Goal: Task Accomplishment & Management: Use online tool/utility

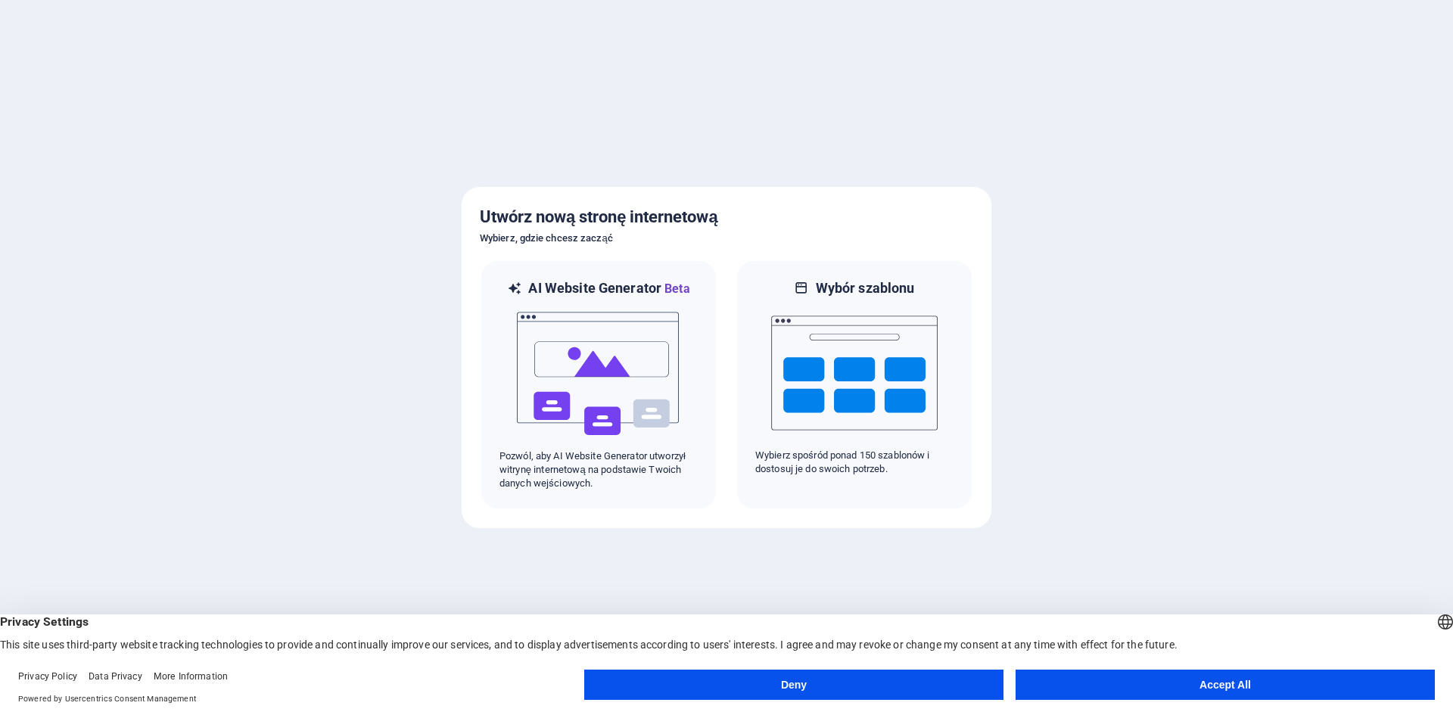
click at [1254, 691] on button "Accept All" at bounding box center [1225, 685] width 419 height 30
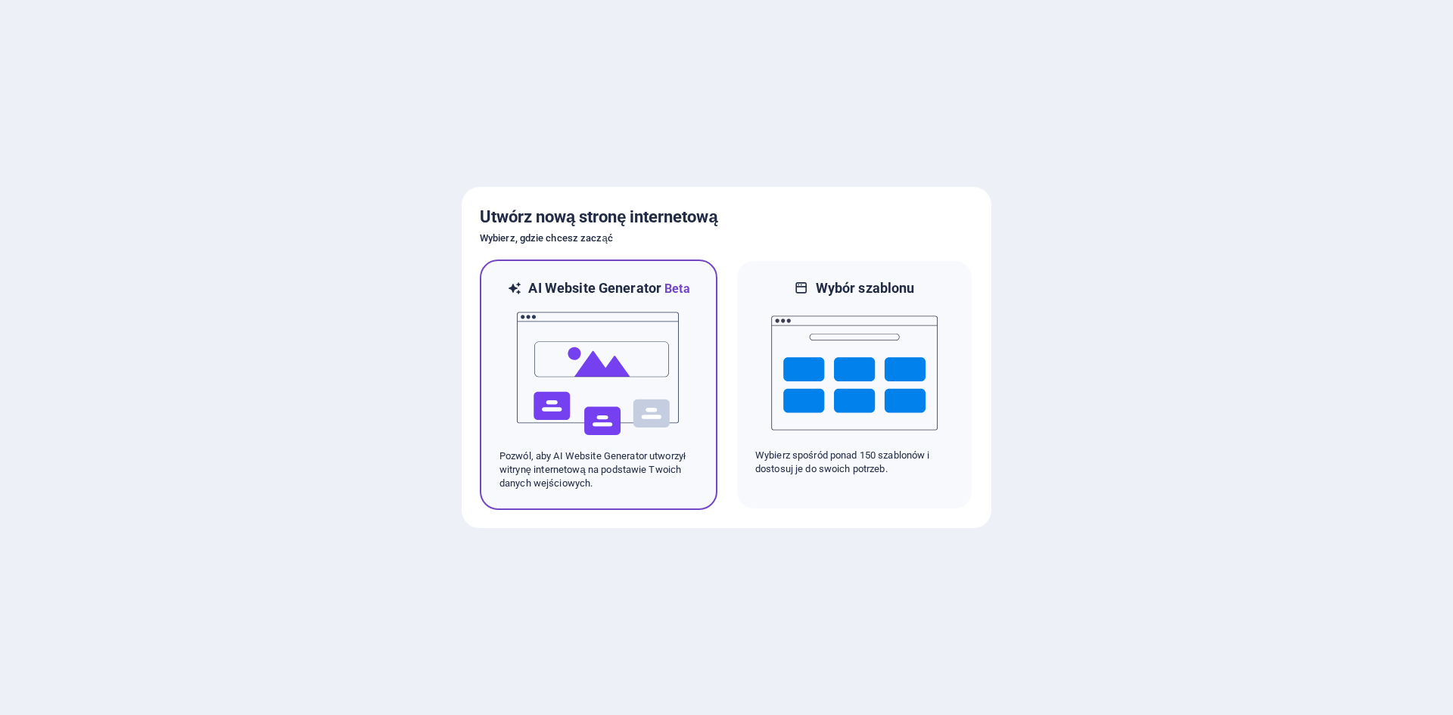
click at [660, 443] on img at bounding box center [598, 373] width 166 height 151
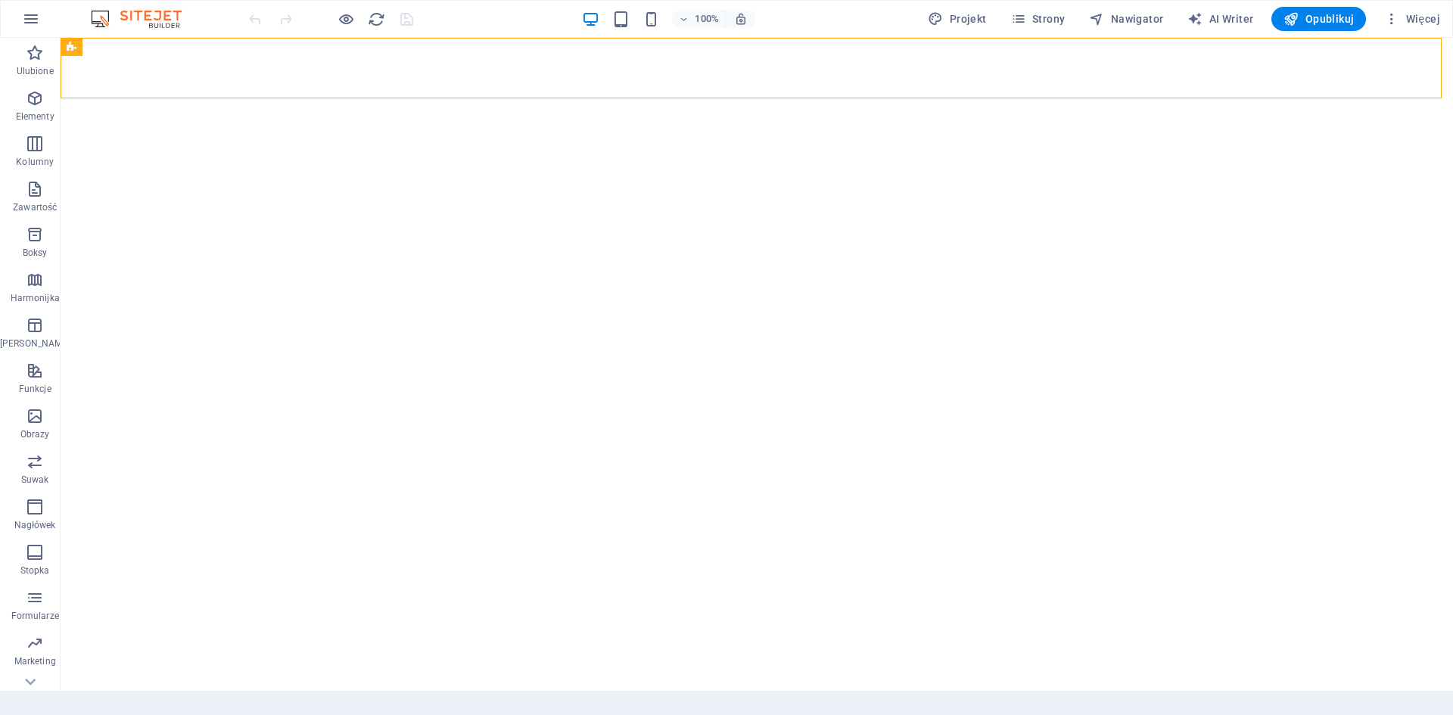
click at [486, 26] on div "100% Projekt Strony Nawigator AI Writer Opublikuj Więcej" at bounding box center [846, 19] width 1200 height 24
click at [484, 26] on div "100% Projekt Strony Nawigator AI Writer Opublikuj Więcej" at bounding box center [846, 19] width 1200 height 24
click at [1428, 14] on span "Więcej" at bounding box center [1412, 18] width 56 height 15
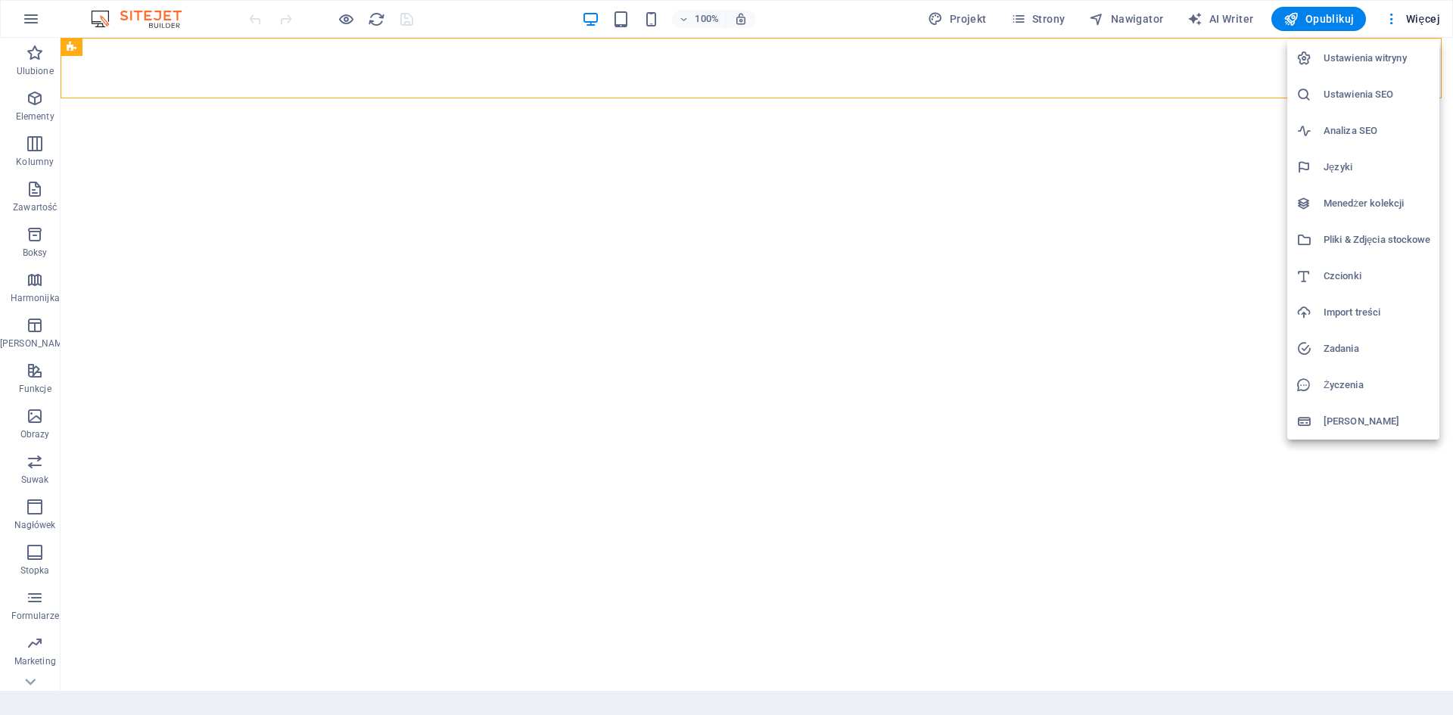
click at [1375, 3] on div at bounding box center [726, 357] width 1453 height 715
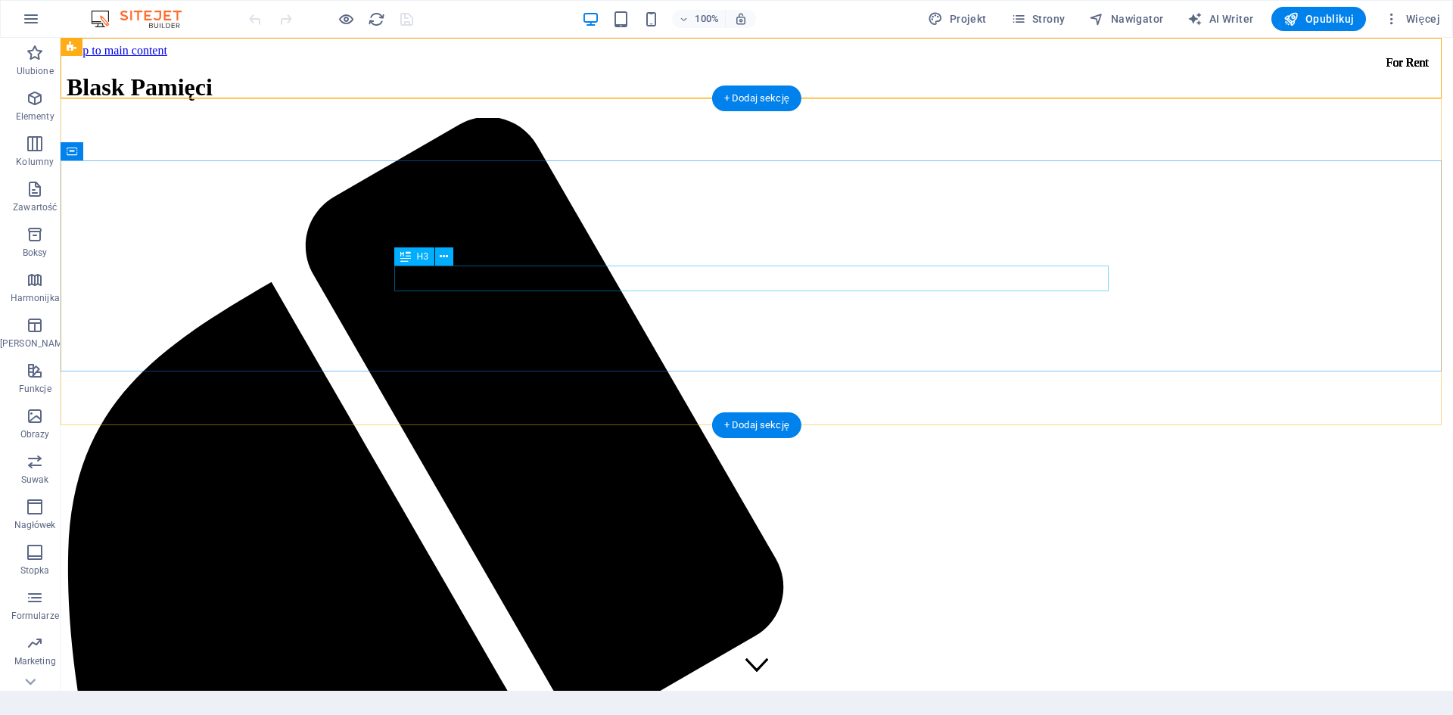
drag, startPoint x: 868, startPoint y: 279, endPoint x: 892, endPoint y: 292, distance: 27.4
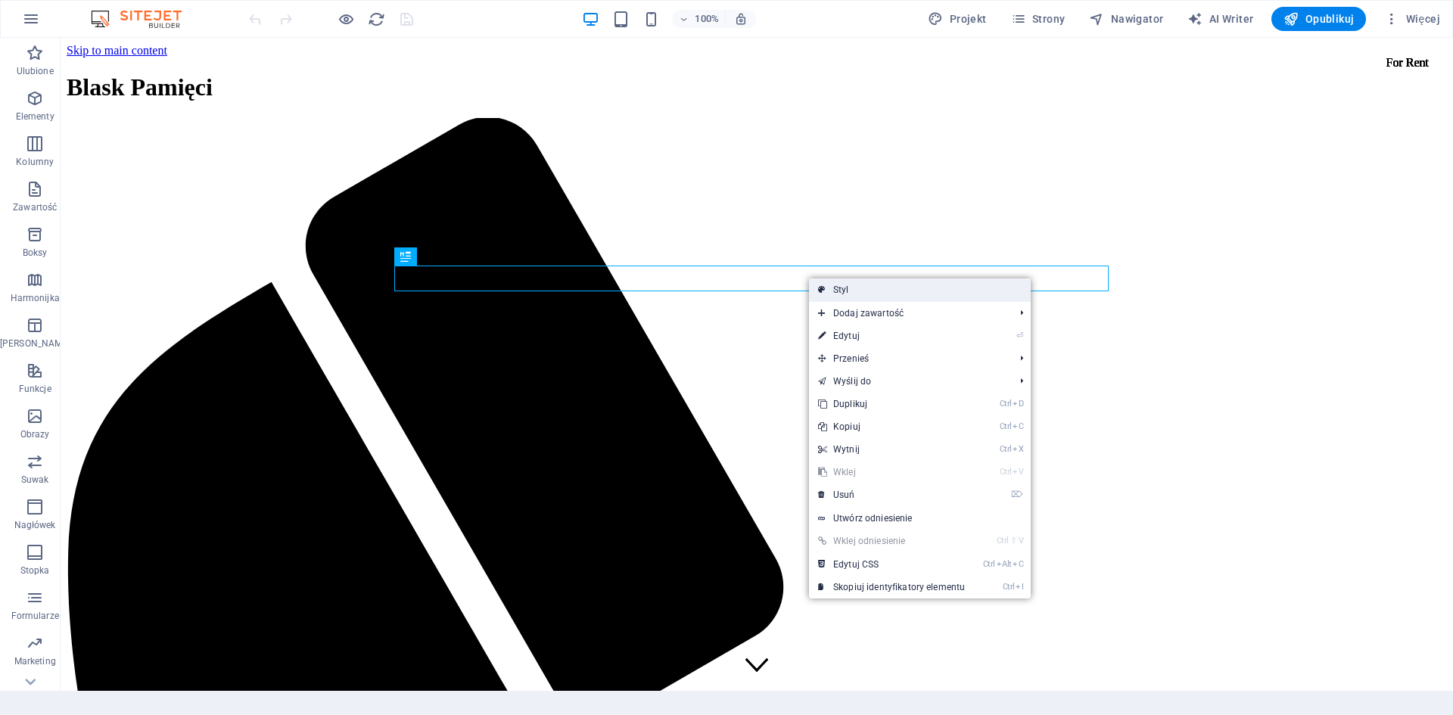
drag, startPoint x: 838, startPoint y: 294, endPoint x: 511, endPoint y: 255, distance: 329.2
click at [838, 294] on link "Styl" at bounding box center [920, 289] width 222 height 23
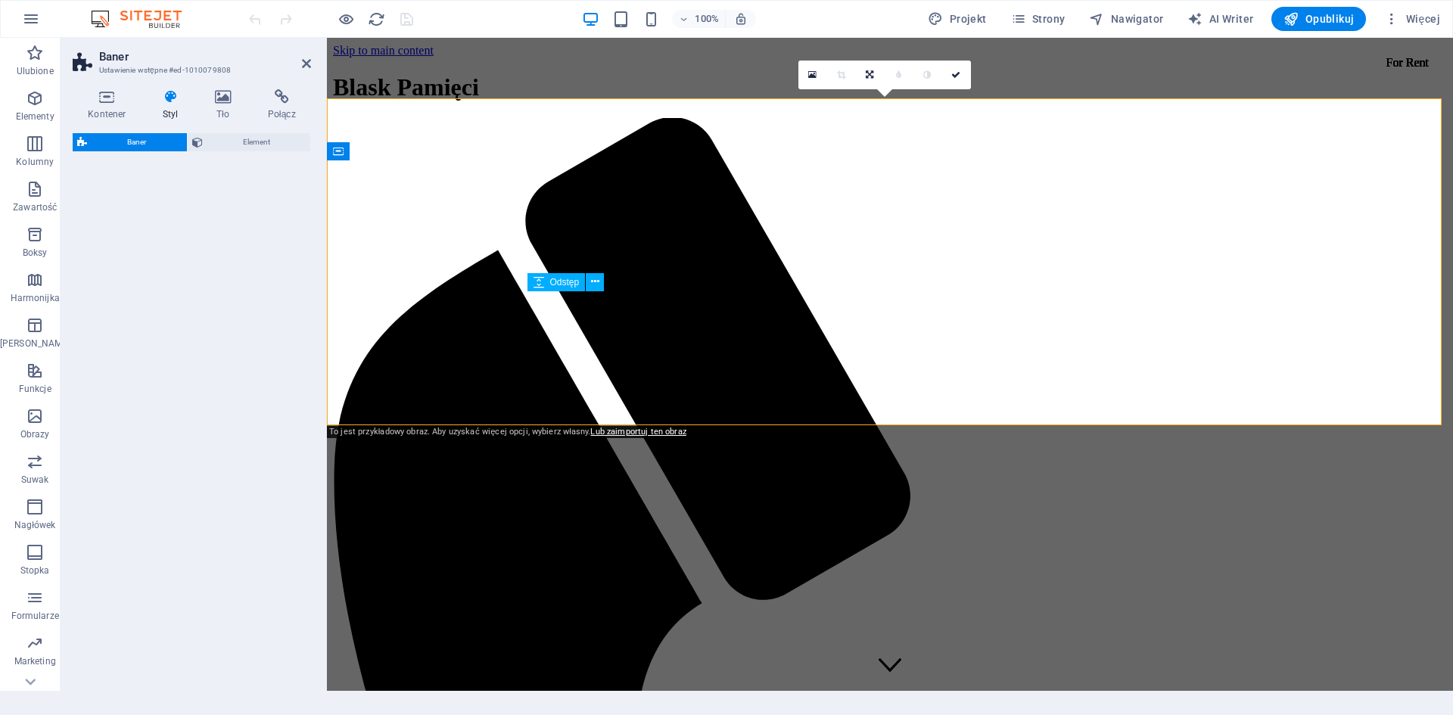
select select "preset-banner-v3-home-hero-logo-nav-h1-slogan"
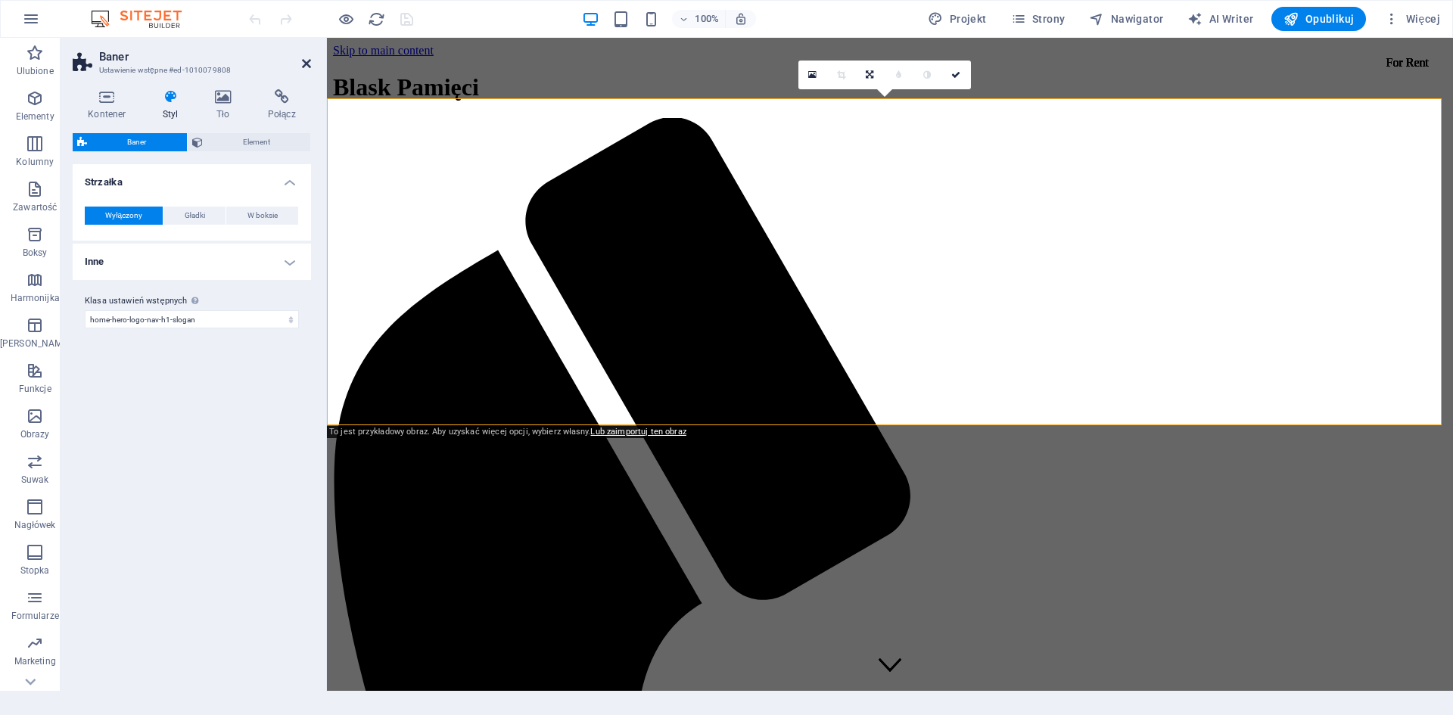
click at [306, 66] on icon at bounding box center [306, 64] width 9 height 12
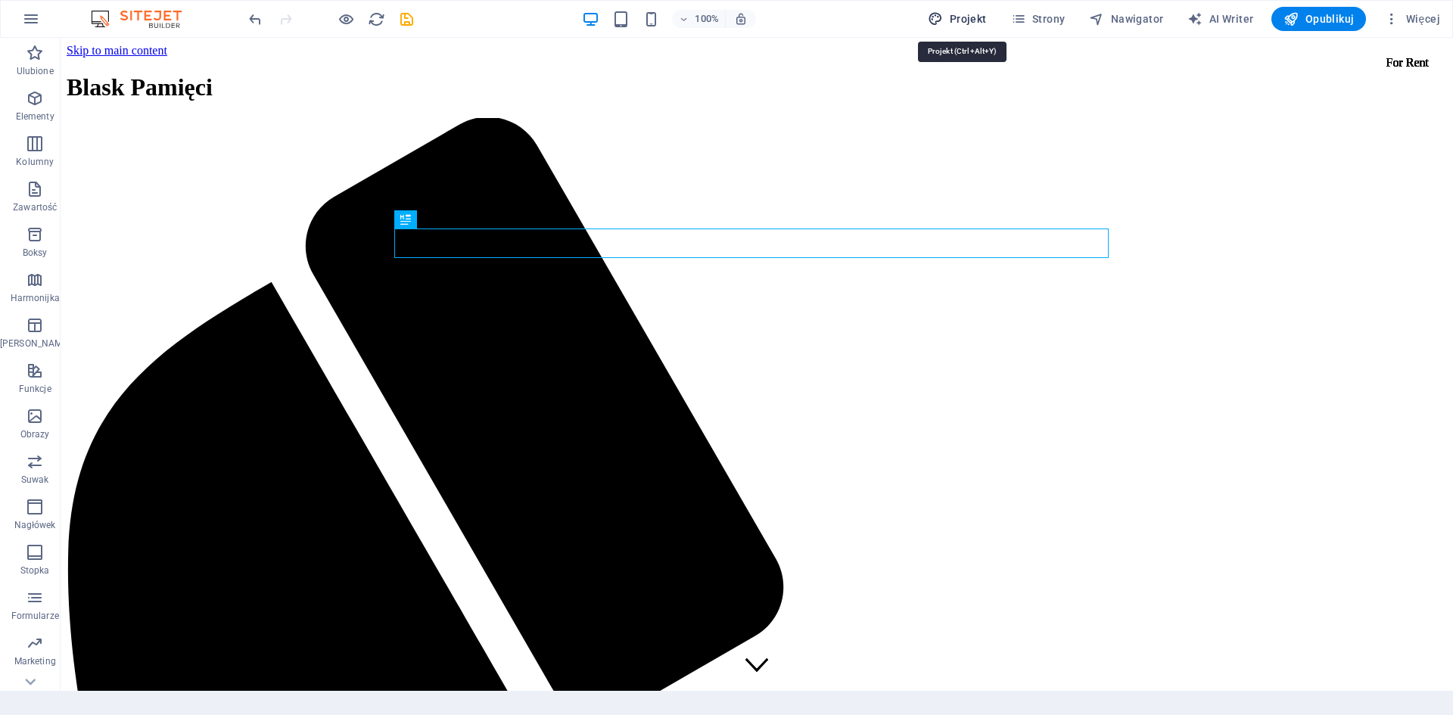
click at [966, 28] on button "Projekt" at bounding box center [957, 19] width 70 height 24
select select "px"
select select "200"
select select "px"
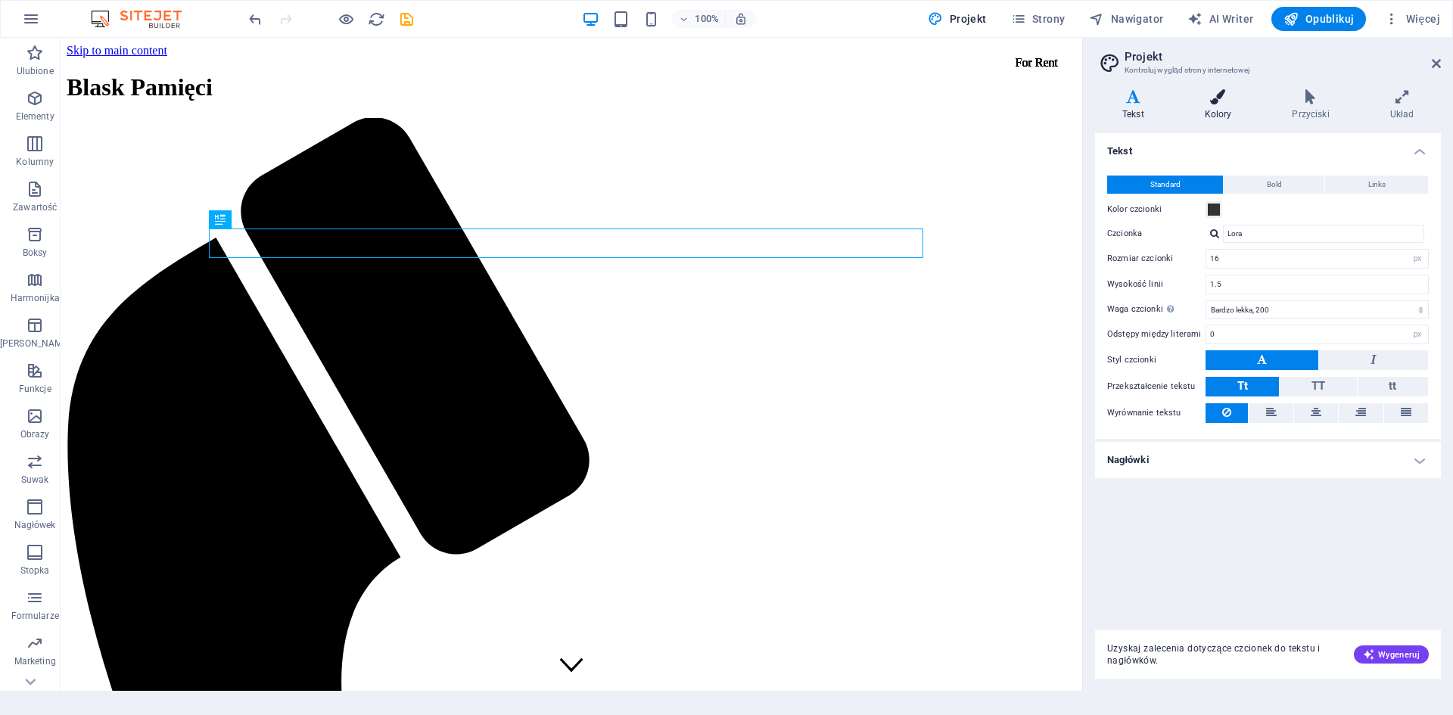
click at [1208, 108] on h4 "Kolory" at bounding box center [1222, 105] width 88 height 32
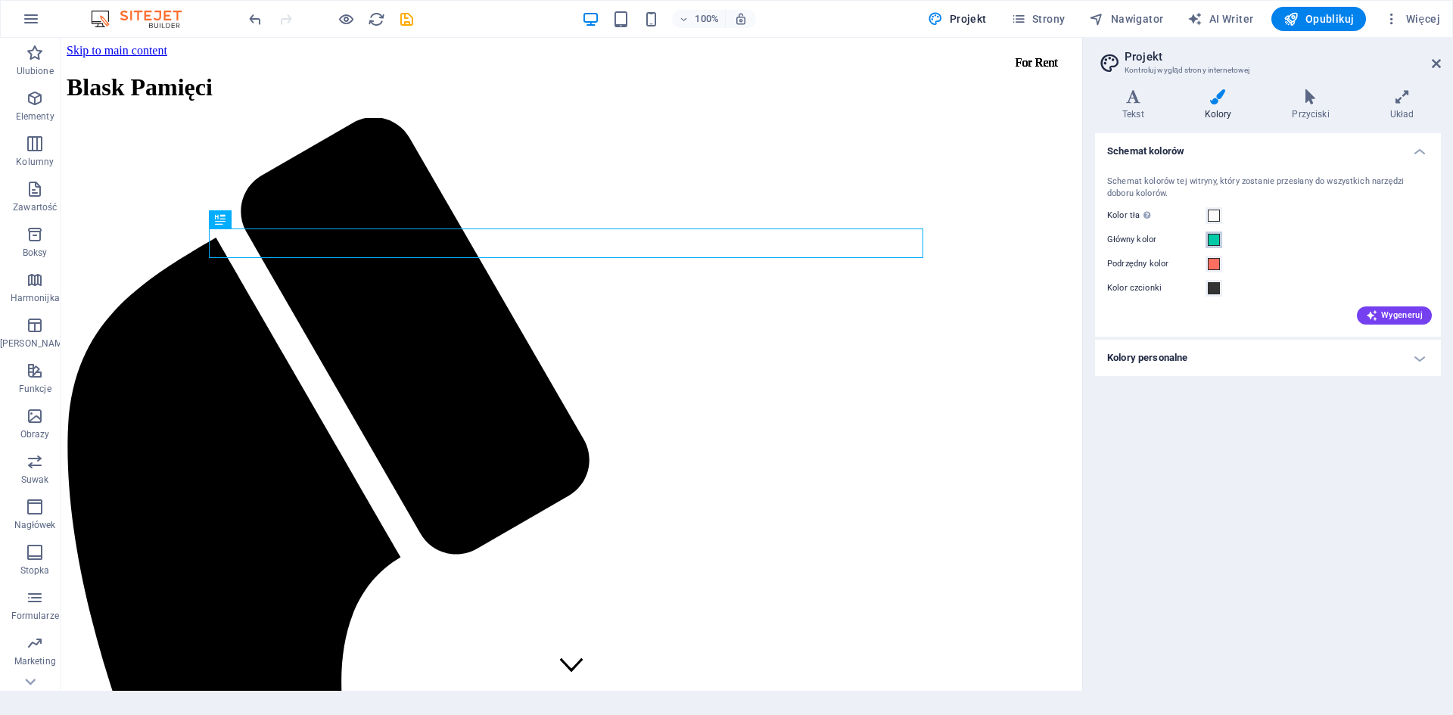
click at [1216, 243] on span at bounding box center [1214, 240] width 12 height 12
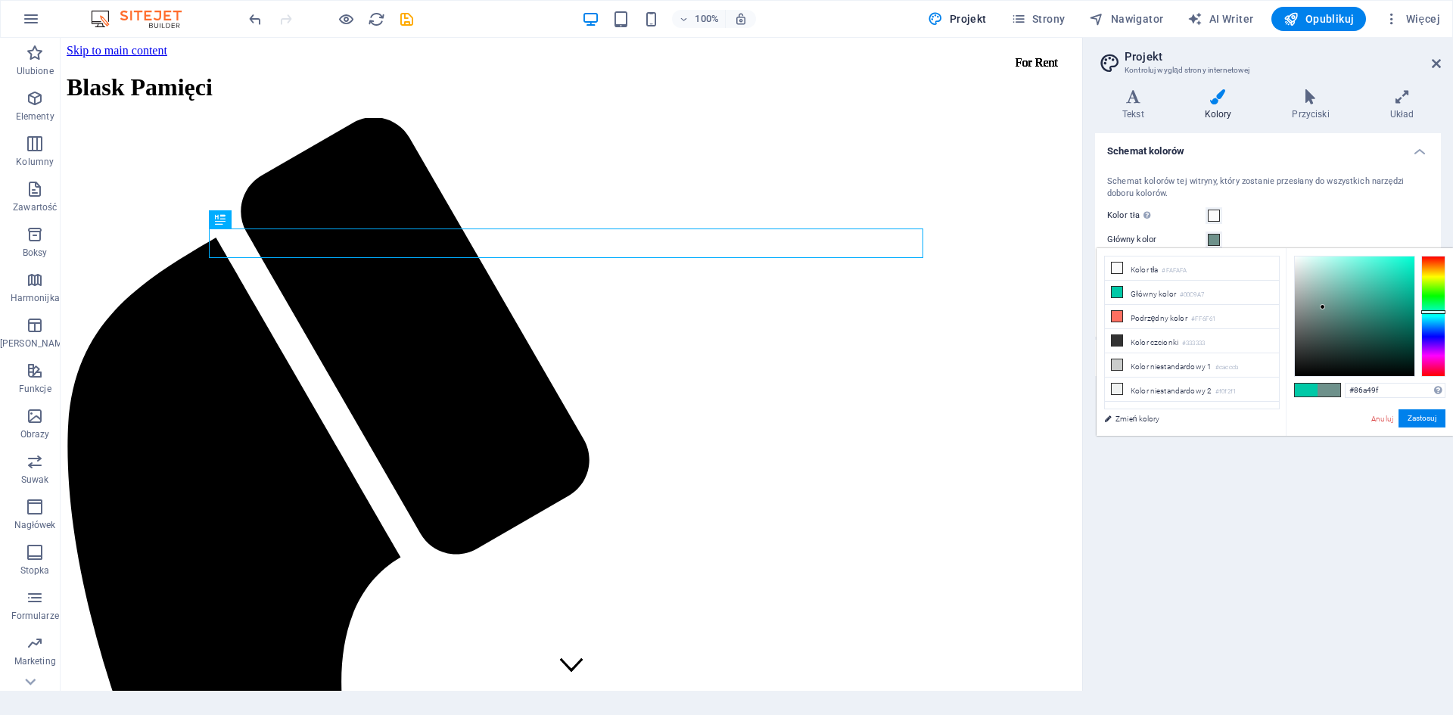
drag, startPoint x: 1377, startPoint y: 323, endPoint x: 1316, endPoint y: 298, distance: 65.5
click at [1316, 298] on div at bounding box center [1355, 317] width 120 height 120
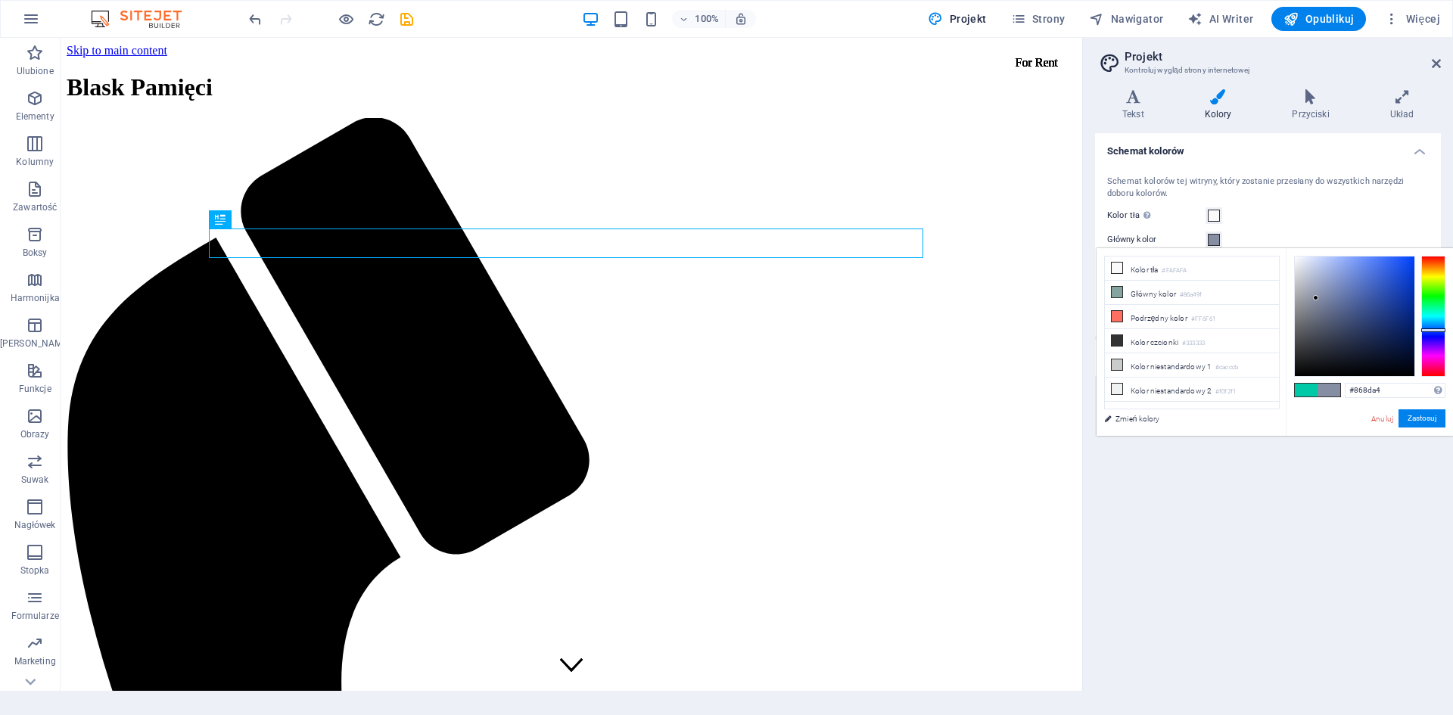
drag, startPoint x: 1430, startPoint y: 335, endPoint x: 1417, endPoint y: 331, distance: 13.6
click at [1417, 331] on div at bounding box center [1369, 316] width 151 height 121
type input "#0037f5"
drag, startPoint x: 1385, startPoint y: 277, endPoint x: 1423, endPoint y: 260, distance: 41.3
click at [1423, 260] on div at bounding box center [1369, 316] width 151 height 121
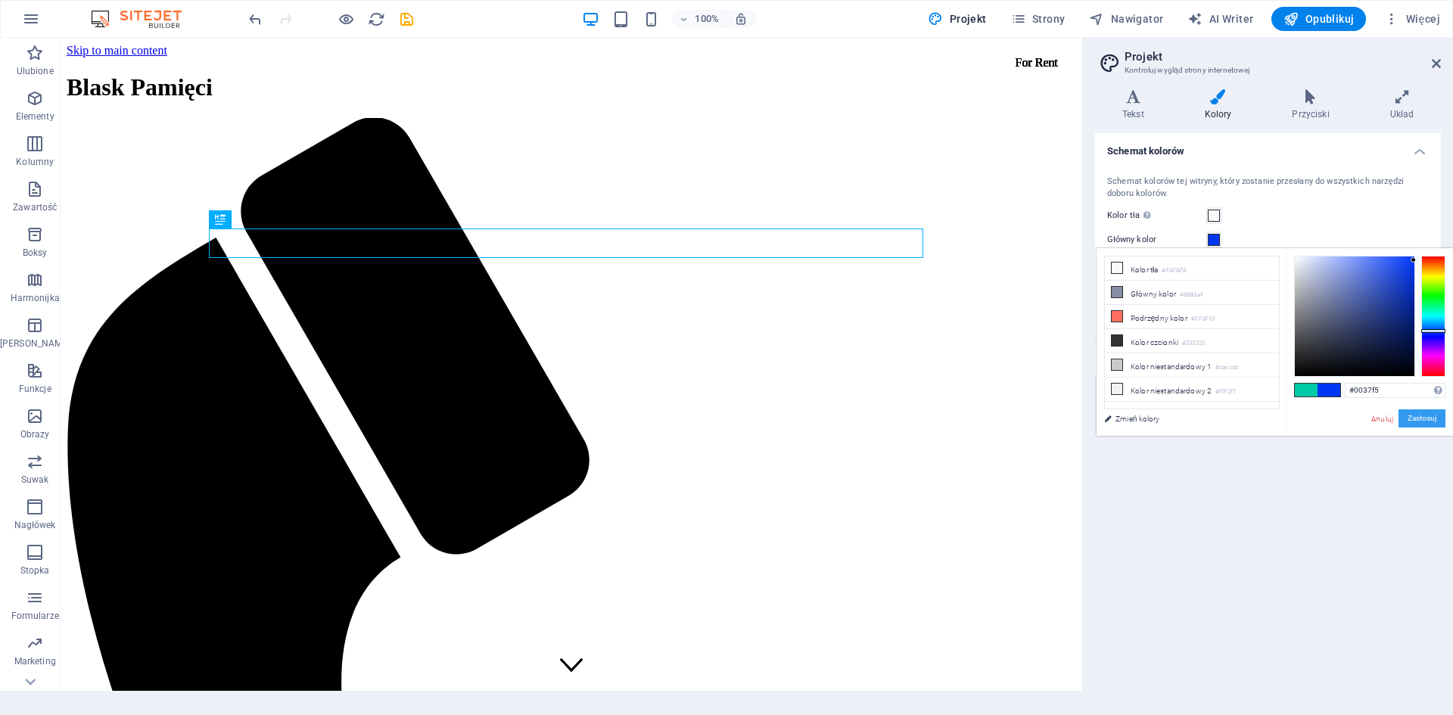
click at [1431, 419] on button "Zastosuj" at bounding box center [1421, 418] width 47 height 18
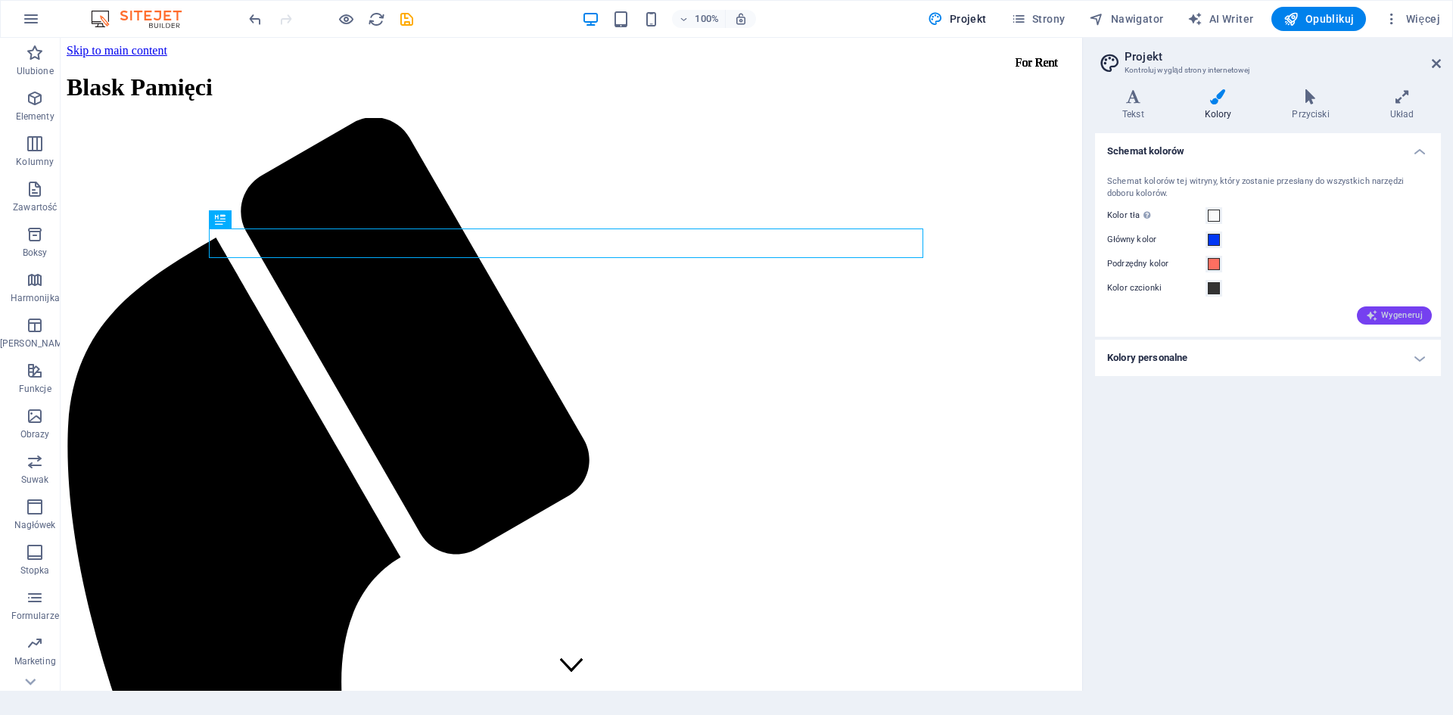
click at [1399, 318] on span "Wygeneruj" at bounding box center [1394, 316] width 57 height 12
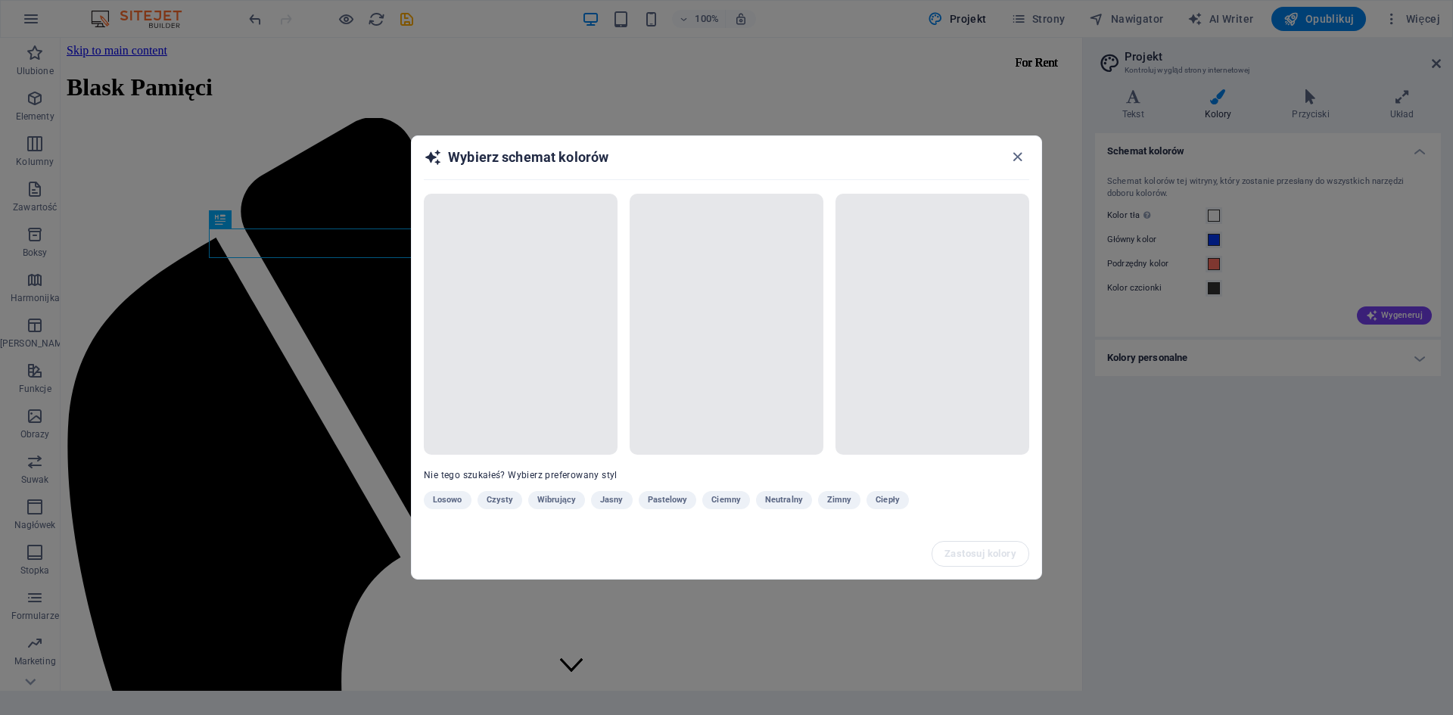
click at [1394, 314] on div "Wybierz schemat kolorów Nie tego szukałeś? Wybierz preferowany styl Losowo Czys…" at bounding box center [726, 357] width 1453 height 715
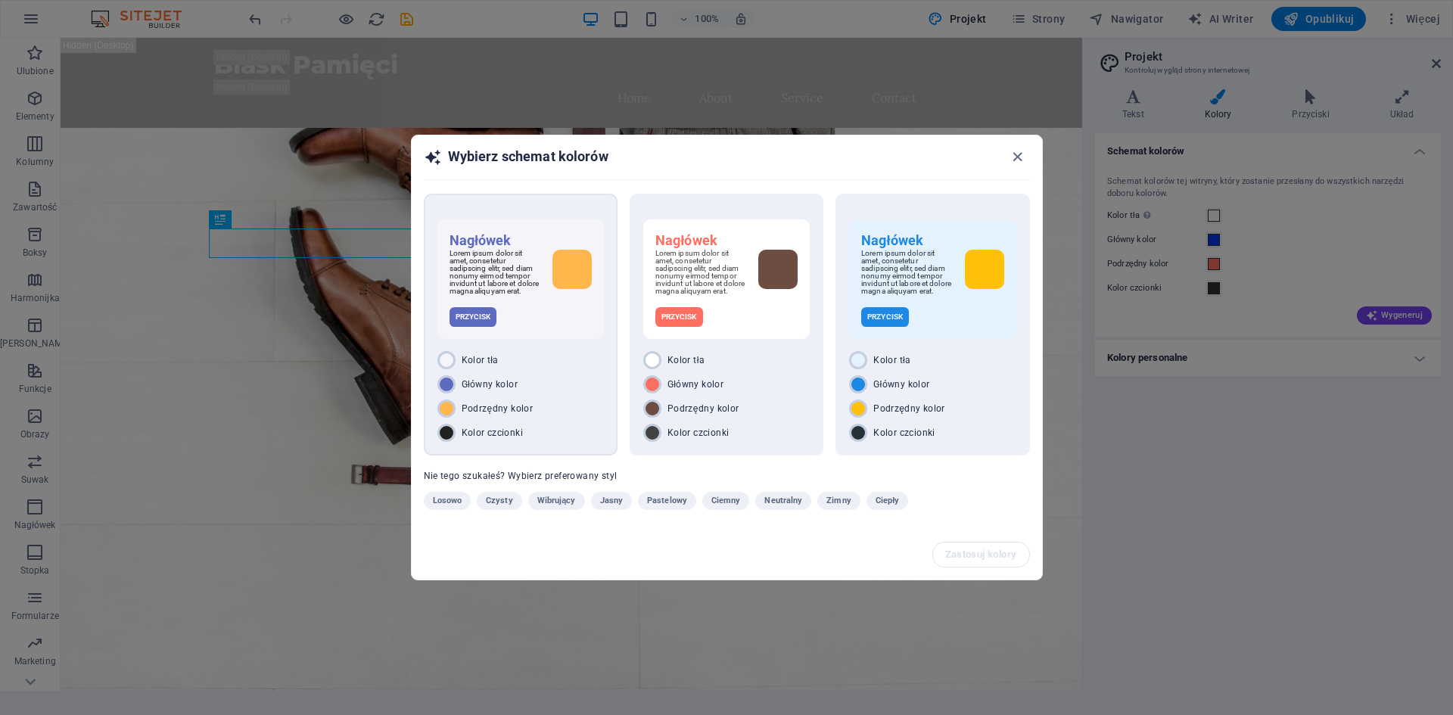
click at [546, 392] on div "Główny kolor" at bounding box center [520, 384] width 166 height 18
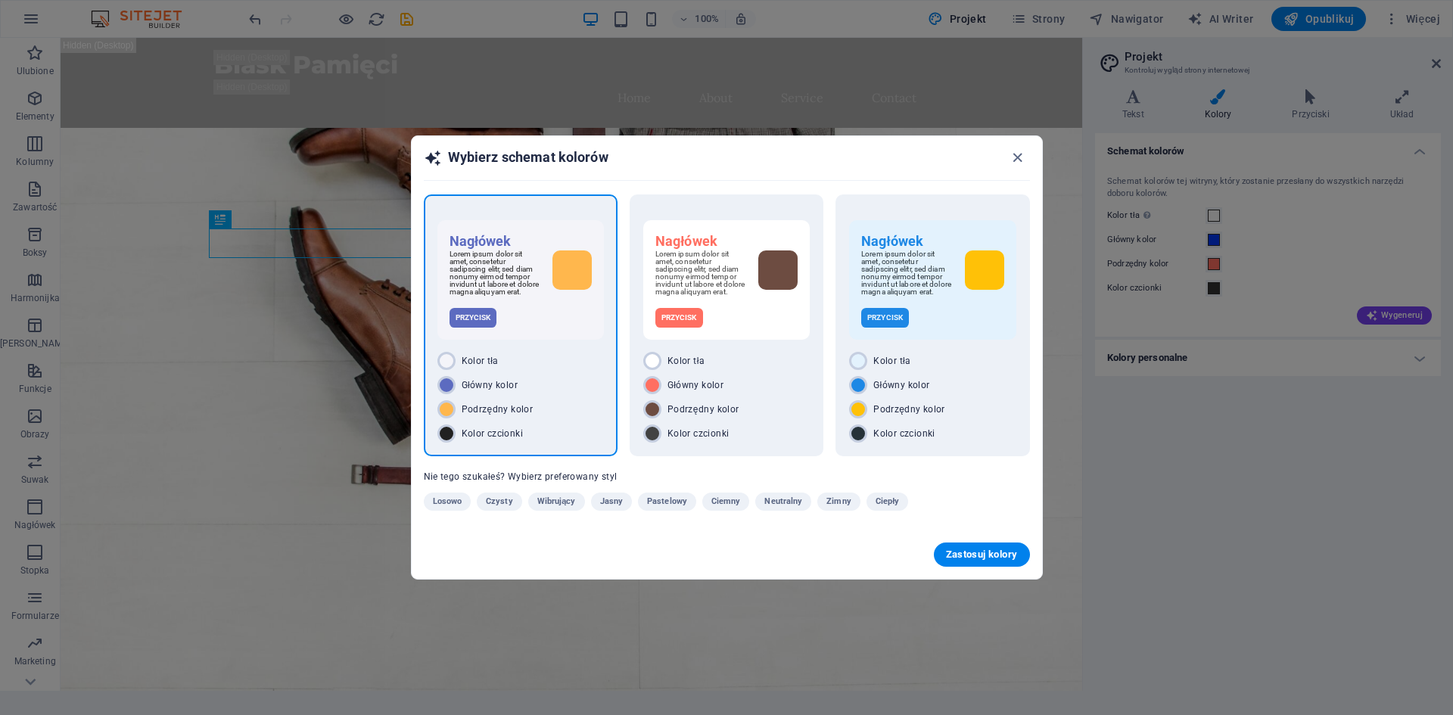
drag, startPoint x: 1003, startPoint y: 555, endPoint x: 982, endPoint y: 571, distance: 26.7
click at [1003, 554] on span "Zastosuj kolory" at bounding box center [982, 555] width 72 height 12
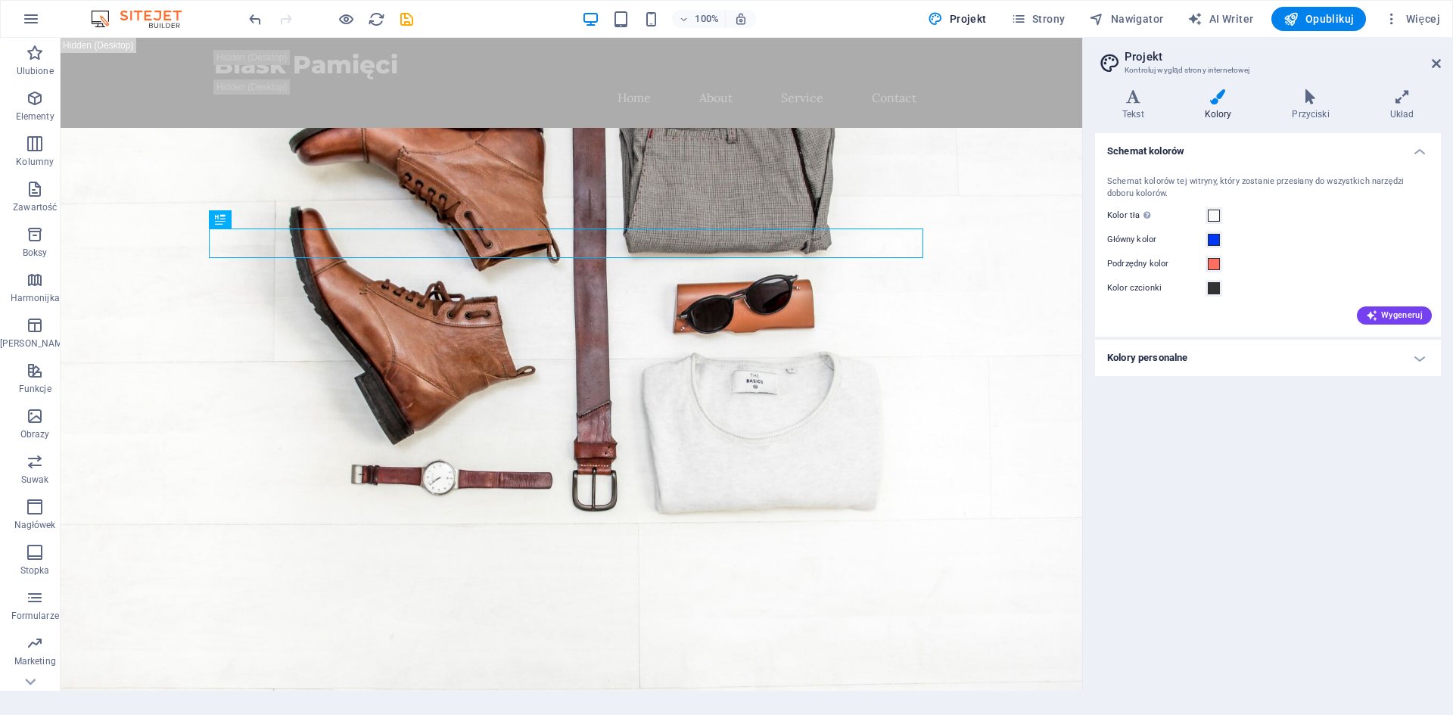
drag, startPoint x: 1205, startPoint y: 242, endPoint x: 1203, endPoint y: 258, distance: 16.0
click at [1204, 242] on label "Główny kolor" at bounding box center [1156, 240] width 98 height 18
click at [1206, 242] on button "Główny kolor" at bounding box center [1214, 240] width 17 height 17
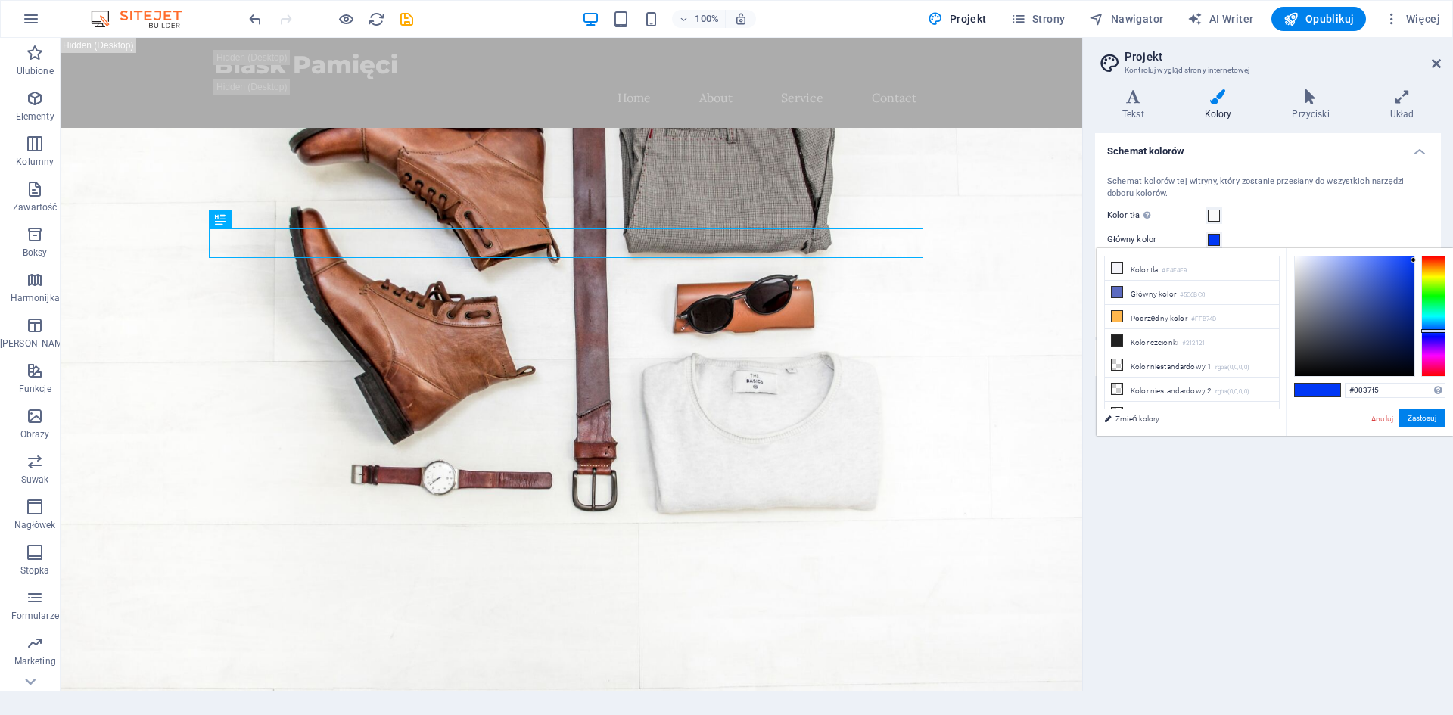
drag, startPoint x: 1200, startPoint y: 542, endPoint x: 1242, endPoint y: 412, distance: 135.9
click at [1204, 528] on div "Schemat kolorów Schemat kolorów tej witryny, który zostanie przesłany do wszyst…" at bounding box center [1268, 406] width 346 height 546
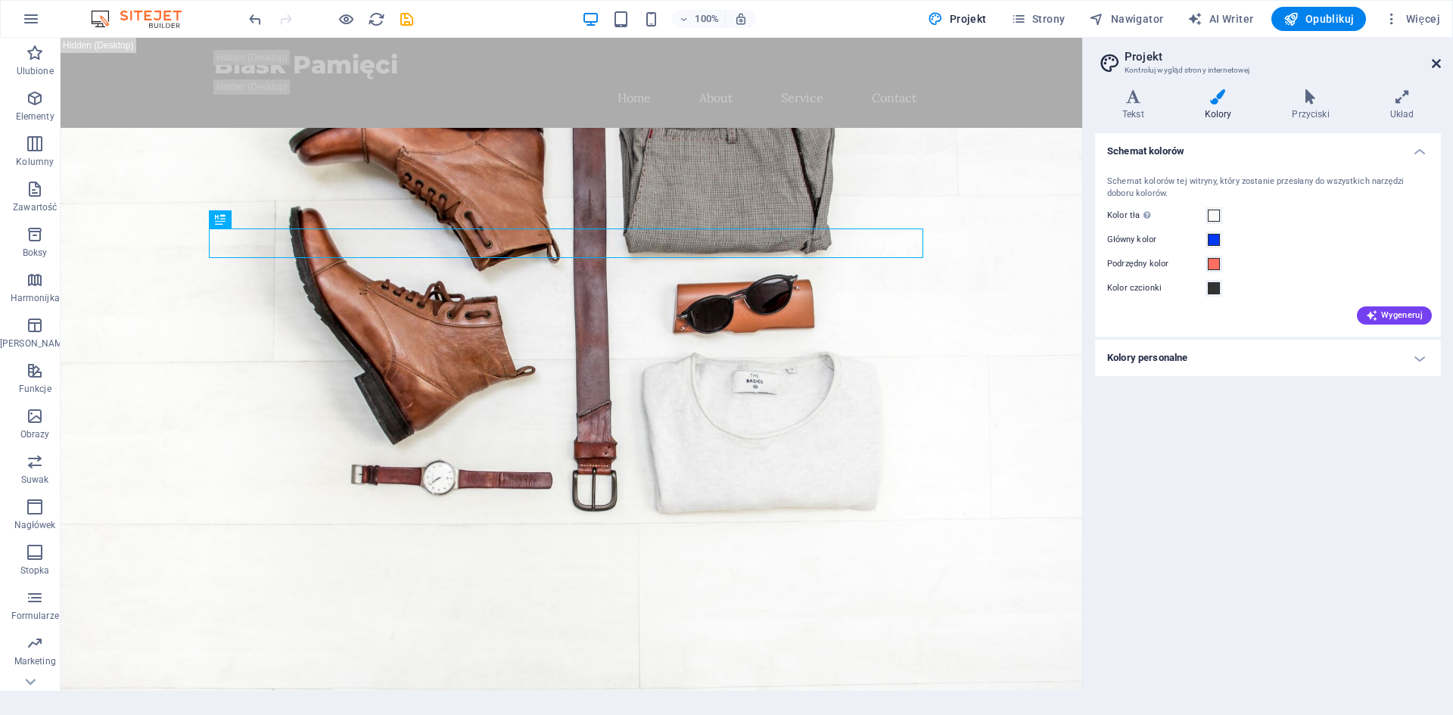
click at [1433, 66] on icon at bounding box center [1436, 64] width 9 height 12
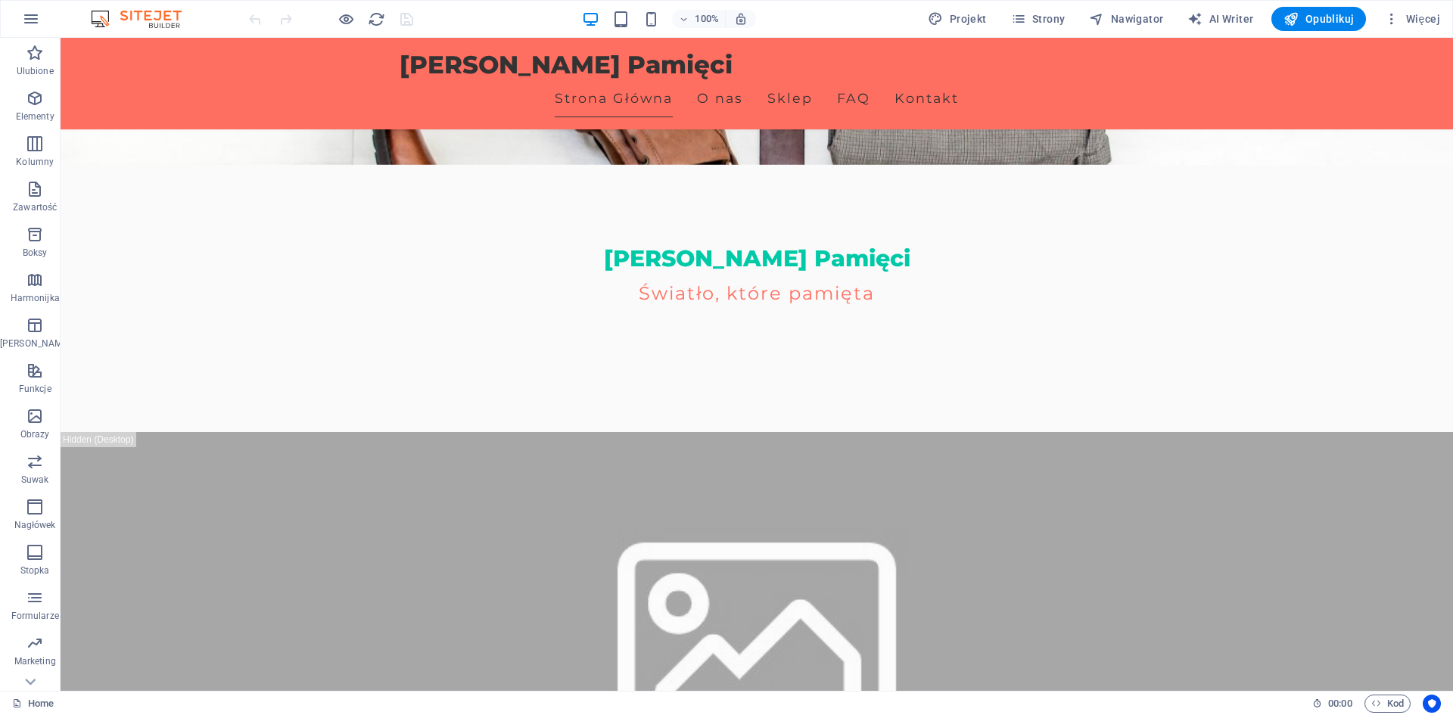
scroll to position [530, 0]
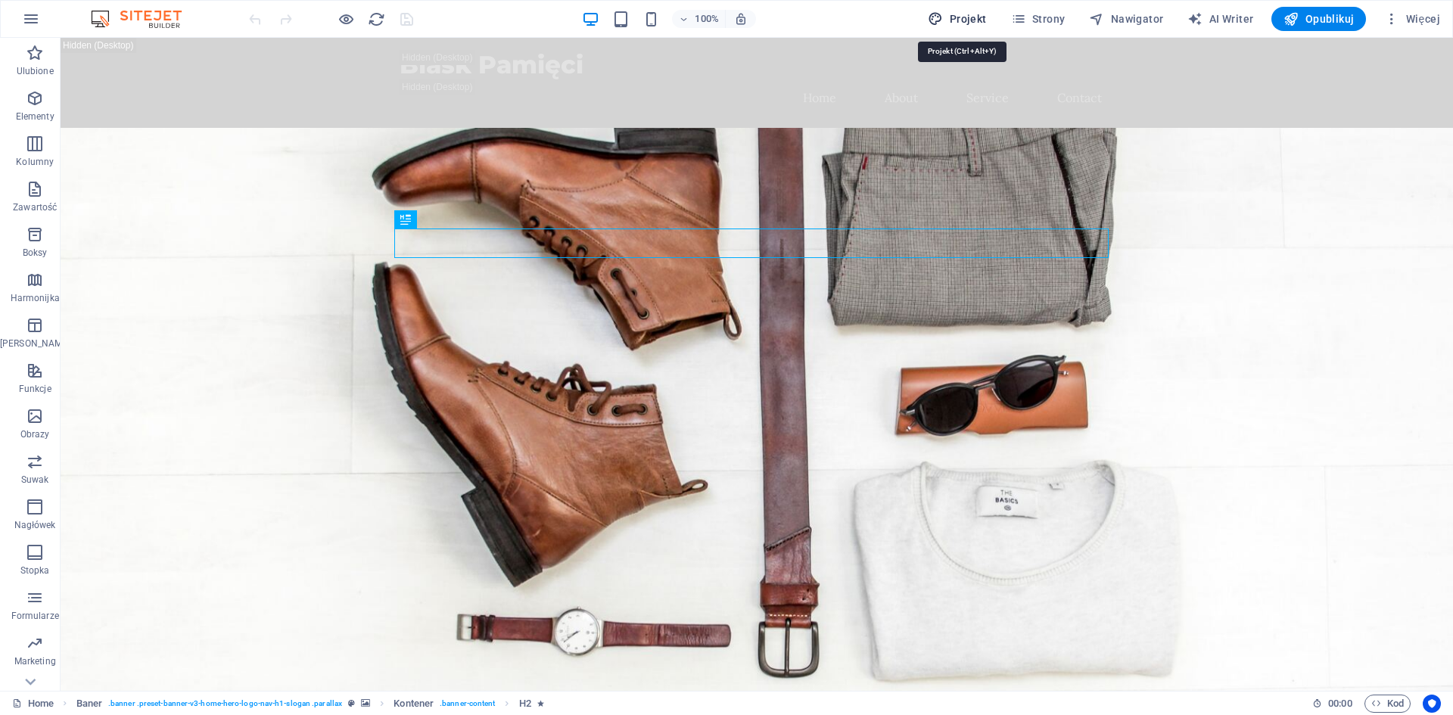
click at [976, 25] on span "Projekt" at bounding box center [957, 18] width 58 height 15
select select "px"
select select "200"
select select "px"
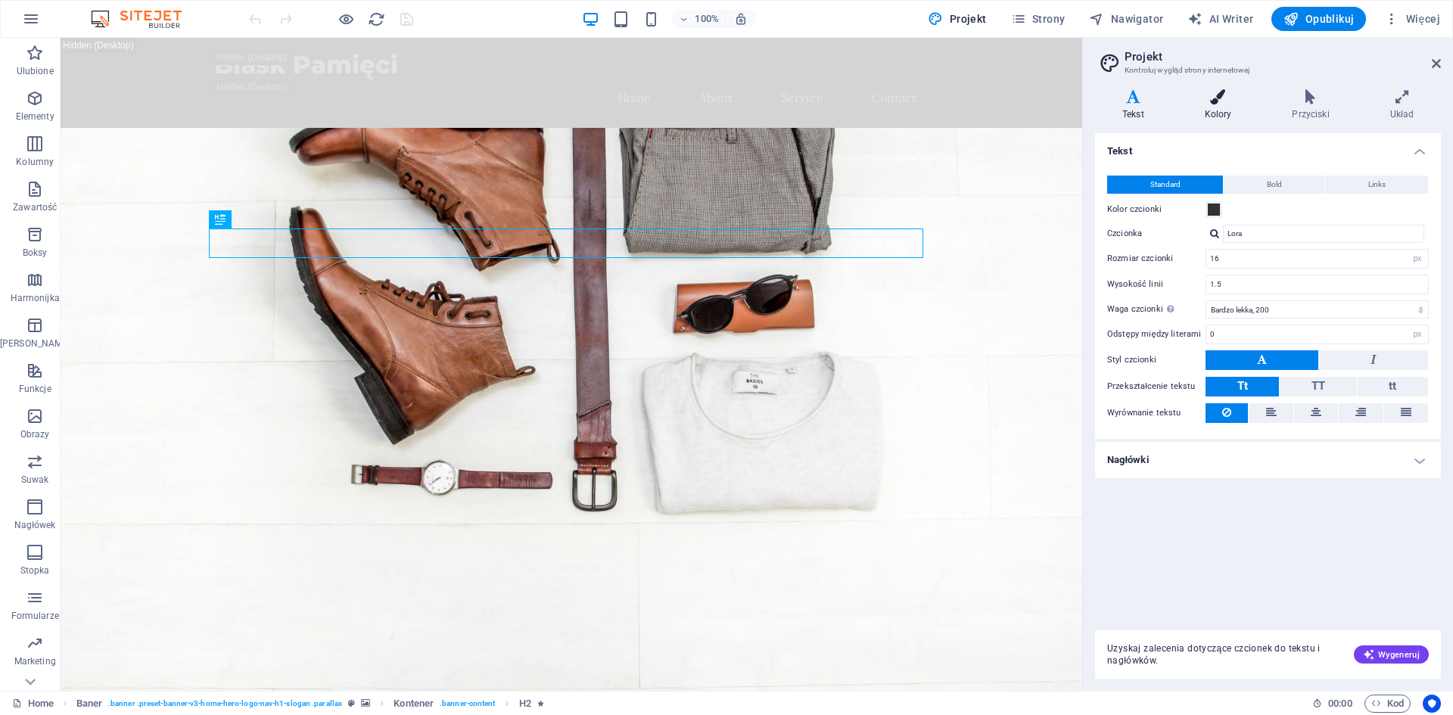
click at [1213, 107] on h4 "Kolory" at bounding box center [1222, 105] width 88 height 32
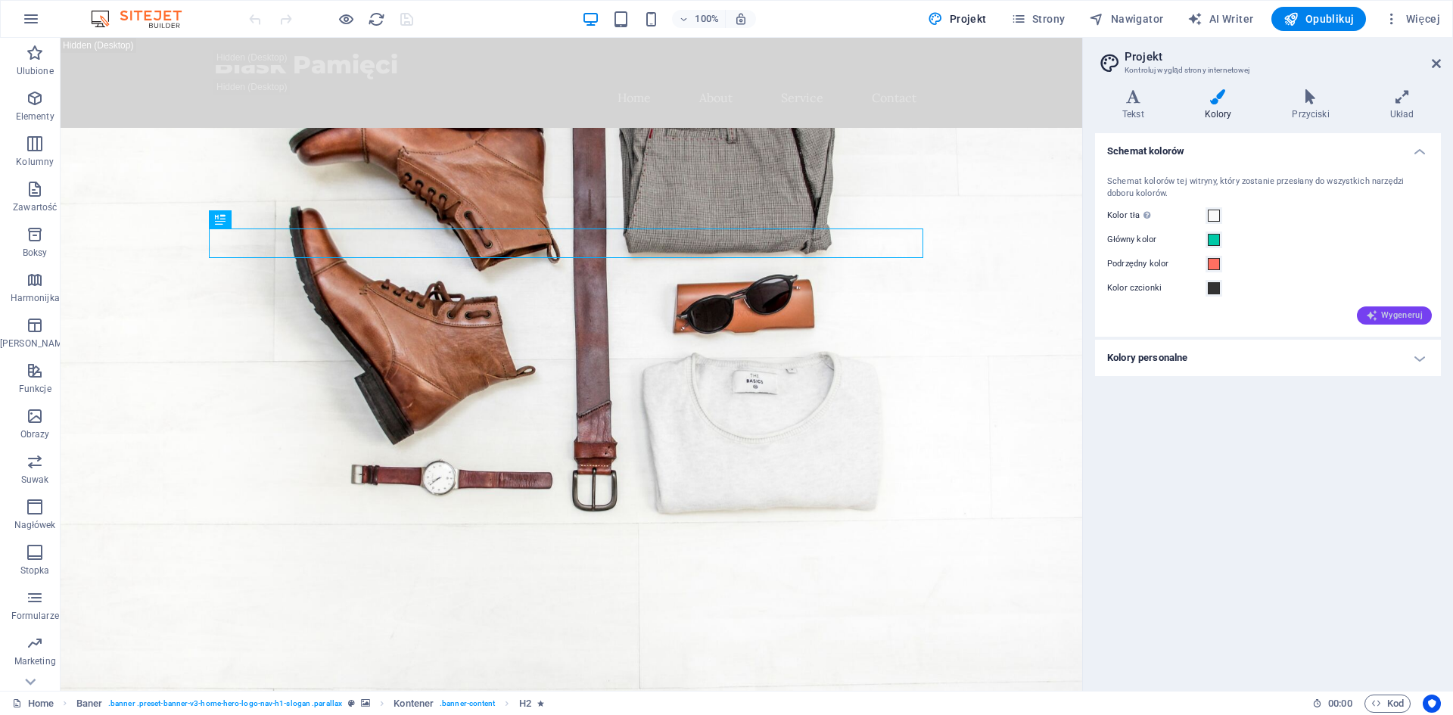
click at [1393, 310] on span "Wygeneruj" at bounding box center [1394, 316] width 57 height 12
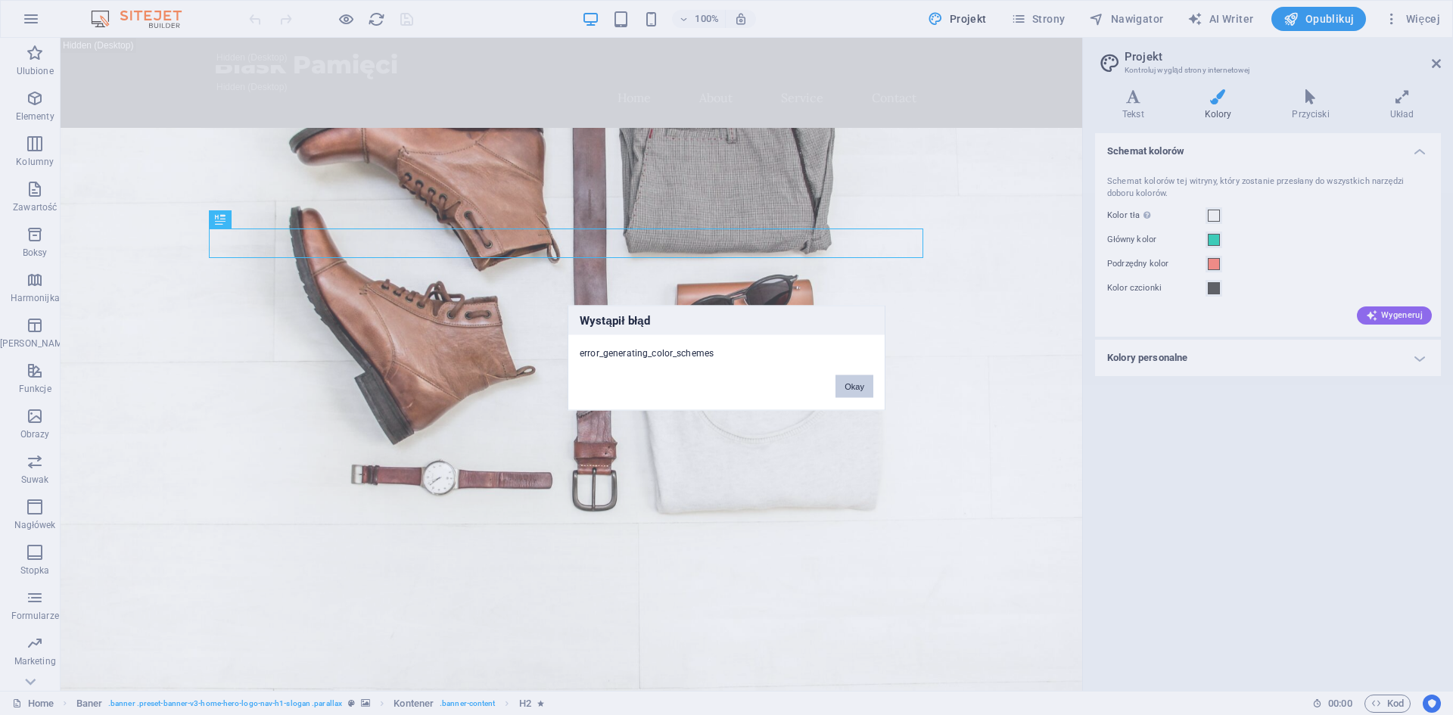
click at [857, 388] on button "Okay" at bounding box center [854, 386] width 38 height 23
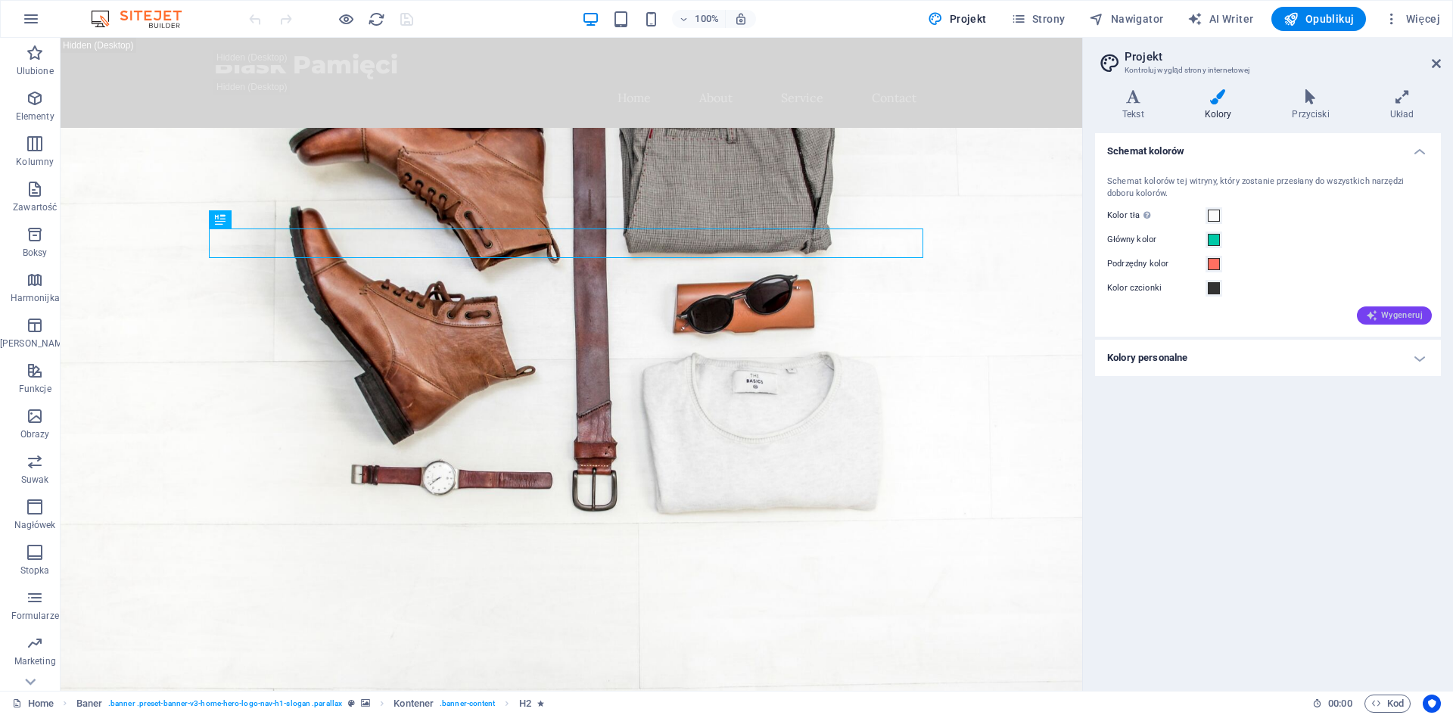
click at [1396, 311] on span "Wygeneruj" at bounding box center [1394, 316] width 57 height 12
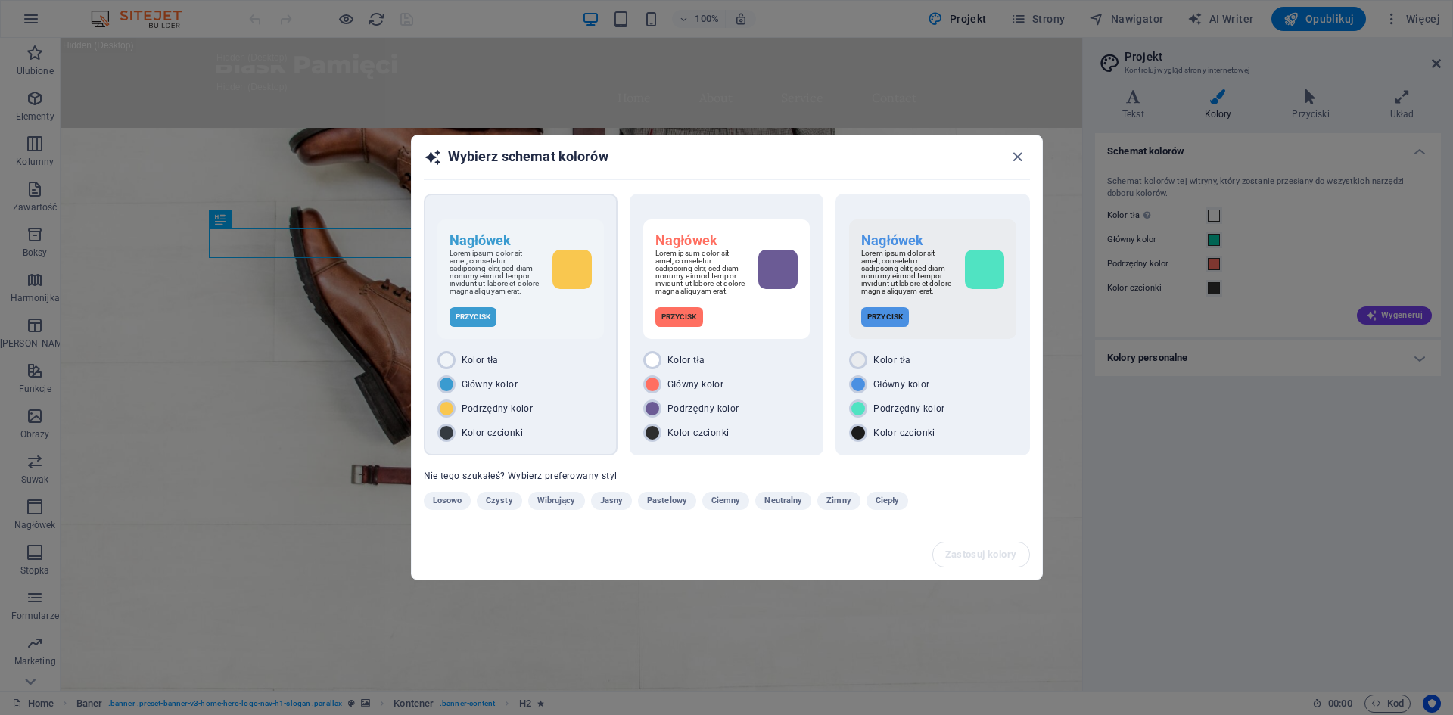
click at [479, 322] on p "Przycisk" at bounding box center [474, 317] width 48 height 20
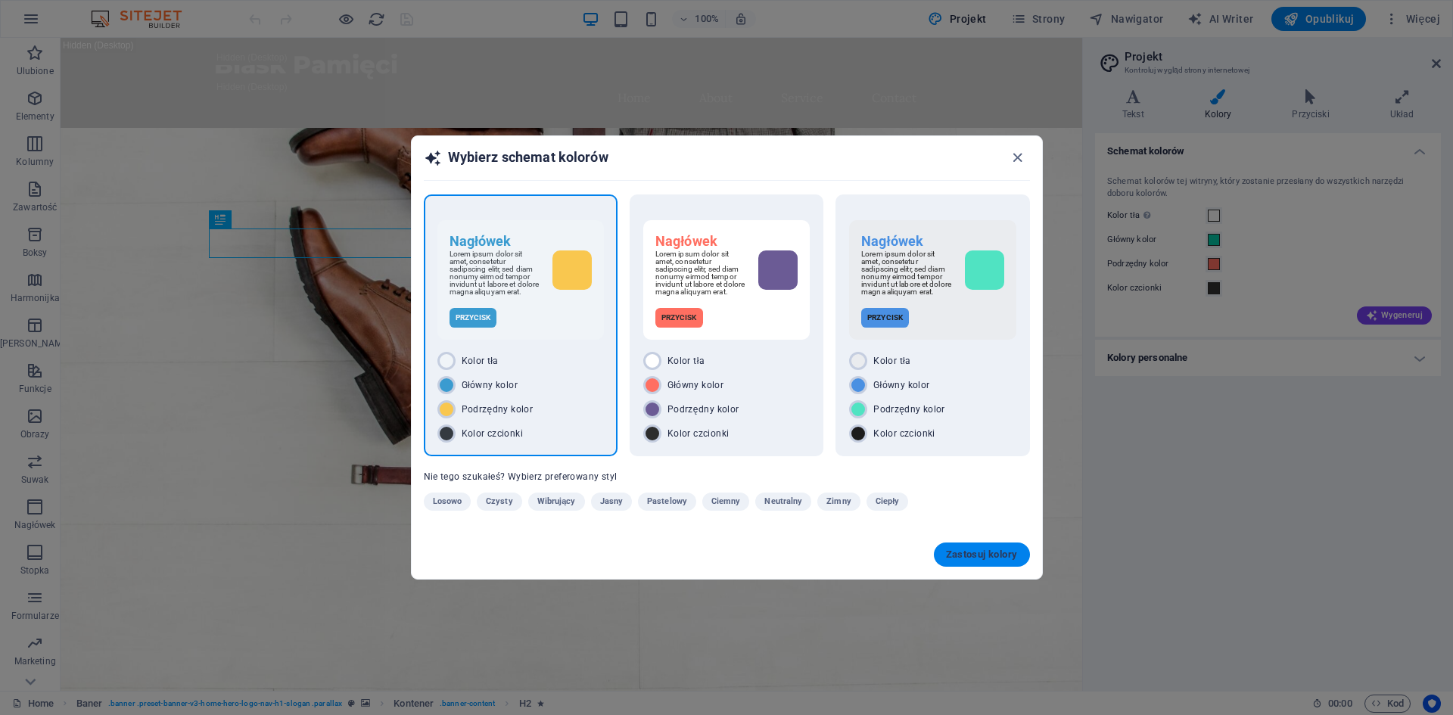
click at [1003, 556] on span "Zastosuj kolory" at bounding box center [982, 555] width 72 height 12
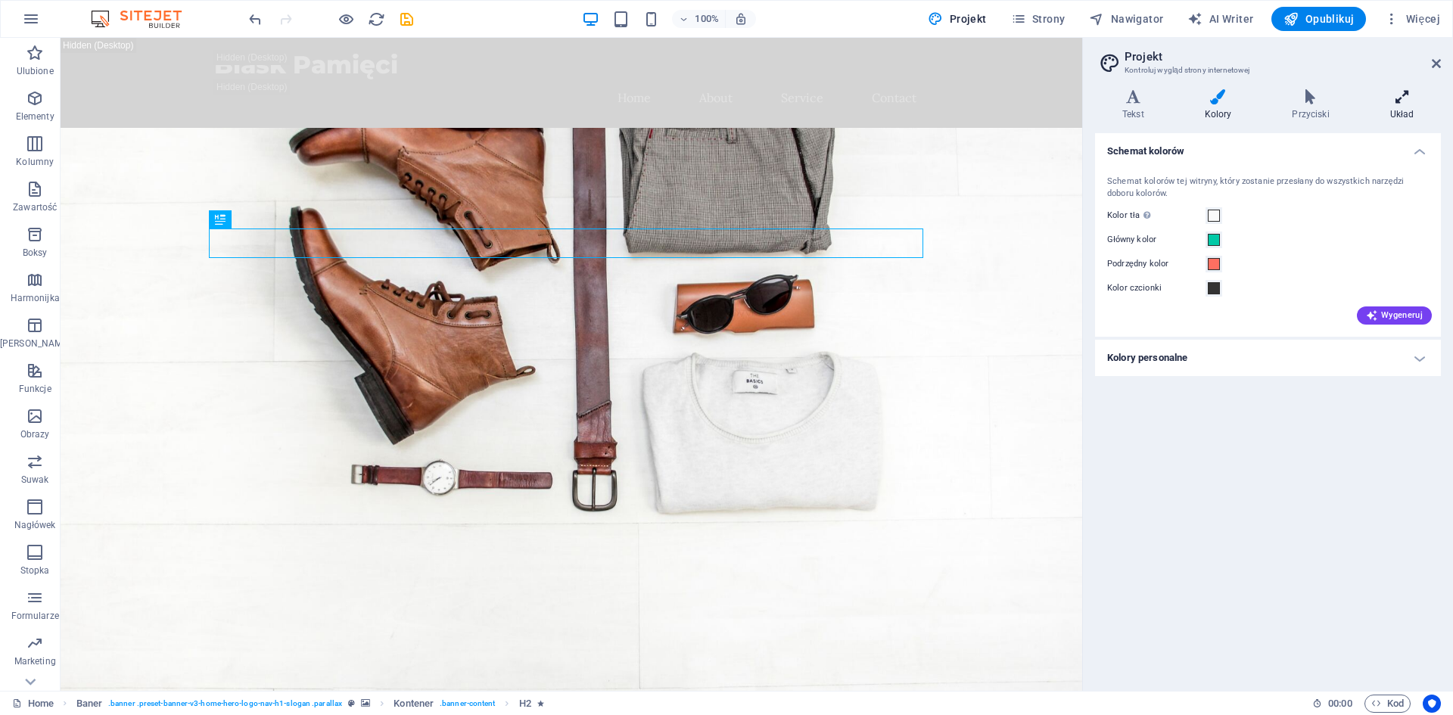
click at [1390, 104] on h4 "Układ" at bounding box center [1402, 105] width 78 height 32
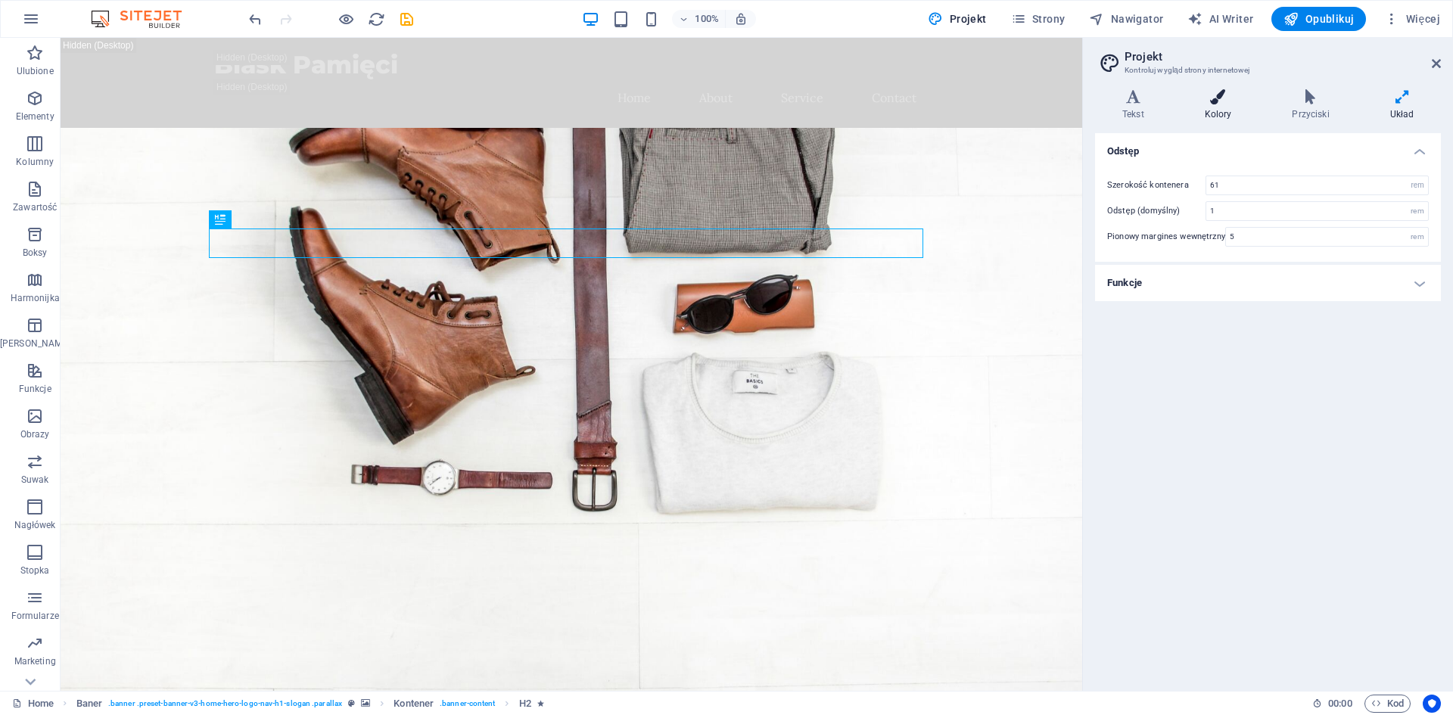
click at [1225, 104] on h4 "Kolory" at bounding box center [1222, 105] width 88 height 32
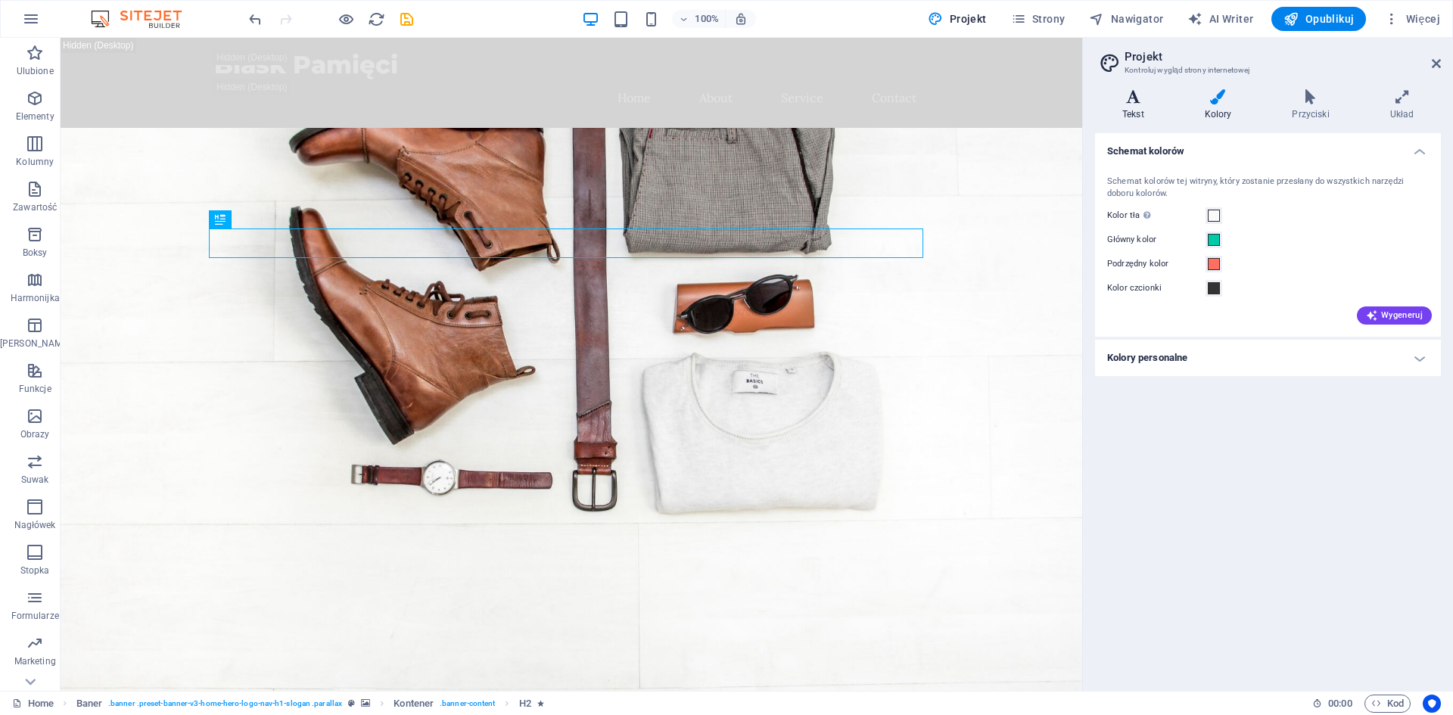
click at [1134, 107] on h4 "Tekst" at bounding box center [1136, 105] width 82 height 32
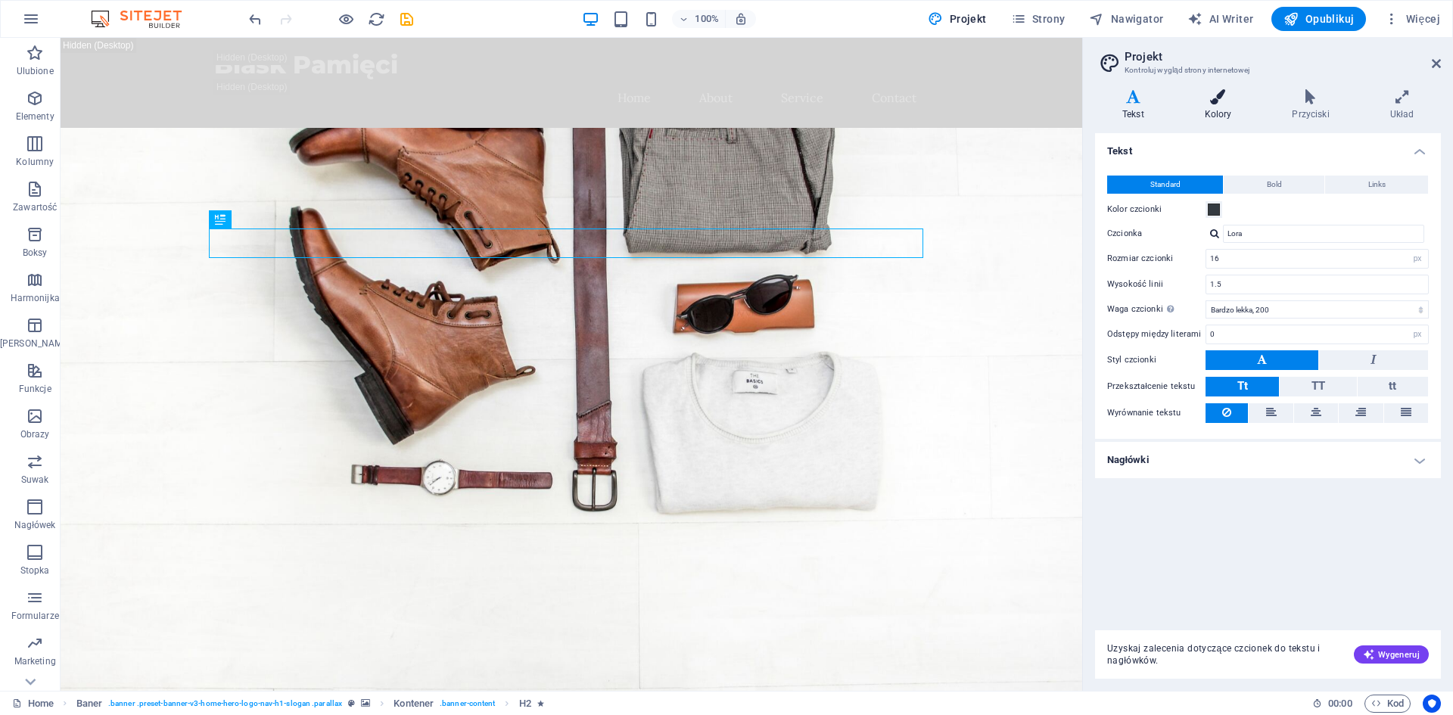
click at [1236, 108] on h4 "Kolory" at bounding box center [1222, 105] width 88 height 32
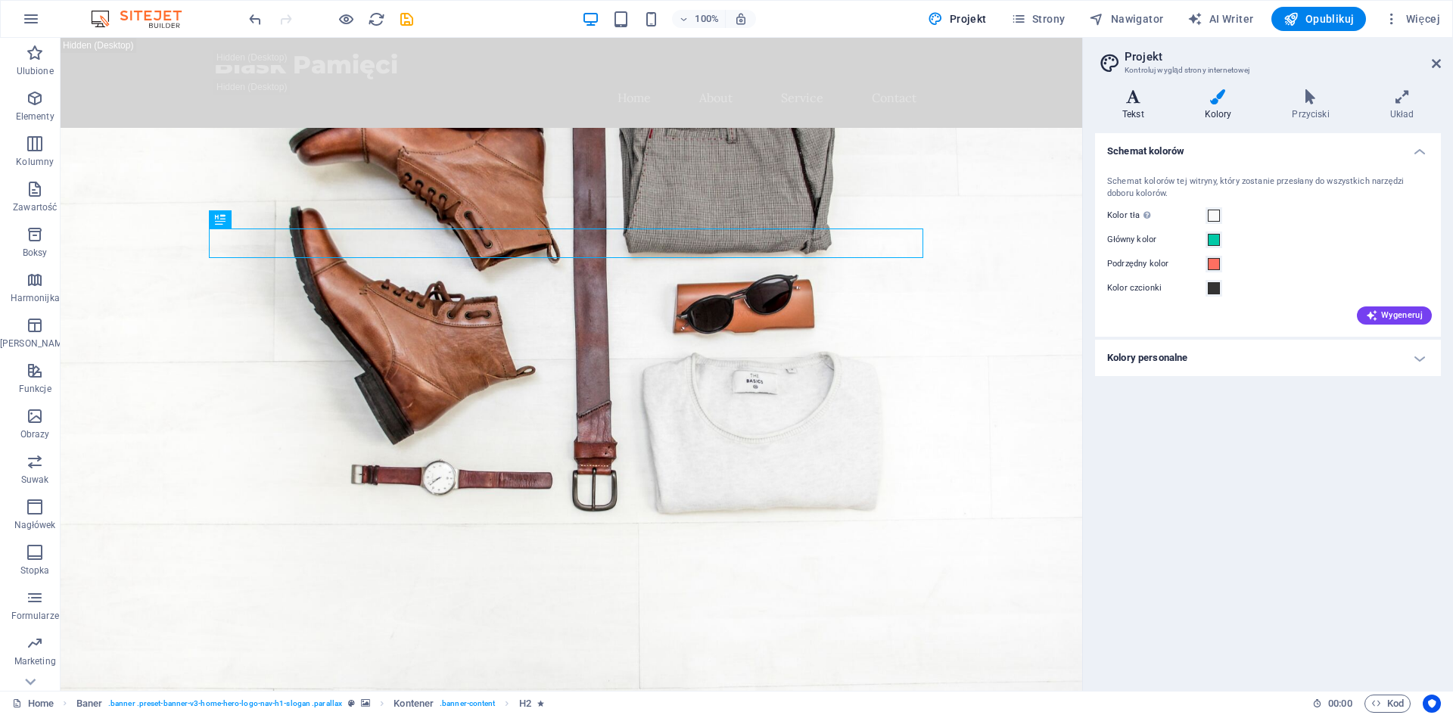
click at [1149, 97] on icon at bounding box center [1133, 96] width 76 height 15
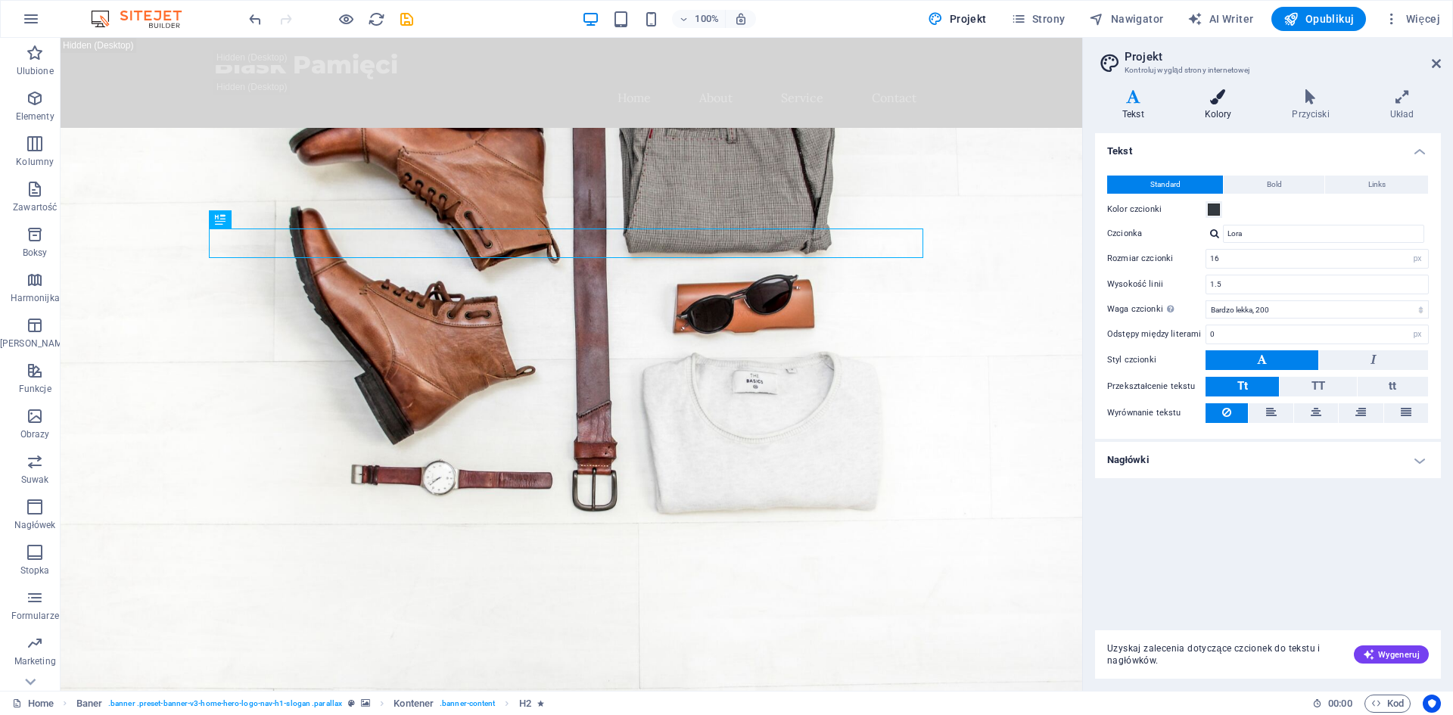
click at [1240, 102] on icon at bounding box center [1219, 96] width 82 height 15
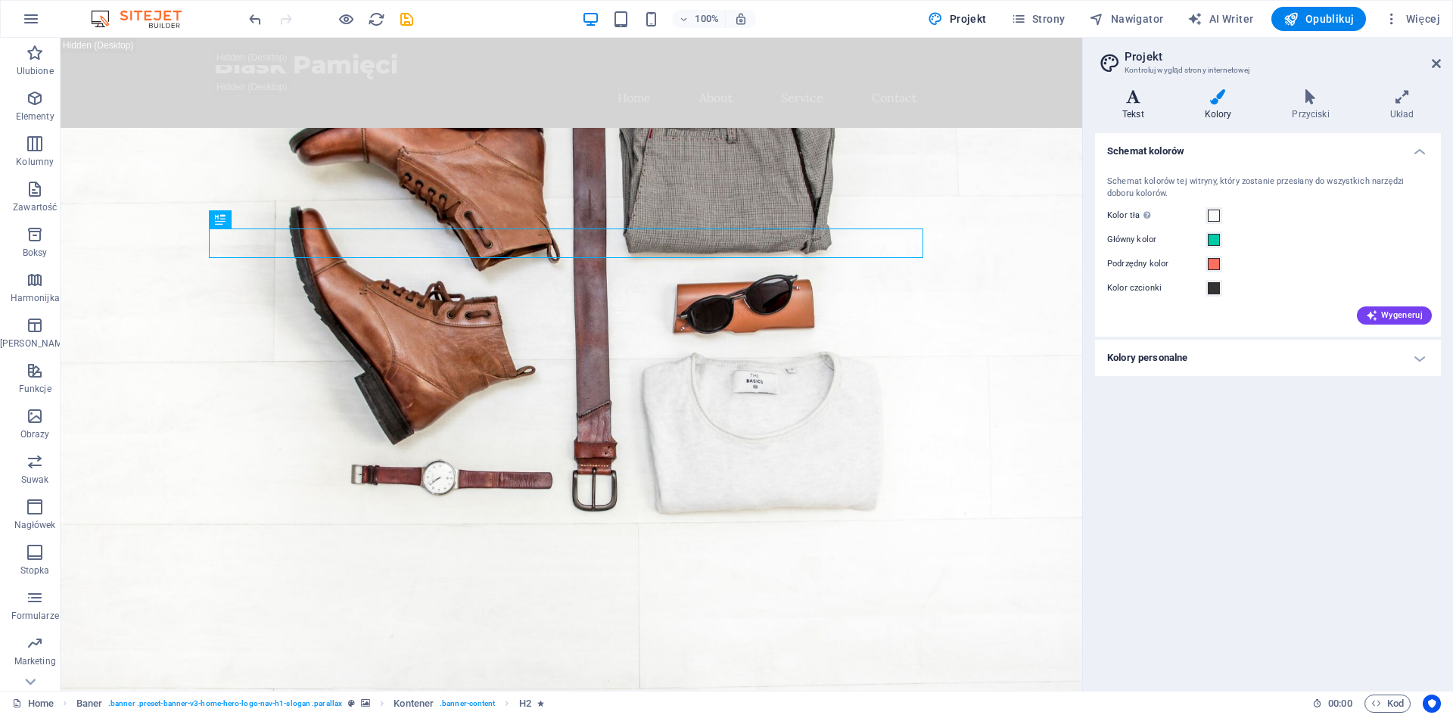
click at [1118, 98] on icon at bounding box center [1133, 96] width 76 height 15
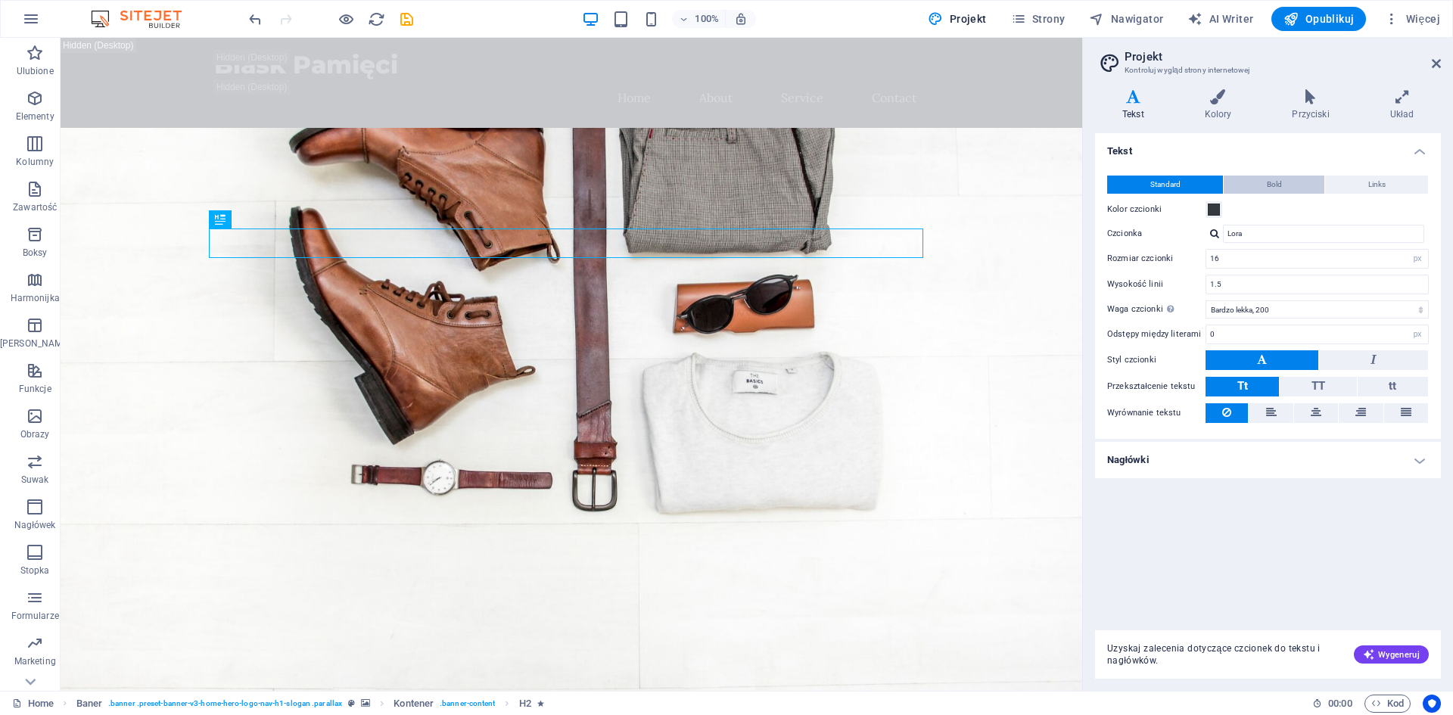
click at [1255, 186] on button "Bold" at bounding box center [1274, 185] width 101 height 18
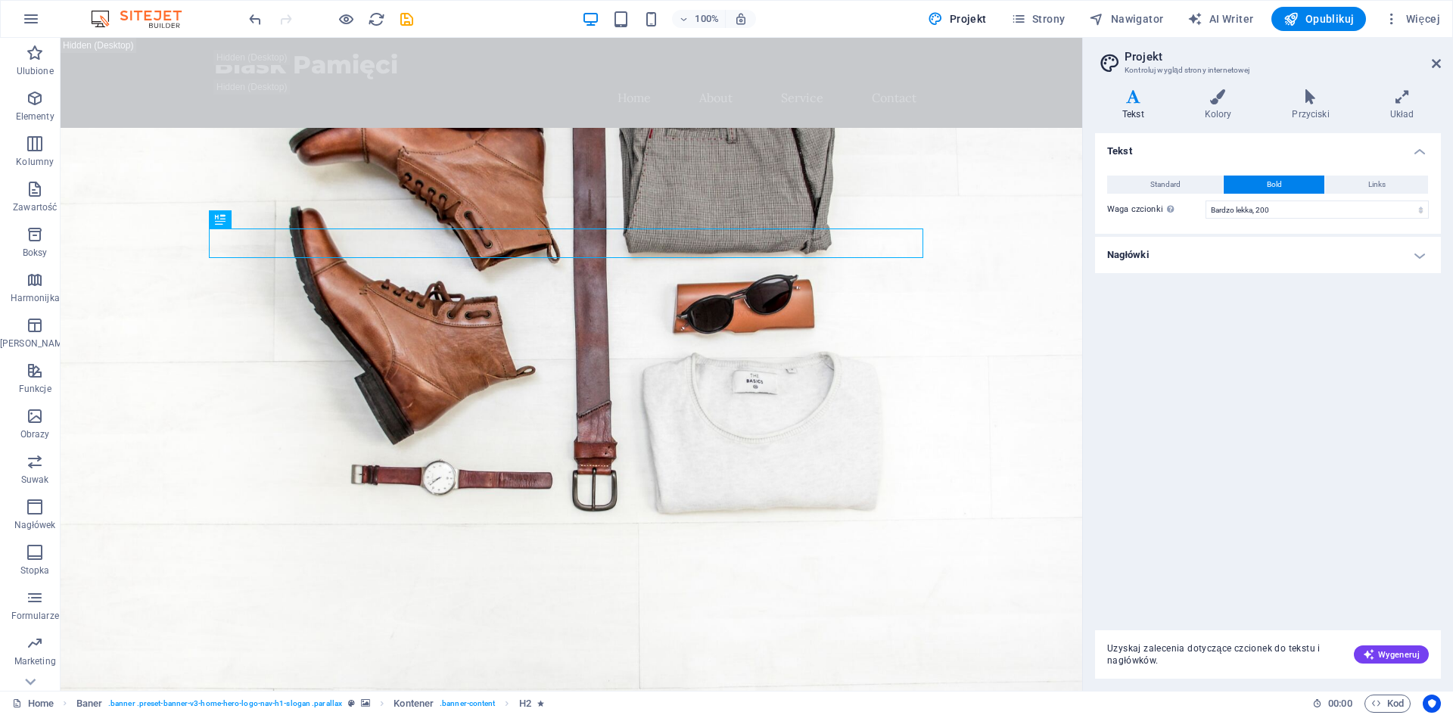
click at [1159, 184] on span "Standard" at bounding box center [1165, 185] width 30 height 18
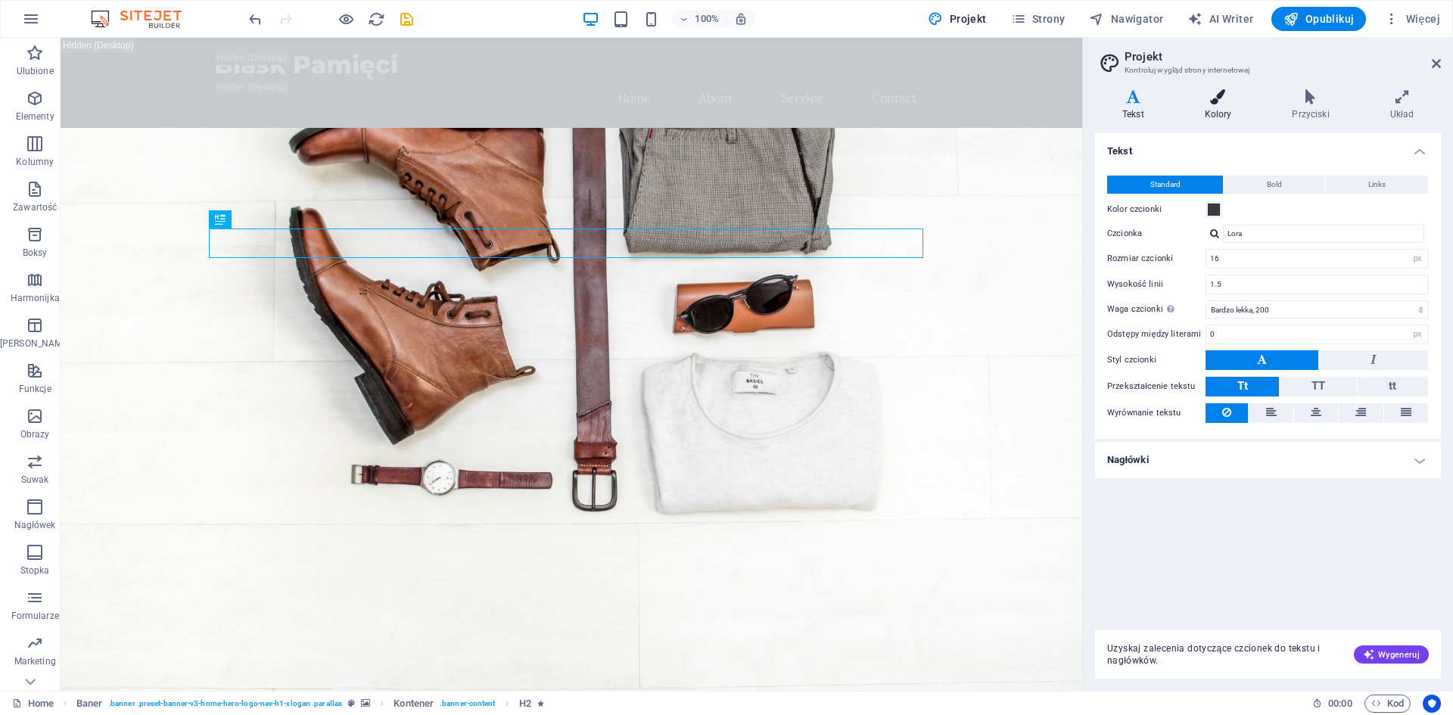
click at [1224, 118] on h4 "Kolory" at bounding box center [1222, 105] width 88 height 32
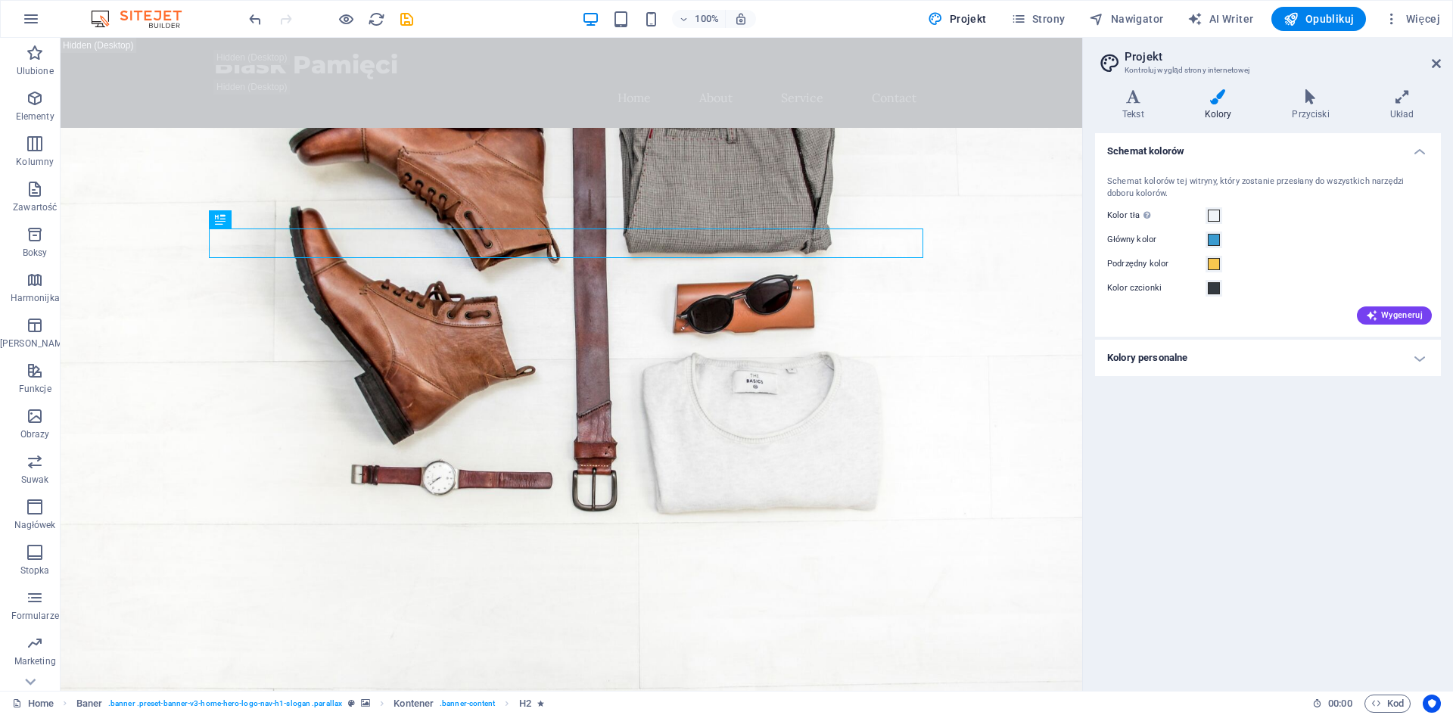
click at [1199, 250] on div "Schemat kolorów tej witryny, który zostanie przesłany do wszystkich narzędzi do…" at bounding box center [1268, 248] width 352 height 176
click at [1212, 242] on span at bounding box center [1214, 240] width 12 height 12
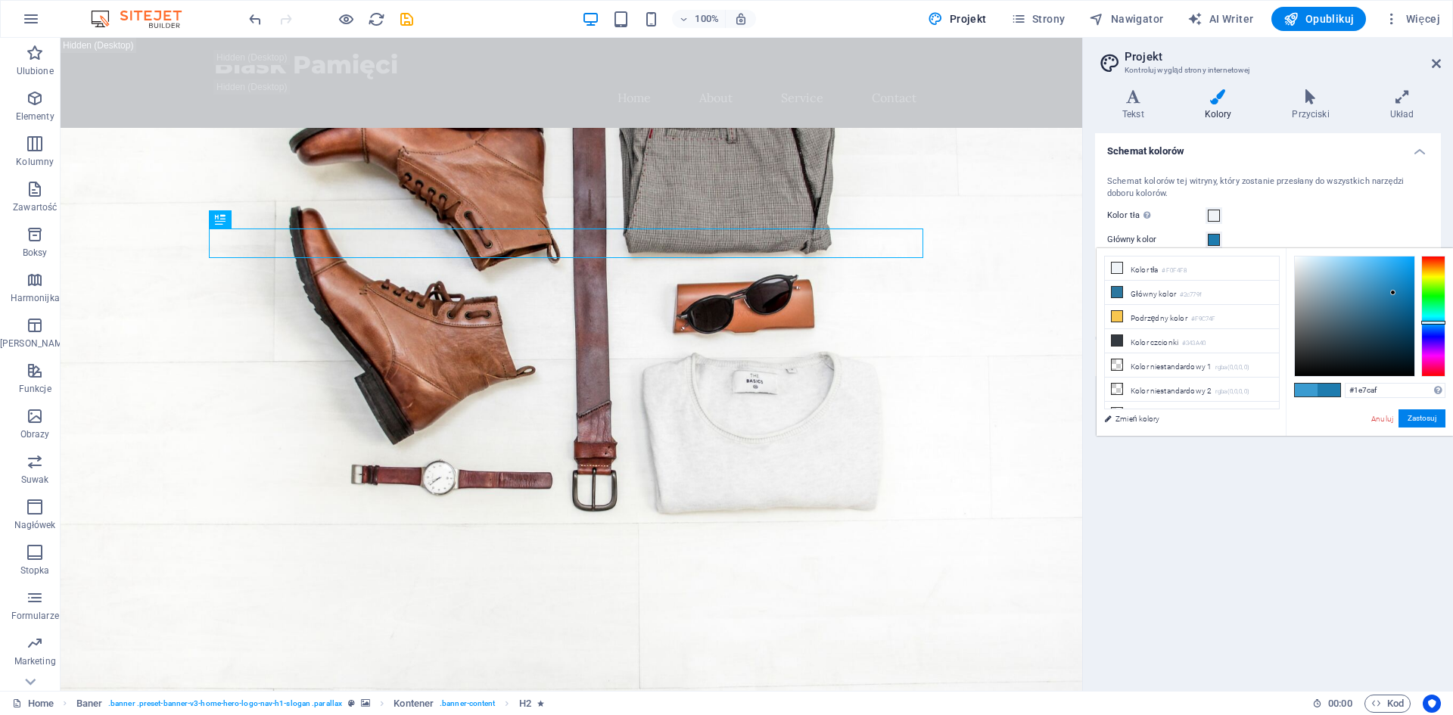
type input "#1d7caf"
drag, startPoint x: 1376, startPoint y: 282, endPoint x: 1394, endPoint y: 293, distance: 21.0
click at [1394, 293] on div at bounding box center [1355, 317] width 120 height 120
click at [1424, 416] on button "Zastosuj" at bounding box center [1421, 418] width 47 height 18
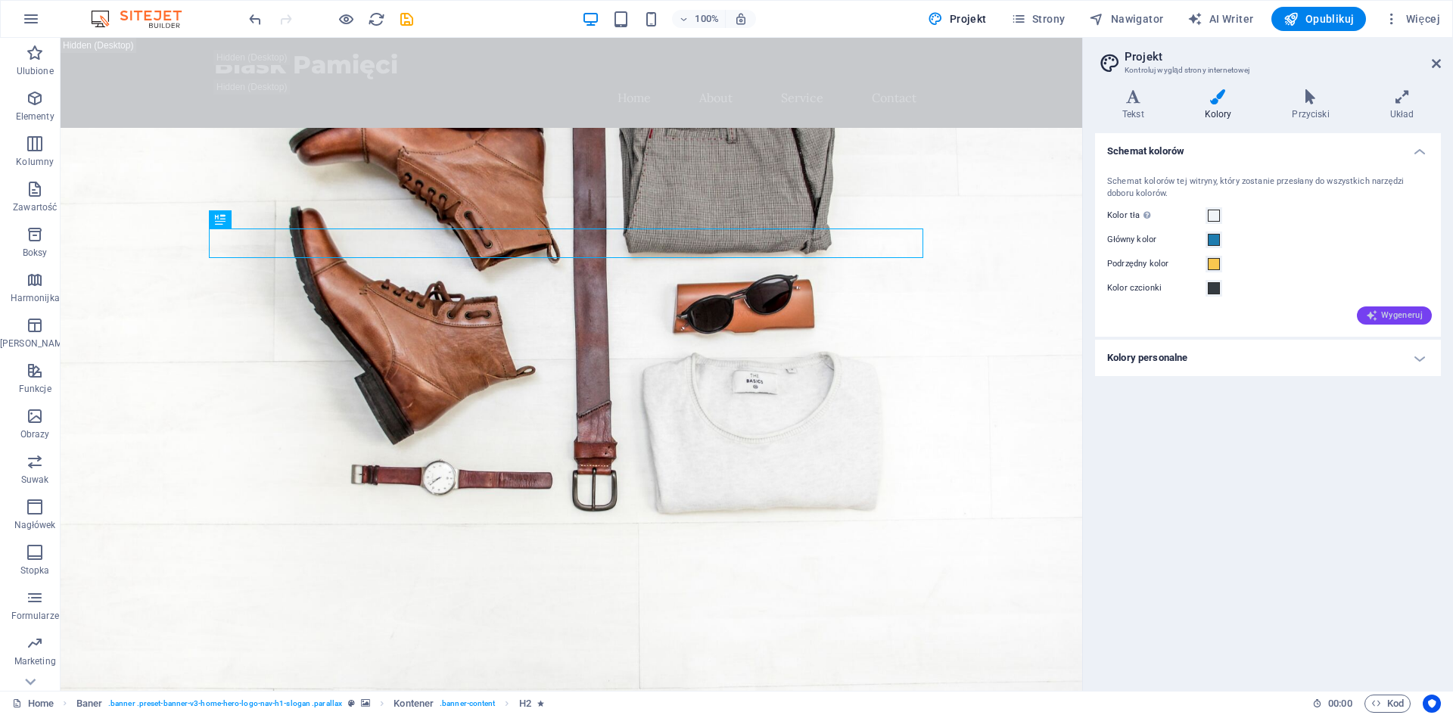
click at [1407, 319] on span "Wygeneruj" at bounding box center [1394, 316] width 57 height 12
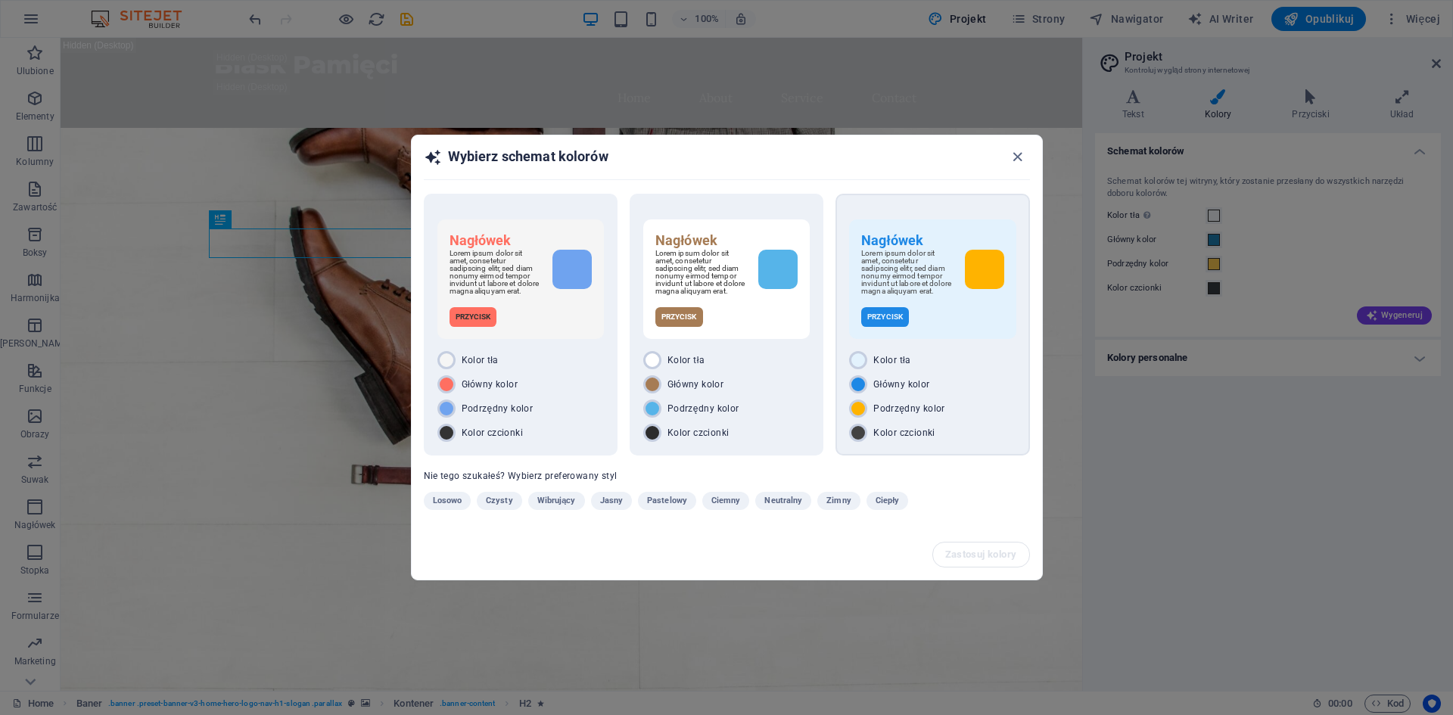
click at [928, 367] on div "Kolor tła" at bounding box center [932, 360] width 166 height 18
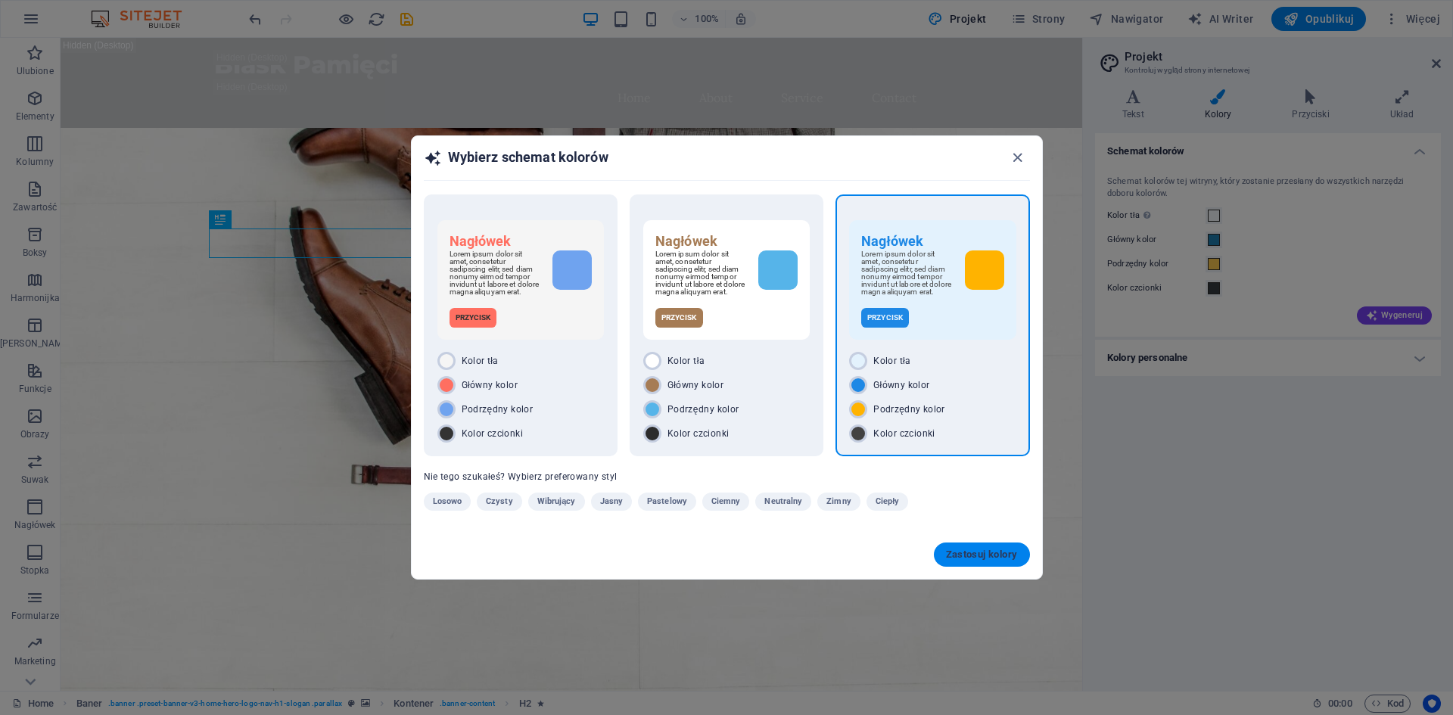
click at [966, 559] on span "Zastosuj kolory" at bounding box center [982, 555] width 72 height 12
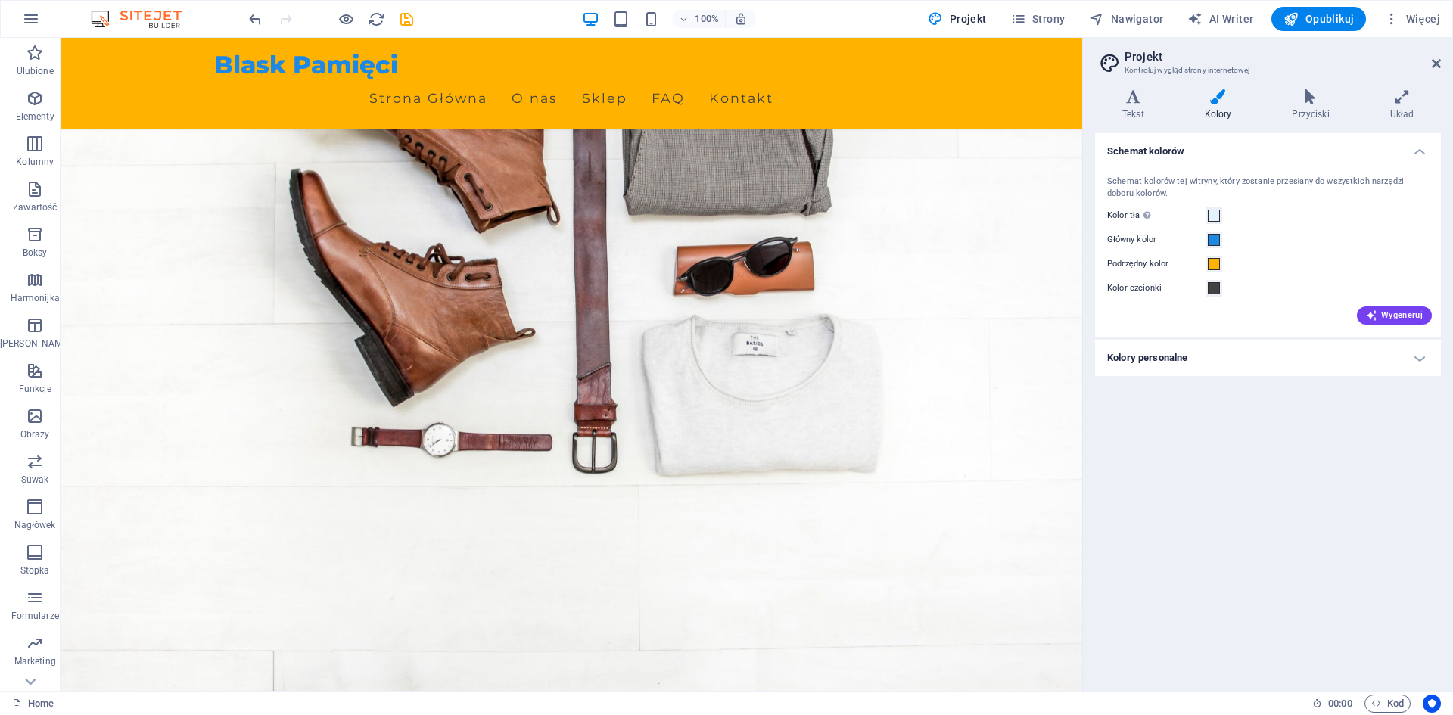
scroll to position [151, 0]
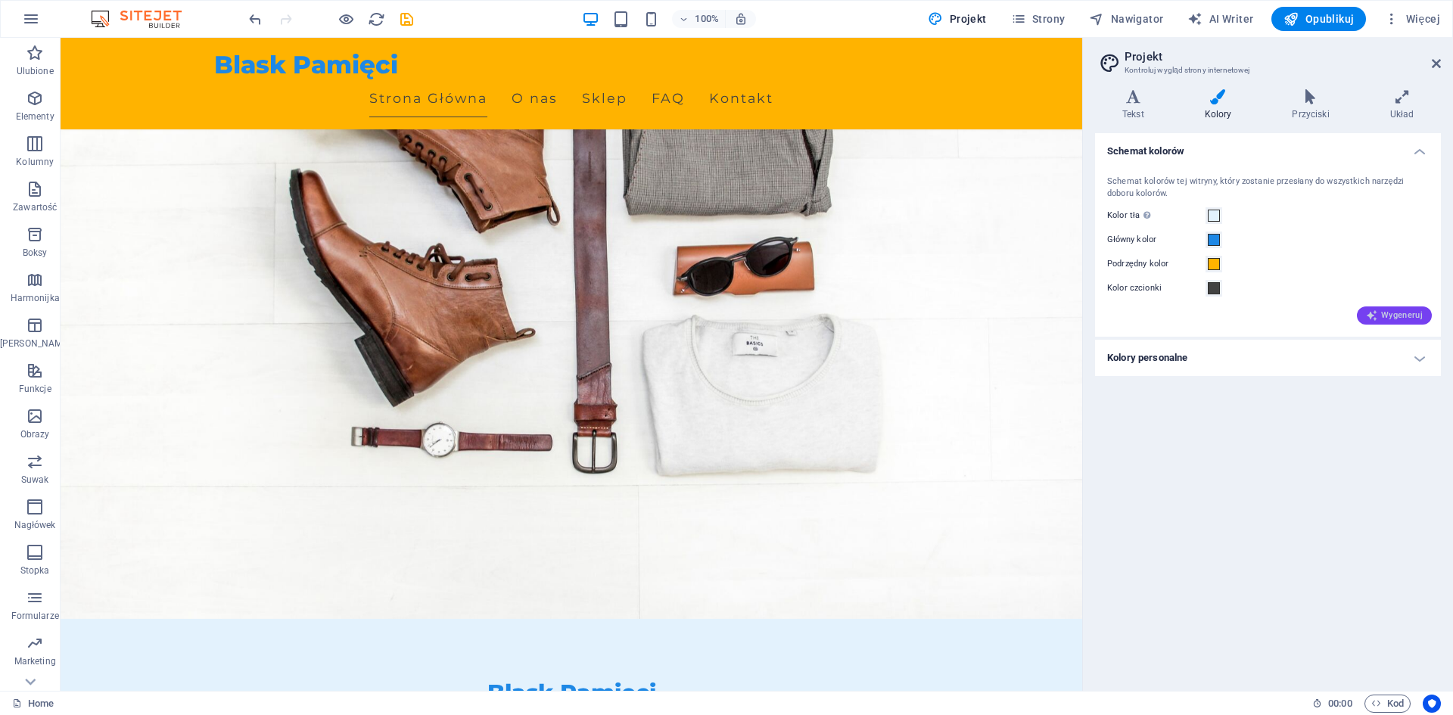
click at [1375, 313] on icon "button" at bounding box center [1372, 316] width 12 height 12
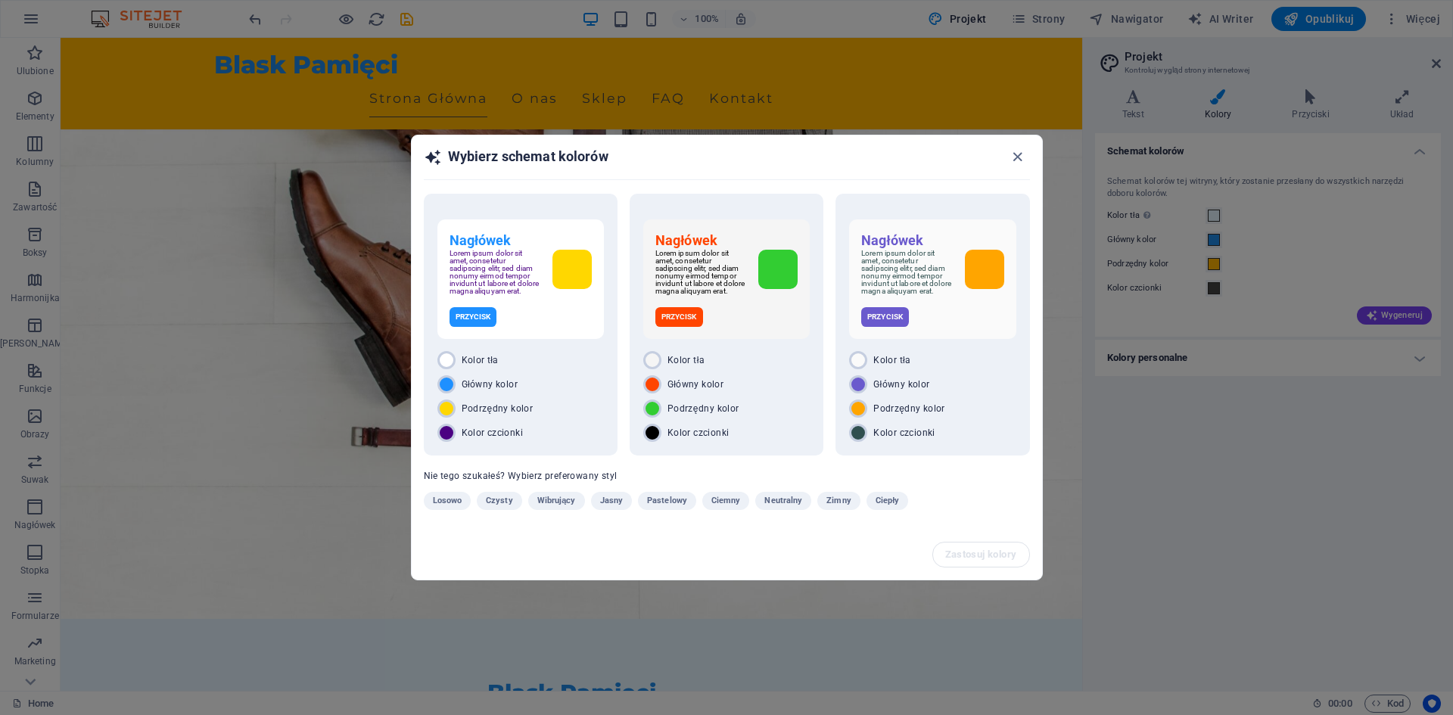
click at [495, 504] on span "Czysty" at bounding box center [499, 501] width 27 height 18
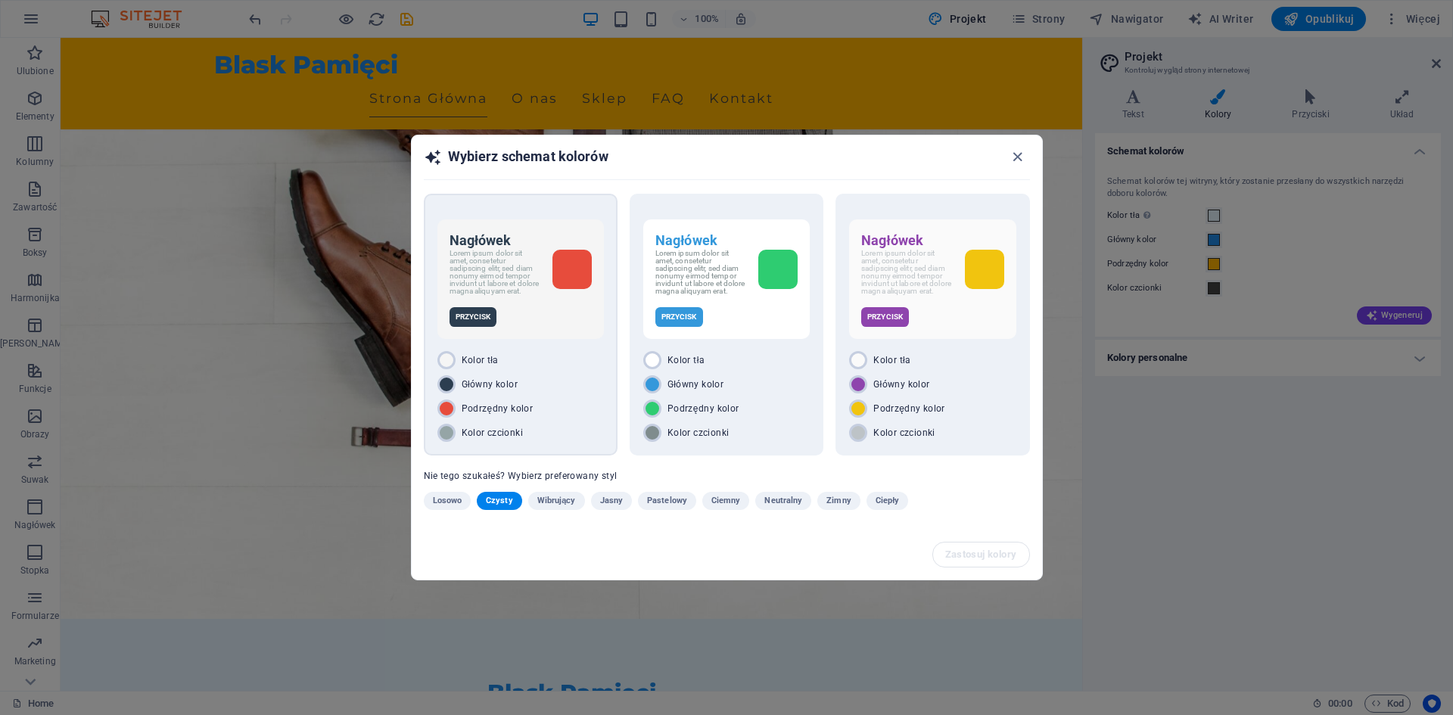
drag, startPoint x: 502, startPoint y: 393, endPoint x: 490, endPoint y: 397, distance: 12.0
click at [493, 394] on div "Główny kolor" at bounding box center [520, 384] width 166 height 18
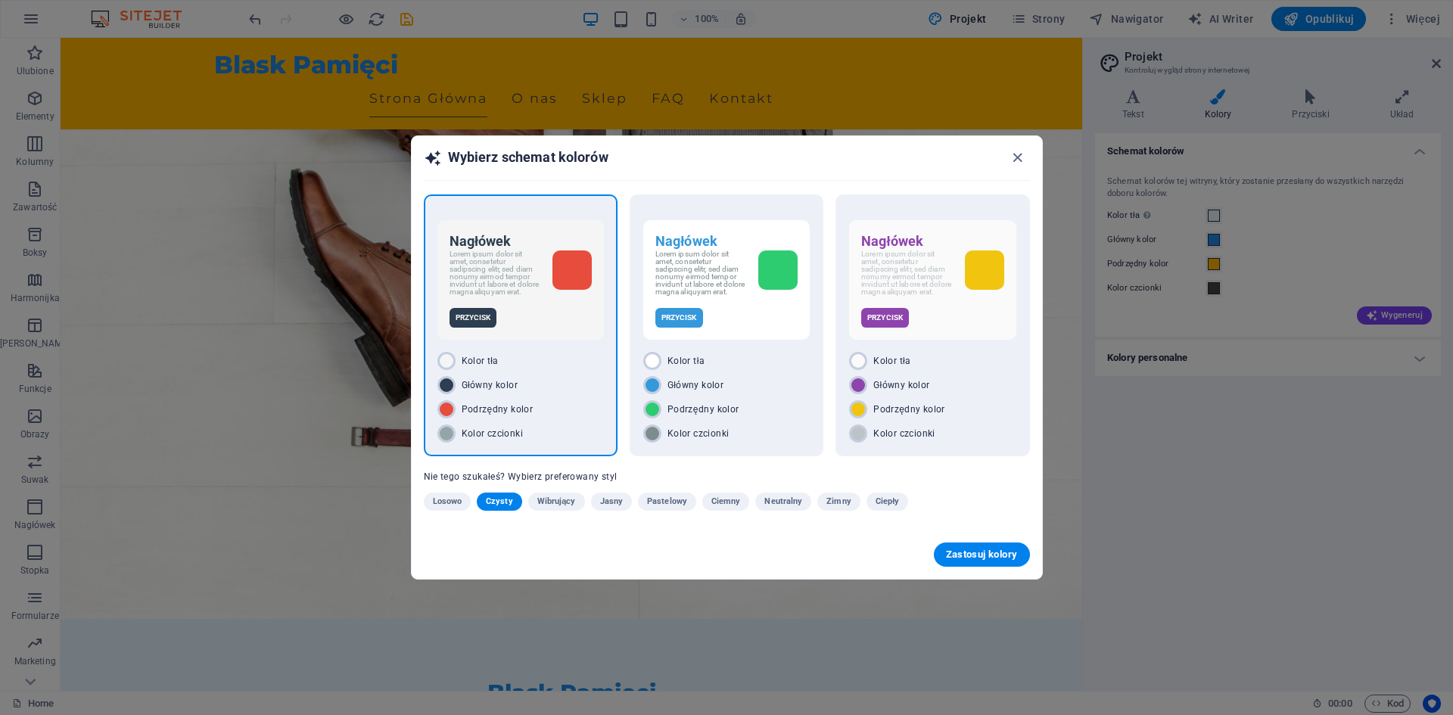
click at [473, 285] on p "Lorem ipsum dolor sit amet, consetetur sadipscing elitr, sed diam nonumy eirmod…" at bounding box center [495, 272] width 91 height 45
click at [471, 291] on p "Lorem ipsum dolor sit amet, consetetur sadipscing elitr, sed diam nonumy eirmod…" at bounding box center [495, 272] width 91 height 45
click at [463, 328] on p "Przycisk" at bounding box center [474, 318] width 48 height 20
click at [466, 318] on p "Przycisk" at bounding box center [474, 318] width 48 height 20
click at [988, 539] on div "Zastosuj kolory" at bounding box center [727, 554] width 630 height 48
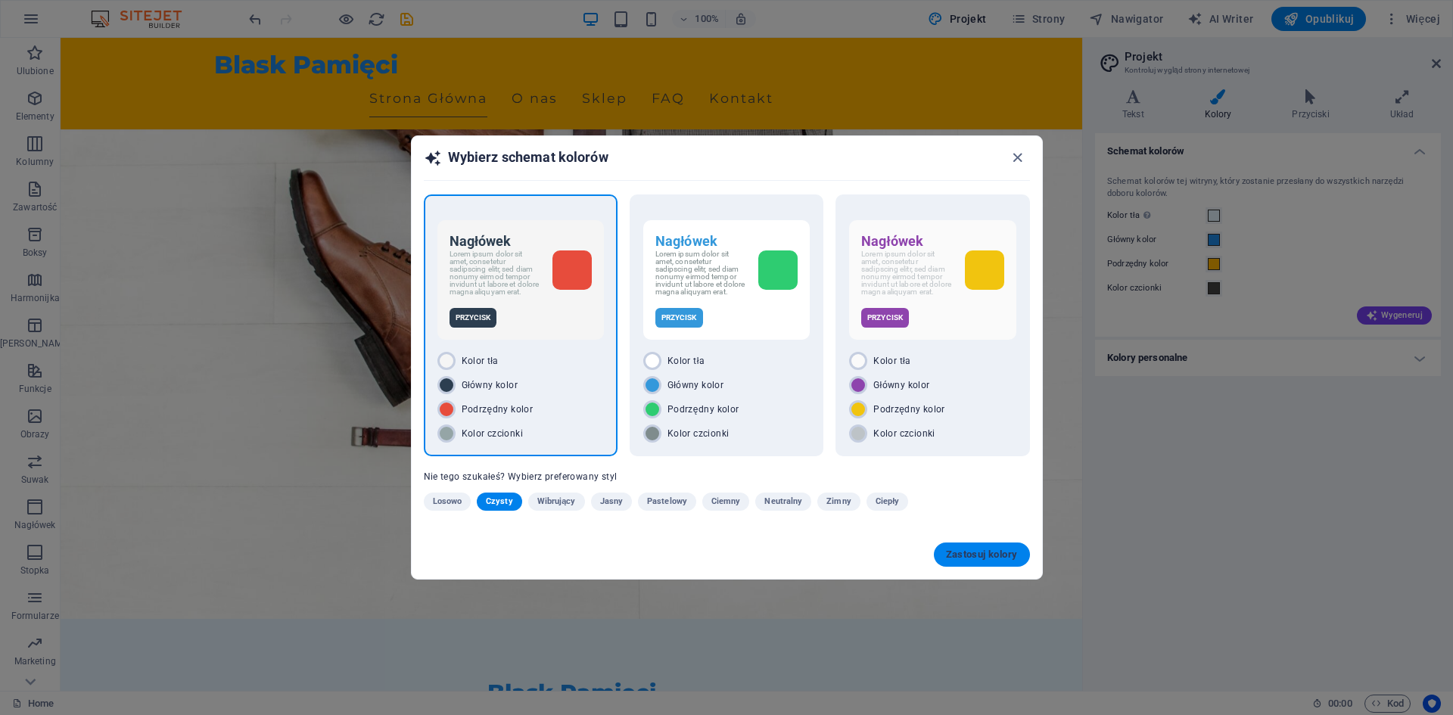
click at [984, 559] on span "Zastosuj kolory" at bounding box center [982, 555] width 72 height 12
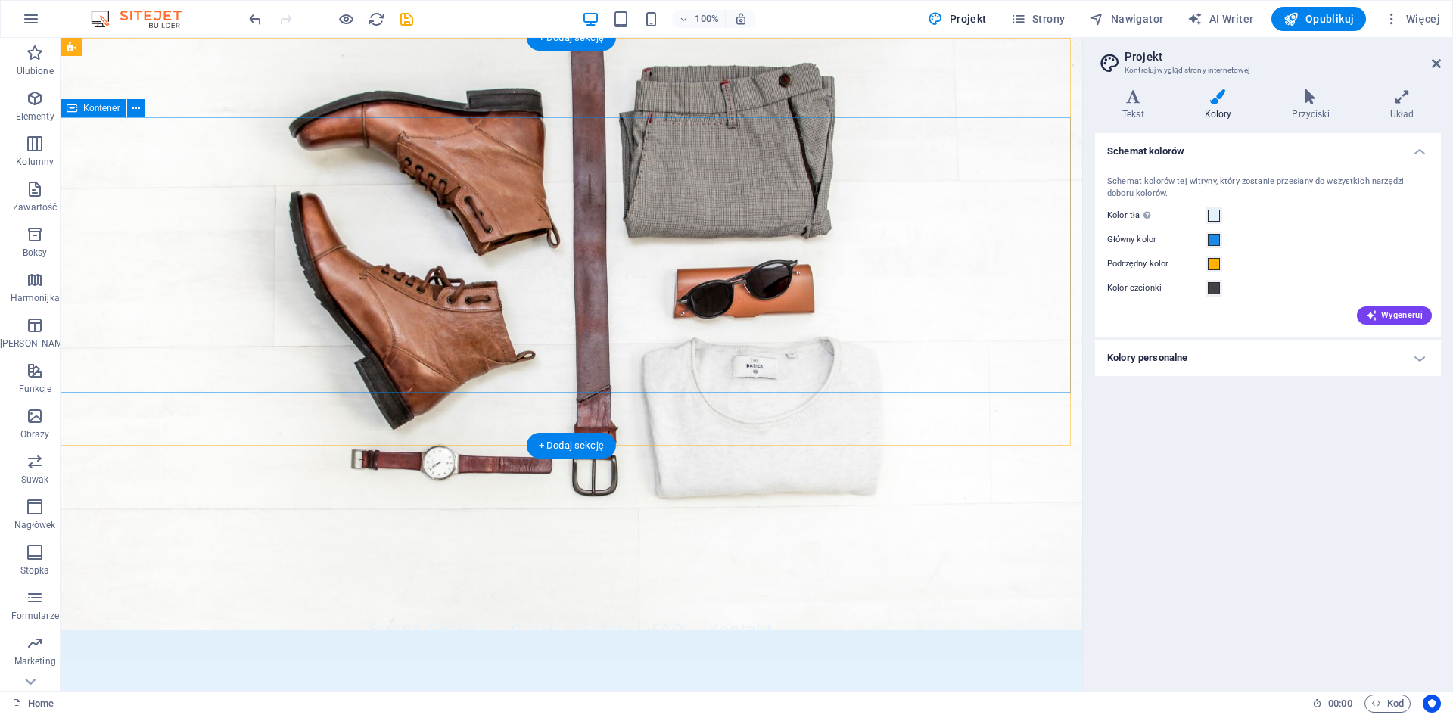
scroll to position [0, 0]
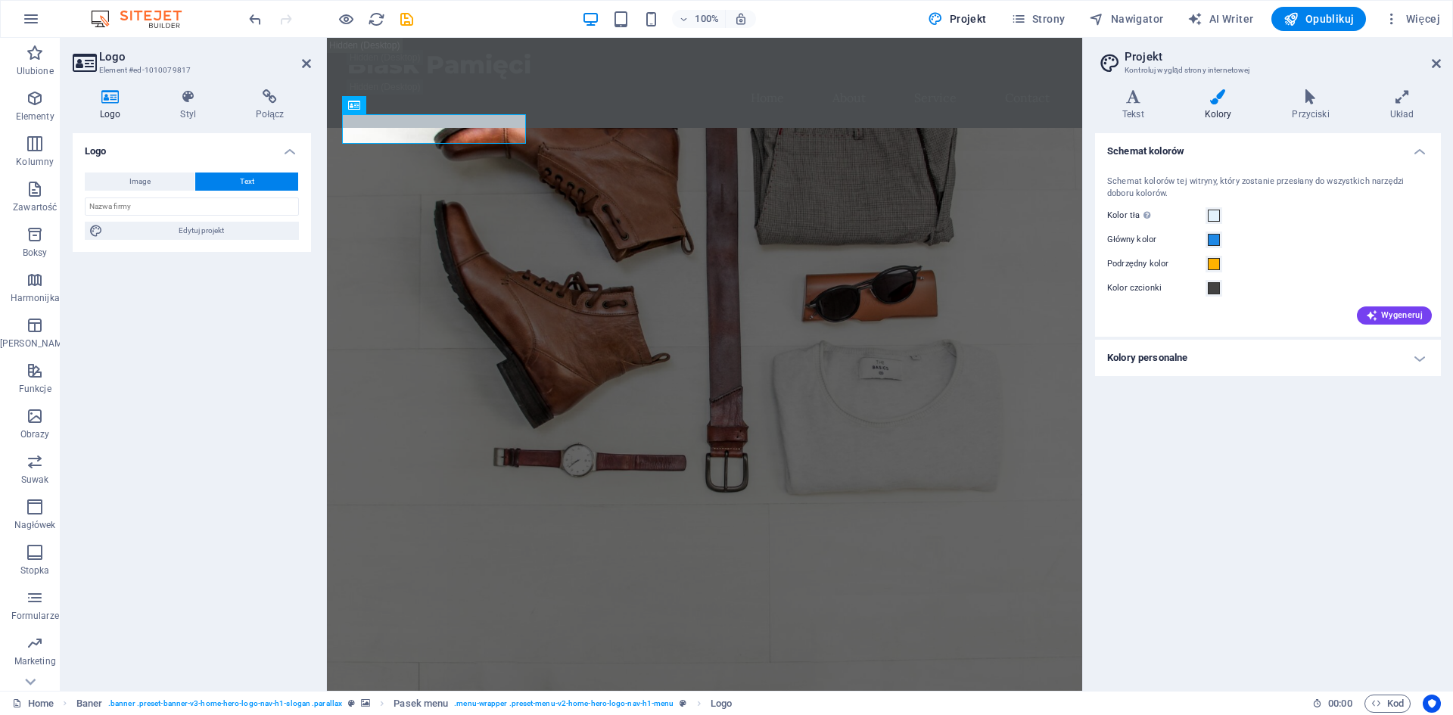
click at [117, 142] on h4 "Logo" at bounding box center [192, 146] width 238 height 27
click at [118, 145] on h4 "Logo" at bounding box center [192, 151] width 238 height 36
click at [463, 712] on div "[PERSON_NAME] Pamięci" at bounding box center [704, 727] width 714 height 30
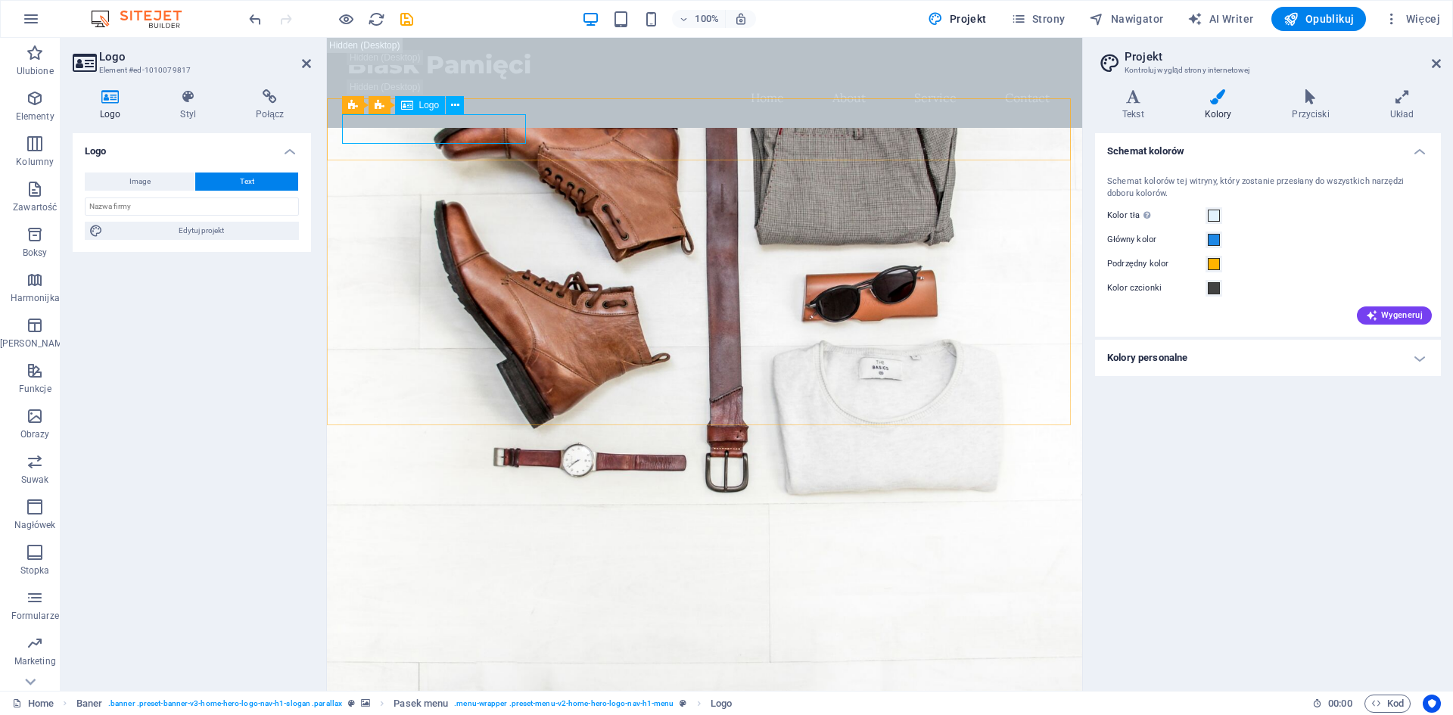
click at [711, 93] on div "Blask Pamięci Home About Service Contact" at bounding box center [704, 83] width 755 height 90
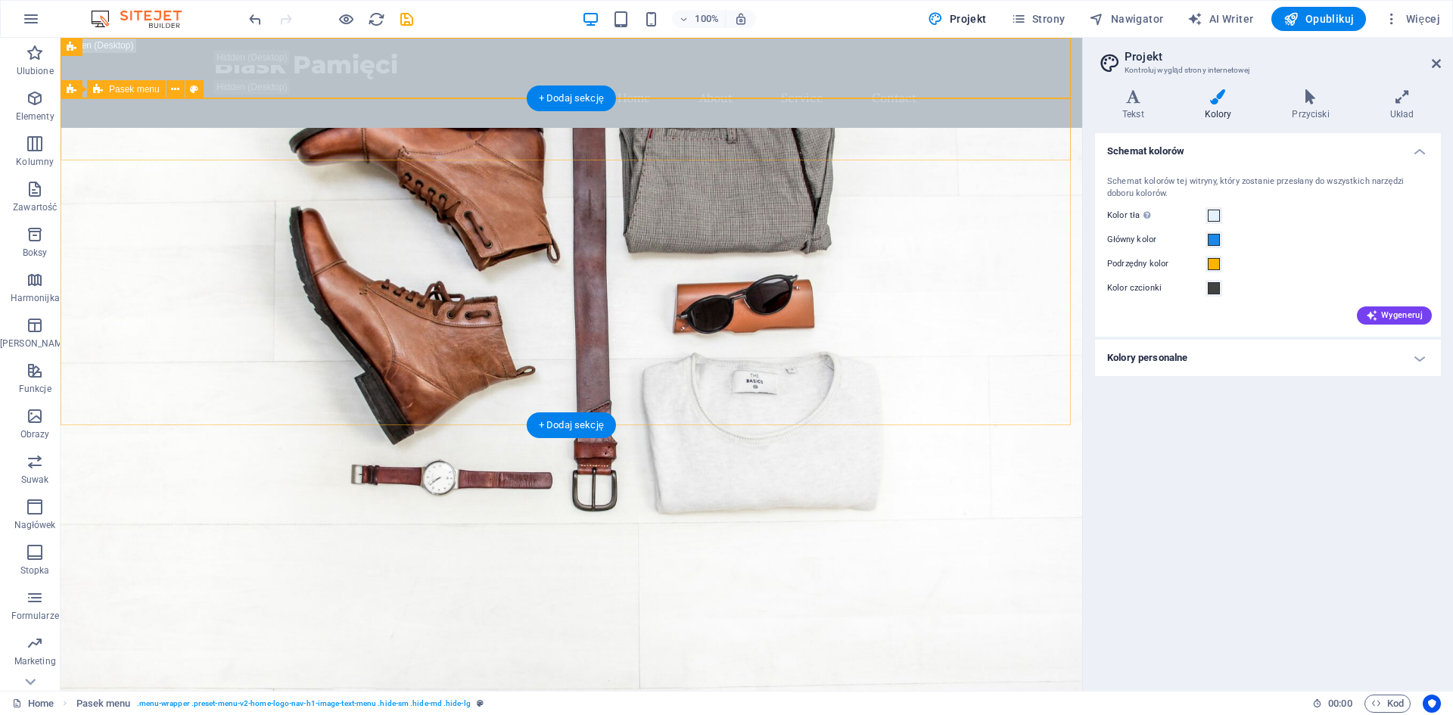
click at [328, 712] on div "[PERSON_NAME] Pamięci" at bounding box center [571, 727] width 714 height 30
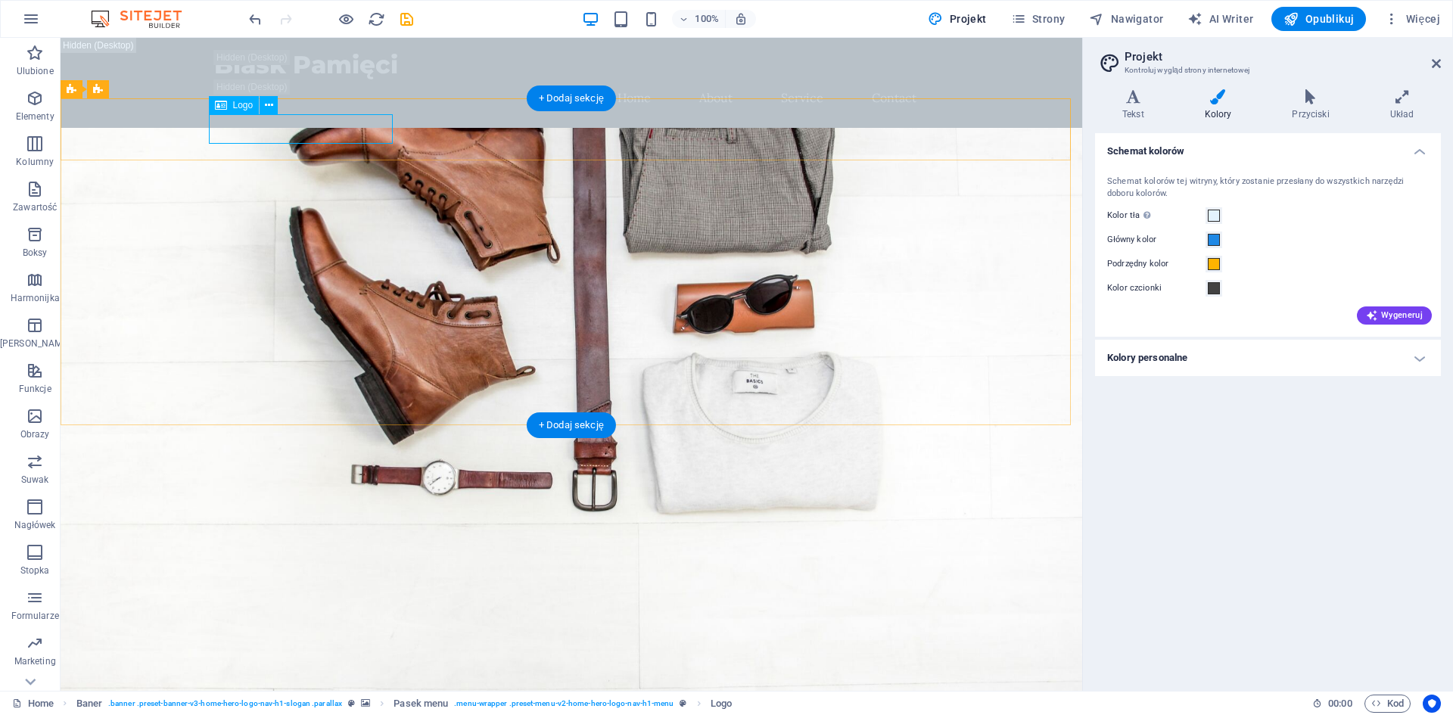
click at [288, 712] on div "[PERSON_NAME] Pamięci" at bounding box center [571, 727] width 714 height 30
click at [269, 106] on icon at bounding box center [269, 106] width 8 height 16
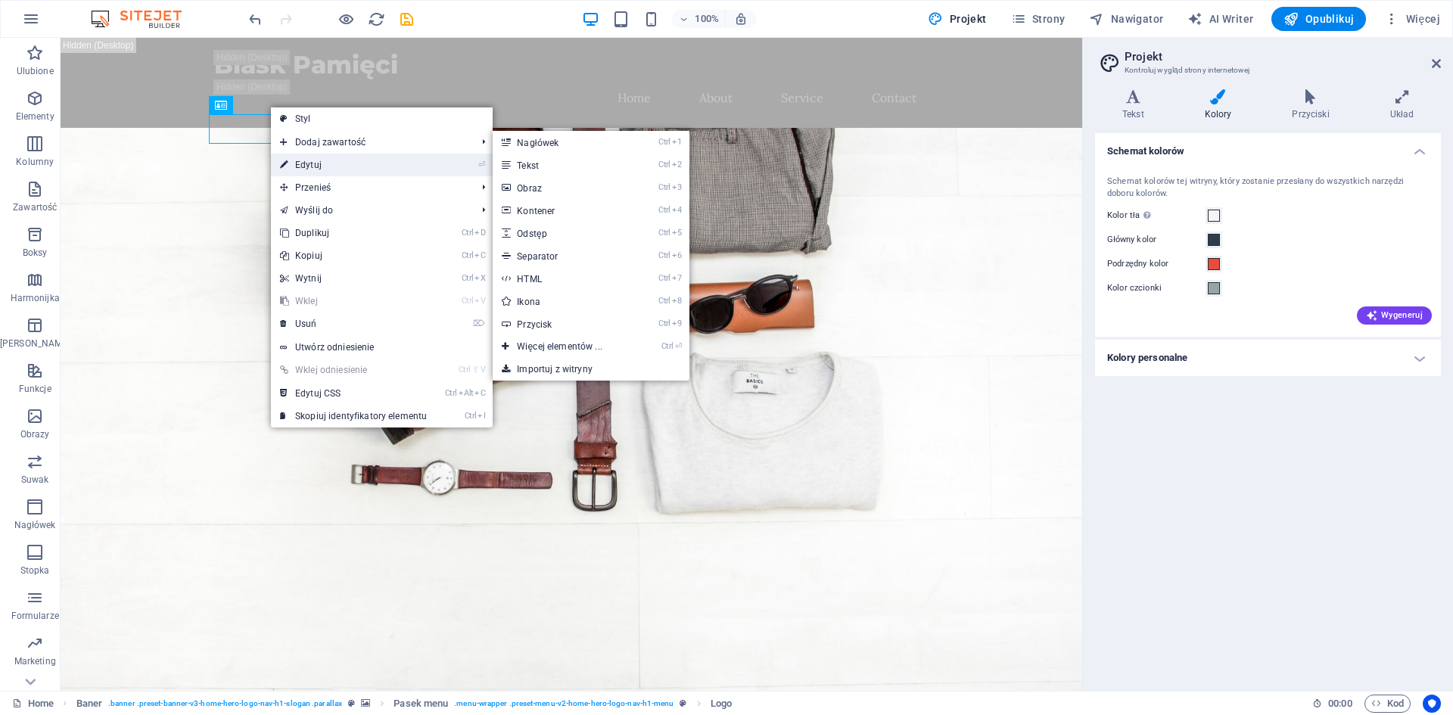
drag, startPoint x: 339, startPoint y: 163, endPoint x: 12, endPoint y: 124, distance: 329.2
click at [339, 163] on link "⏎ Edytuj" at bounding box center [353, 165] width 165 height 23
select select "px"
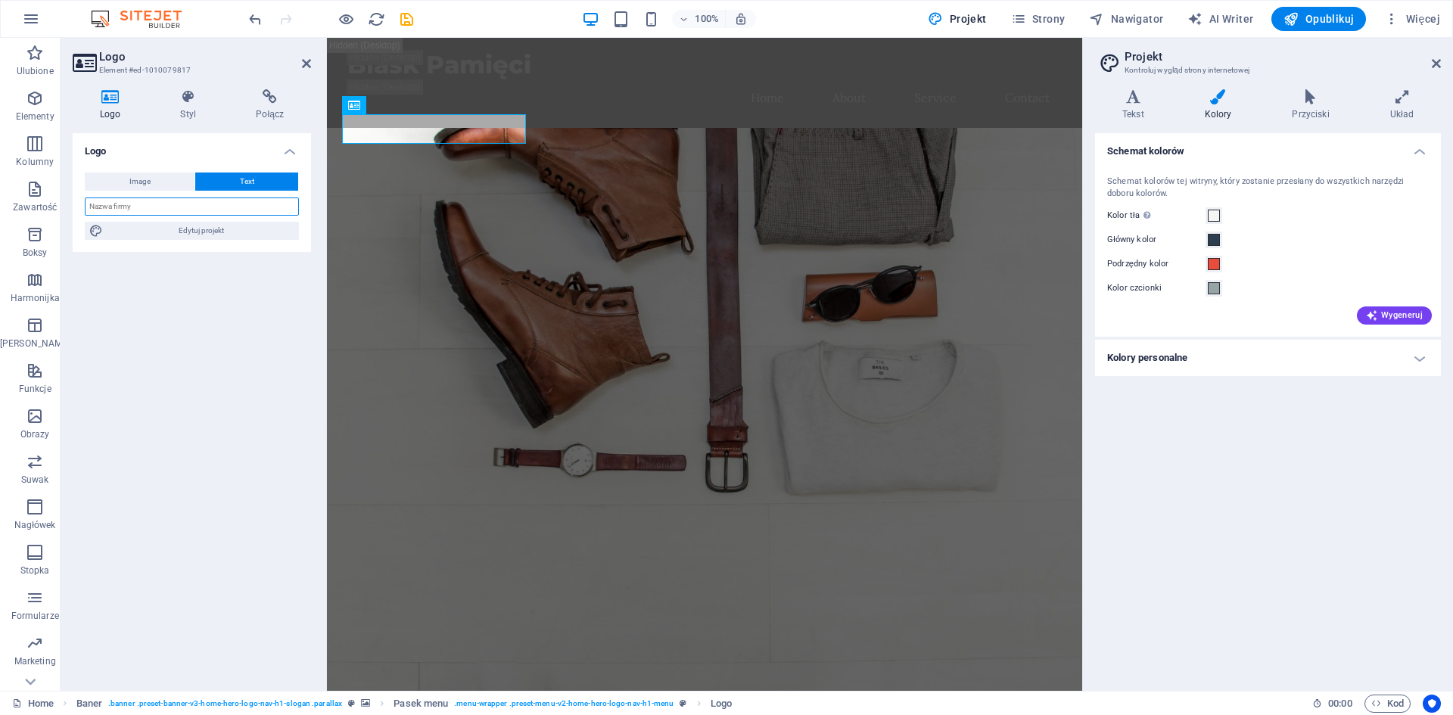
click at [154, 201] on input "text" at bounding box center [192, 207] width 214 height 18
click at [120, 188] on button "Image" at bounding box center [140, 182] width 110 height 18
select select "DISABLED_OPTION_VALUE"
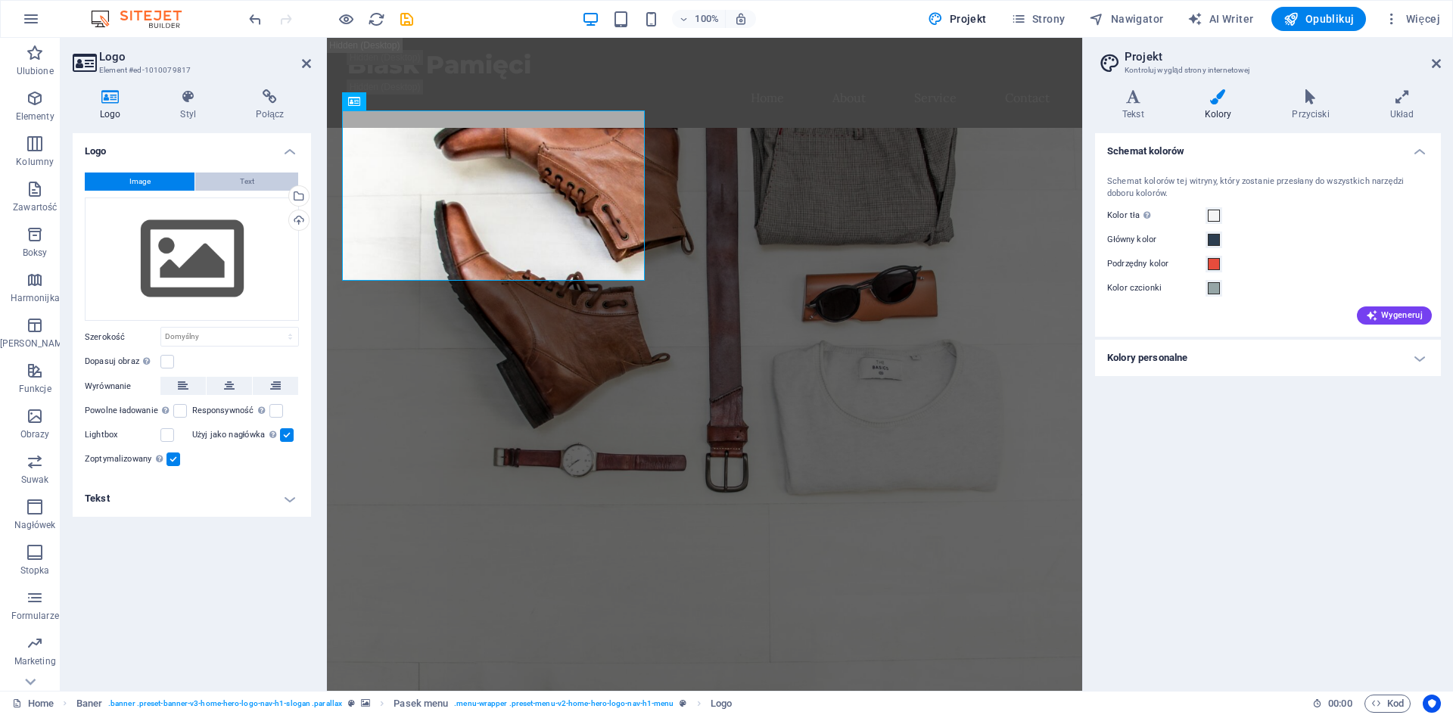
click at [226, 175] on button "Text" at bounding box center [246, 182] width 103 height 18
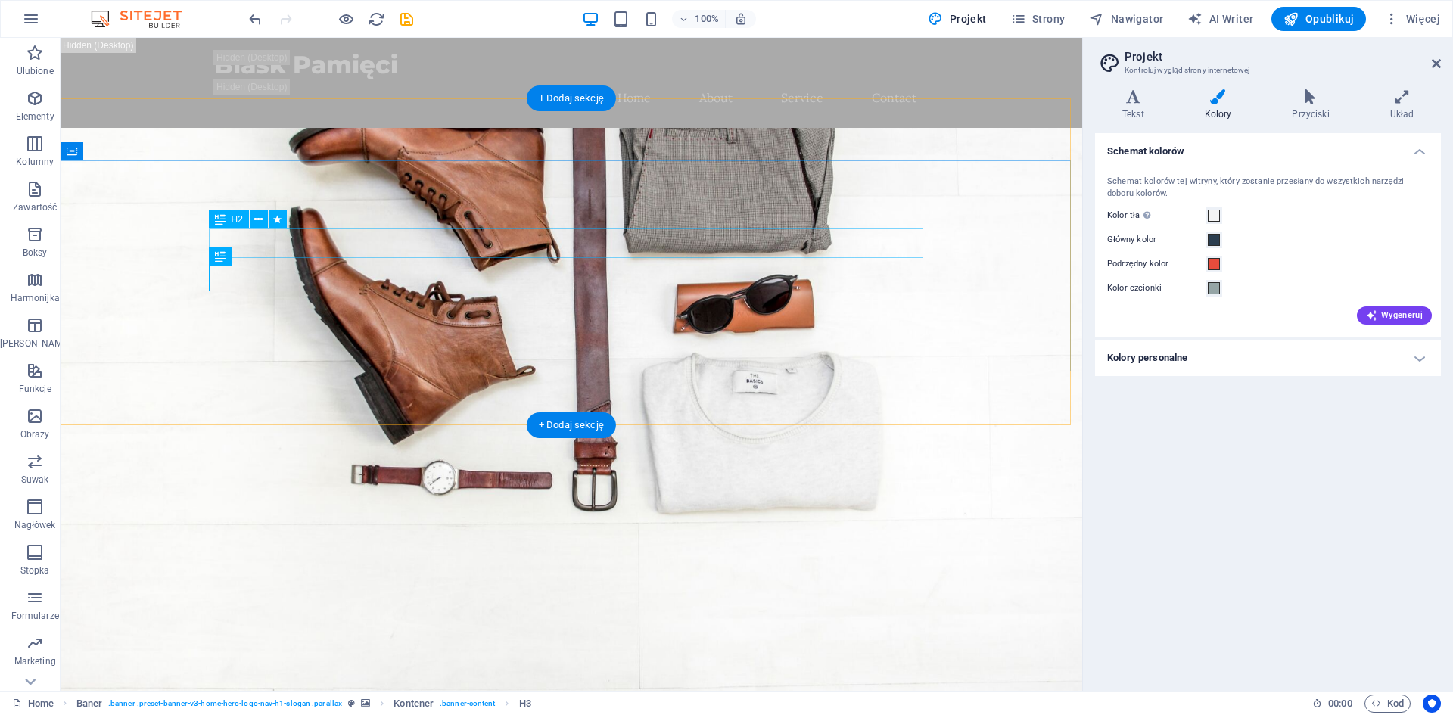
drag, startPoint x: 650, startPoint y: 247, endPoint x: 633, endPoint y: 247, distance: 17.4
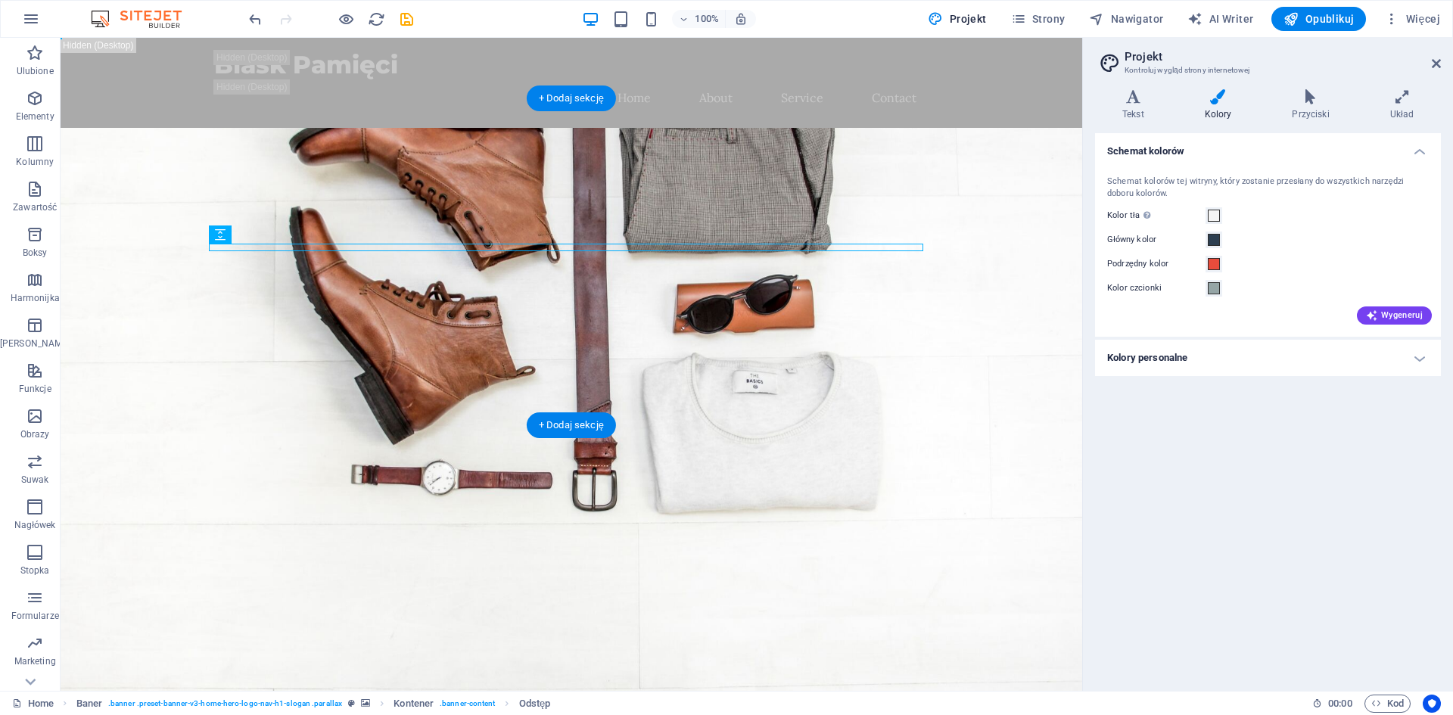
click at [753, 409] on figure at bounding box center [572, 454] width 1022 height 653
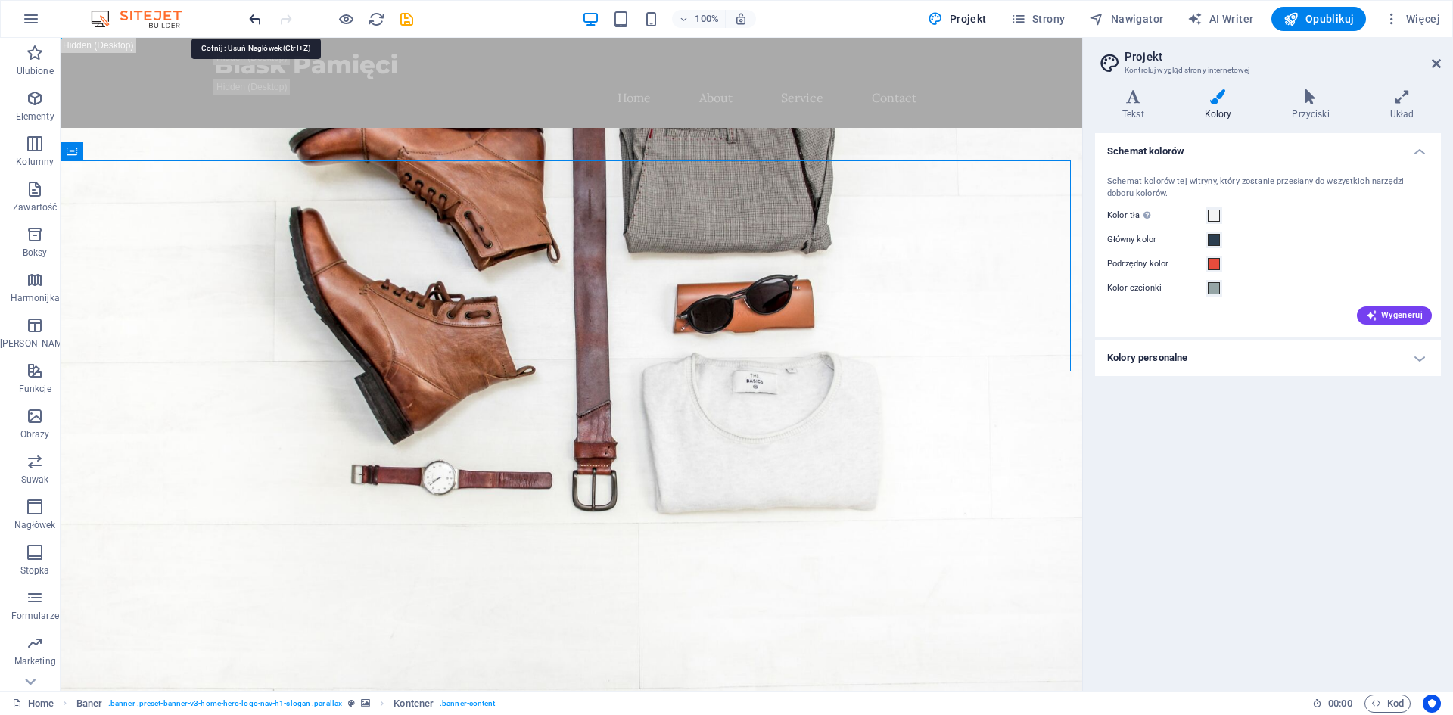
click at [257, 20] on icon "undo" at bounding box center [255, 19] width 17 height 17
click at [267, 27] on div at bounding box center [331, 19] width 170 height 24
click at [247, 18] on icon "undo" at bounding box center [255, 19] width 17 height 17
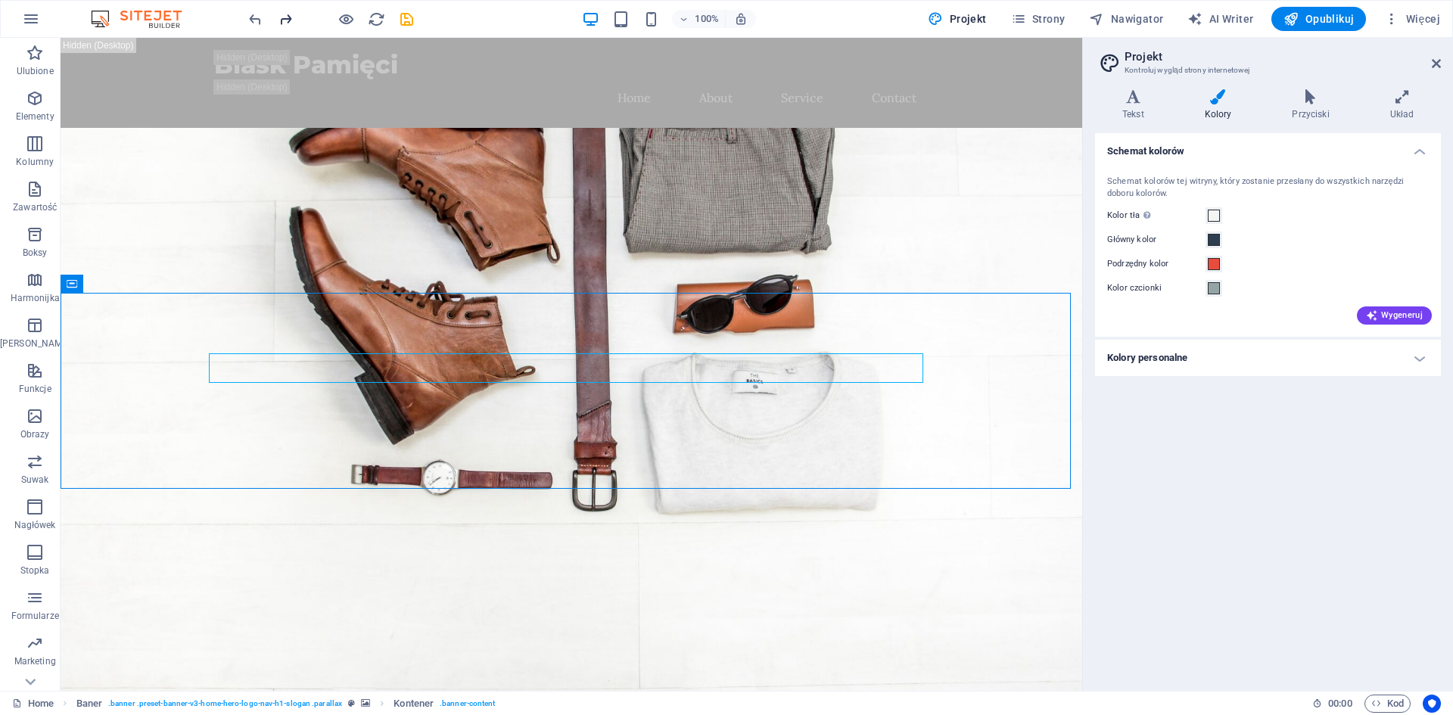
click at [288, 20] on icon "redo" at bounding box center [285, 19] width 17 height 17
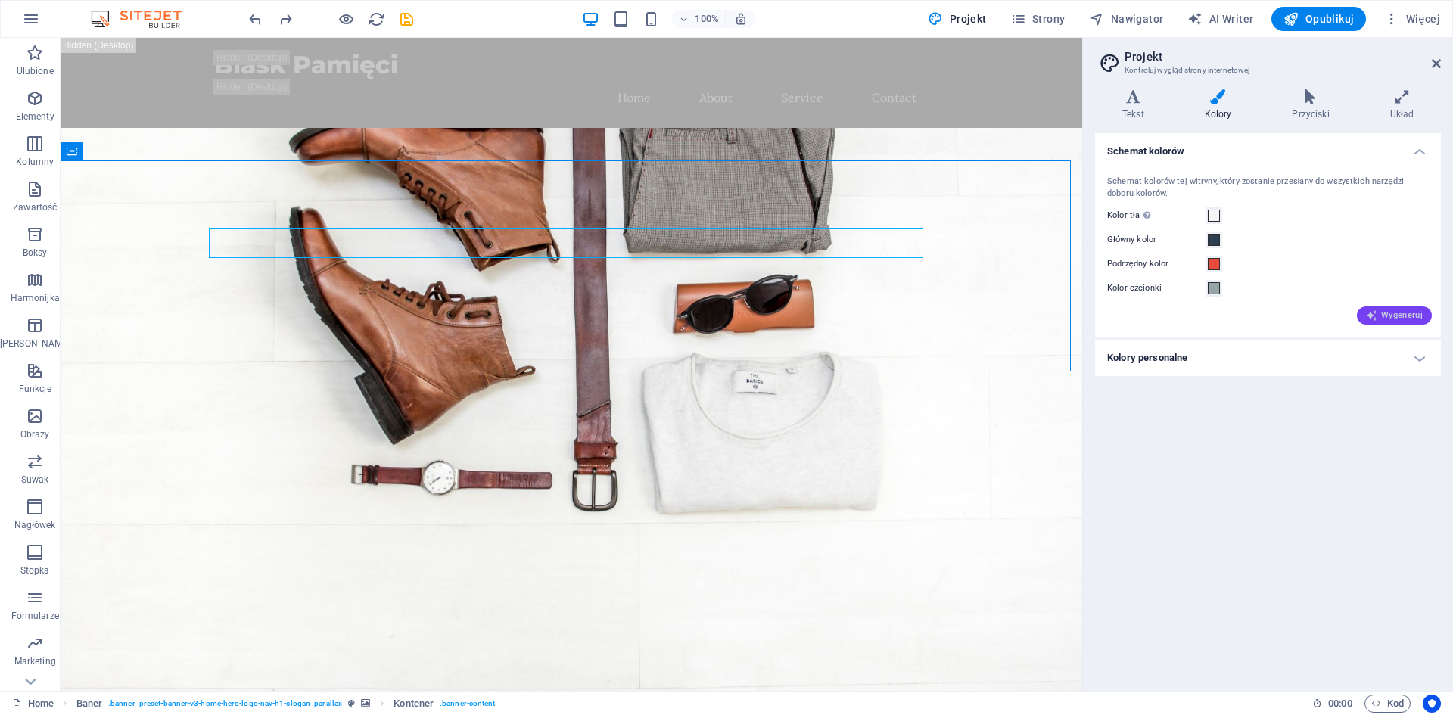
click at [1402, 312] on span "Wygeneruj" at bounding box center [1394, 316] width 57 height 12
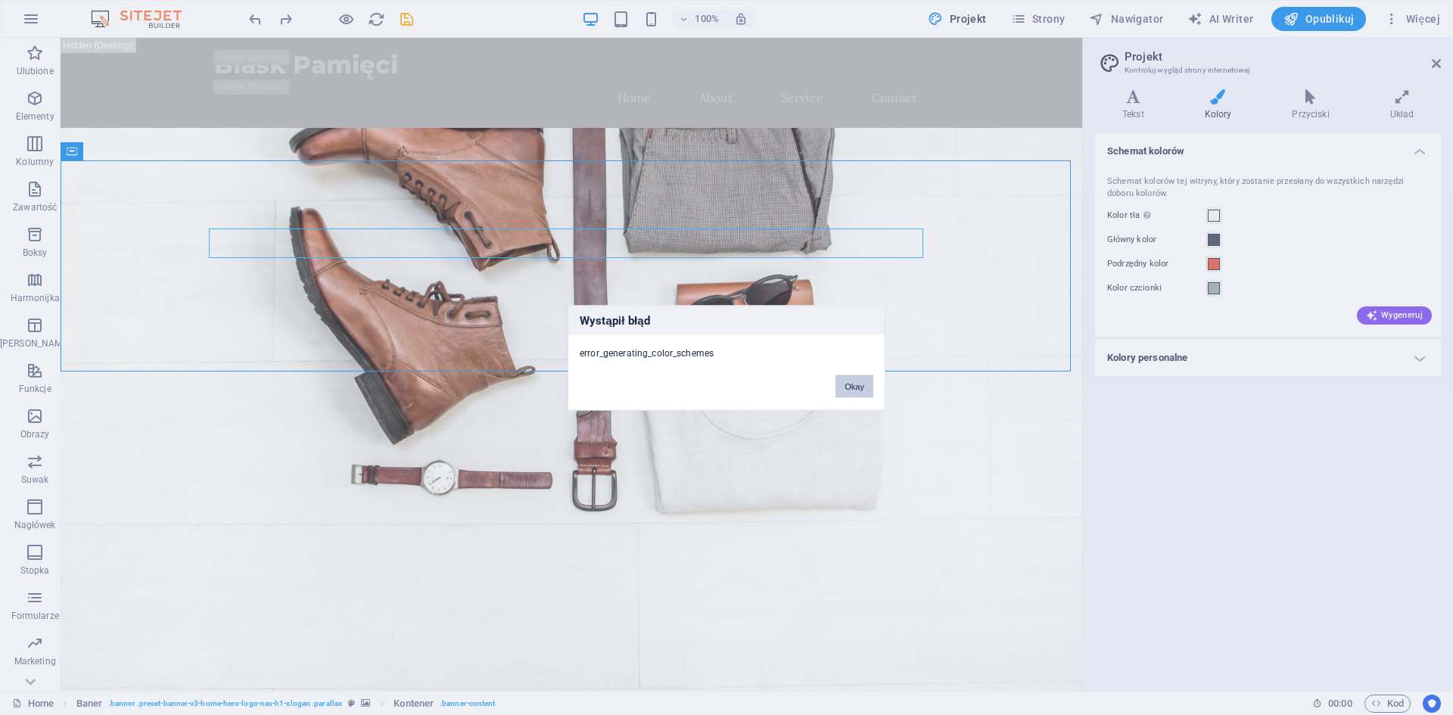
click at [860, 385] on button "Okay" at bounding box center [854, 386] width 38 height 23
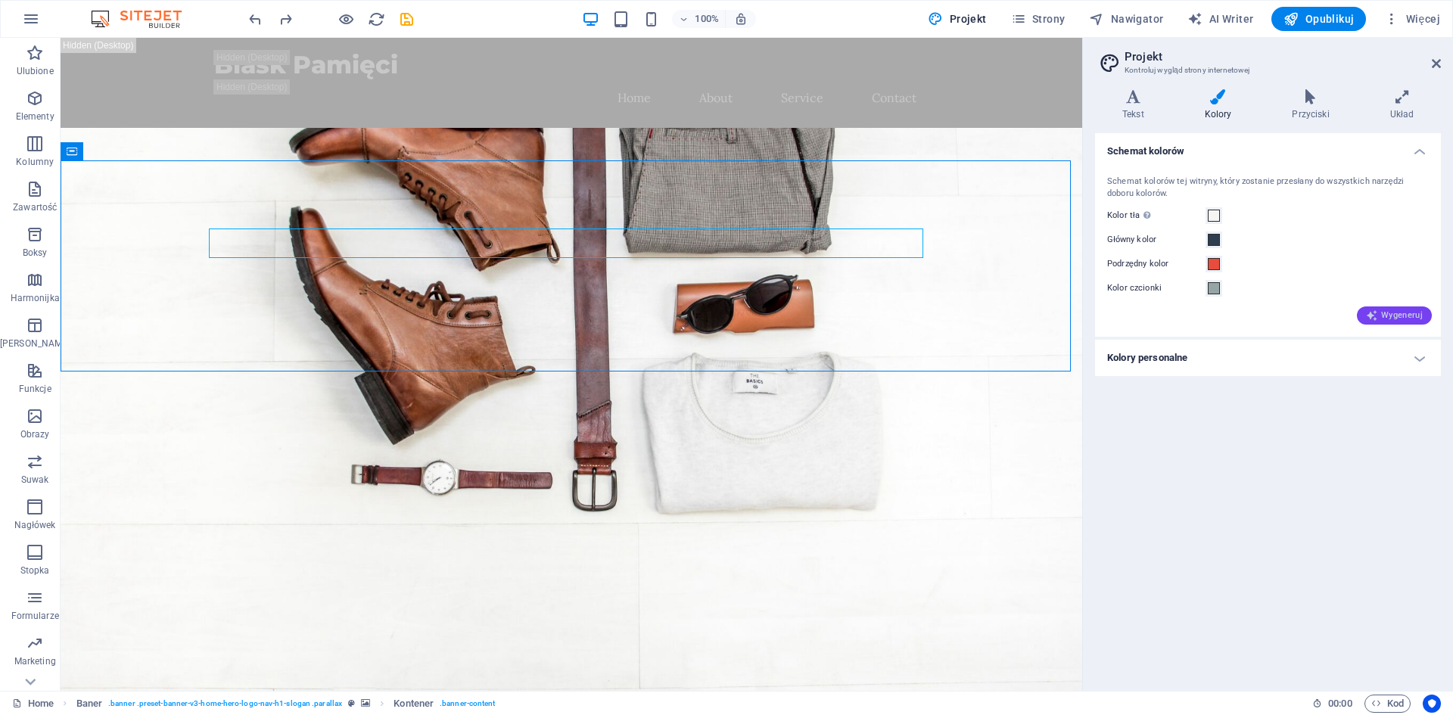
click at [1392, 312] on span "Wygeneruj" at bounding box center [1394, 316] width 57 height 12
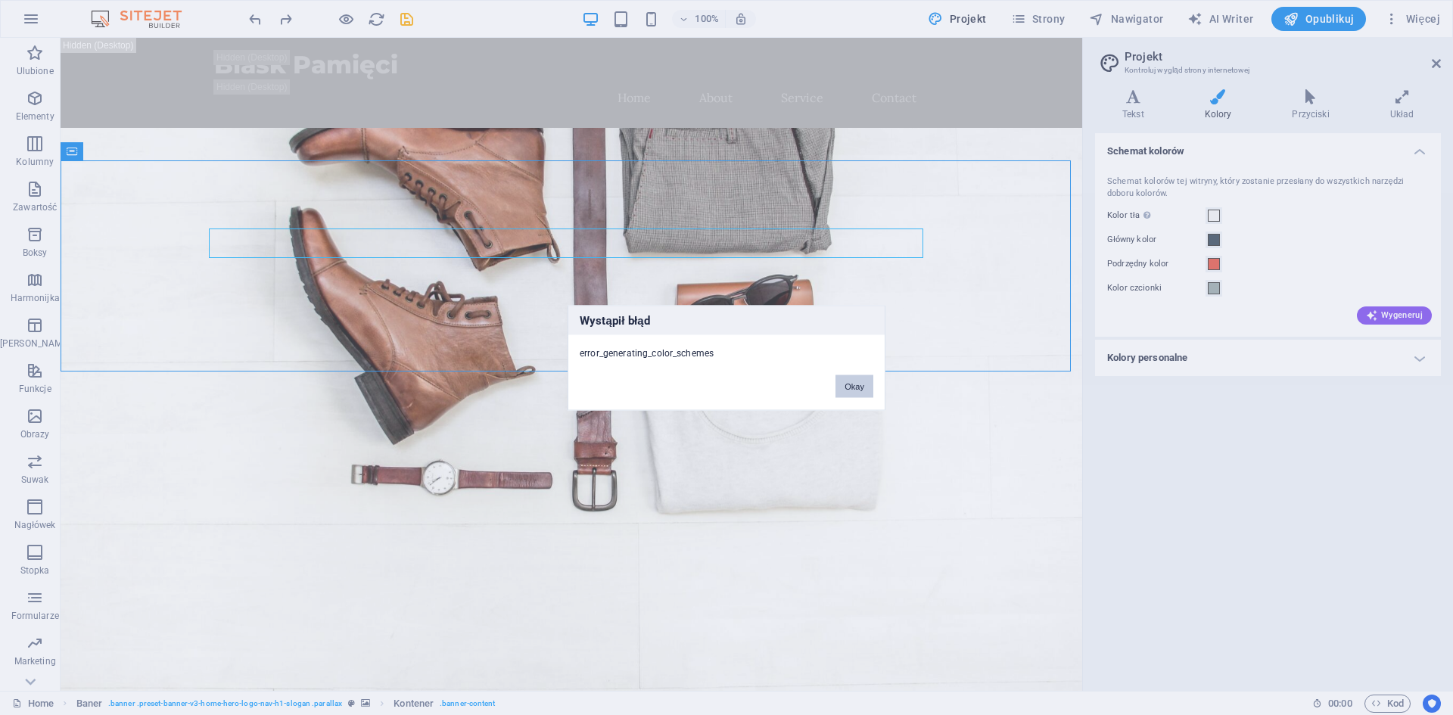
drag, startPoint x: 859, startPoint y: 389, endPoint x: 798, endPoint y: 349, distance: 72.6
click at [859, 389] on button "Okay" at bounding box center [854, 386] width 38 height 23
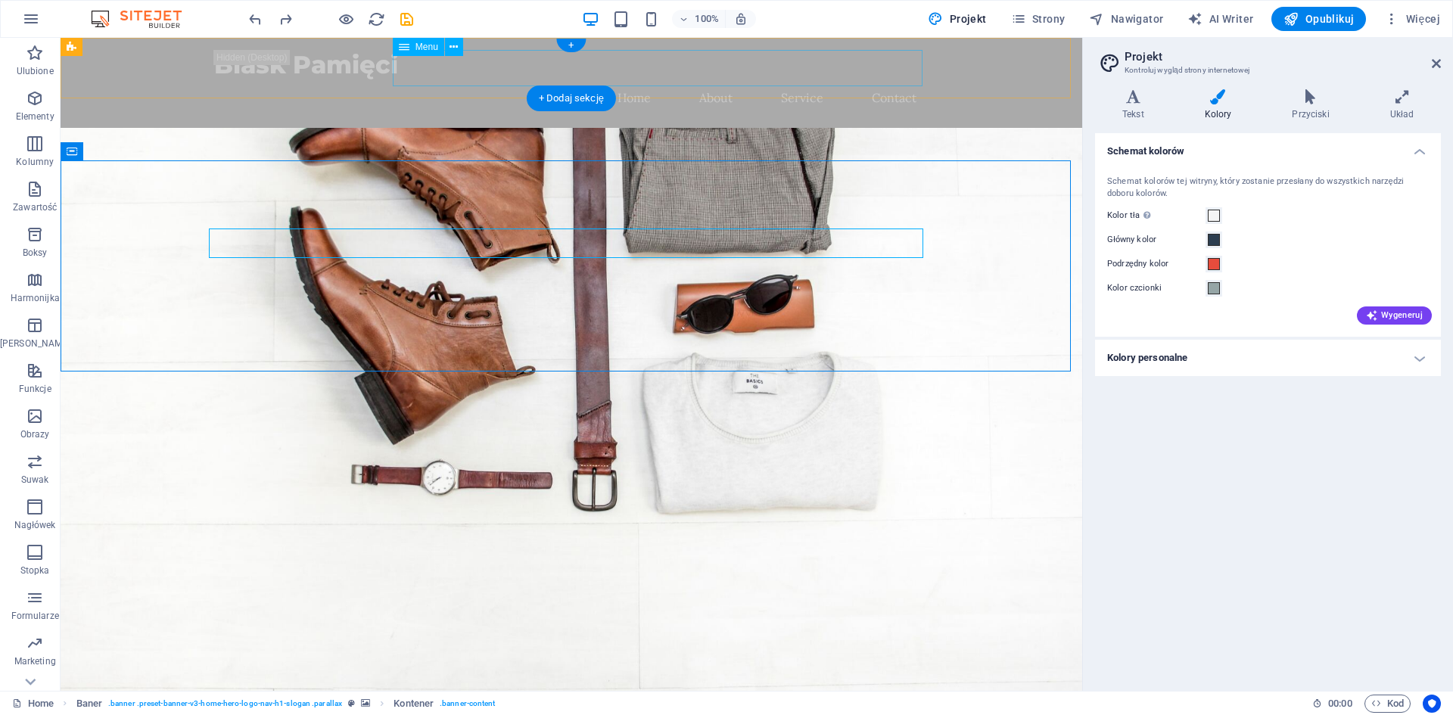
click at [434, 79] on nav "Home About Service Contact" at bounding box center [571, 97] width 714 height 36
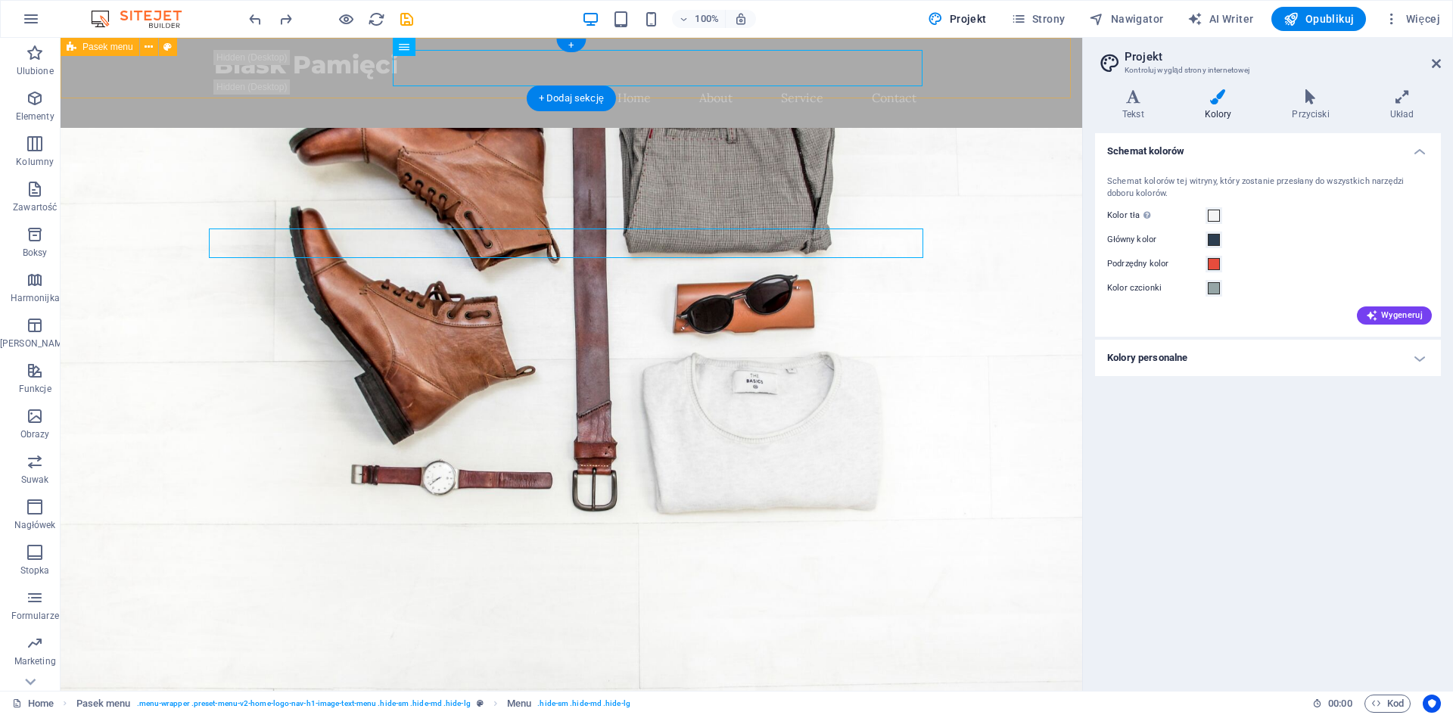
click at [421, 92] on div "Blask Pamięci Home About Service Contact" at bounding box center [572, 83] width 1022 height 90
click at [1401, 310] on span "Wygeneruj" at bounding box center [1394, 316] width 57 height 12
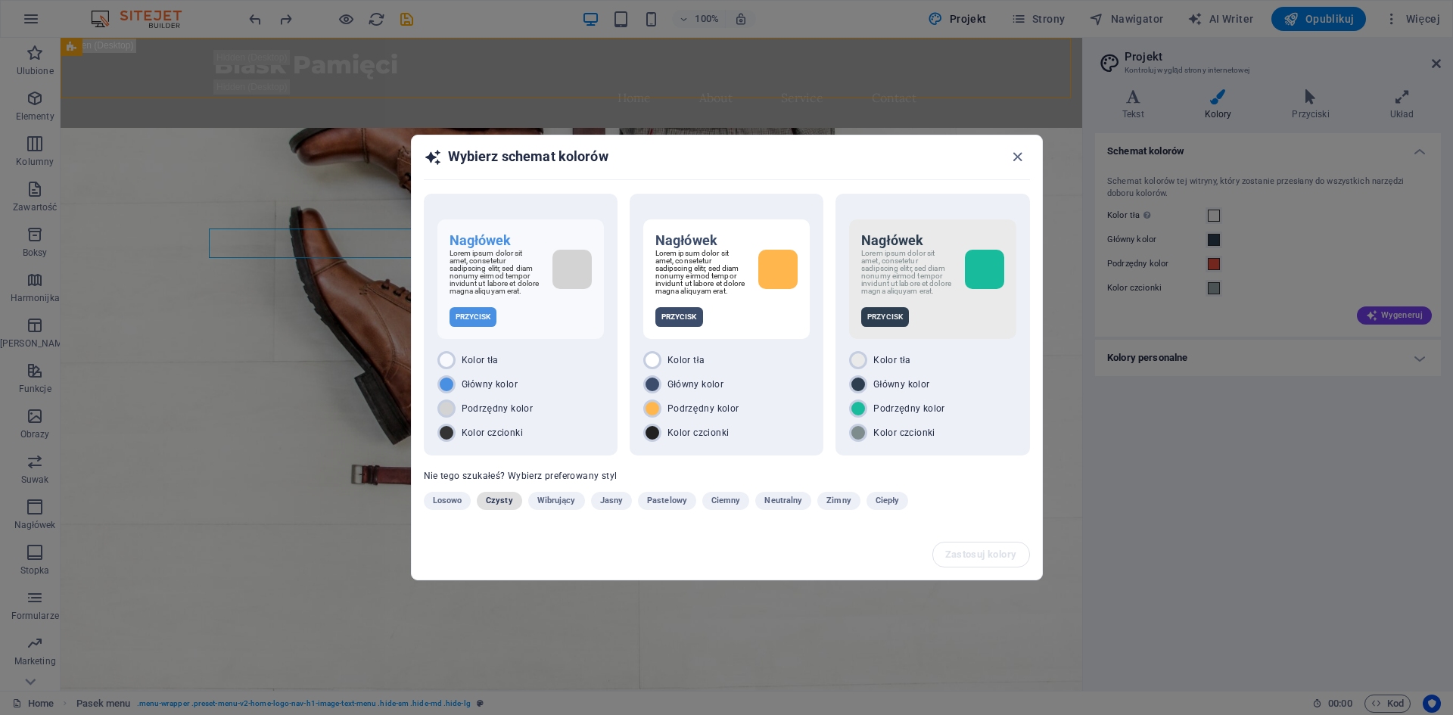
click at [506, 508] on span "Czysty" at bounding box center [499, 501] width 27 height 18
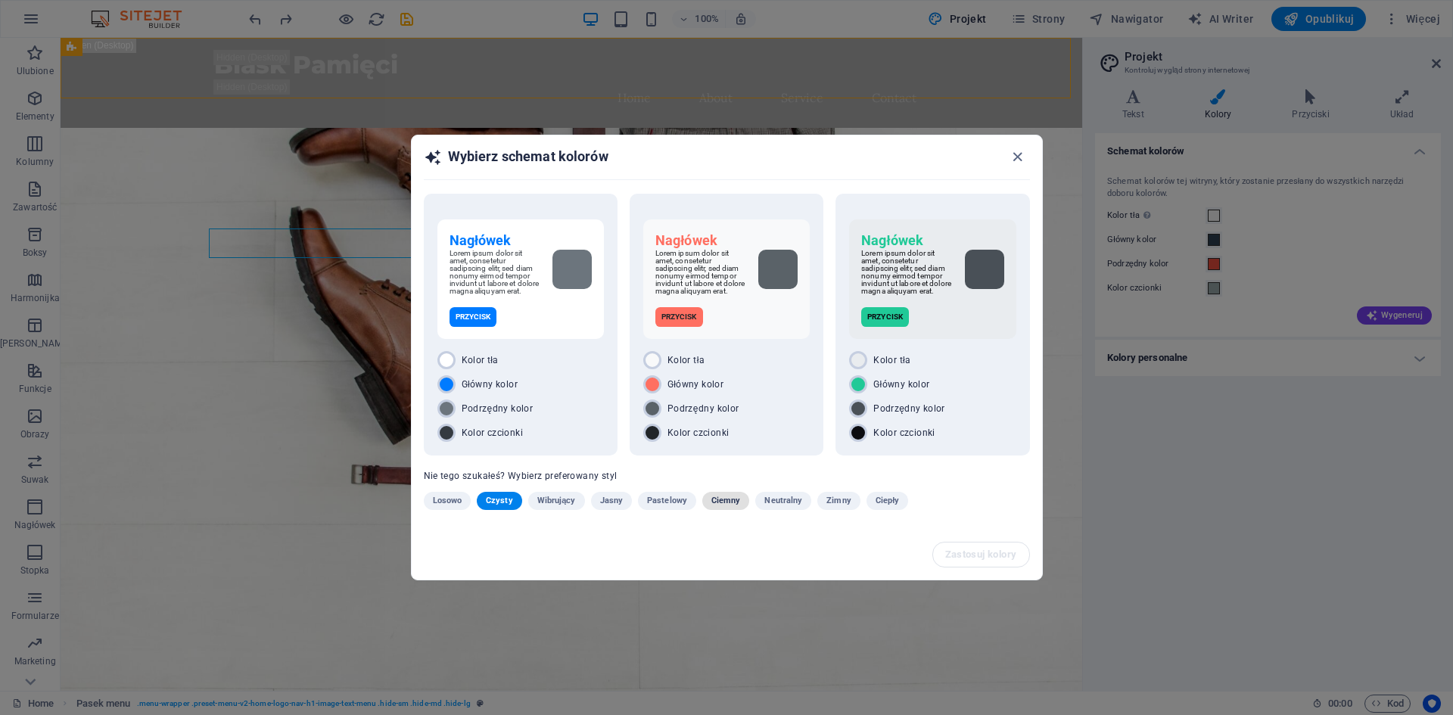
click at [720, 502] on span "Ciemny" at bounding box center [726, 501] width 30 height 18
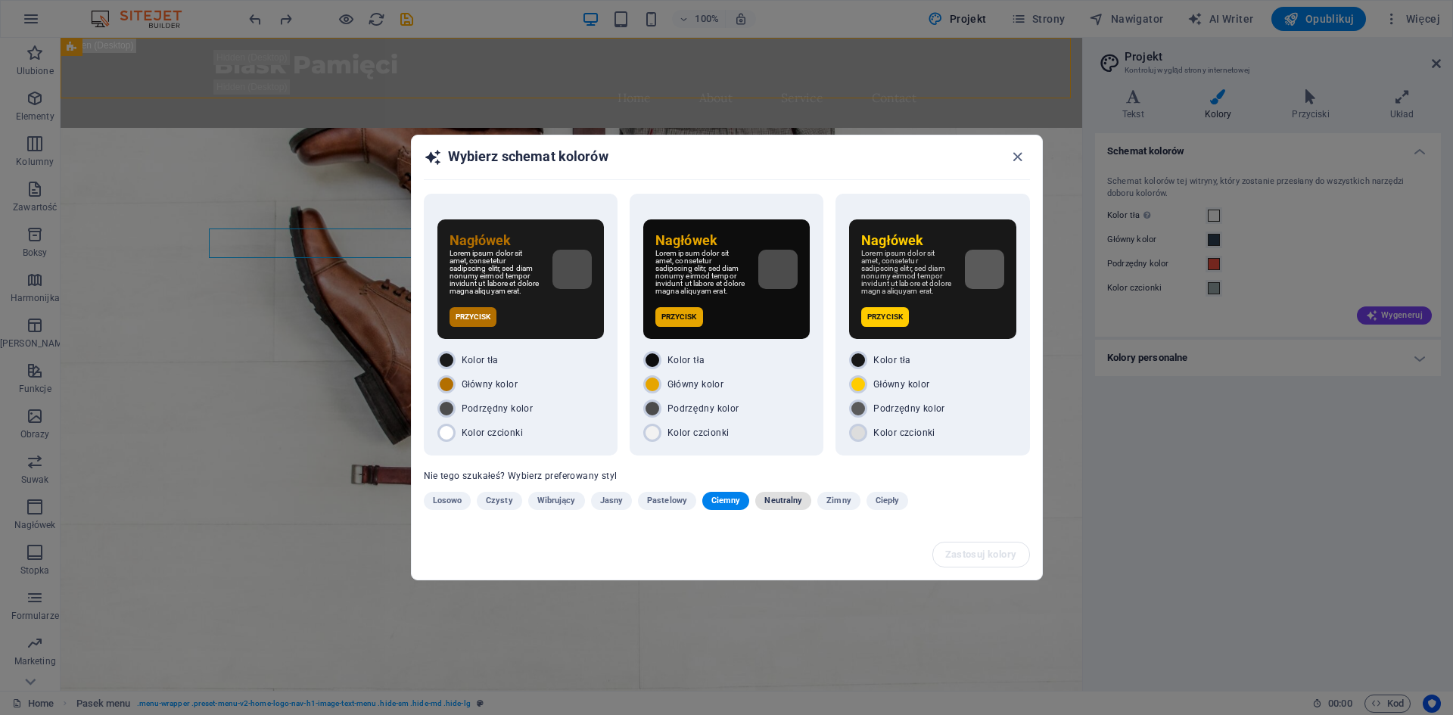
click at [780, 502] on span "Neutralny" at bounding box center [783, 501] width 38 height 18
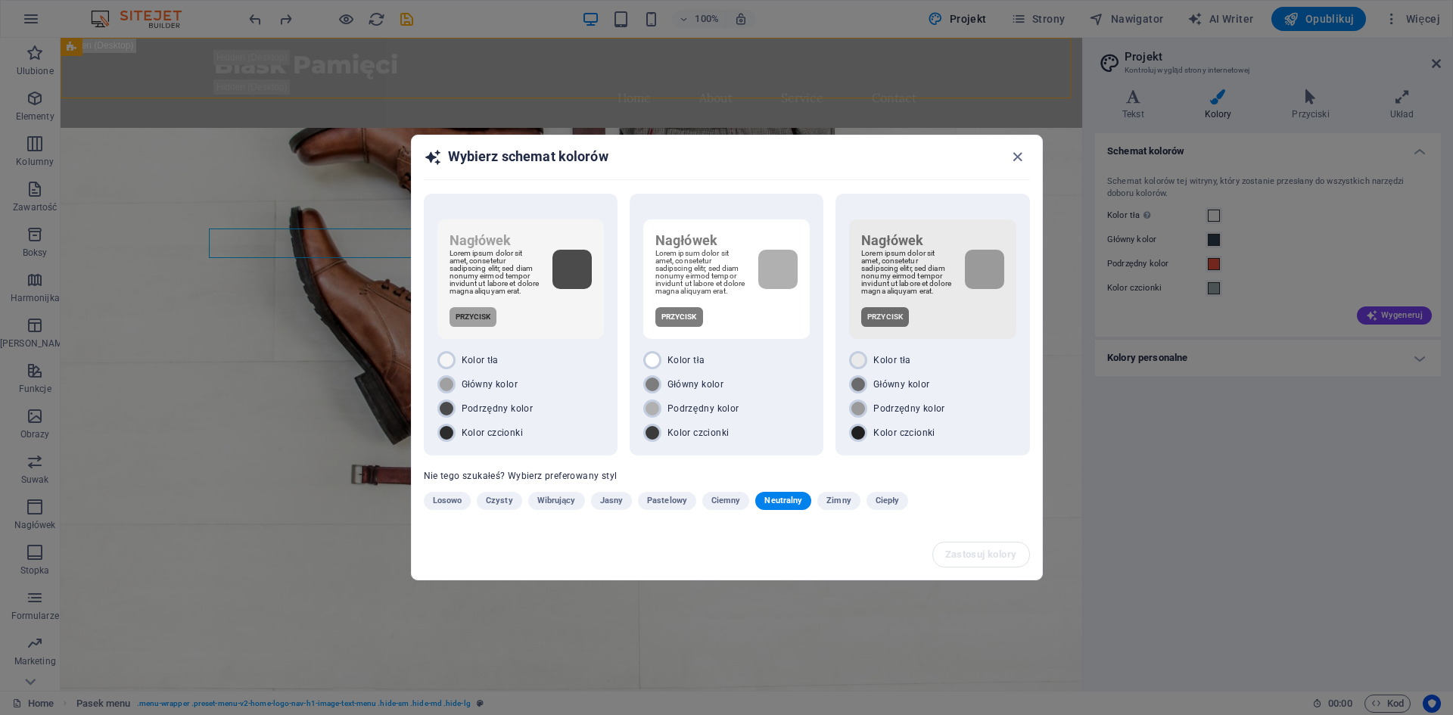
click at [524, 502] on div "Losowo Czysty Wibrujący Jasny Pastelowy Ciemny Neutralny Zimny Ciepły" at bounding box center [689, 504] width 530 height 24
click at [501, 504] on span "Czysty" at bounding box center [499, 501] width 27 height 18
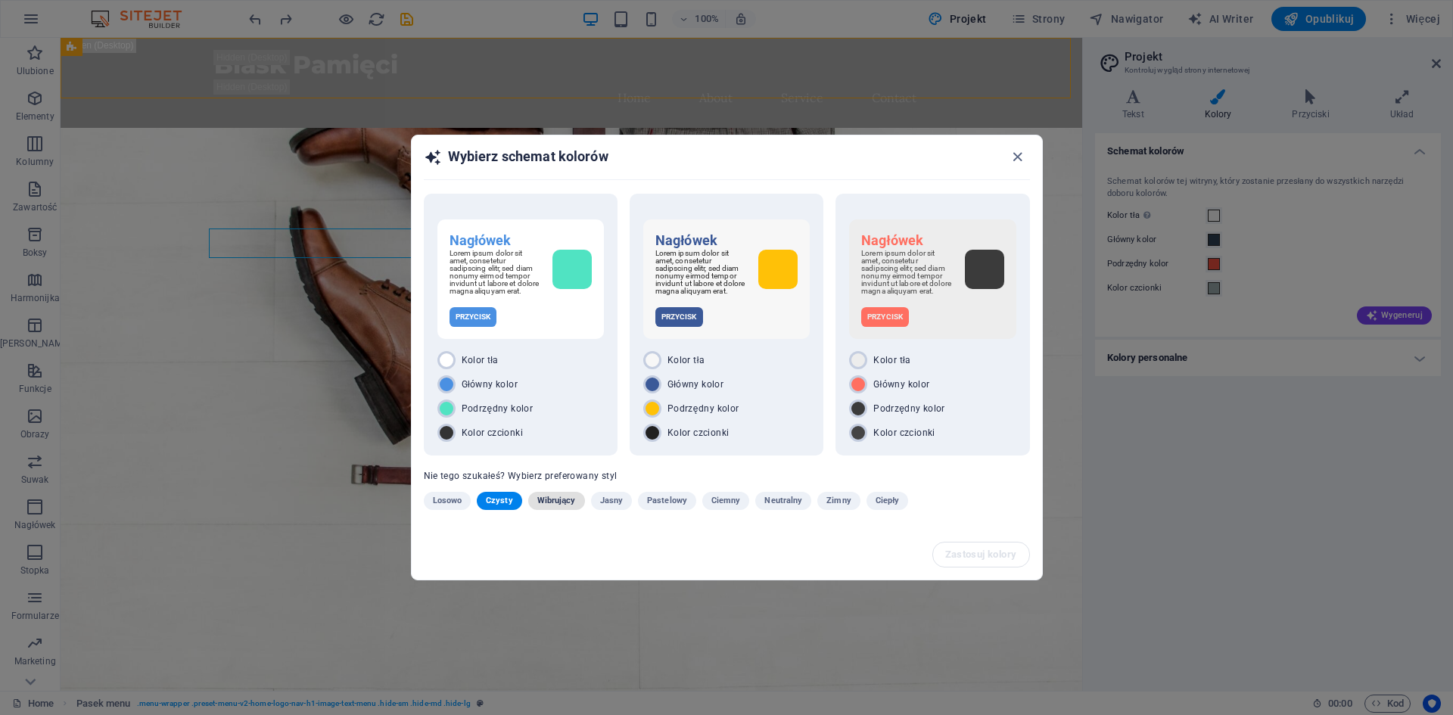
click at [568, 509] on span "Wibrujący" at bounding box center [556, 501] width 39 height 18
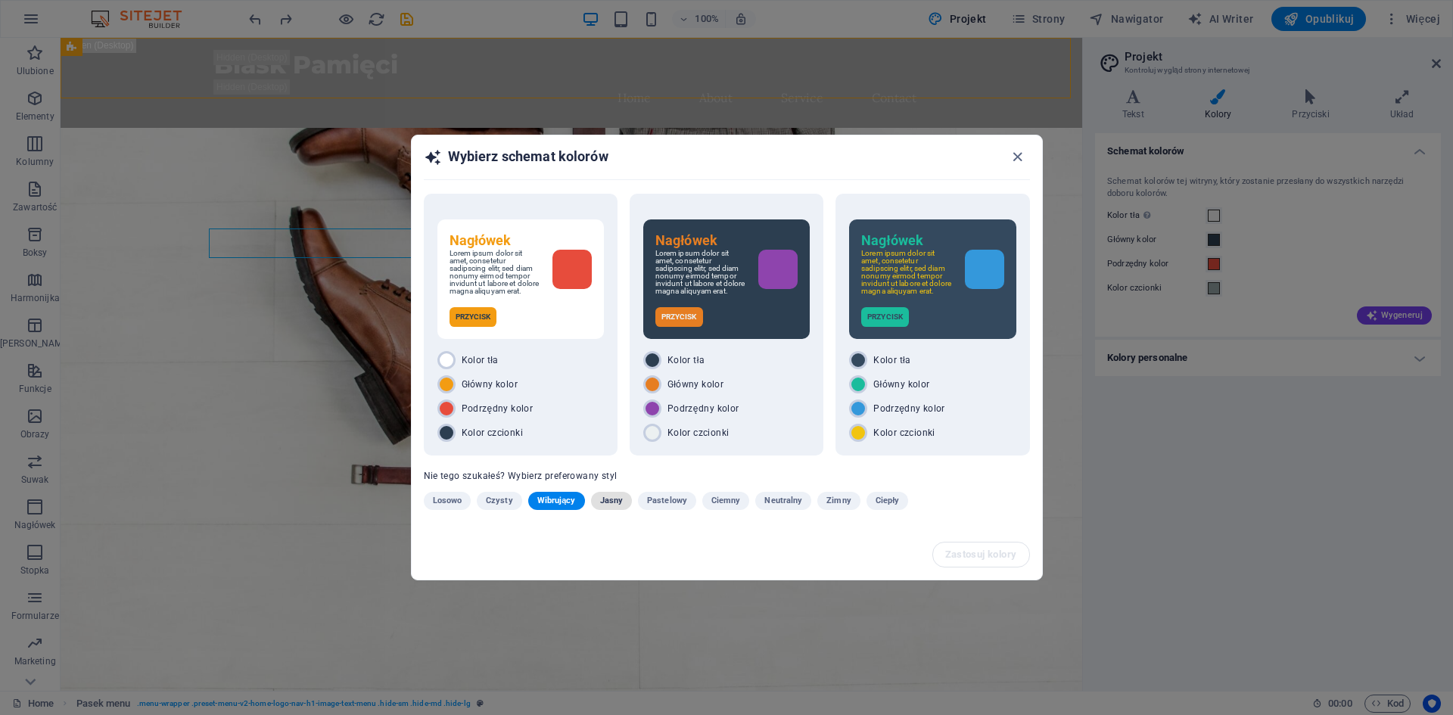
click at [612, 504] on span "Jasny" at bounding box center [611, 501] width 23 height 18
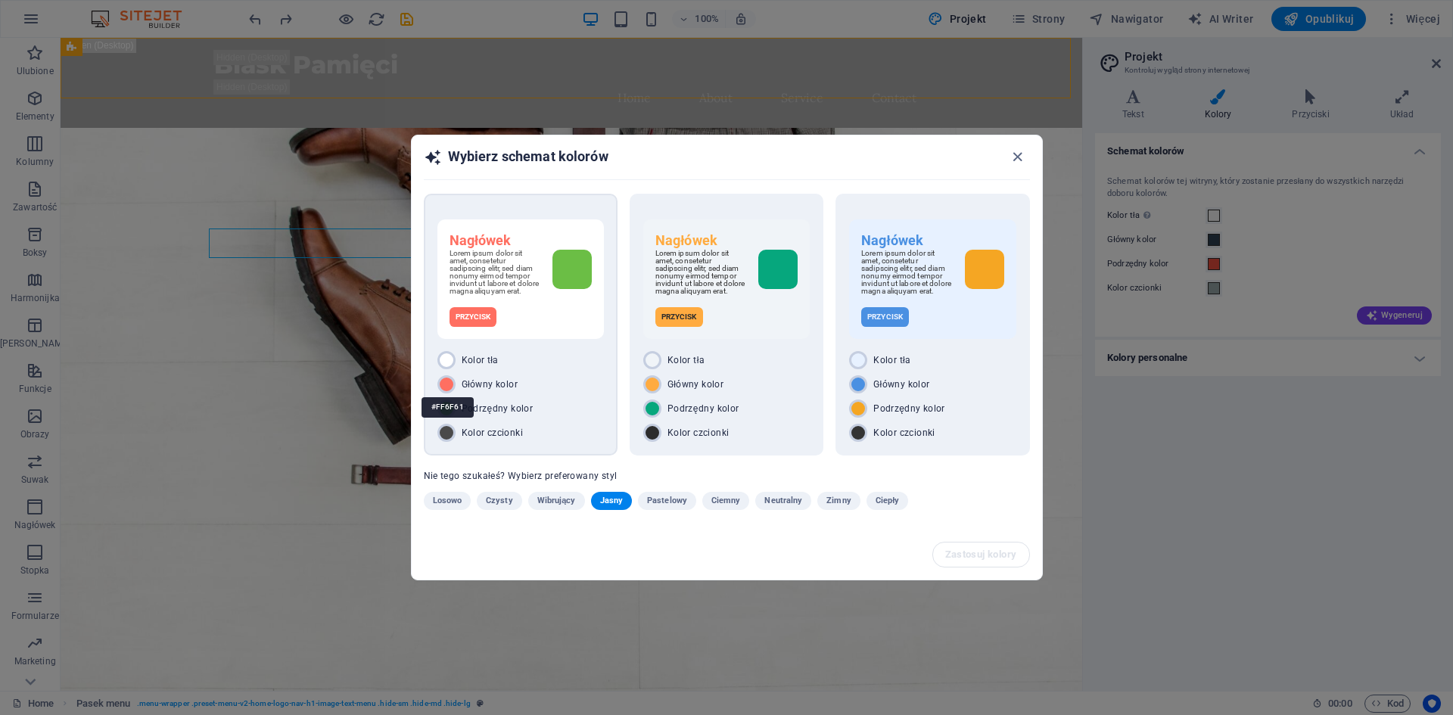
click at [450, 390] on div "#FF6F61" at bounding box center [448, 408] width 52 height 42
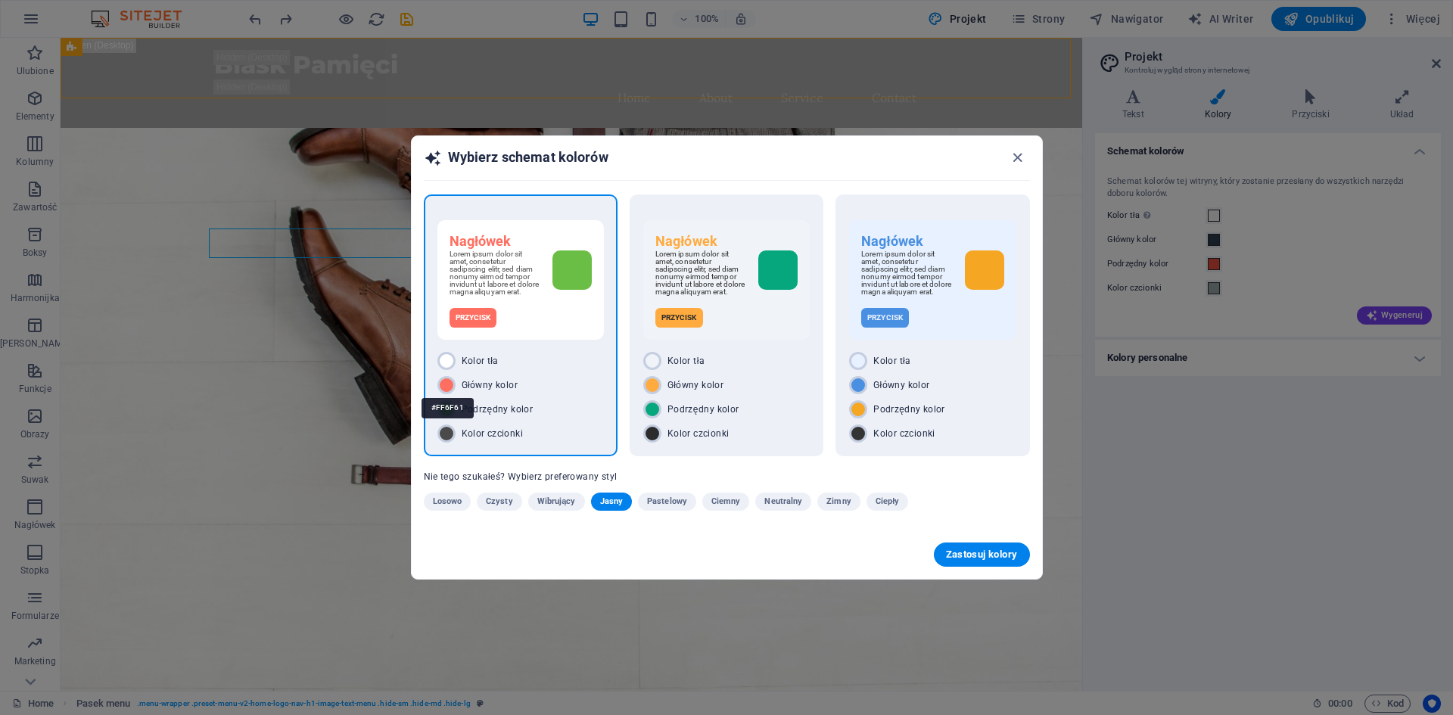
click at [450, 390] on div "#FF6F61" at bounding box center [448, 408] width 52 height 42
click at [447, 390] on div "#FF6F61" at bounding box center [448, 408] width 52 height 42
click at [447, 391] on div "#FF6F61" at bounding box center [448, 408] width 52 height 42
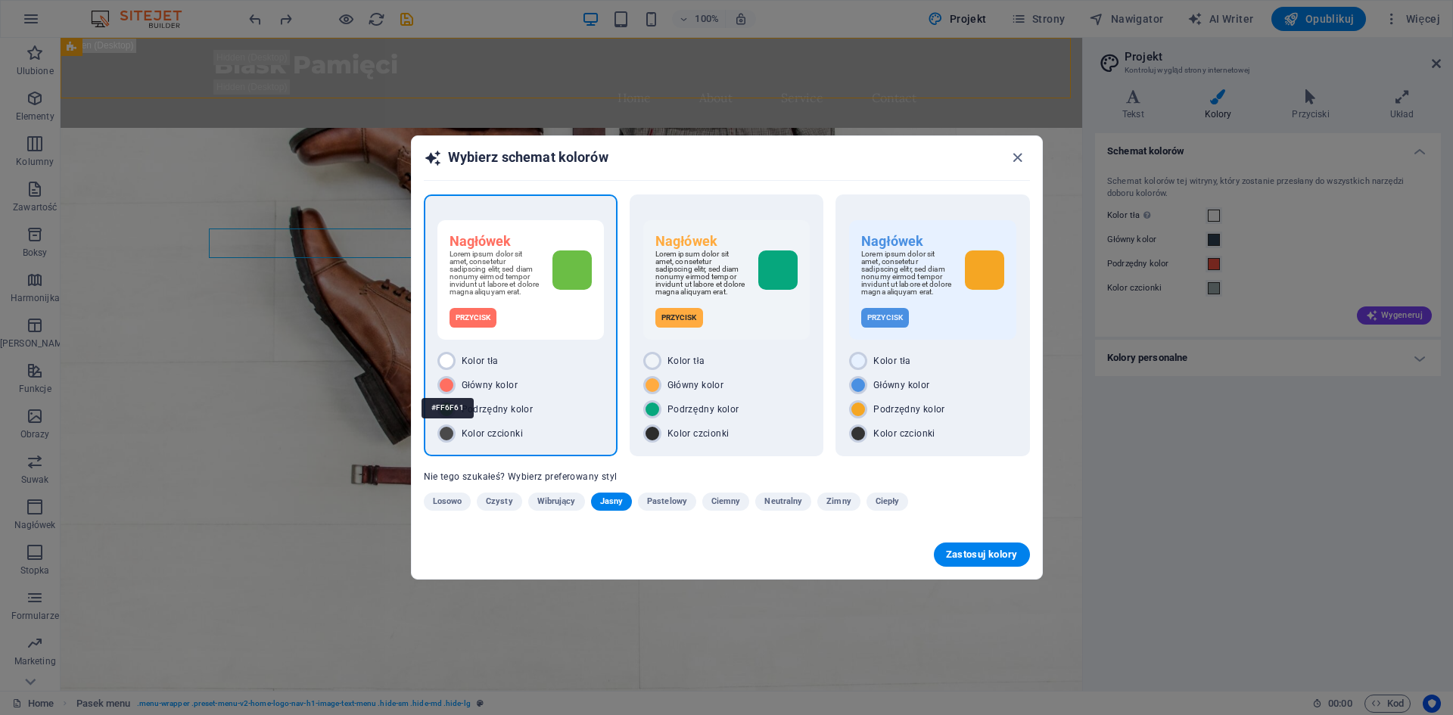
click at [535, 385] on div "Główny kolor" at bounding box center [520, 385] width 166 height 18
click at [774, 509] on span "Neutralny" at bounding box center [783, 502] width 38 height 18
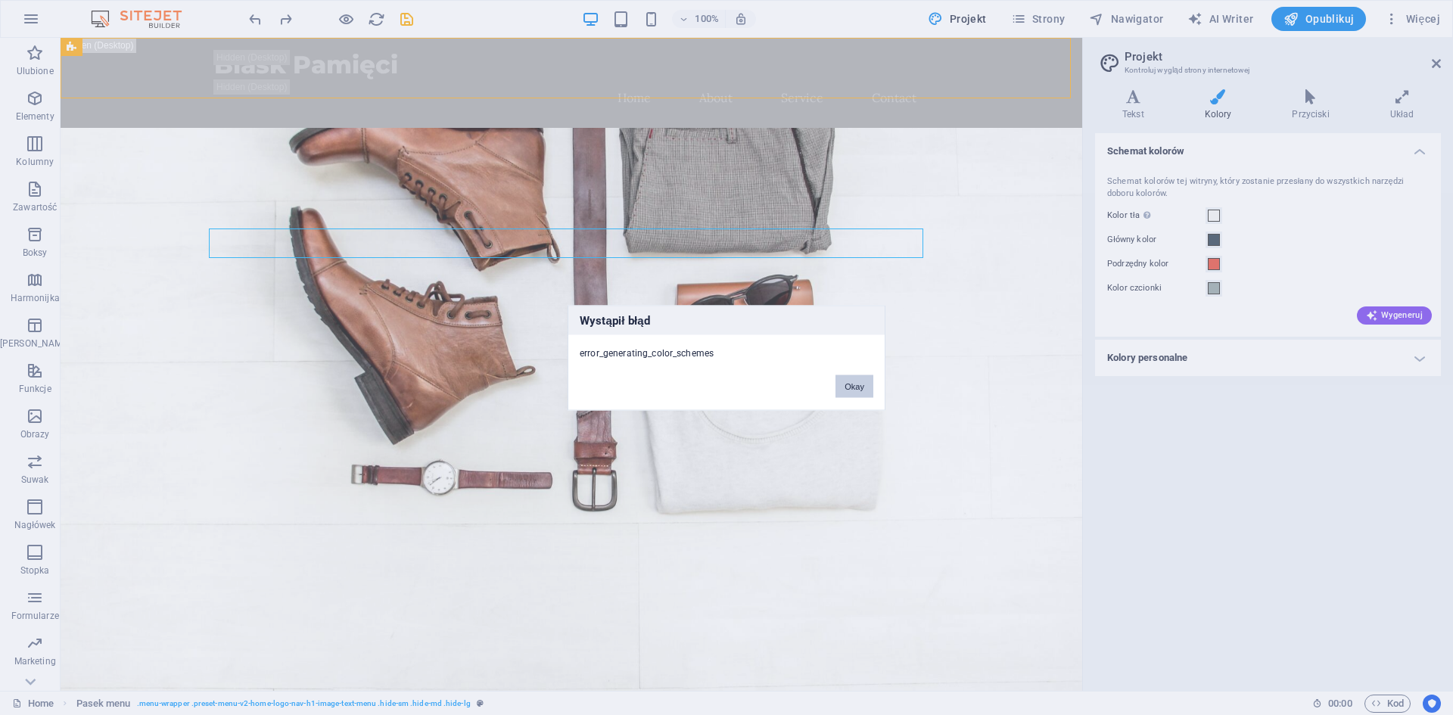
click at [848, 394] on button "Okay" at bounding box center [854, 386] width 38 height 23
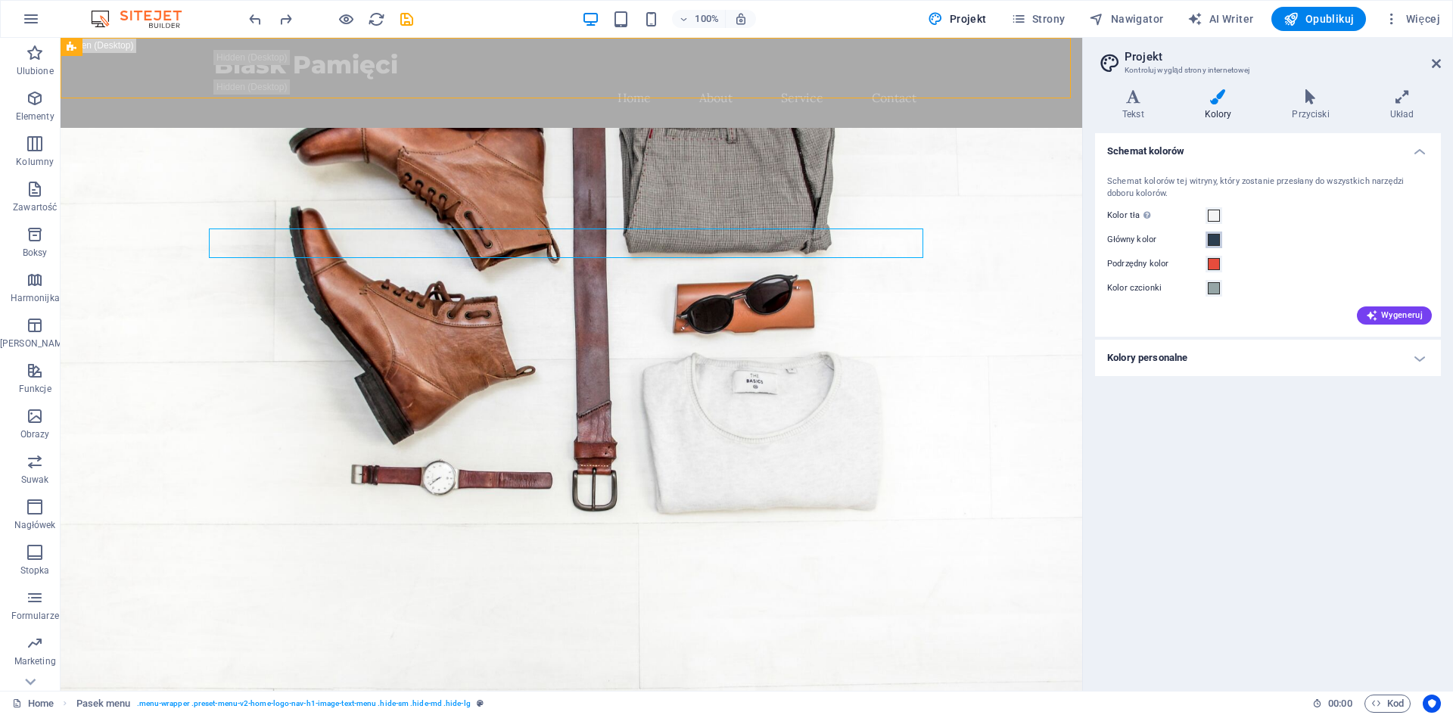
click at [1215, 244] on span at bounding box center [1214, 240] width 12 height 12
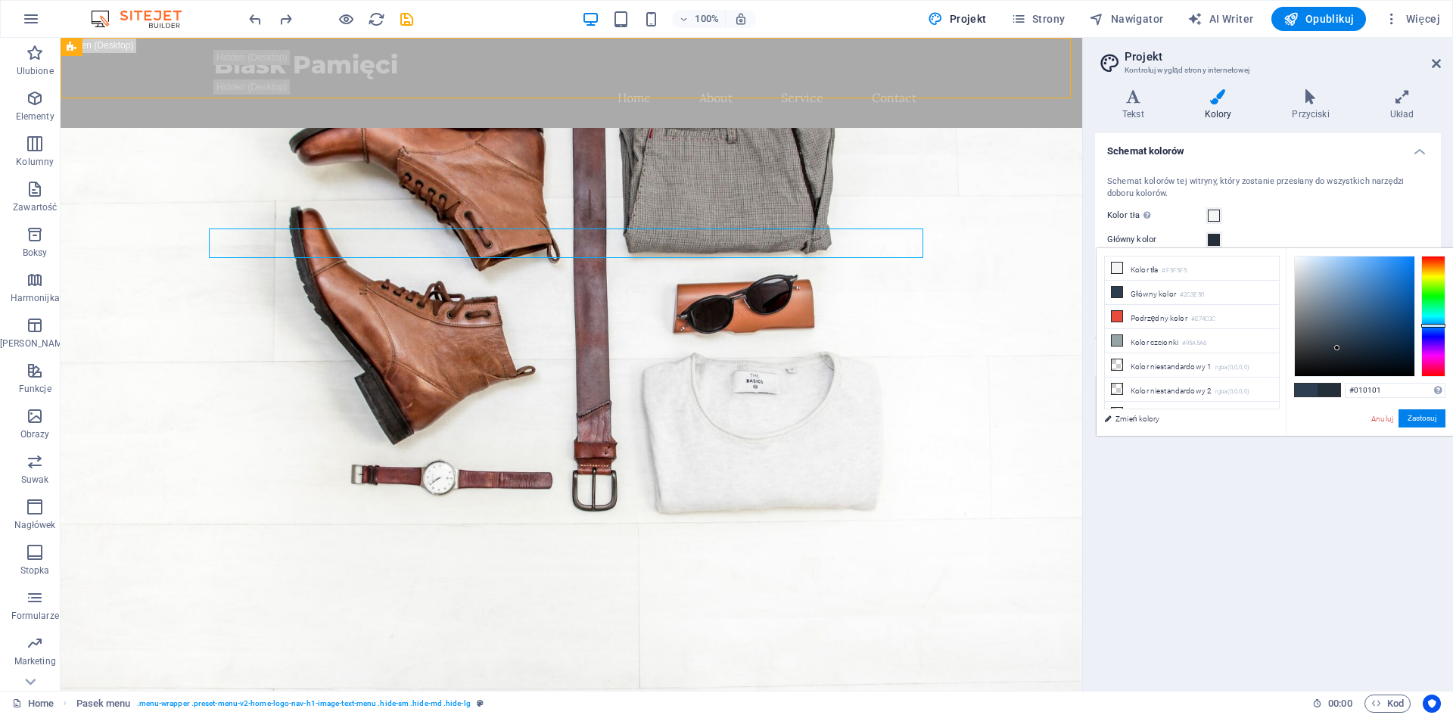
type input "#000000"
drag, startPoint x: 1361, startPoint y: 324, endPoint x: 1283, endPoint y: 382, distance: 96.7
click at [1283, 382] on div "less Kolor tła #F5F5F5 Główny kolor #2C3E50 Podrzędny kolor #E74C3C Kolor czcio…" at bounding box center [1275, 342] width 356 height 188
click at [1423, 416] on button "Zastosuj" at bounding box center [1421, 418] width 47 height 18
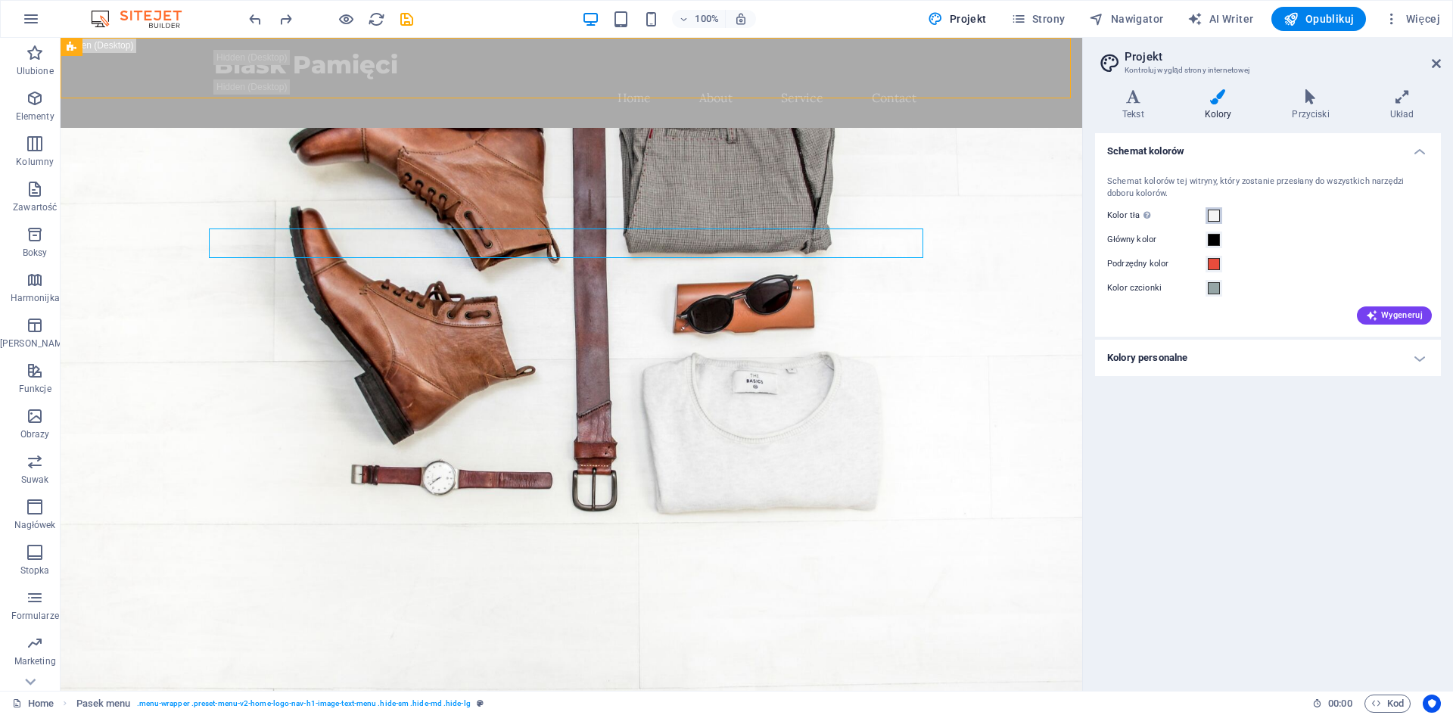
click at [1209, 219] on span at bounding box center [1214, 216] width 12 height 12
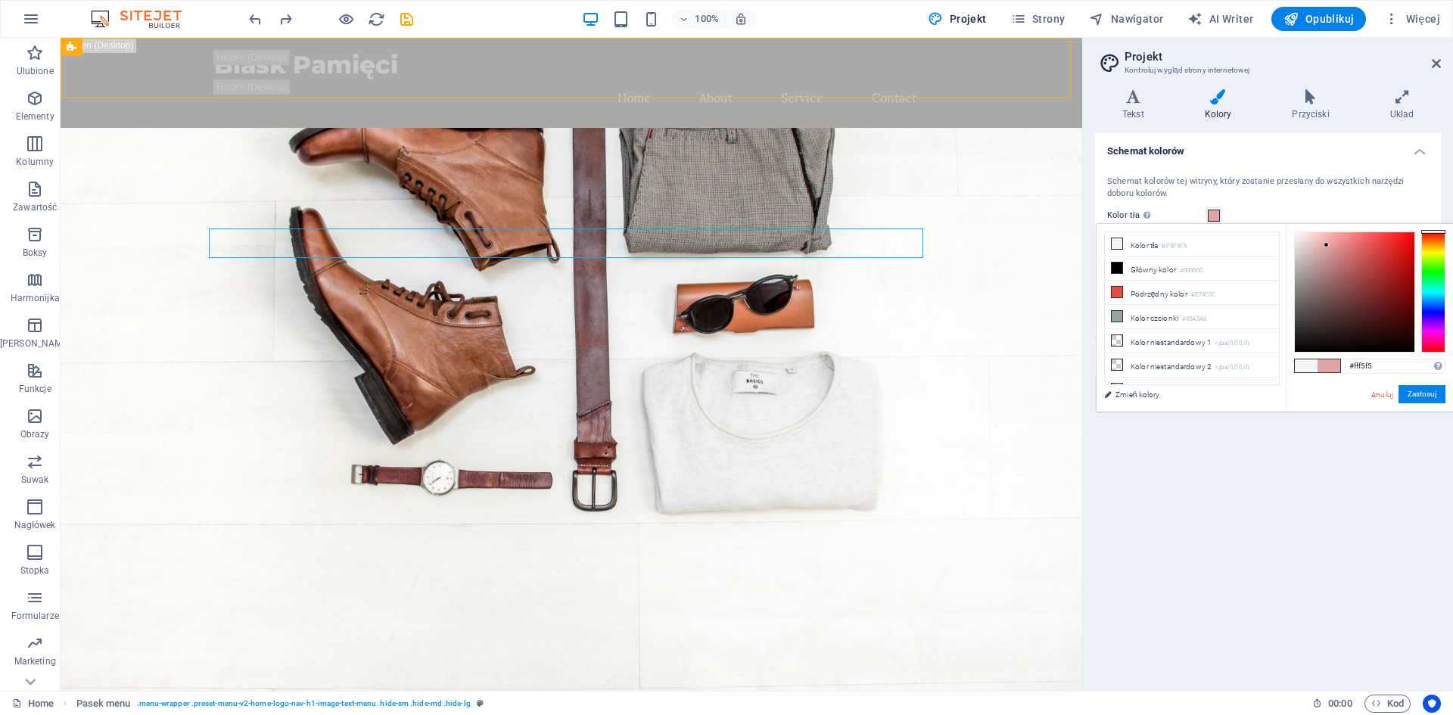
type input "#ffffff"
drag, startPoint x: 1327, startPoint y: 245, endPoint x: 1275, endPoint y: 212, distance: 61.3
click at [1274, 210] on body "Blask Pamięci Home Ulubione Elementy Kolumny Zawartość Boksy Harmonijka Tabele …" at bounding box center [726, 357] width 1453 height 715
click at [1423, 389] on button "Zastosuj" at bounding box center [1421, 394] width 47 height 18
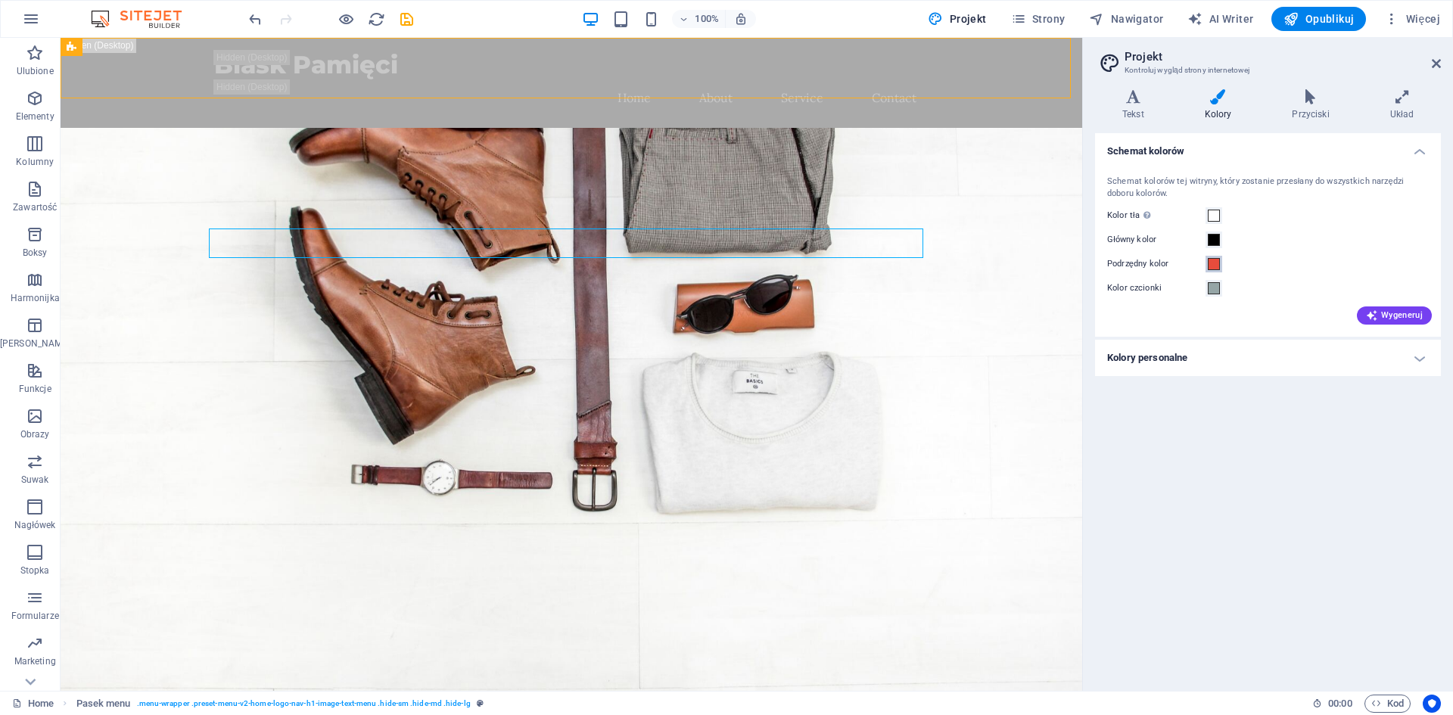
click at [1216, 266] on span at bounding box center [1214, 264] width 12 height 12
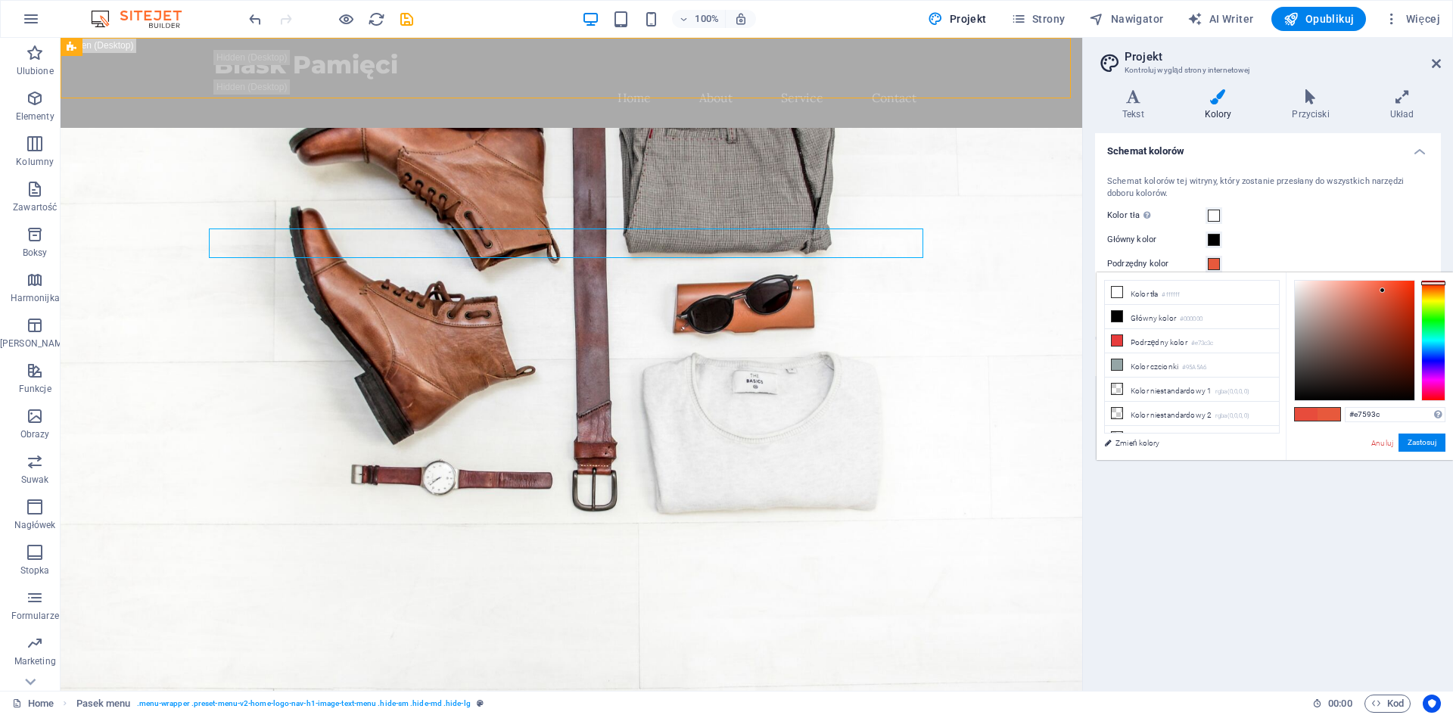
drag, startPoint x: 1431, startPoint y: 347, endPoint x: 1436, endPoint y: 283, distance: 63.8
click at [1436, 283] on div at bounding box center [1433, 340] width 24 height 121
type input "#ce5a42"
drag, startPoint x: 1386, startPoint y: 291, endPoint x: 1375, endPoint y: 303, distance: 16.1
click at [1375, 303] on div at bounding box center [1355, 341] width 120 height 120
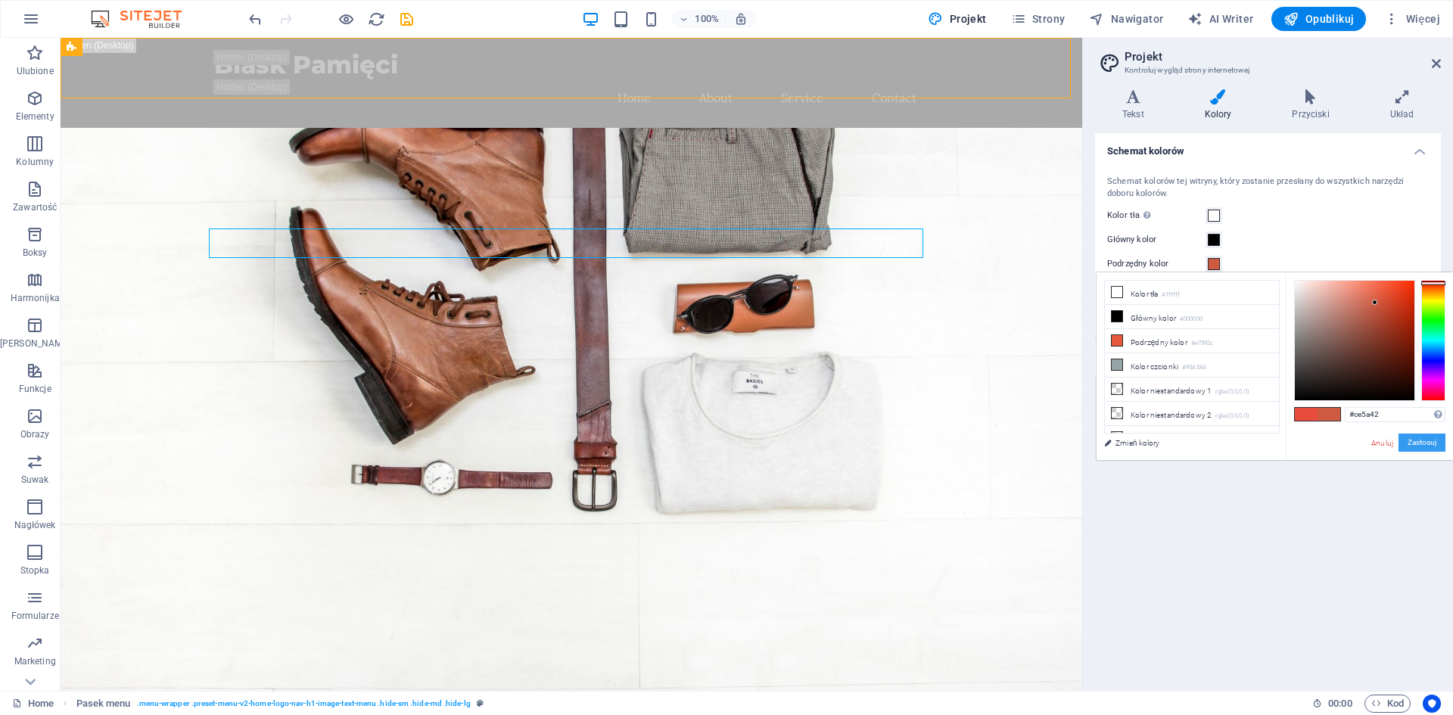
drag, startPoint x: 1429, startPoint y: 438, endPoint x: 1399, endPoint y: 408, distance: 42.3
click at [1428, 438] on button "Zastosuj" at bounding box center [1421, 443] width 47 height 18
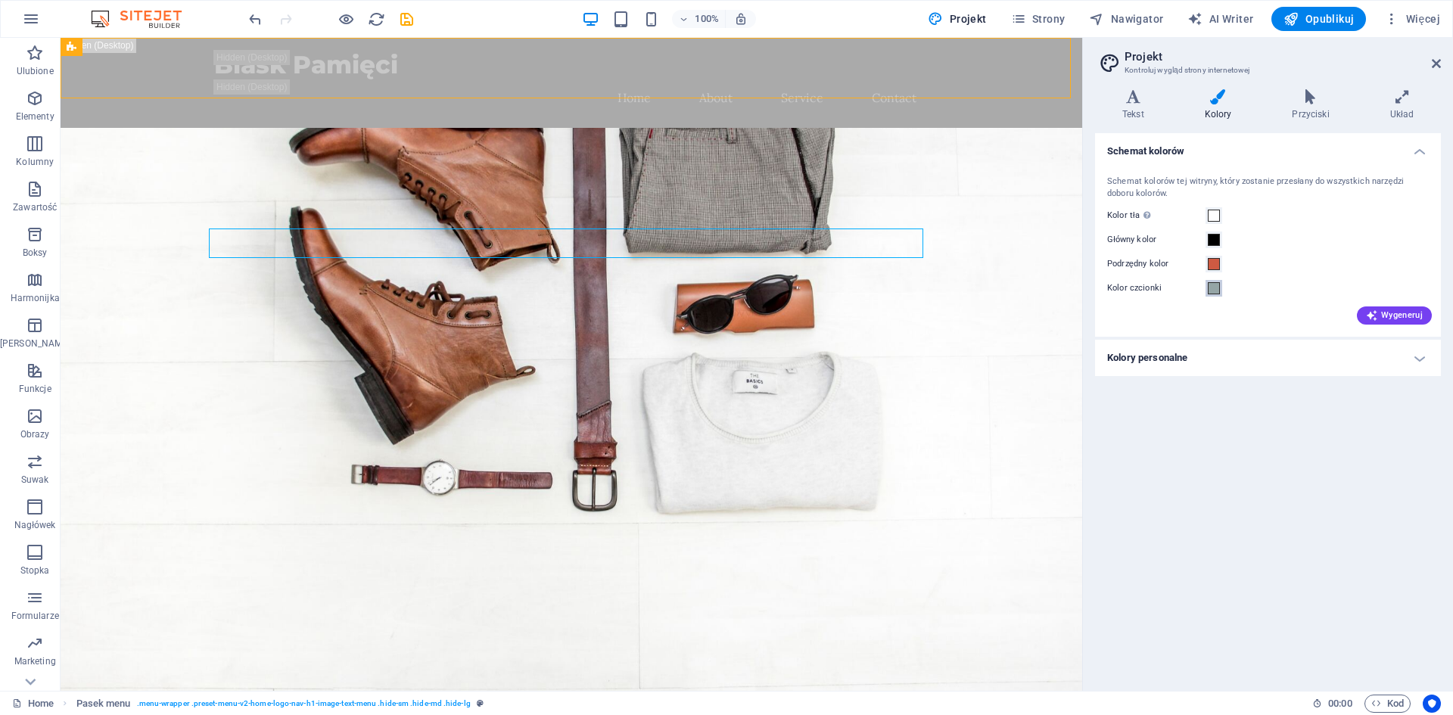
click at [1214, 288] on span at bounding box center [1214, 288] width 12 height 12
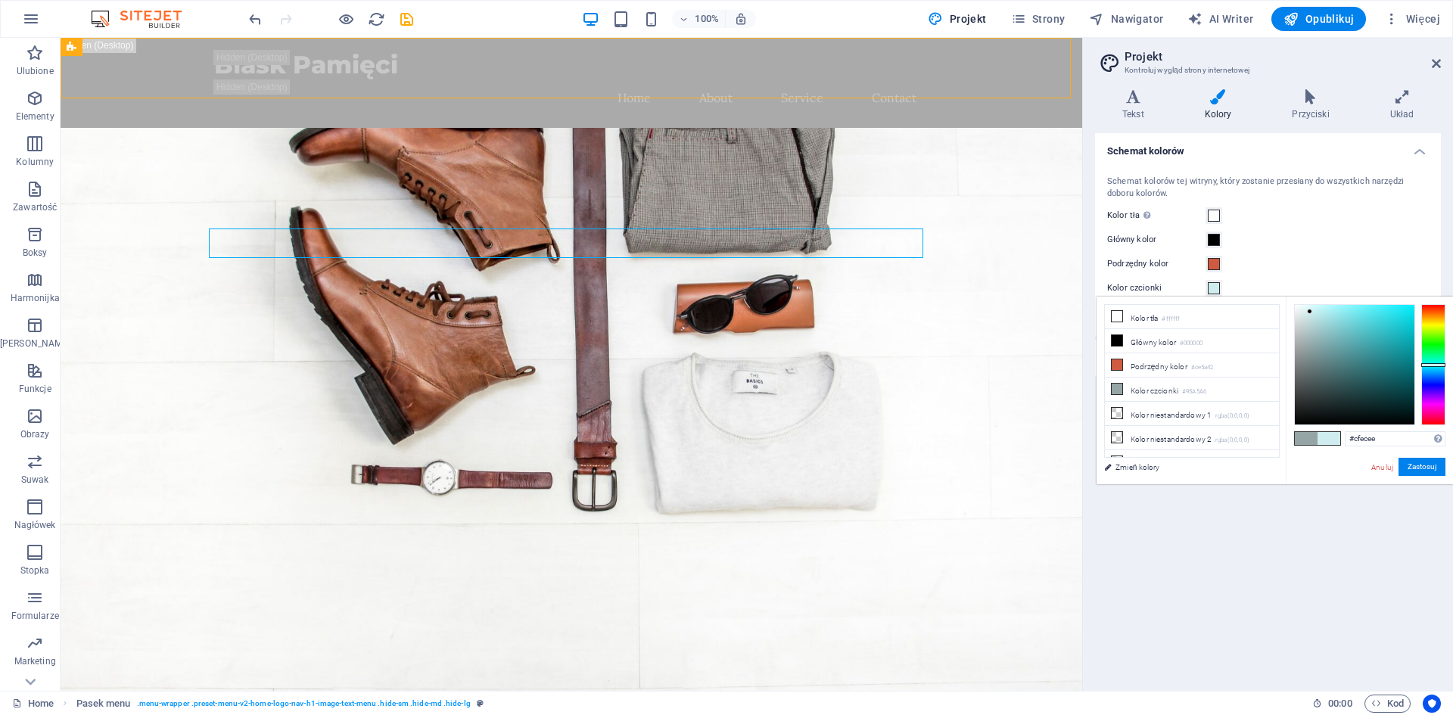
type input "#cdecee"
drag, startPoint x: 1328, startPoint y: 338, endPoint x: 1311, endPoint y: 312, distance: 31.1
click at [1311, 312] on div at bounding box center [1355, 365] width 120 height 120
click at [1413, 464] on button "Zastosuj" at bounding box center [1421, 467] width 47 height 18
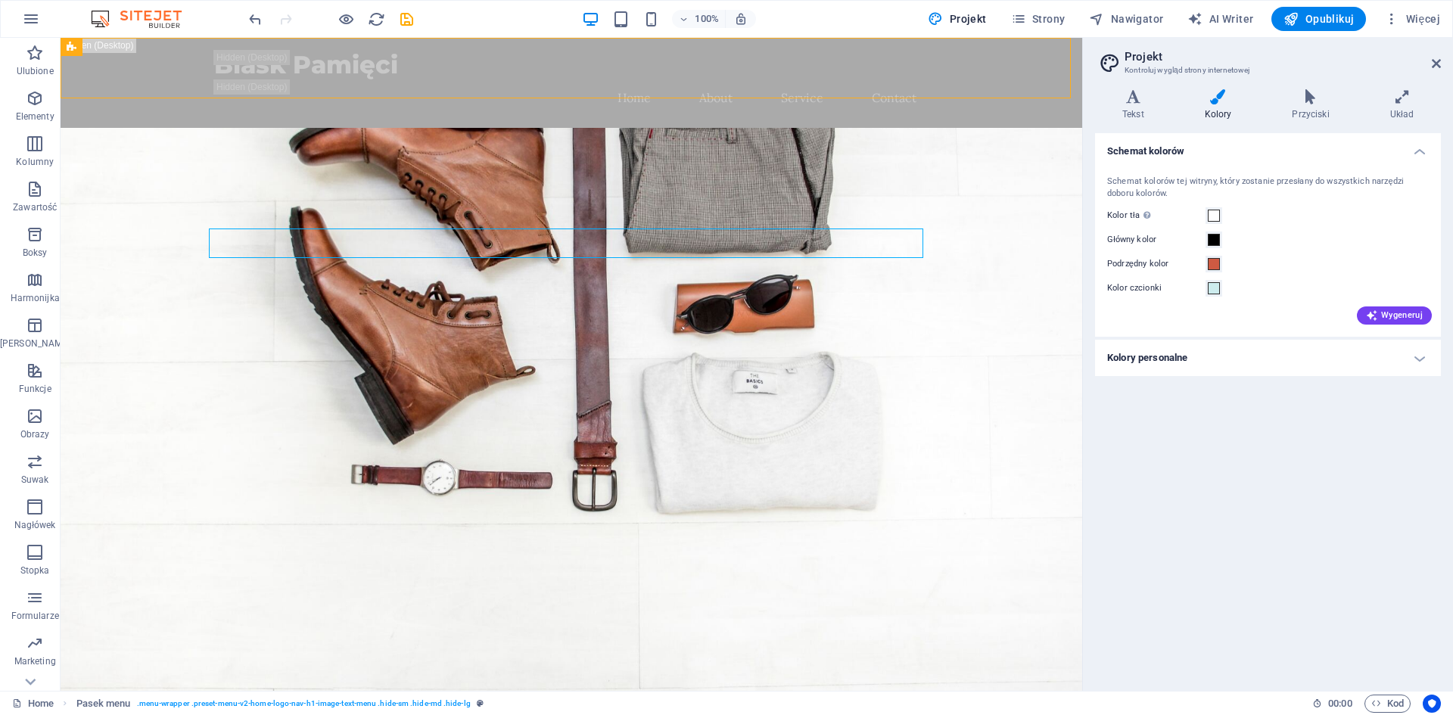
click at [1420, 154] on h4 "Schemat kolorów" at bounding box center [1268, 146] width 346 height 27
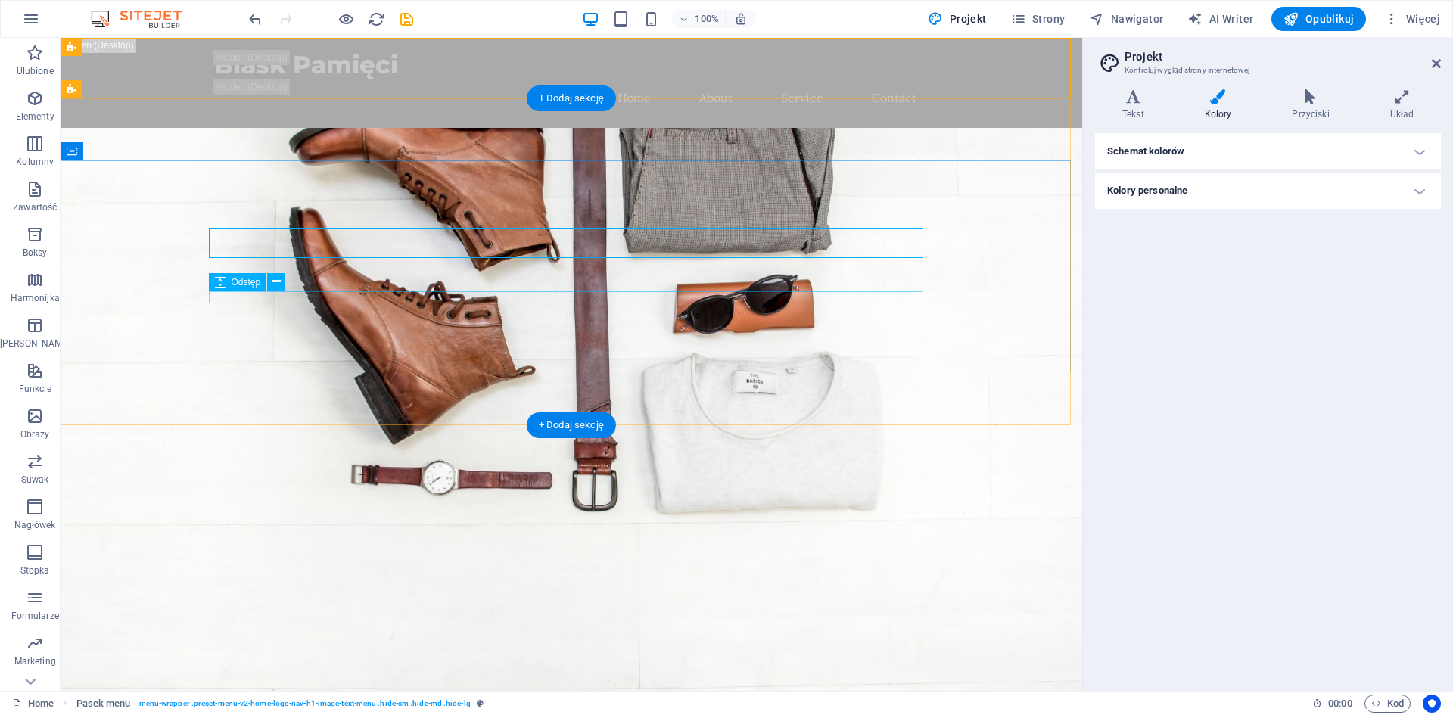
click at [779, 375] on figure at bounding box center [572, 454] width 1022 height 653
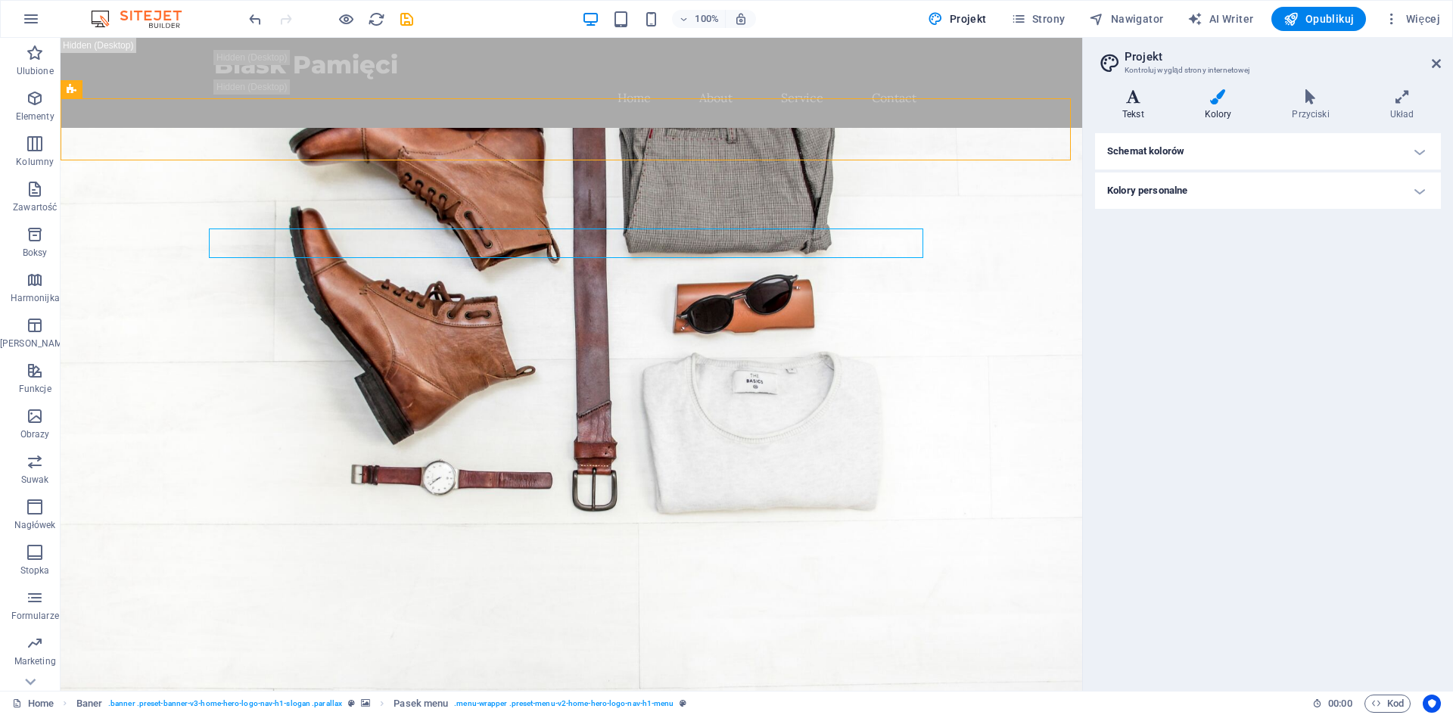
click at [1143, 114] on h4 "Tekst" at bounding box center [1136, 105] width 82 height 32
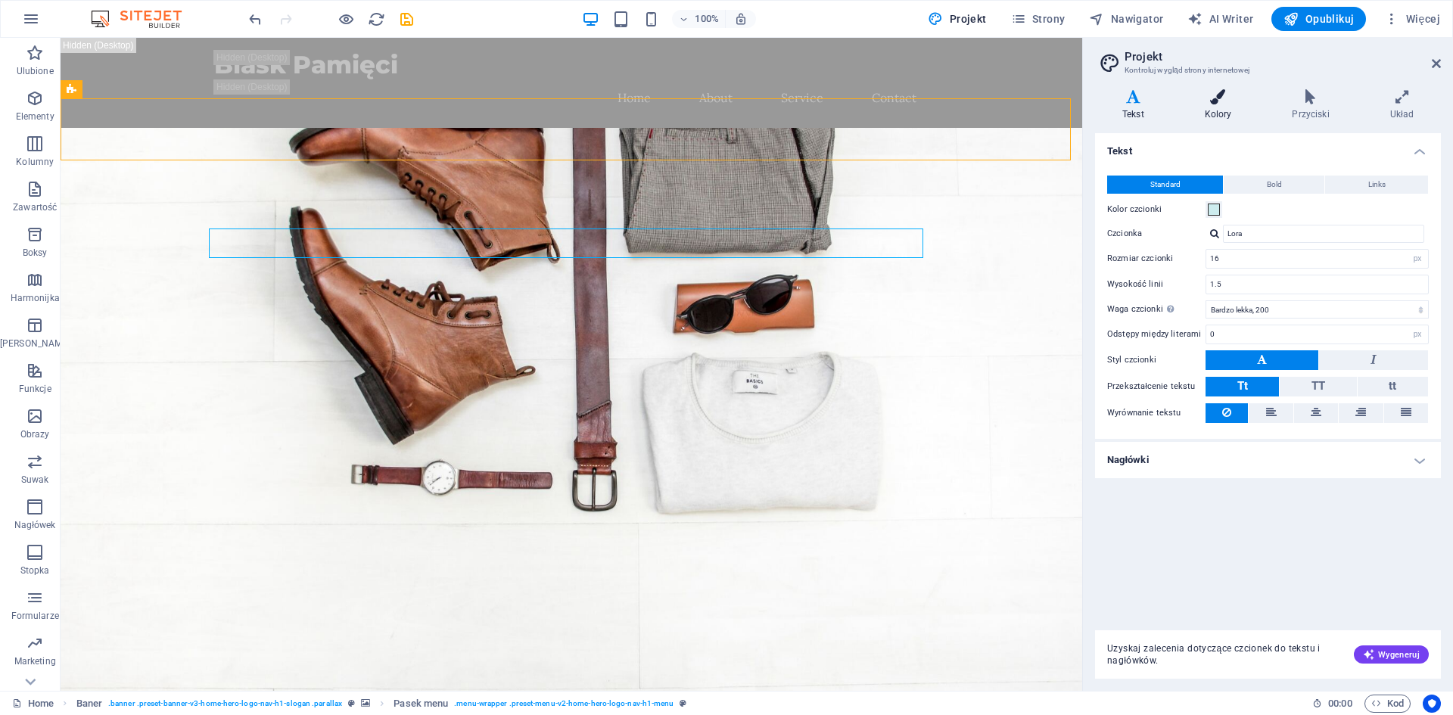
click at [1202, 109] on h4 "Kolory" at bounding box center [1222, 105] width 88 height 32
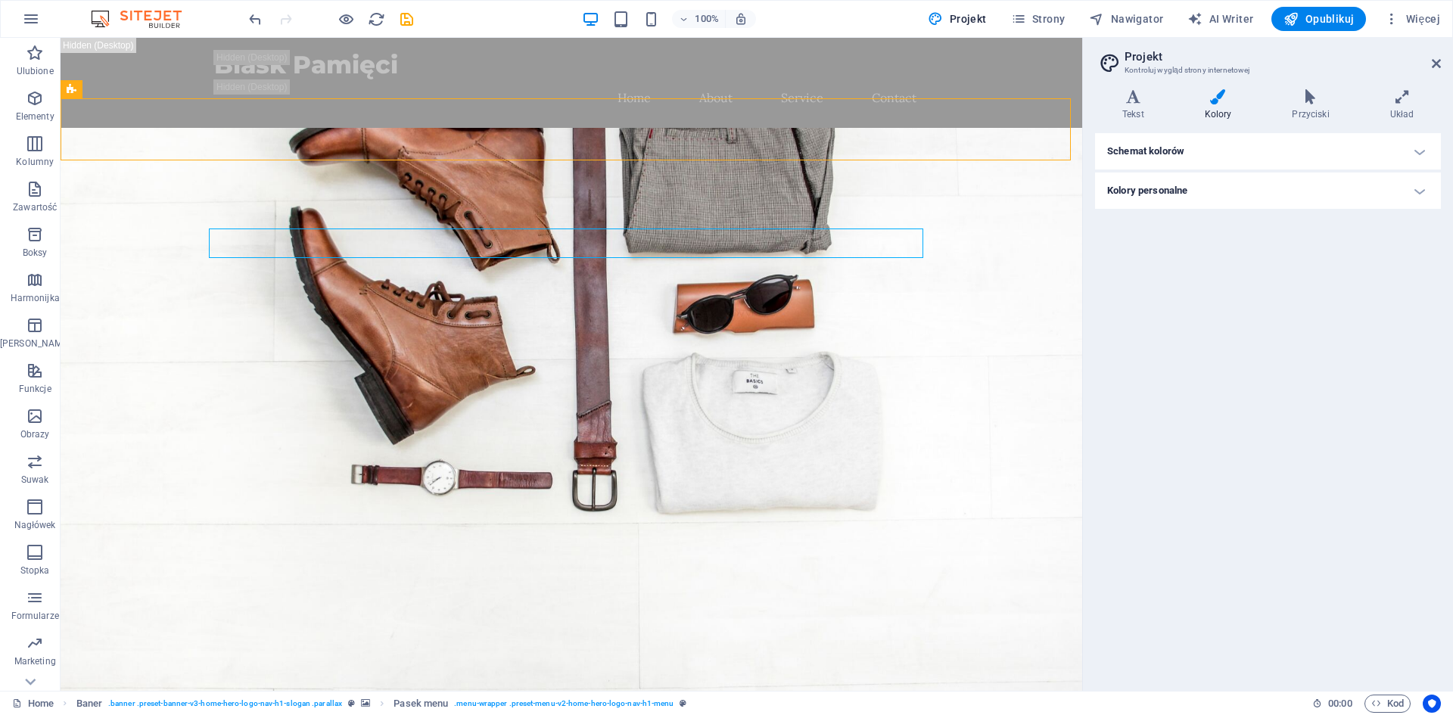
click at [1220, 158] on h4 "Schemat kolorów" at bounding box center [1268, 151] width 346 height 36
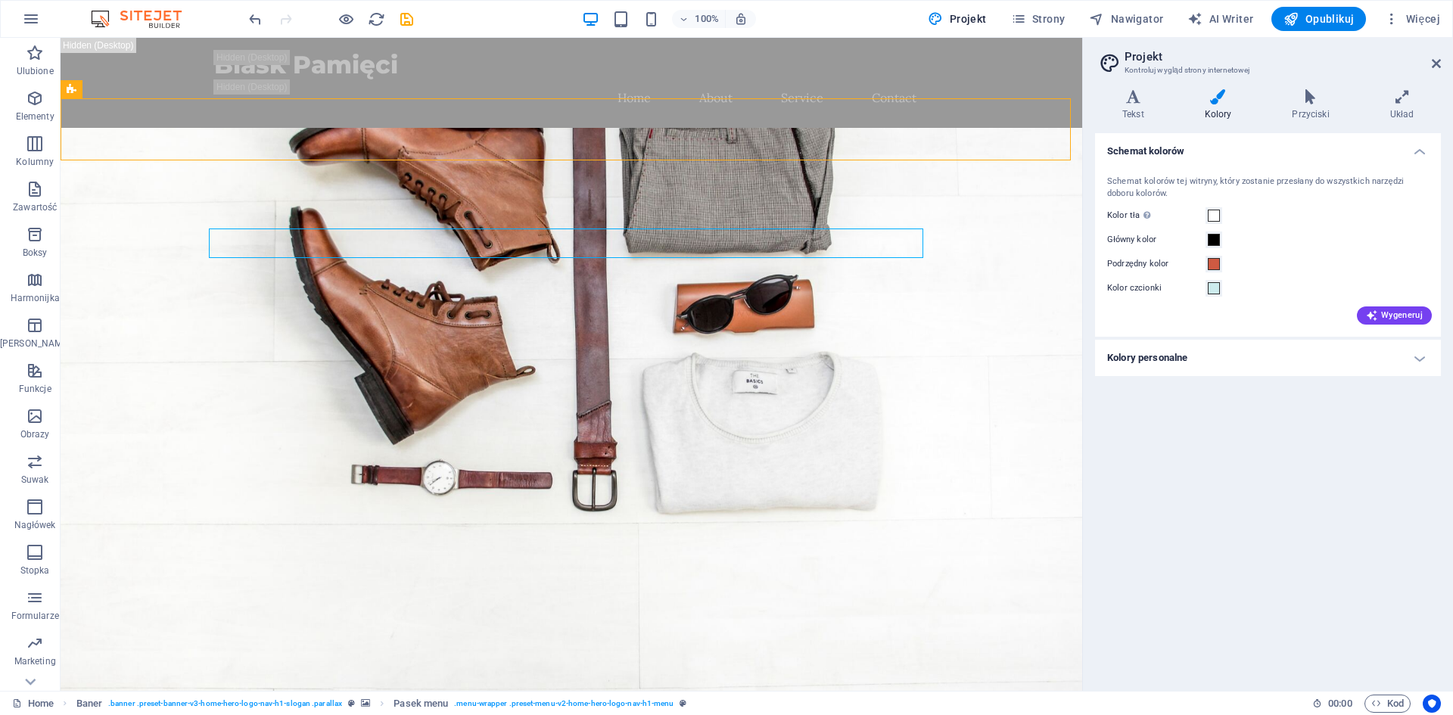
click at [1220, 158] on h4 "Schemat kolorów" at bounding box center [1268, 146] width 346 height 27
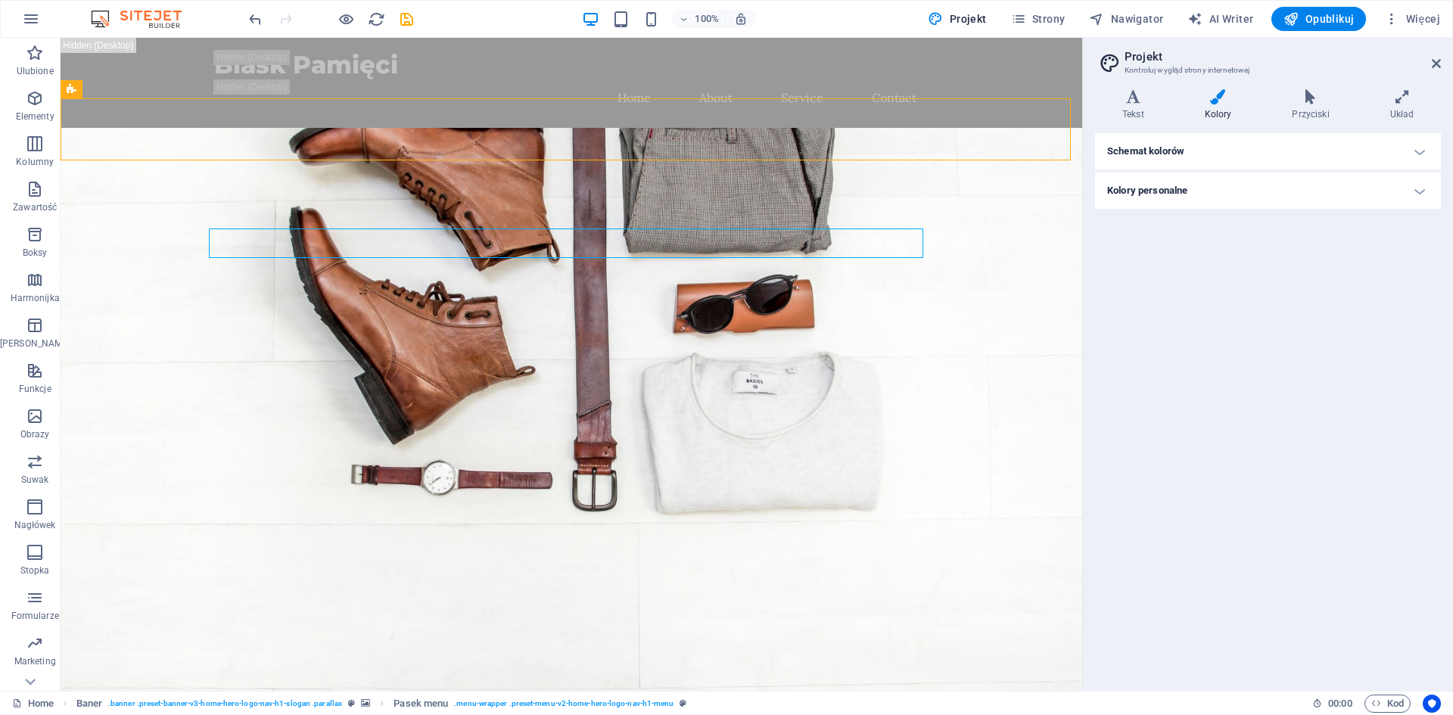
click at [1198, 197] on h4 "Kolory personalne" at bounding box center [1268, 191] width 346 height 36
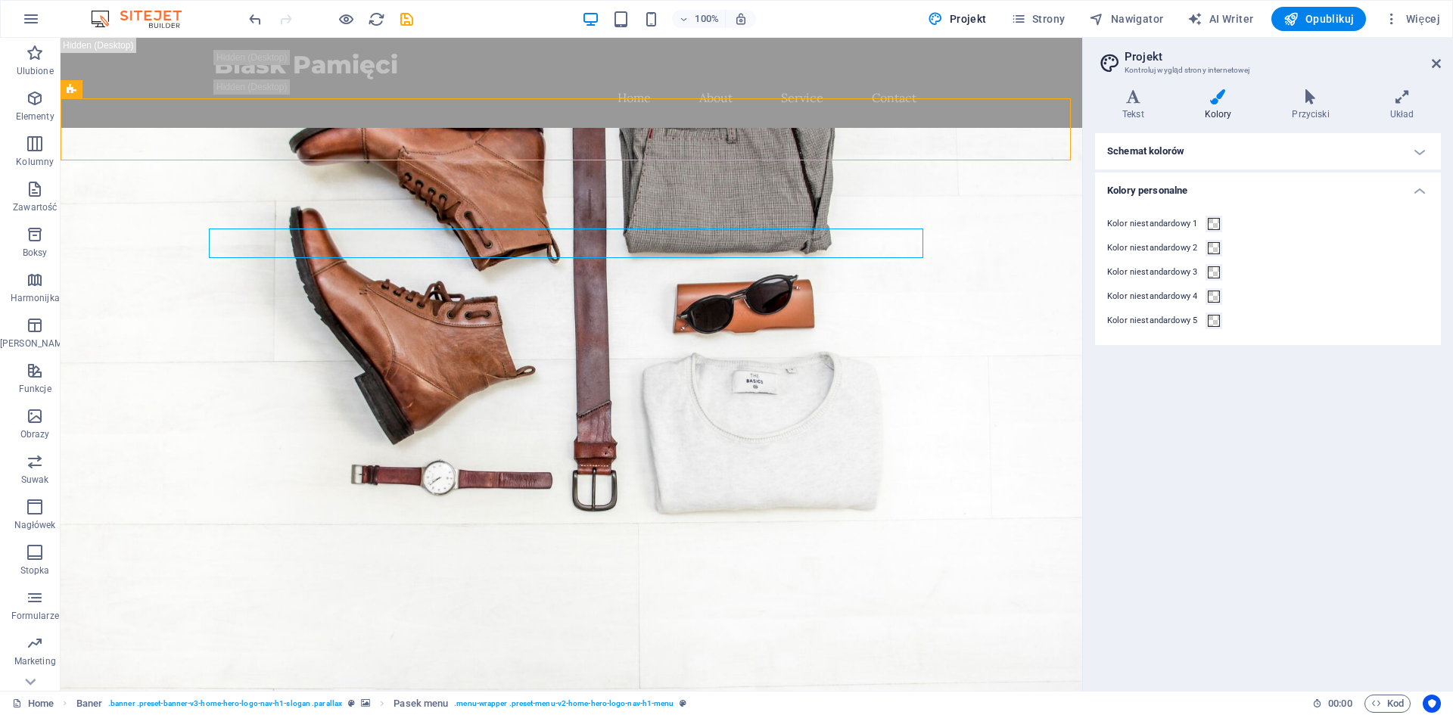
click at [1212, 190] on h4 "Kolory personalne" at bounding box center [1268, 186] width 346 height 27
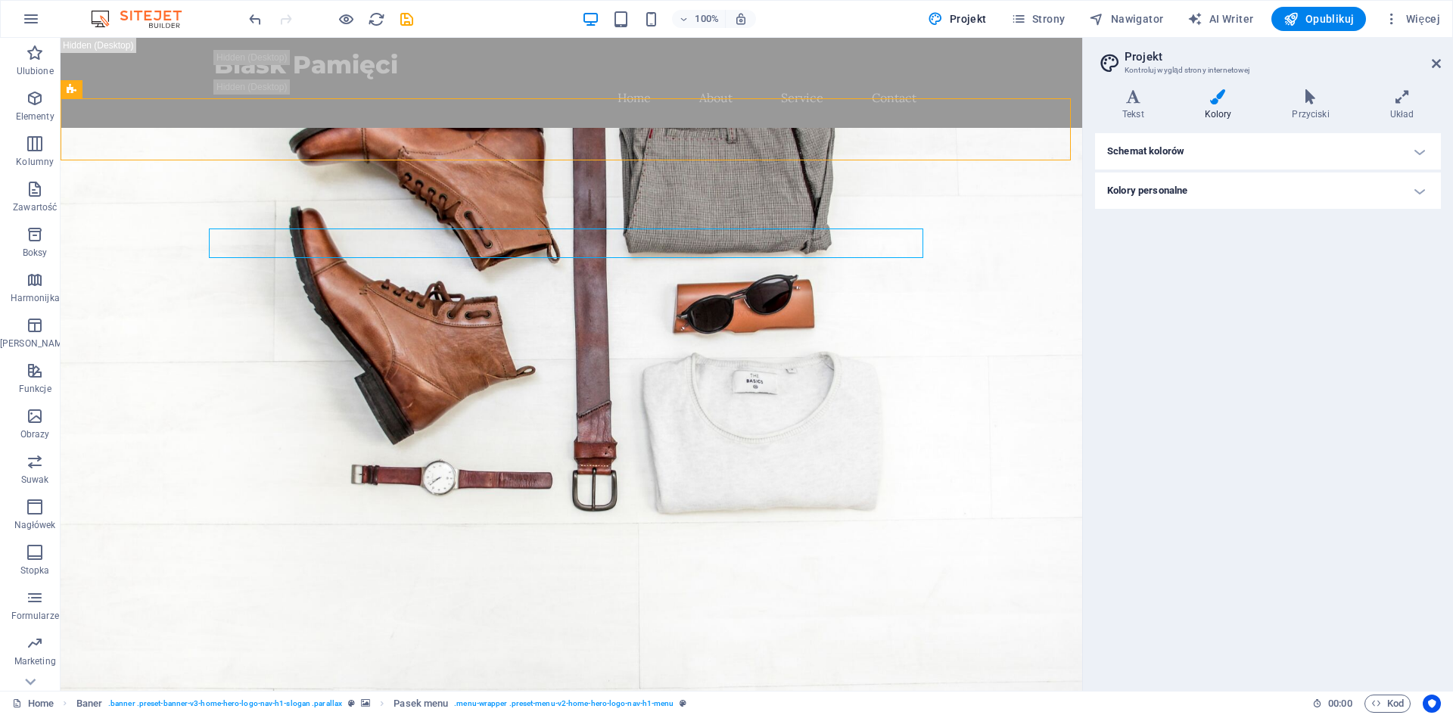
click at [1230, 169] on h4 "Schemat kolorów" at bounding box center [1268, 151] width 346 height 36
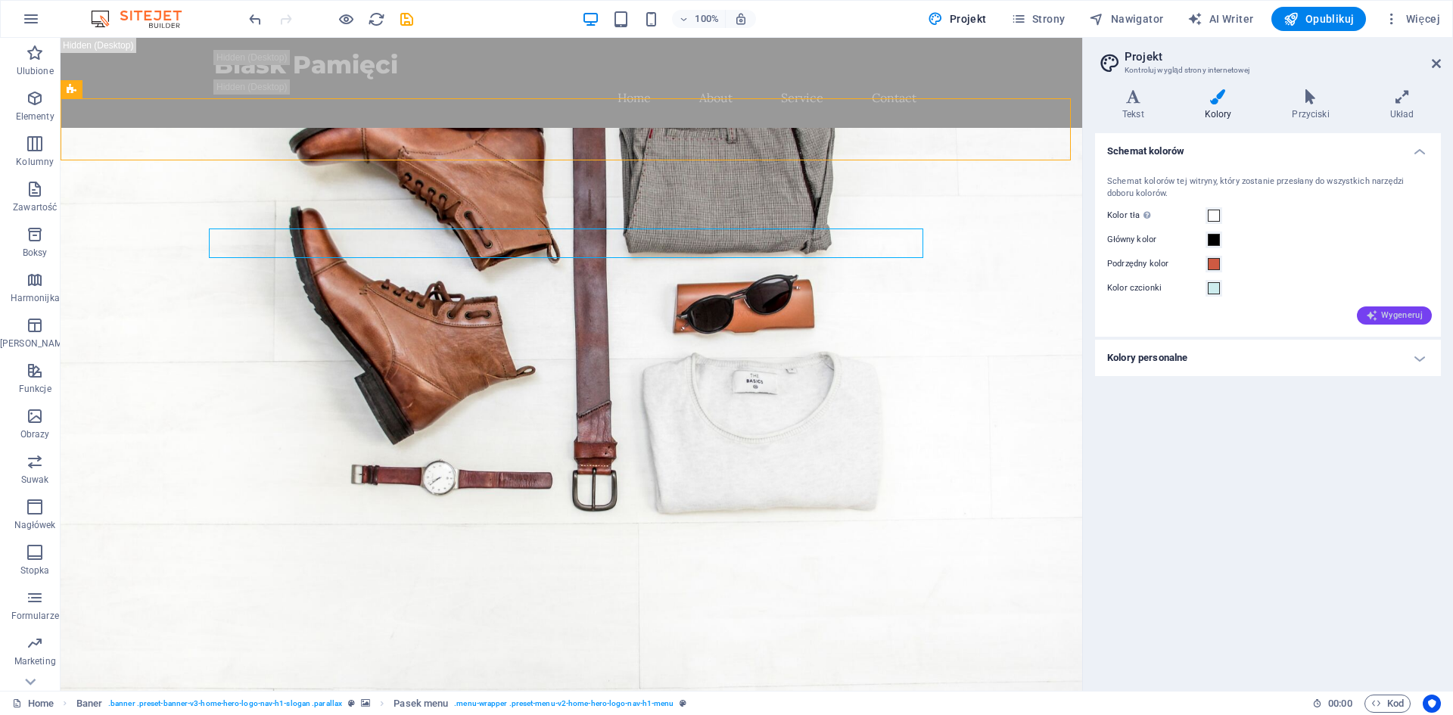
click at [1395, 311] on span "Wygeneruj" at bounding box center [1394, 316] width 57 height 12
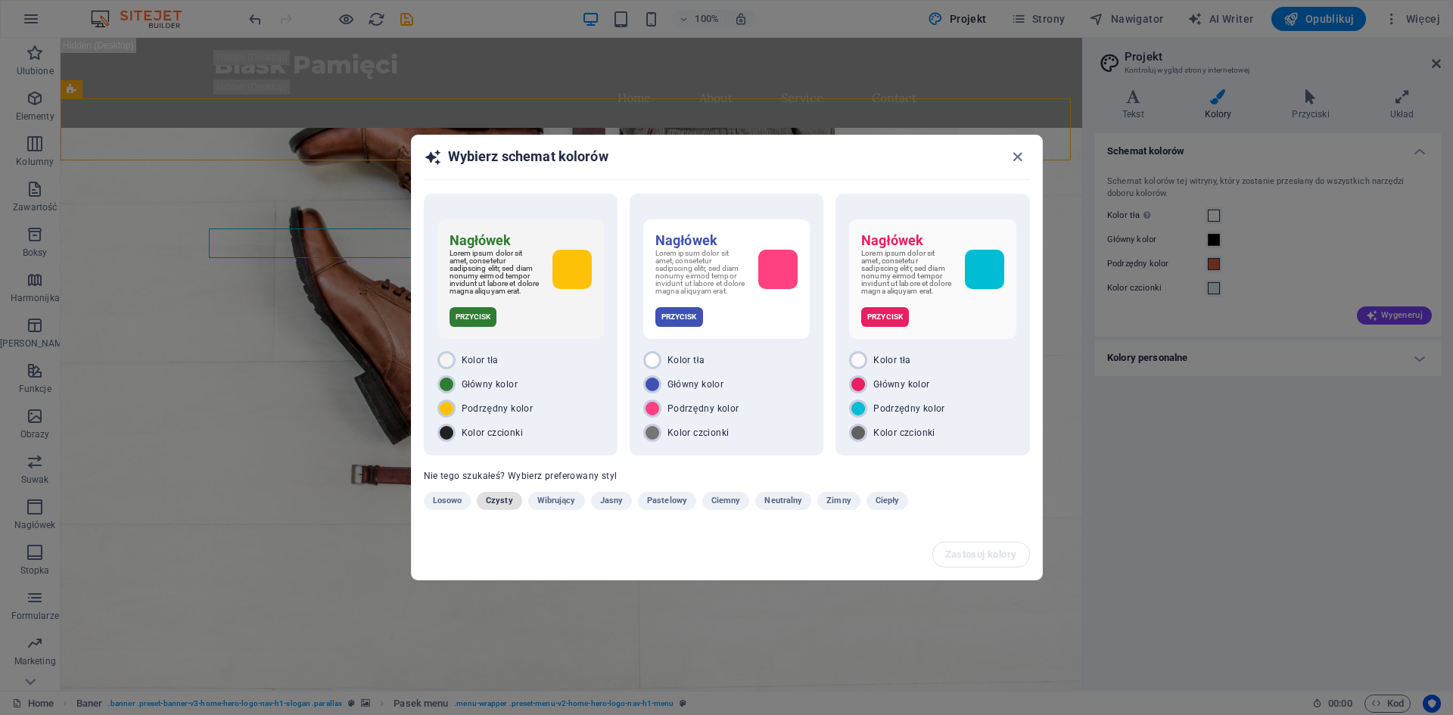
click at [504, 496] on span "Czysty" at bounding box center [499, 501] width 27 height 18
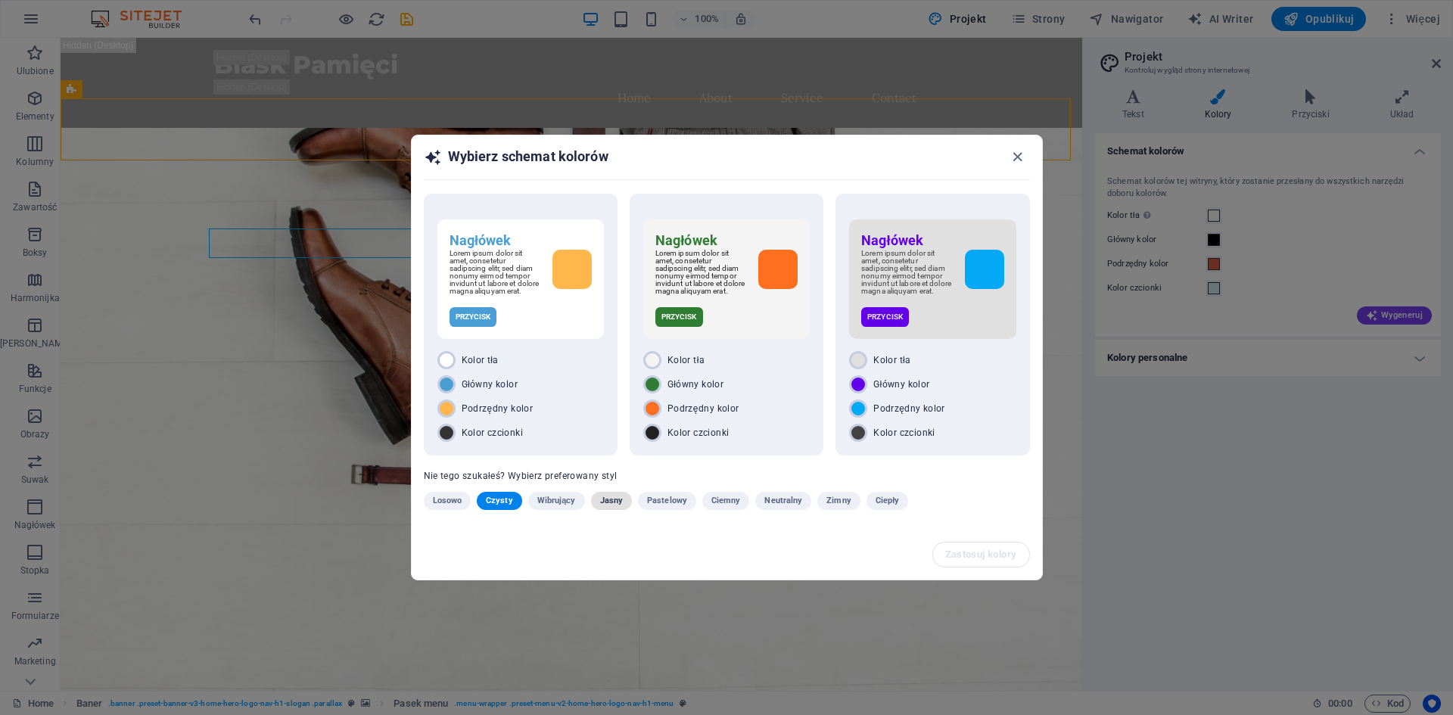
click at [603, 510] on span "Jasny" at bounding box center [611, 501] width 23 height 18
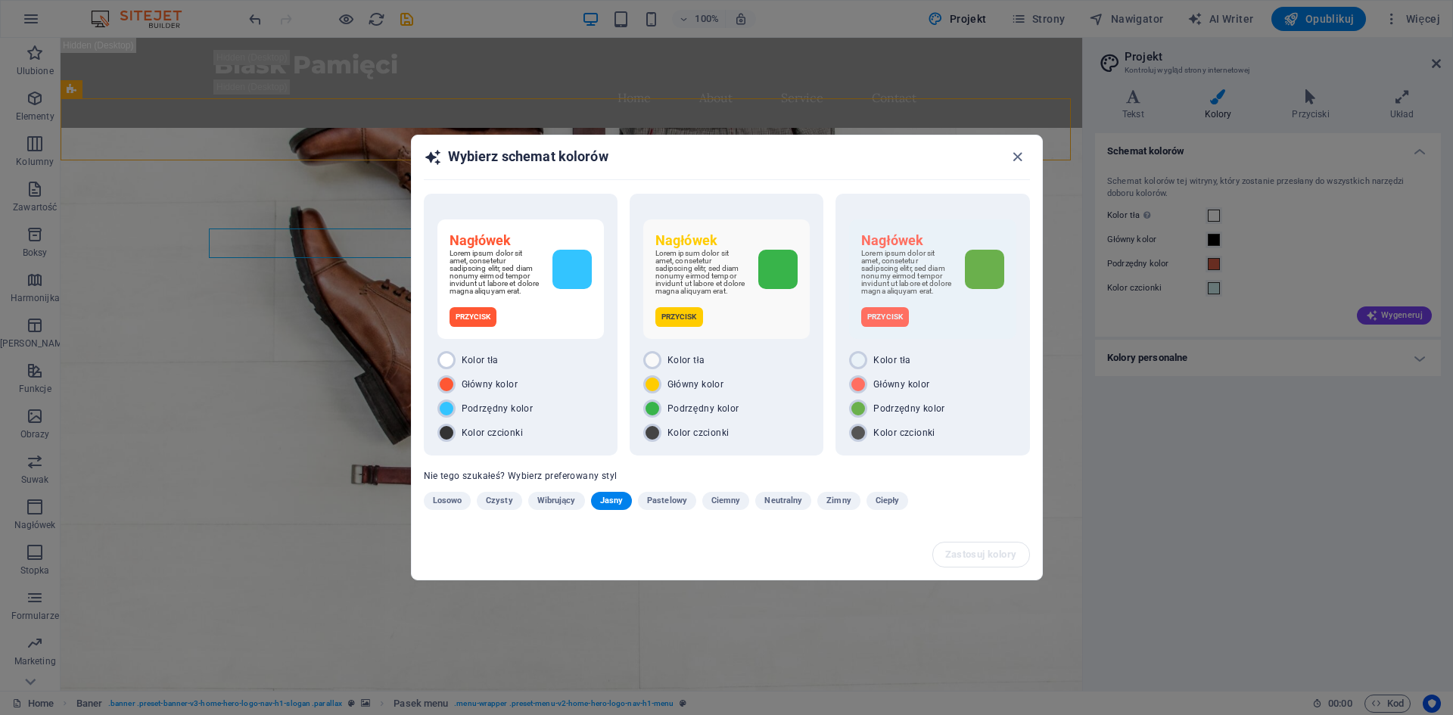
click at [723, 506] on span "Ciemny" at bounding box center [726, 501] width 30 height 18
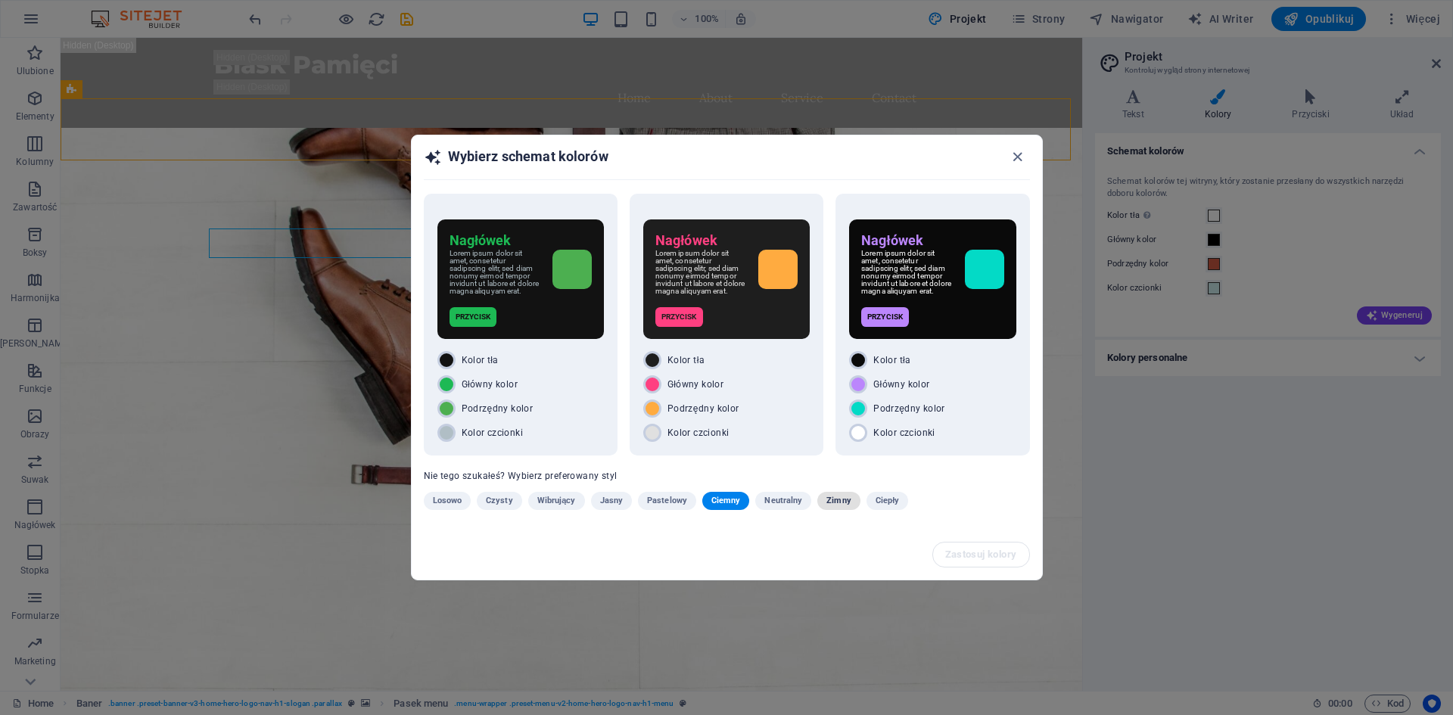
click at [826, 504] on span "Zimny" at bounding box center [838, 501] width 24 height 18
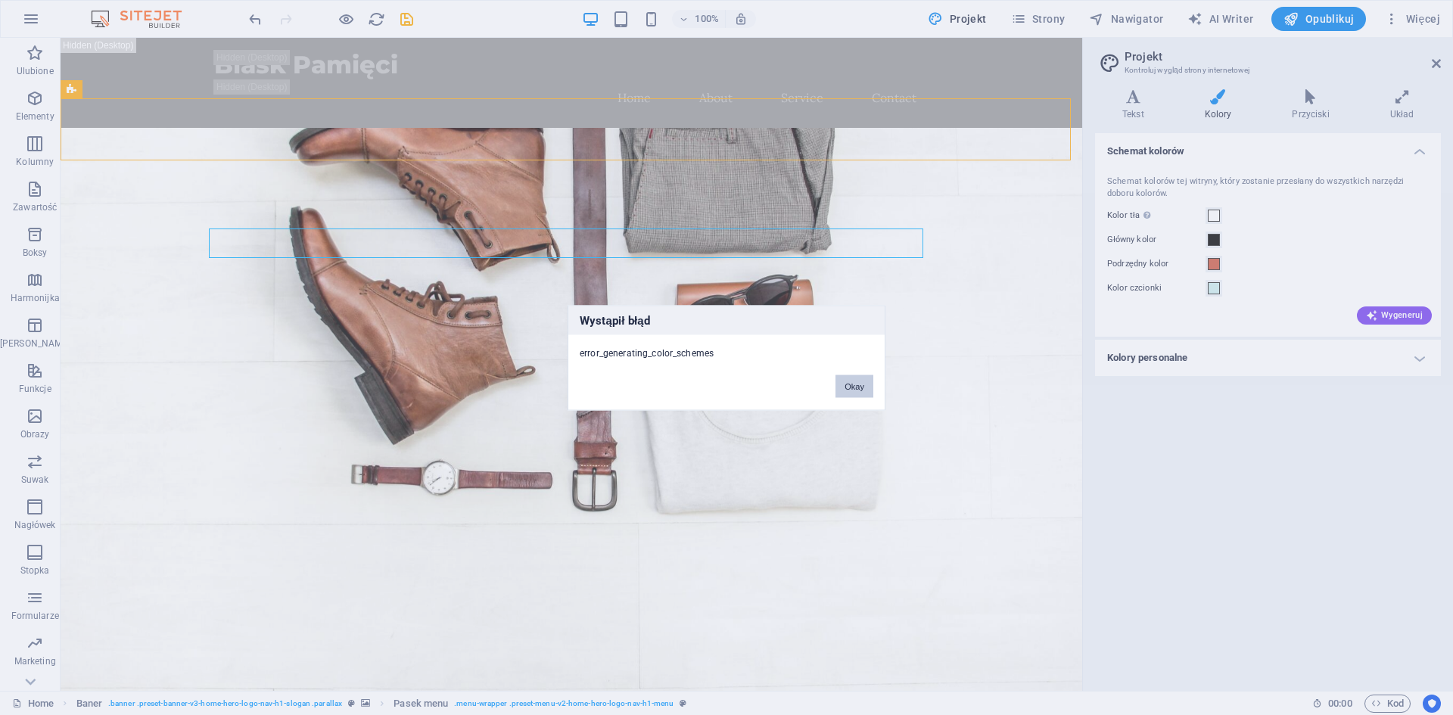
click at [854, 391] on button "Okay" at bounding box center [854, 386] width 38 height 23
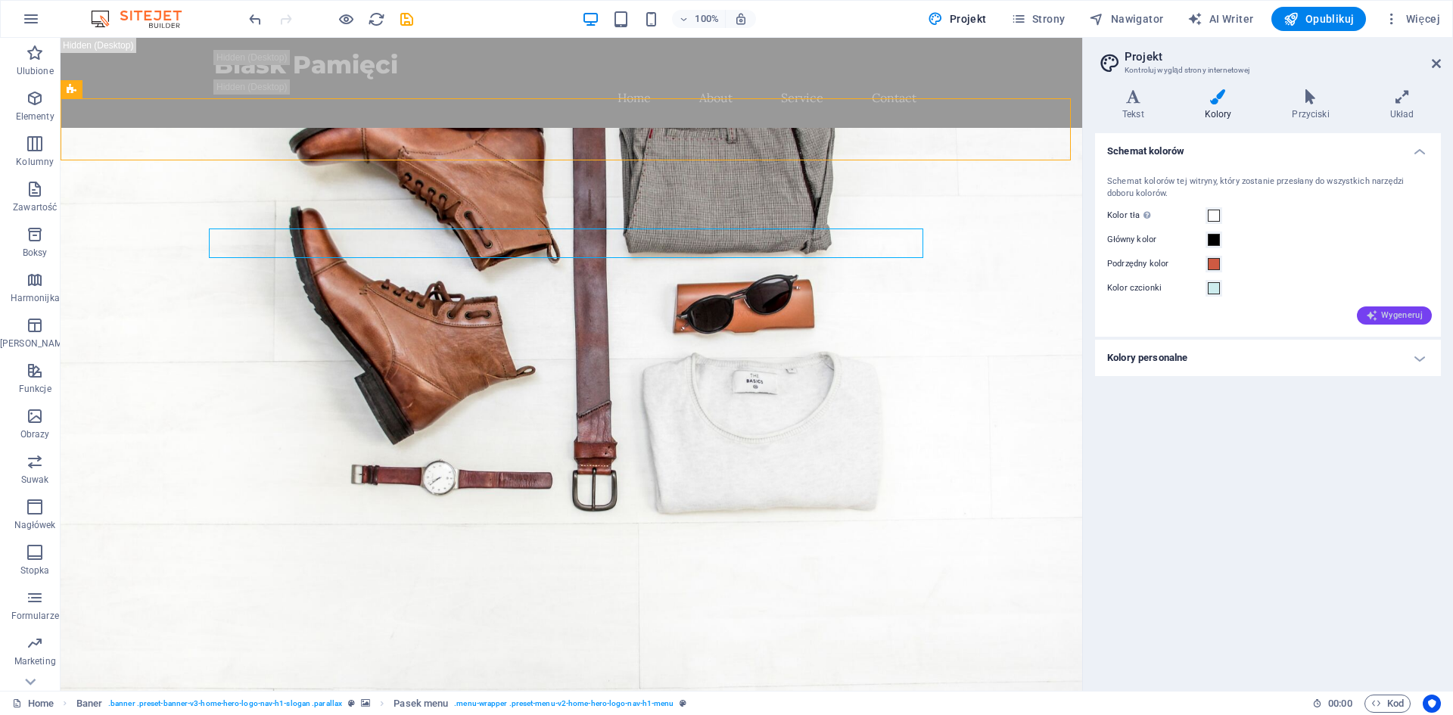
click at [1411, 312] on span "Wygeneruj" at bounding box center [1394, 316] width 57 height 12
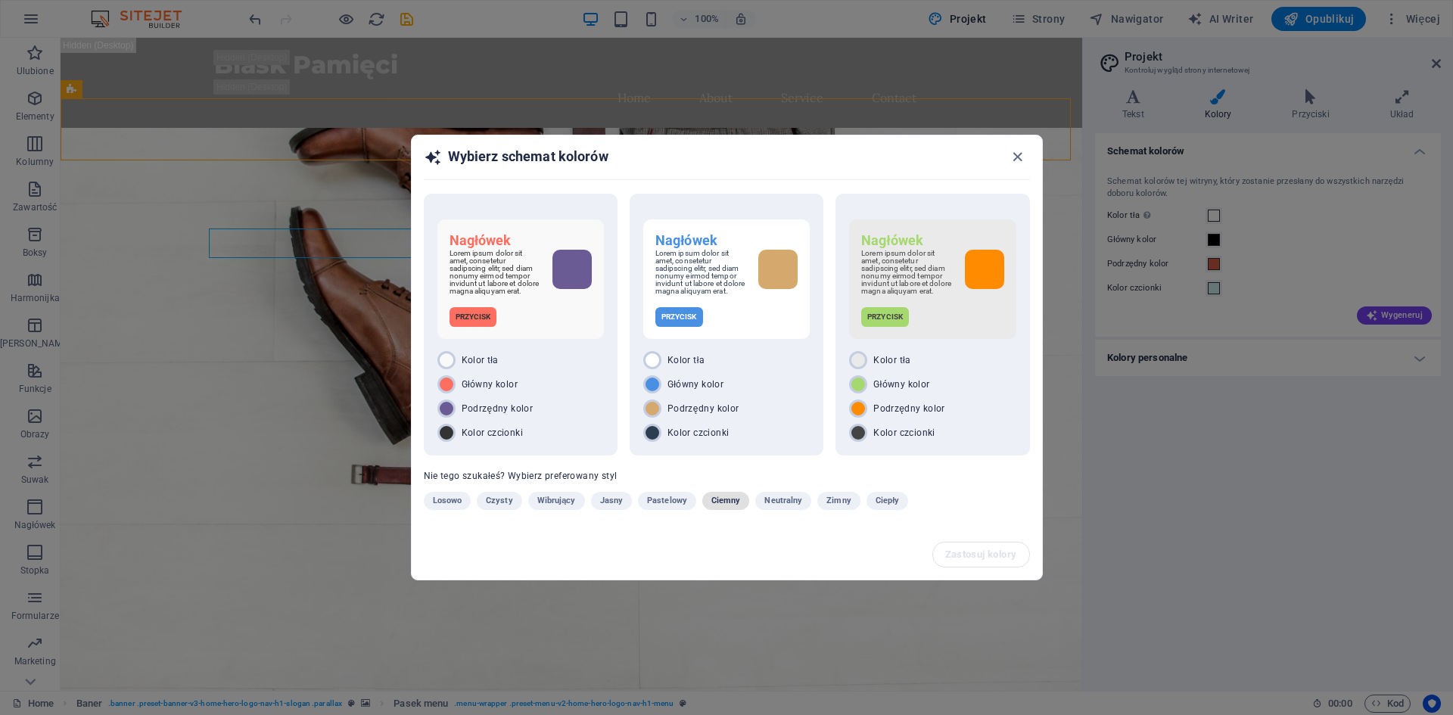
click at [726, 499] on span "Ciemny" at bounding box center [726, 501] width 30 height 18
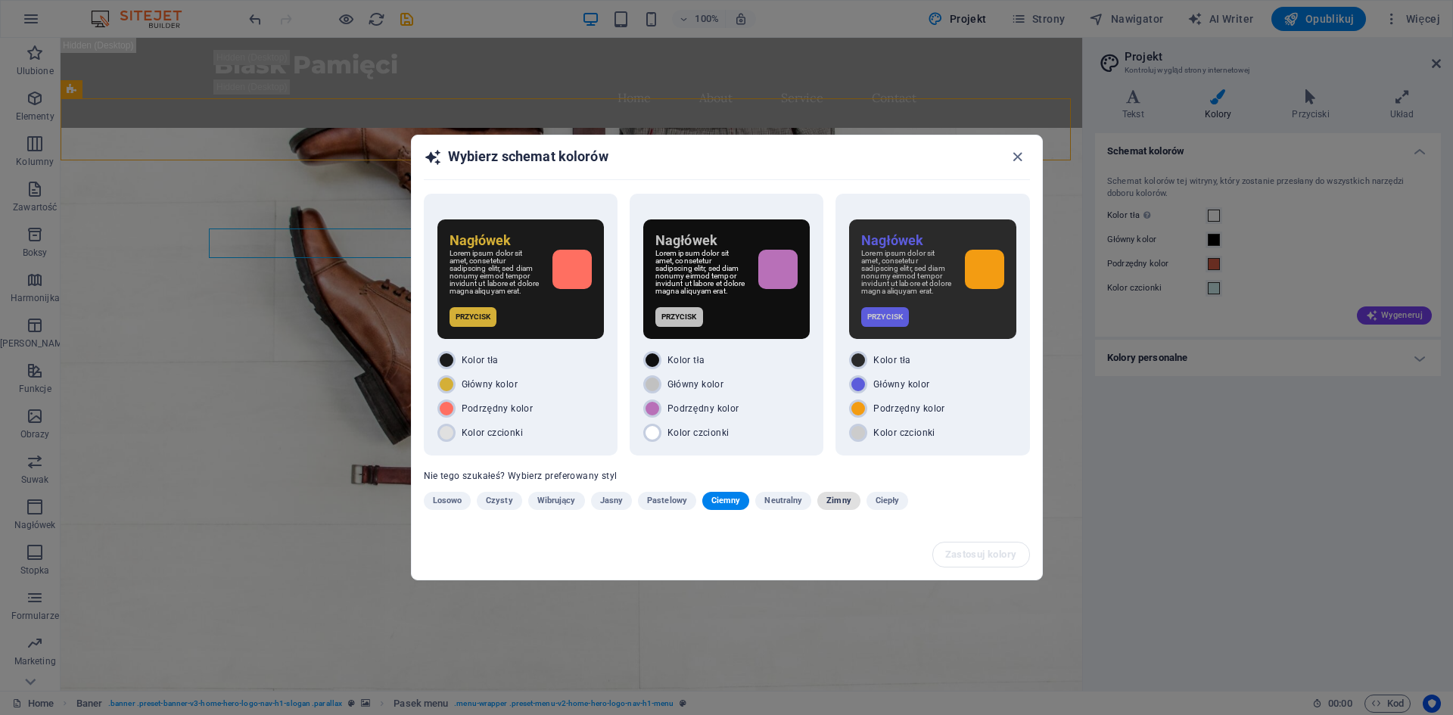
click at [838, 508] on span "Zimny" at bounding box center [838, 501] width 24 height 18
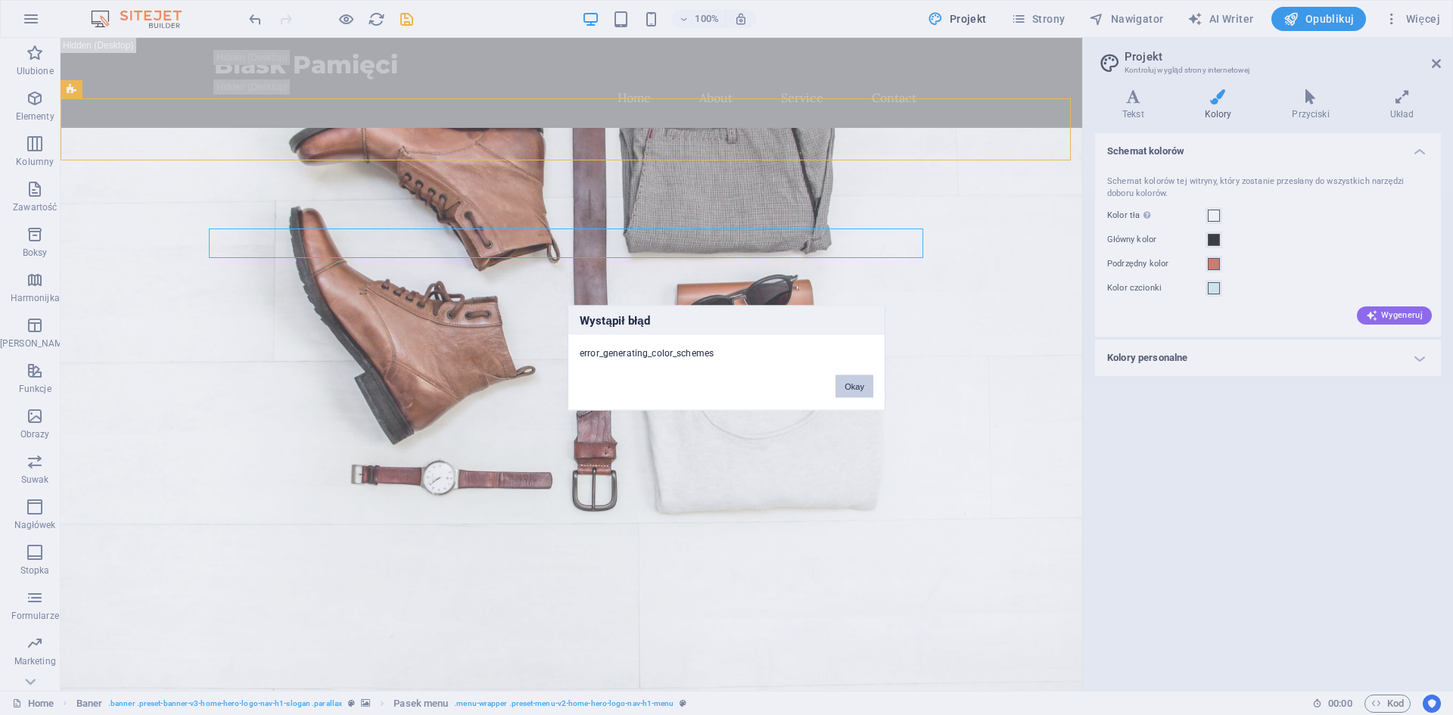
click at [864, 388] on button "Okay" at bounding box center [854, 386] width 38 height 23
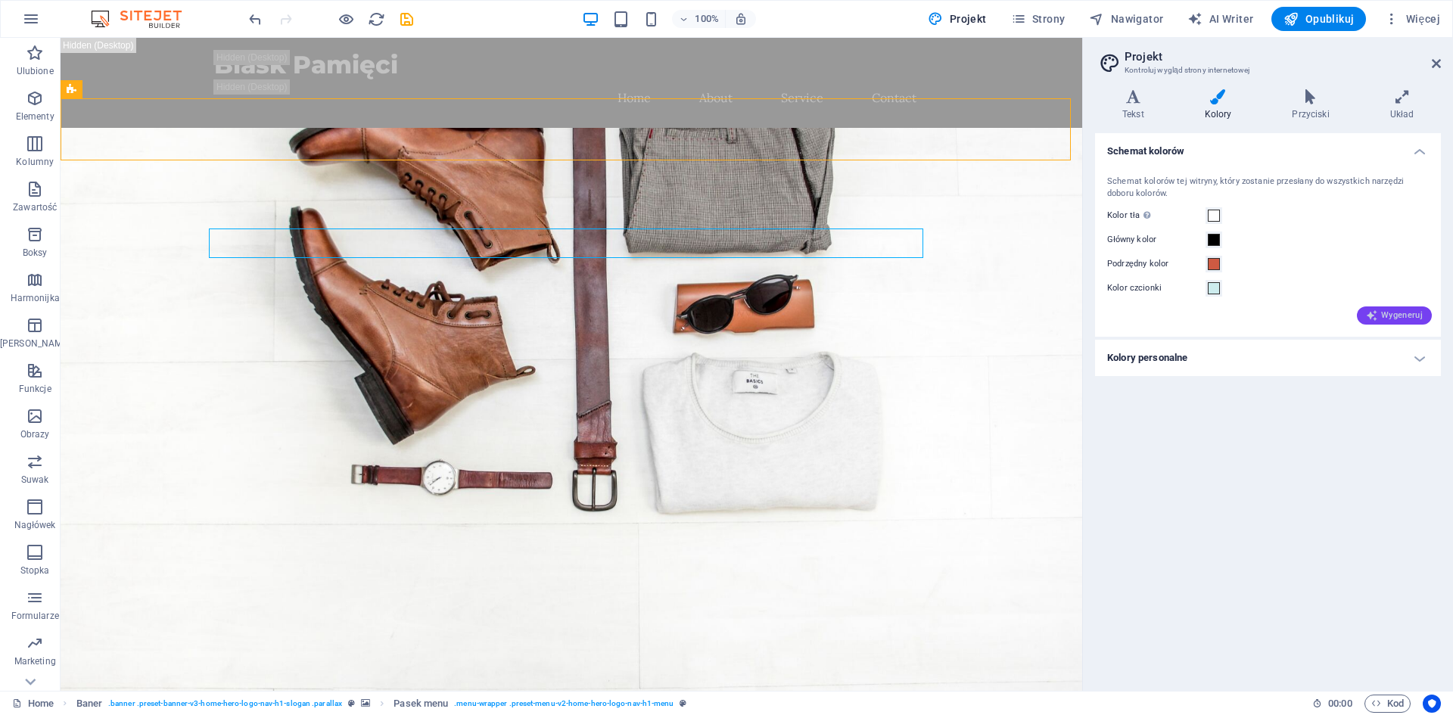
click at [1426, 306] on div "Wygeneruj" at bounding box center [1394, 315] width 75 height 18
click at [1415, 310] on span "Wygeneruj" at bounding box center [1394, 316] width 57 height 12
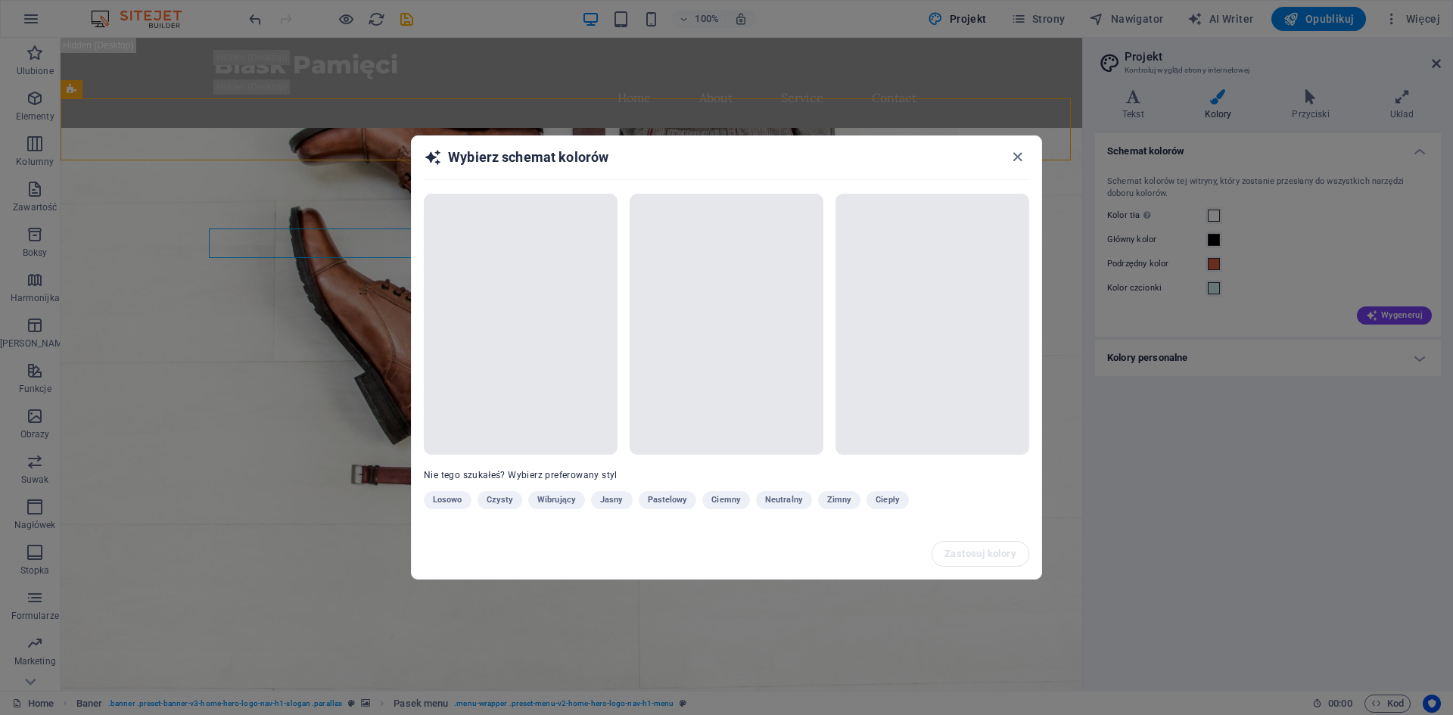
click at [838, 501] on div "Losowo Czysty Wibrujący Jasny Pastelowy Ciemny Neutralny Zimny Ciepły" at bounding box center [689, 503] width 530 height 24
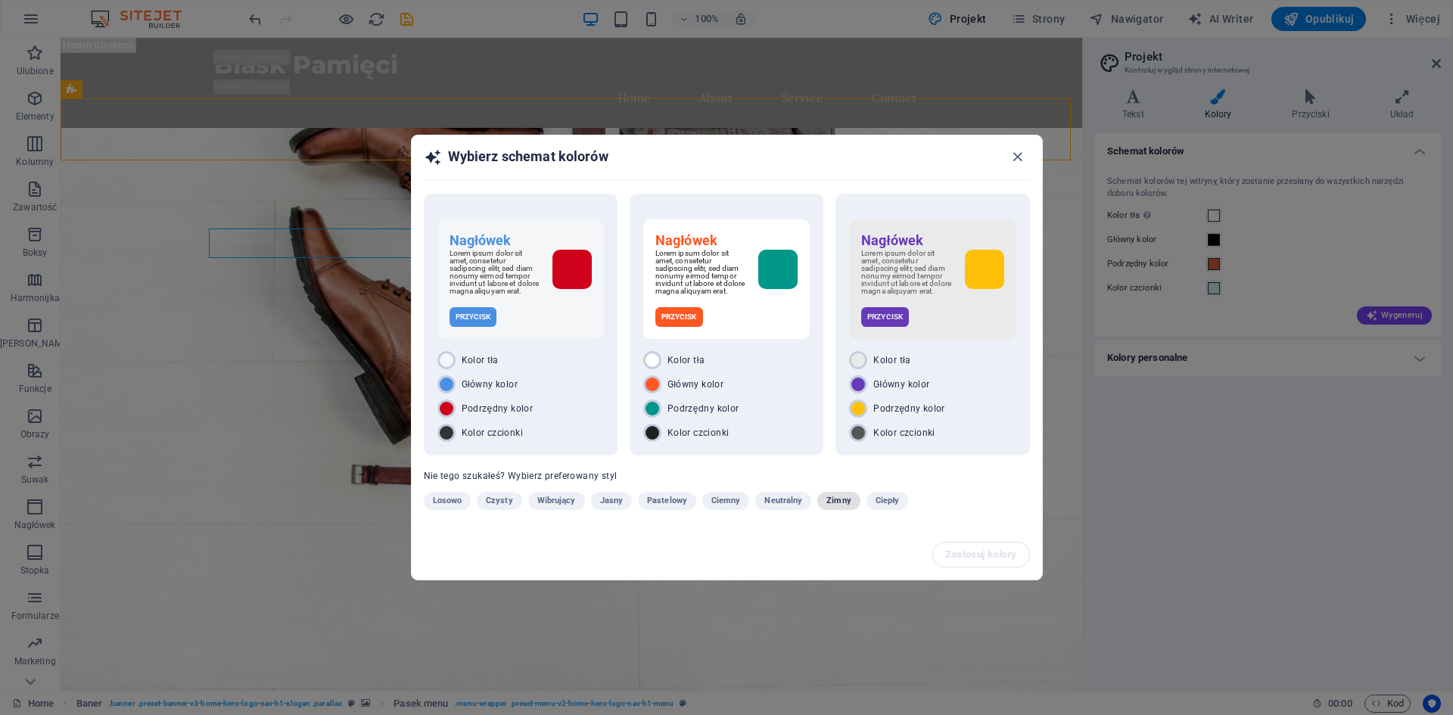
click at [832, 502] on span "Zimny" at bounding box center [838, 501] width 24 height 18
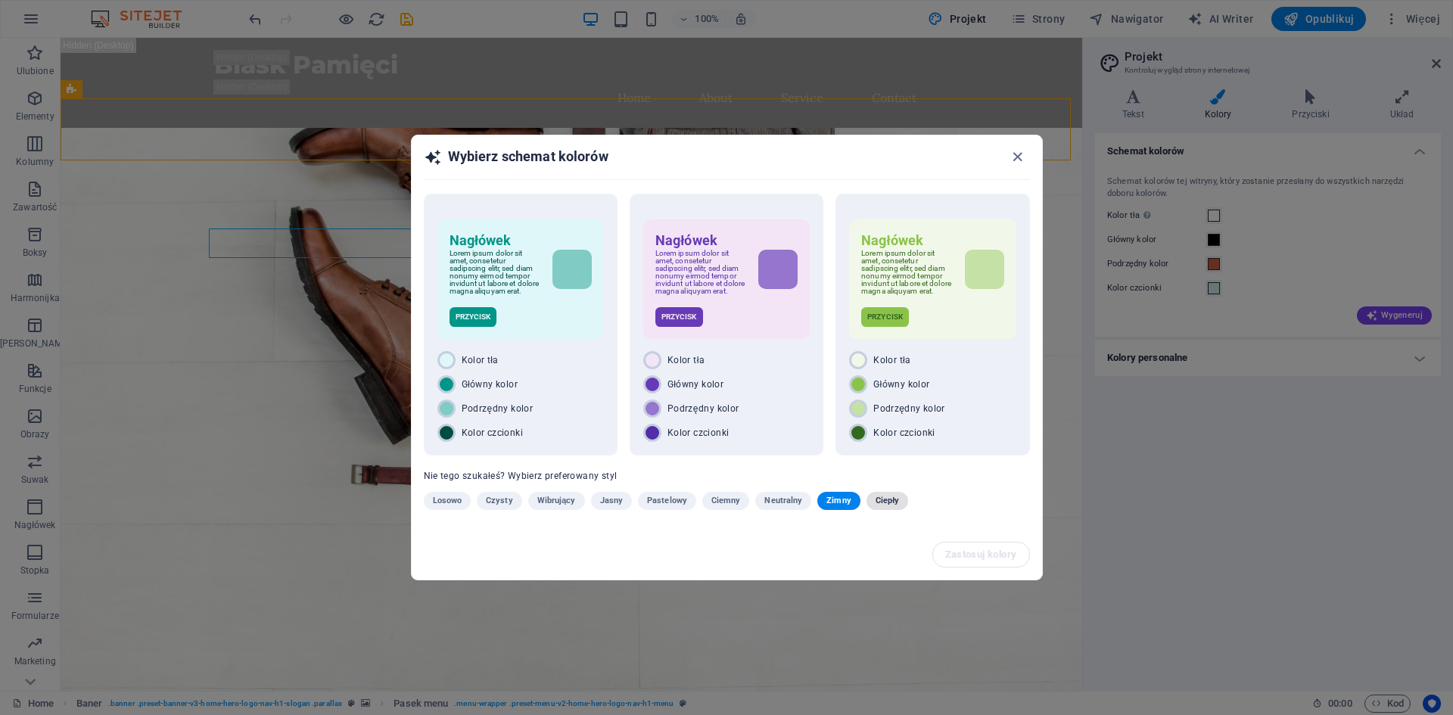
click at [876, 500] on span "Ciepły" at bounding box center [888, 501] width 24 height 18
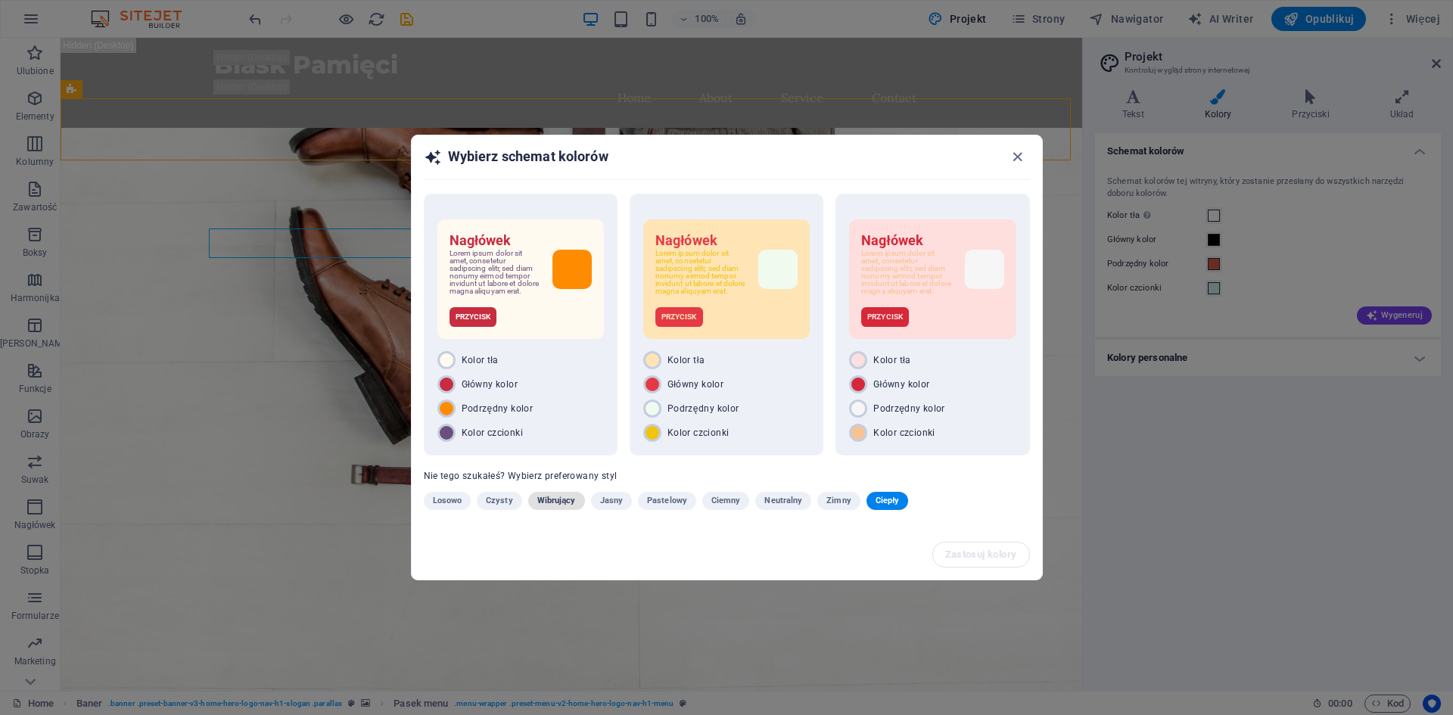
click at [528, 508] on button "Wibrujący" at bounding box center [556, 501] width 57 height 18
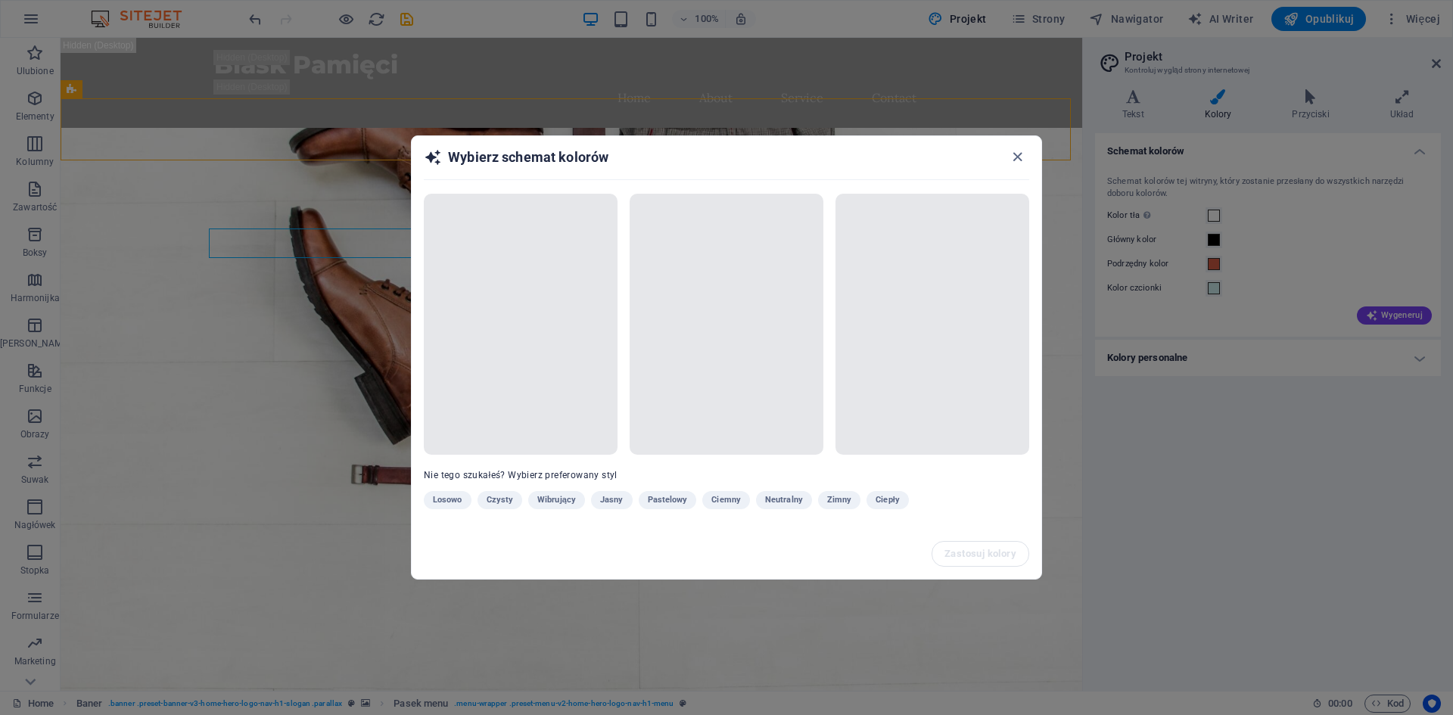
click at [499, 502] on div "Losowo Czysty Wibrujący Jasny Pastelowy Ciemny Neutralny Zimny Ciepły" at bounding box center [689, 503] width 530 height 24
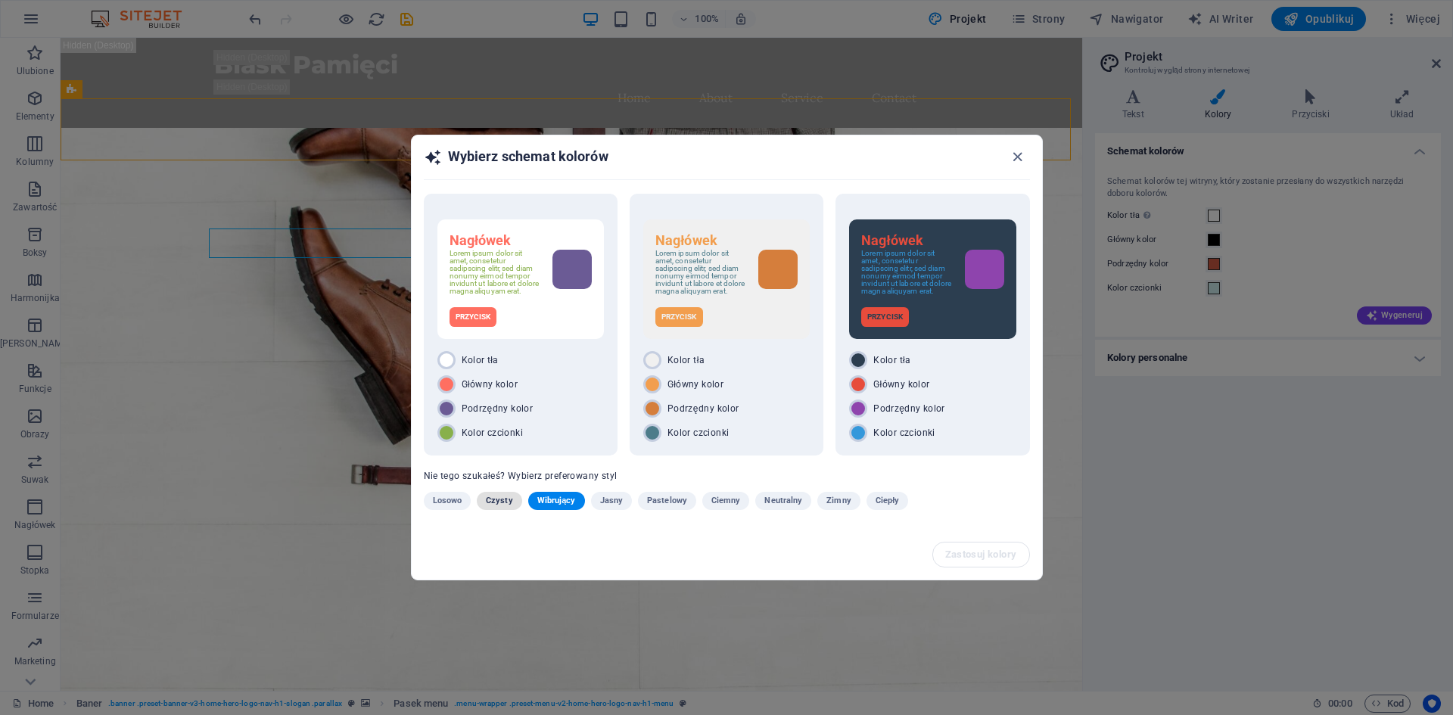
click at [496, 498] on span "Czysty" at bounding box center [499, 501] width 27 height 18
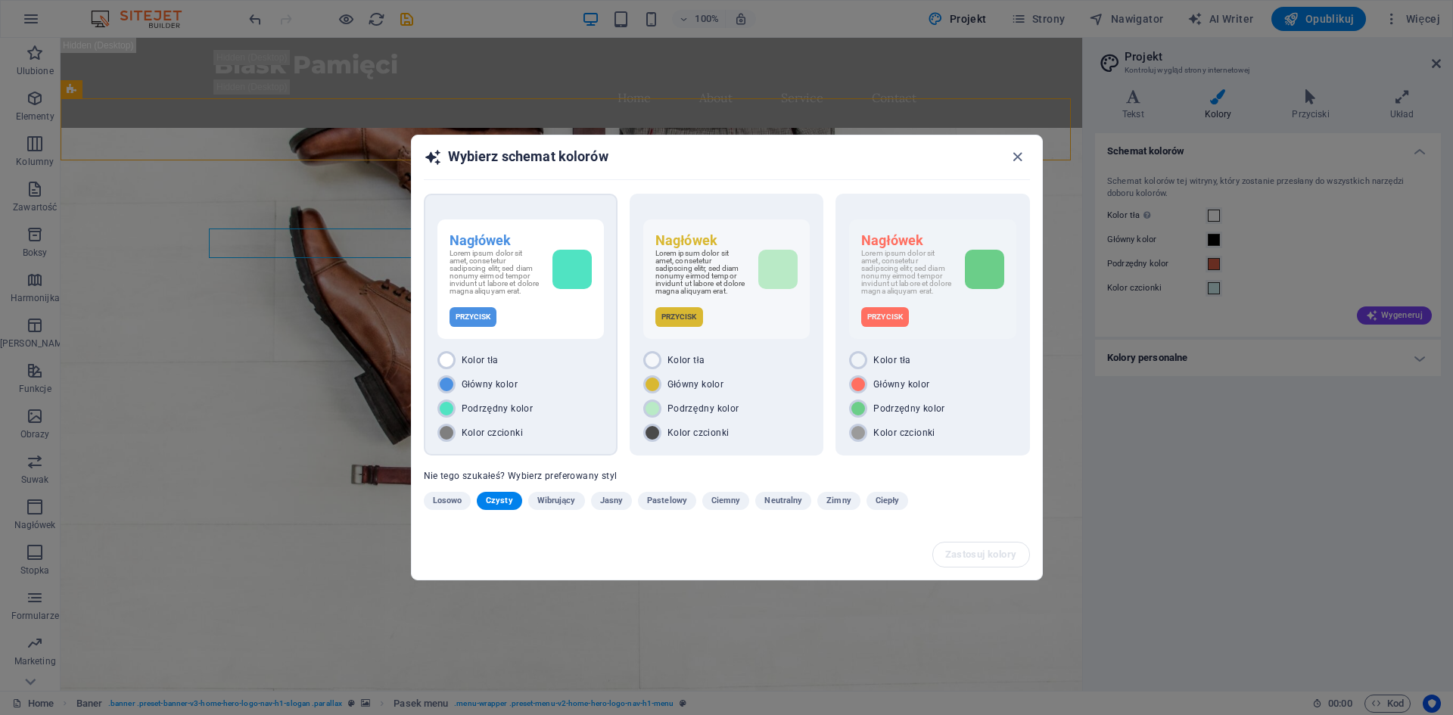
click at [558, 385] on div "Główny kolor" at bounding box center [520, 384] width 166 height 18
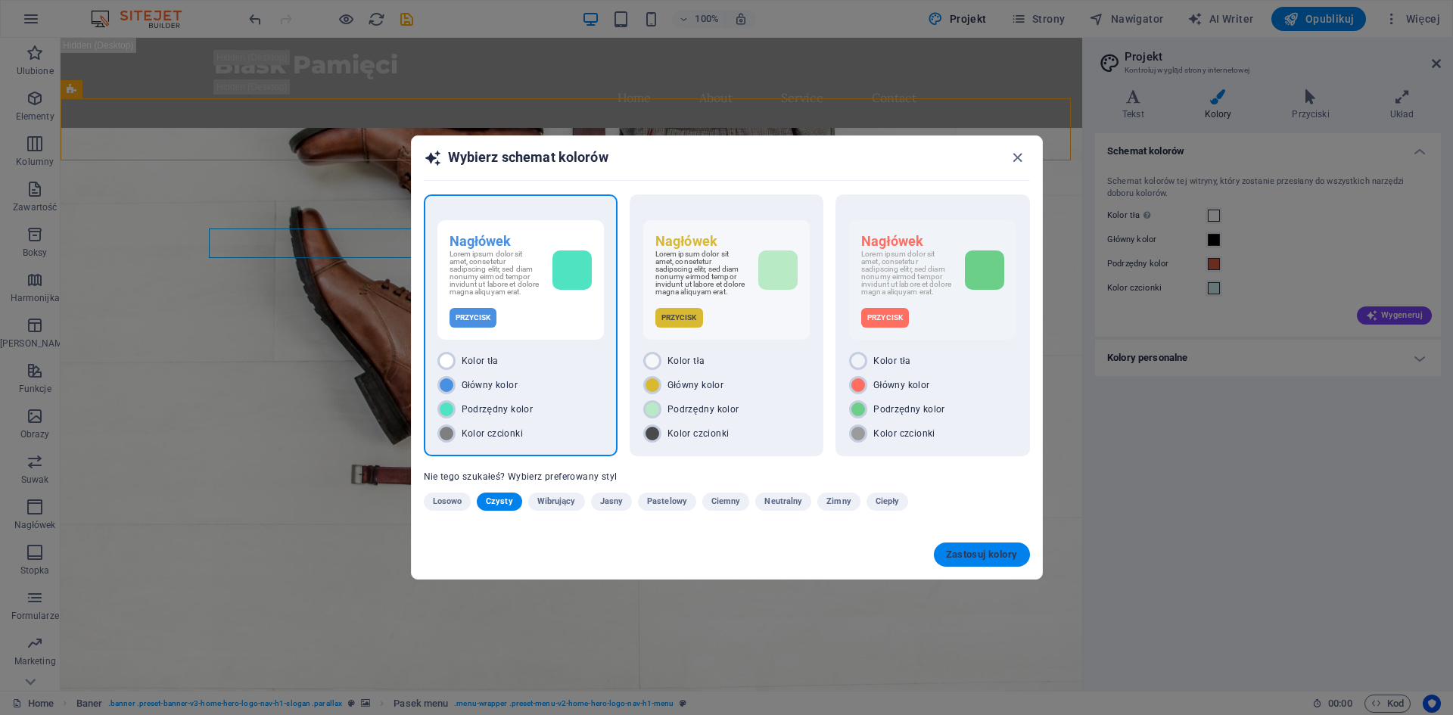
click at [954, 546] on button "Zastosuj kolory" at bounding box center [982, 555] width 96 height 24
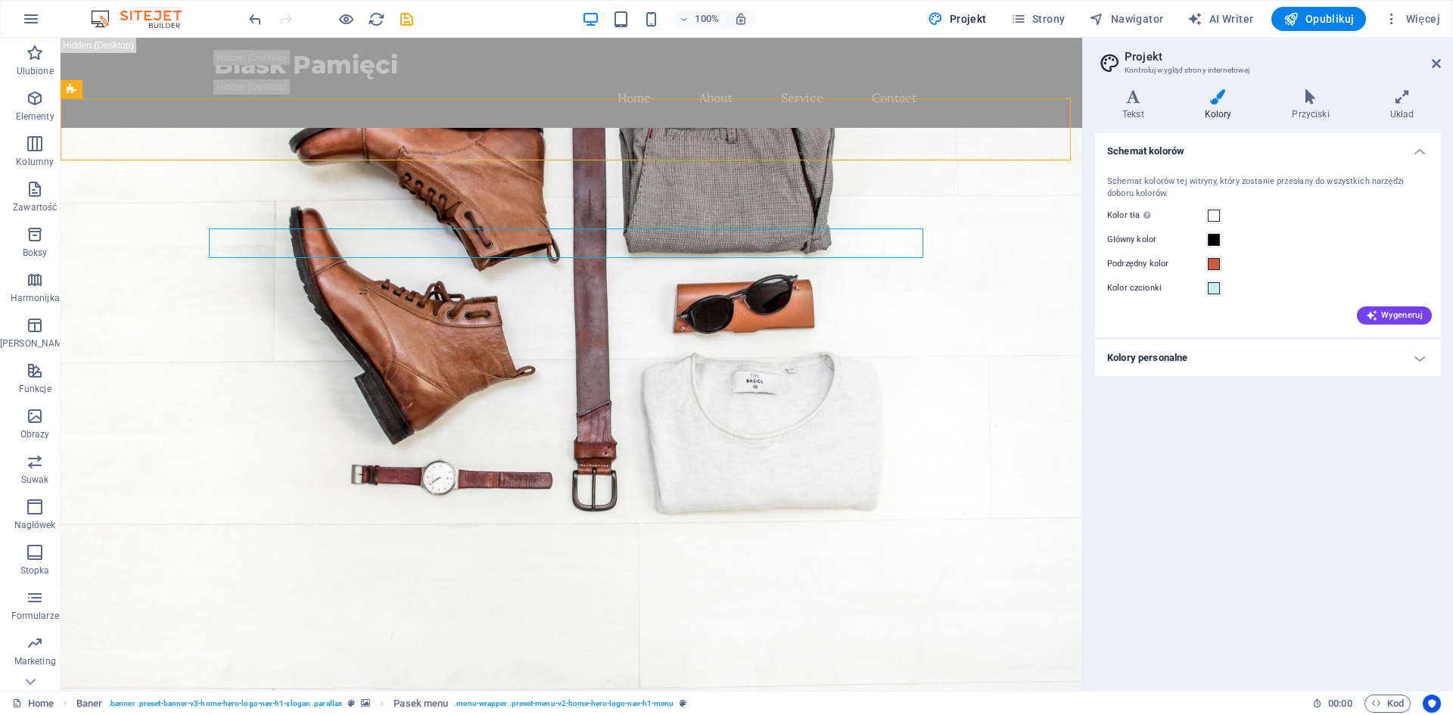
drag, startPoint x: 1031, startPoint y: 590, endPoint x: 971, endPoint y: 552, distance: 70.8
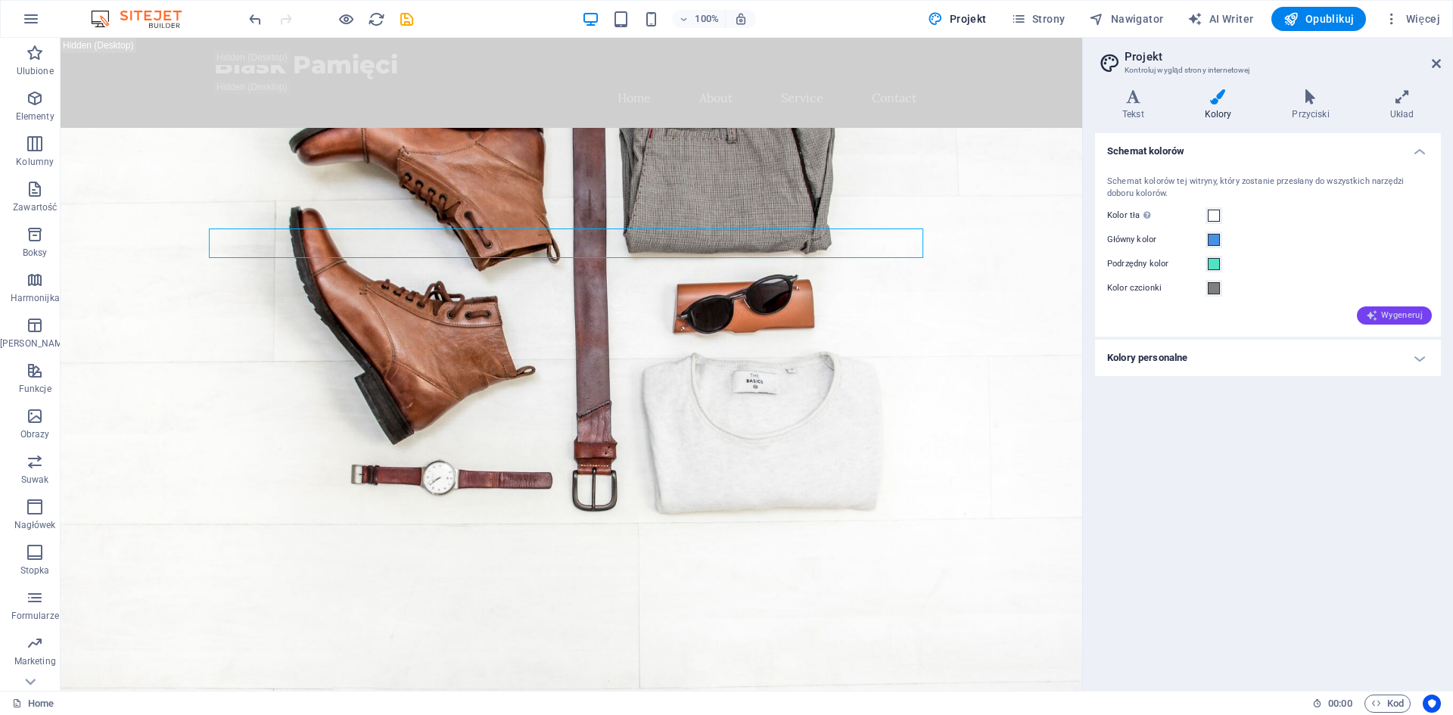
click at [1384, 313] on span "Wygeneruj" at bounding box center [1394, 316] width 57 height 12
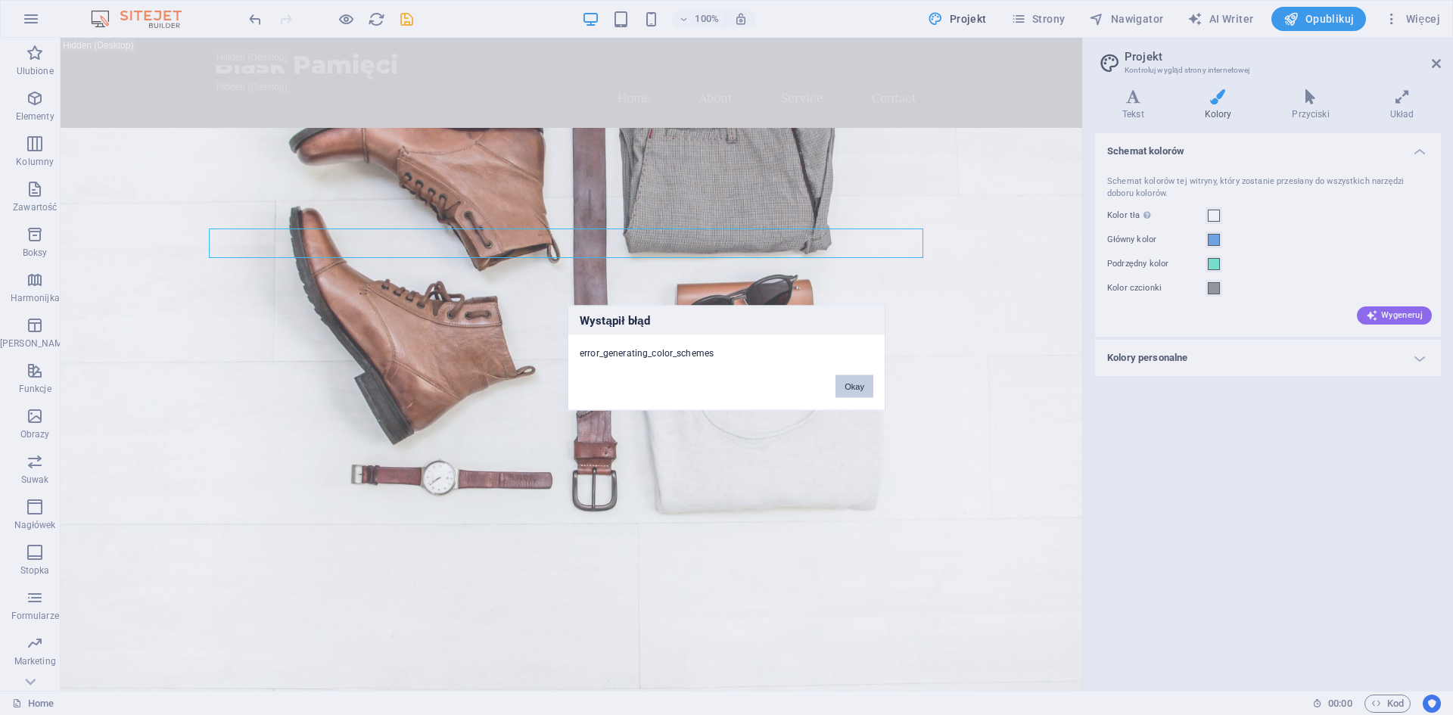
click at [856, 391] on button "Okay" at bounding box center [854, 386] width 38 height 23
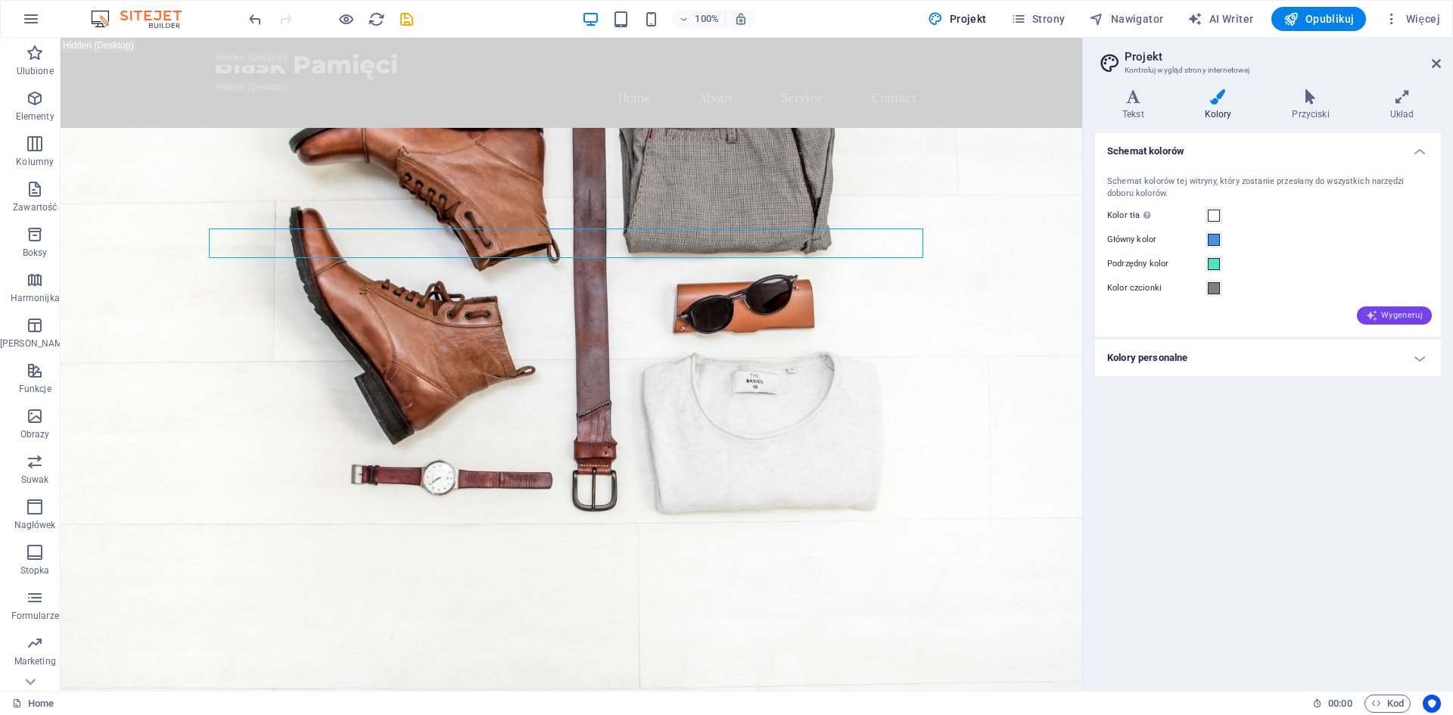
click at [1410, 312] on span "Wygeneruj" at bounding box center [1394, 316] width 57 height 12
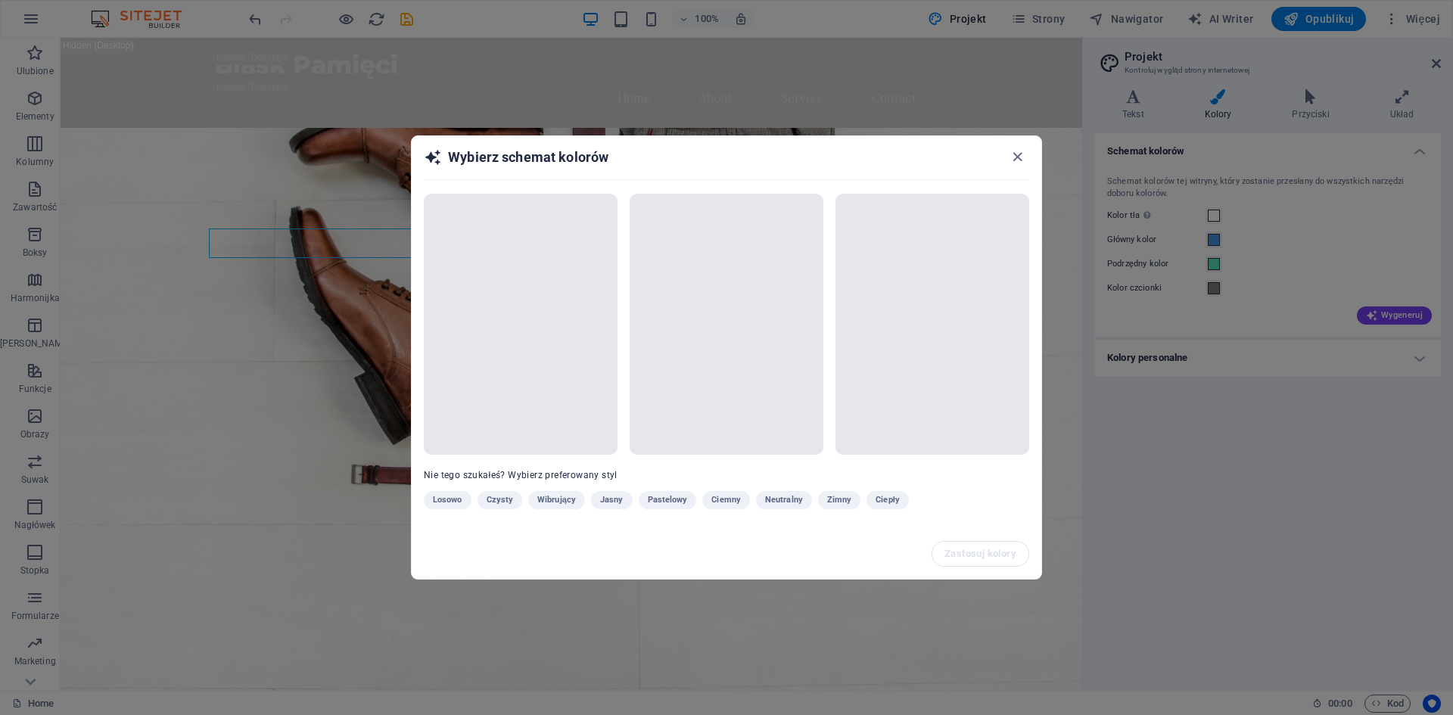
click at [505, 496] on div "Losowo Czysty Wibrujący Jasny Pastelowy Ciemny Neutralny Zimny Ciepły" at bounding box center [689, 503] width 530 height 24
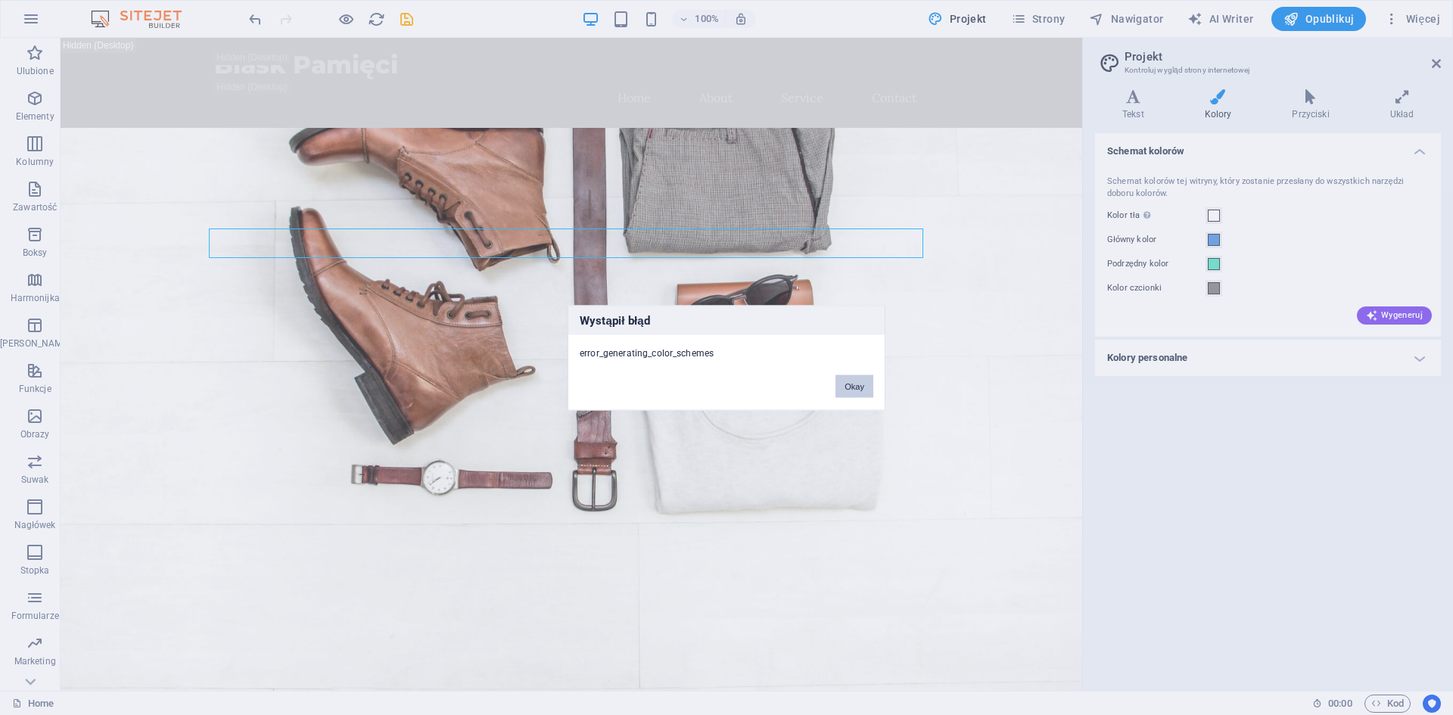
drag, startPoint x: 840, startPoint y: 393, endPoint x: 779, endPoint y: 355, distance: 71.4
click at [840, 393] on button "Okay" at bounding box center [854, 386] width 38 height 23
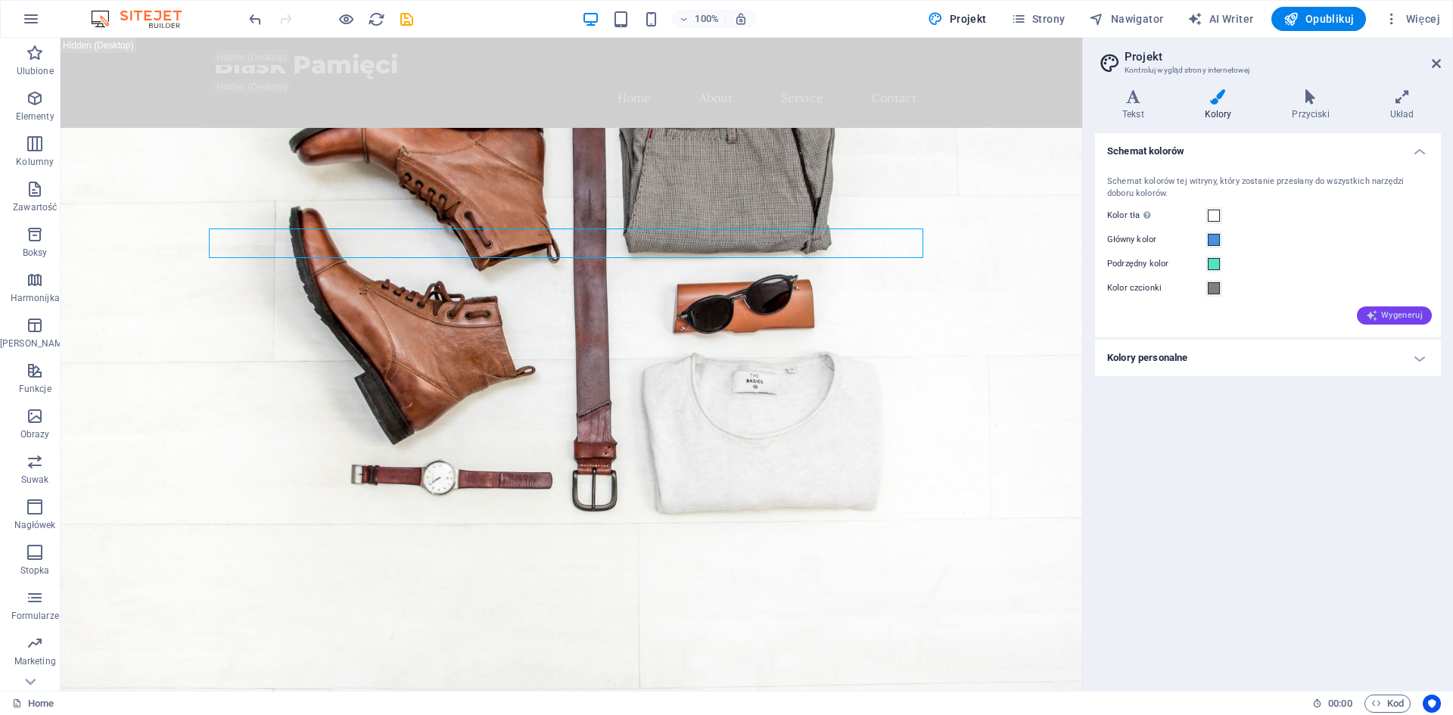
click at [1411, 322] on button "Wygeneruj" at bounding box center [1394, 315] width 75 height 18
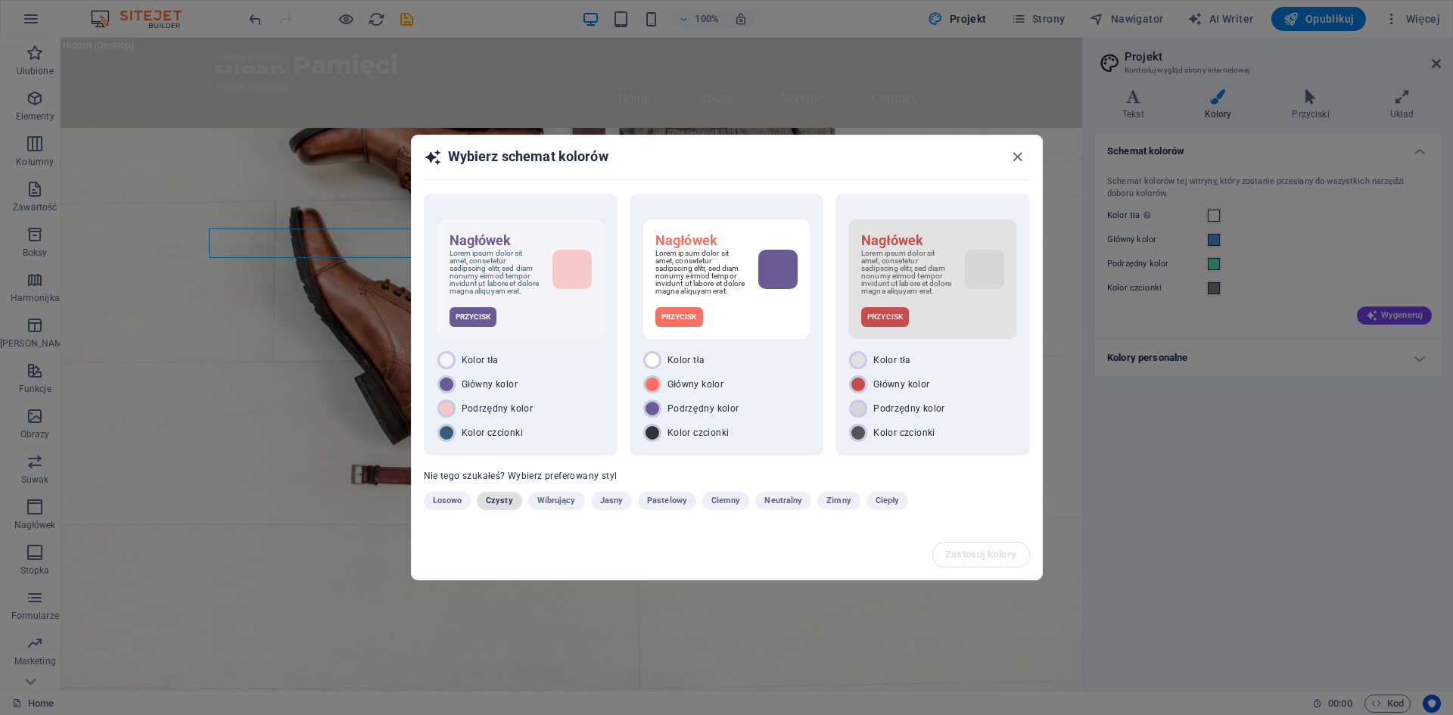
click at [493, 501] on span "Czysty" at bounding box center [499, 501] width 27 height 18
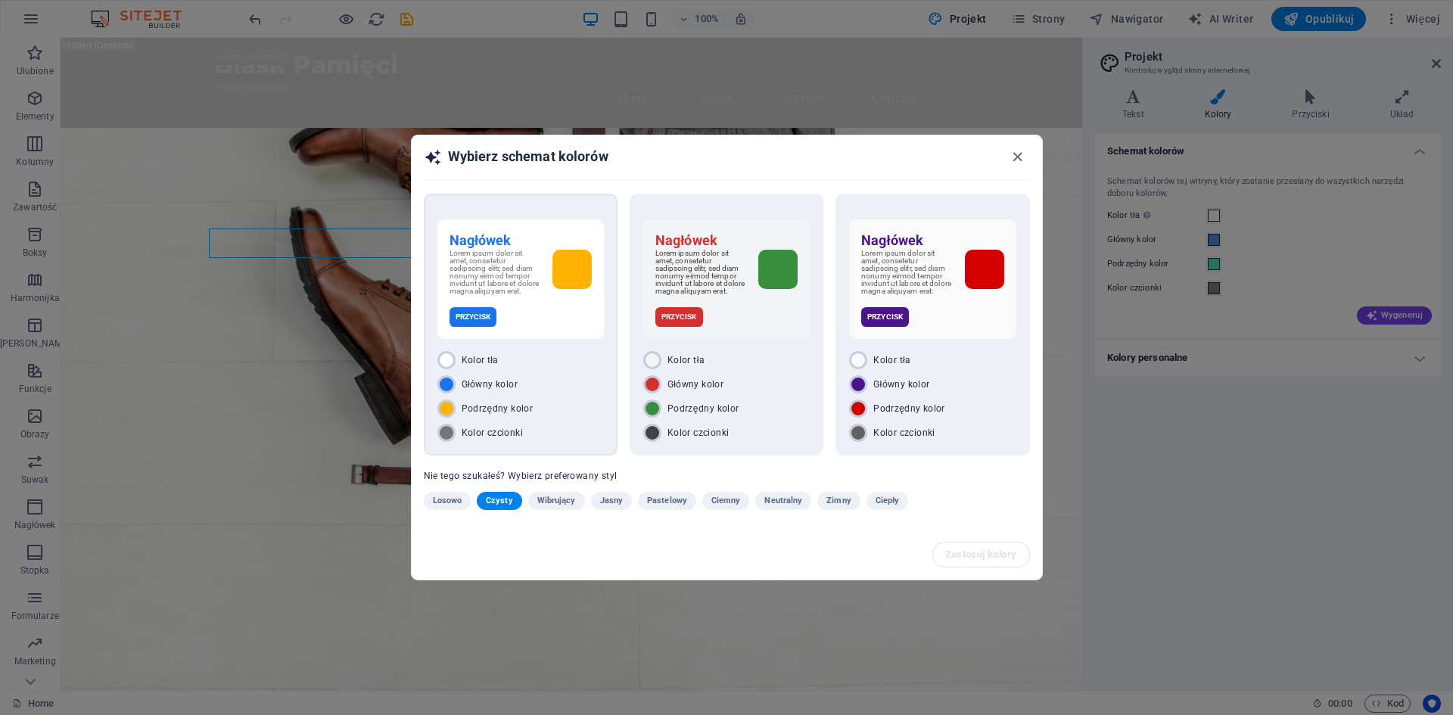
click at [605, 376] on div "Nagłówek Lorem ipsum dolor sit amet, consetetur sadipscing elitr, sed diam nonu…" at bounding box center [521, 325] width 194 height 262
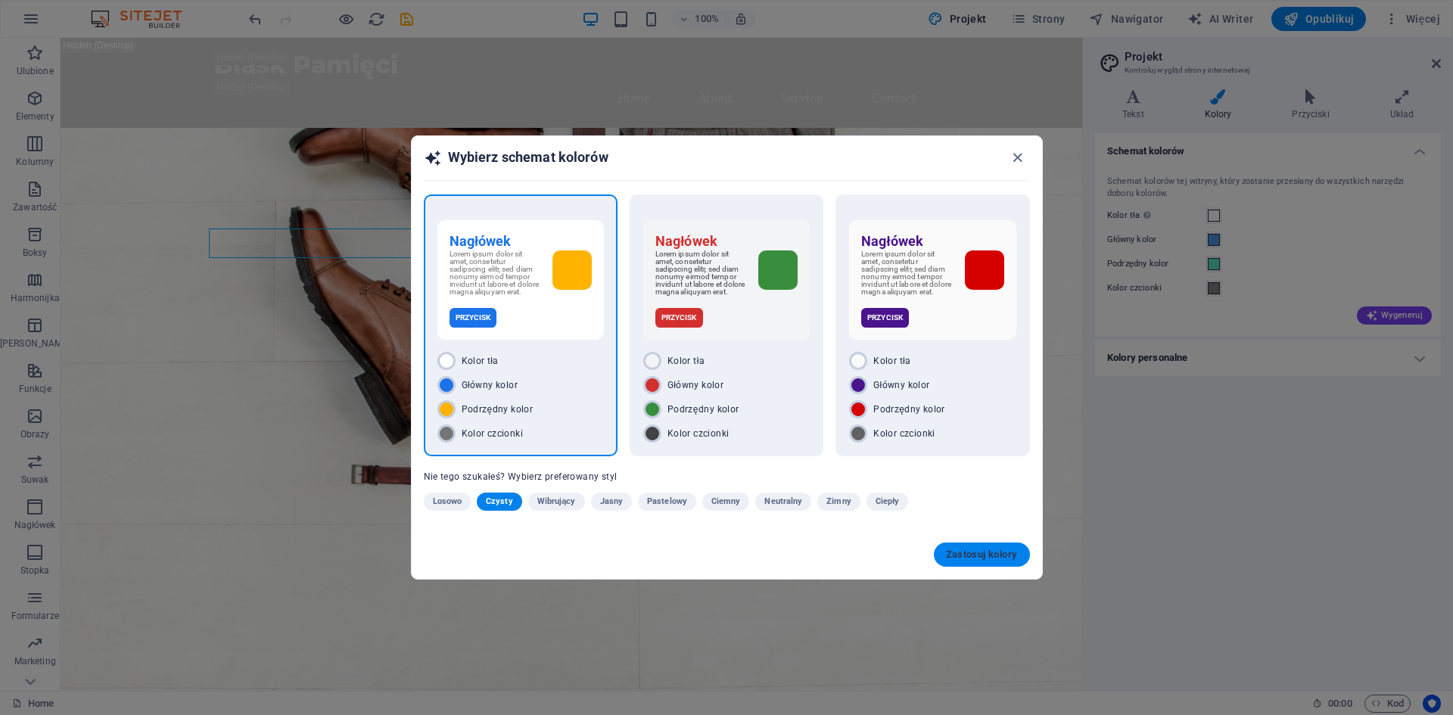
click at [985, 549] on button "Zastosuj kolory" at bounding box center [982, 555] width 96 height 24
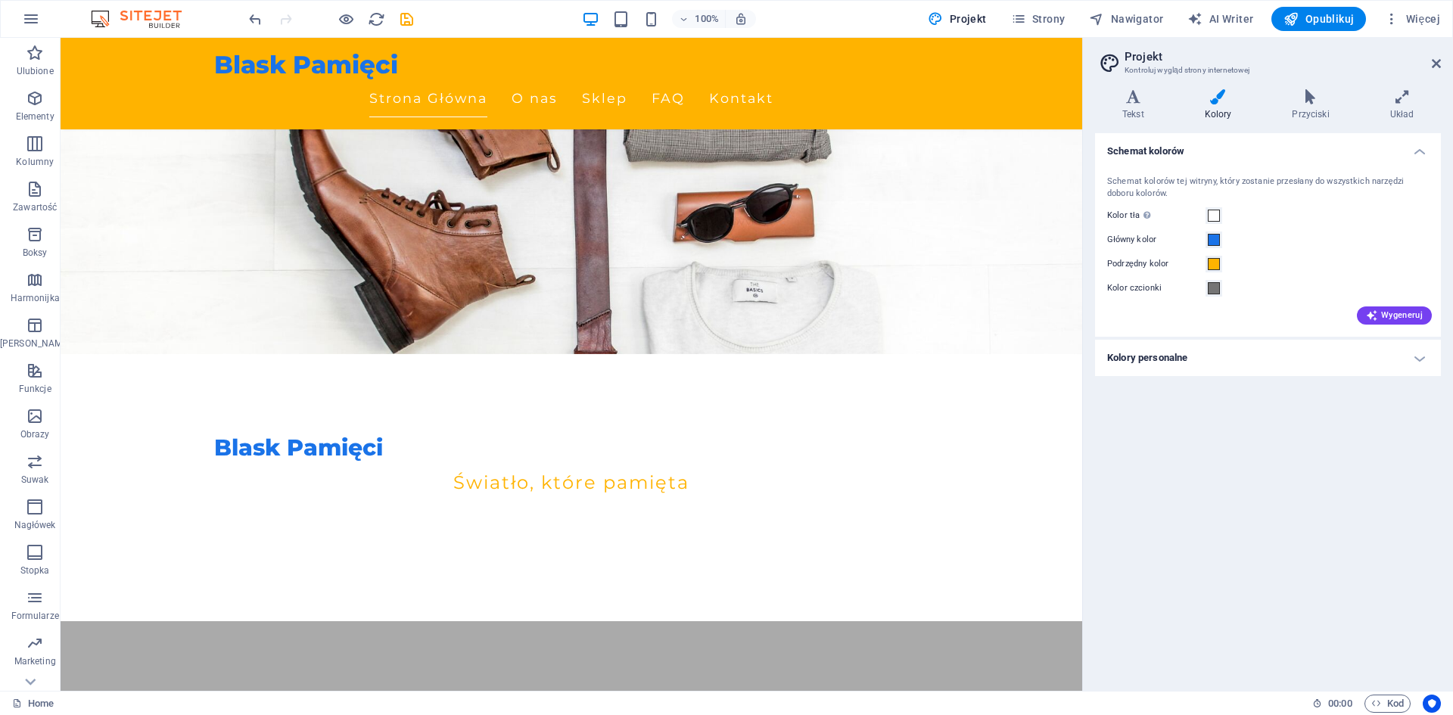
scroll to position [454, 0]
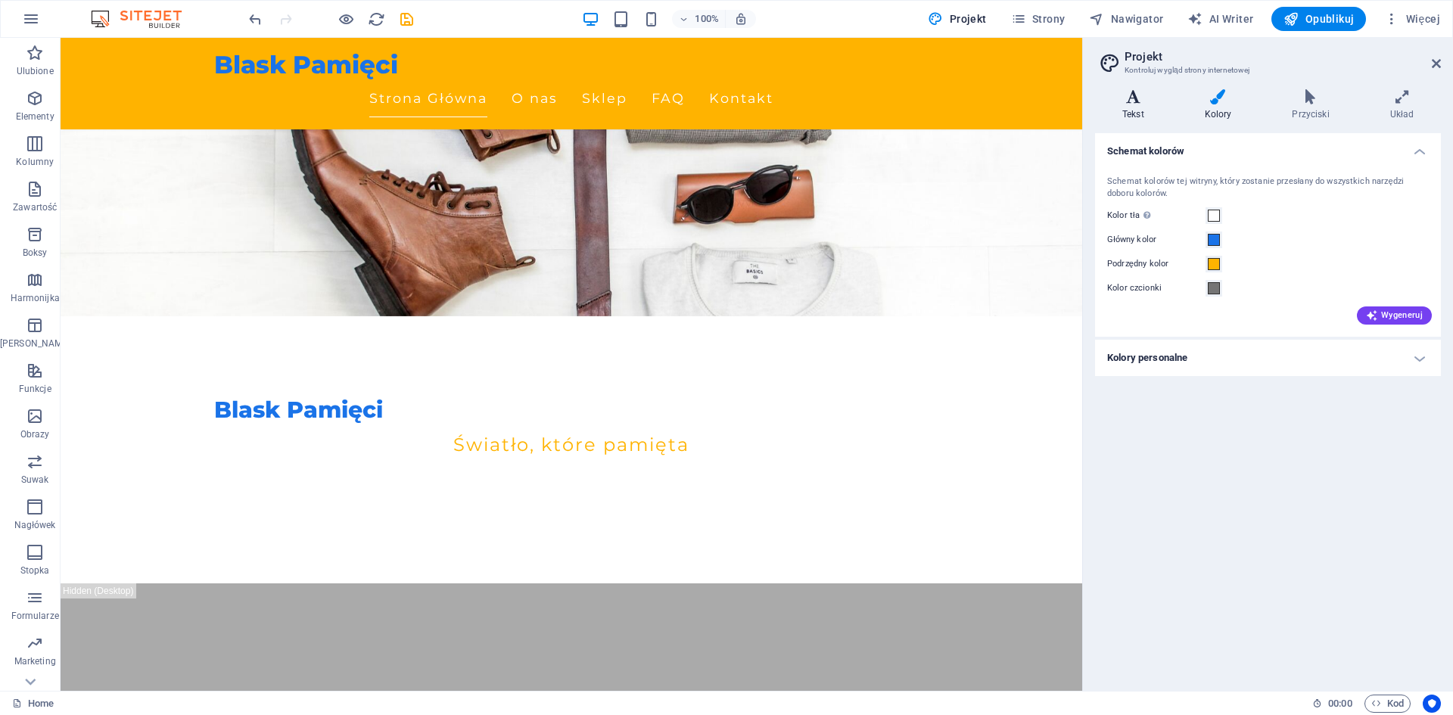
click at [1131, 105] on h4 "Tekst" at bounding box center [1136, 105] width 82 height 32
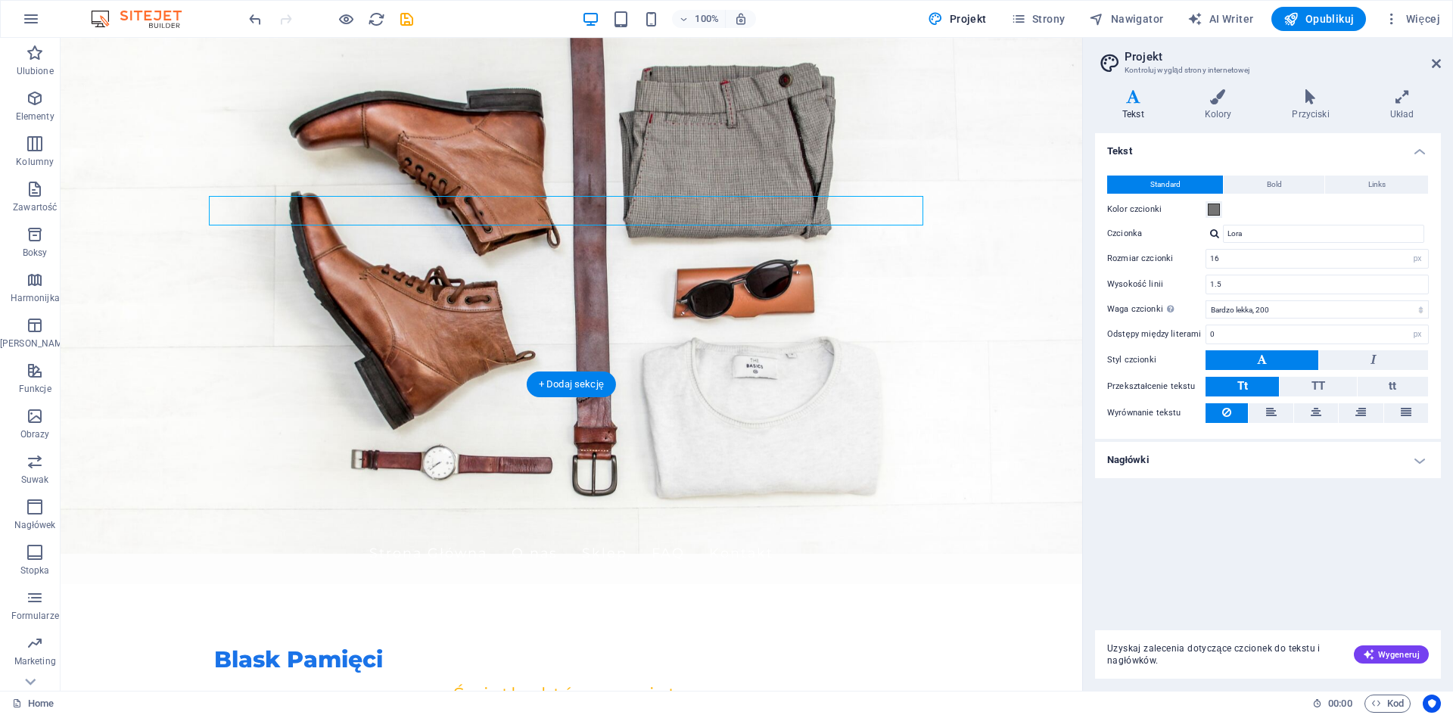
scroll to position [0, 0]
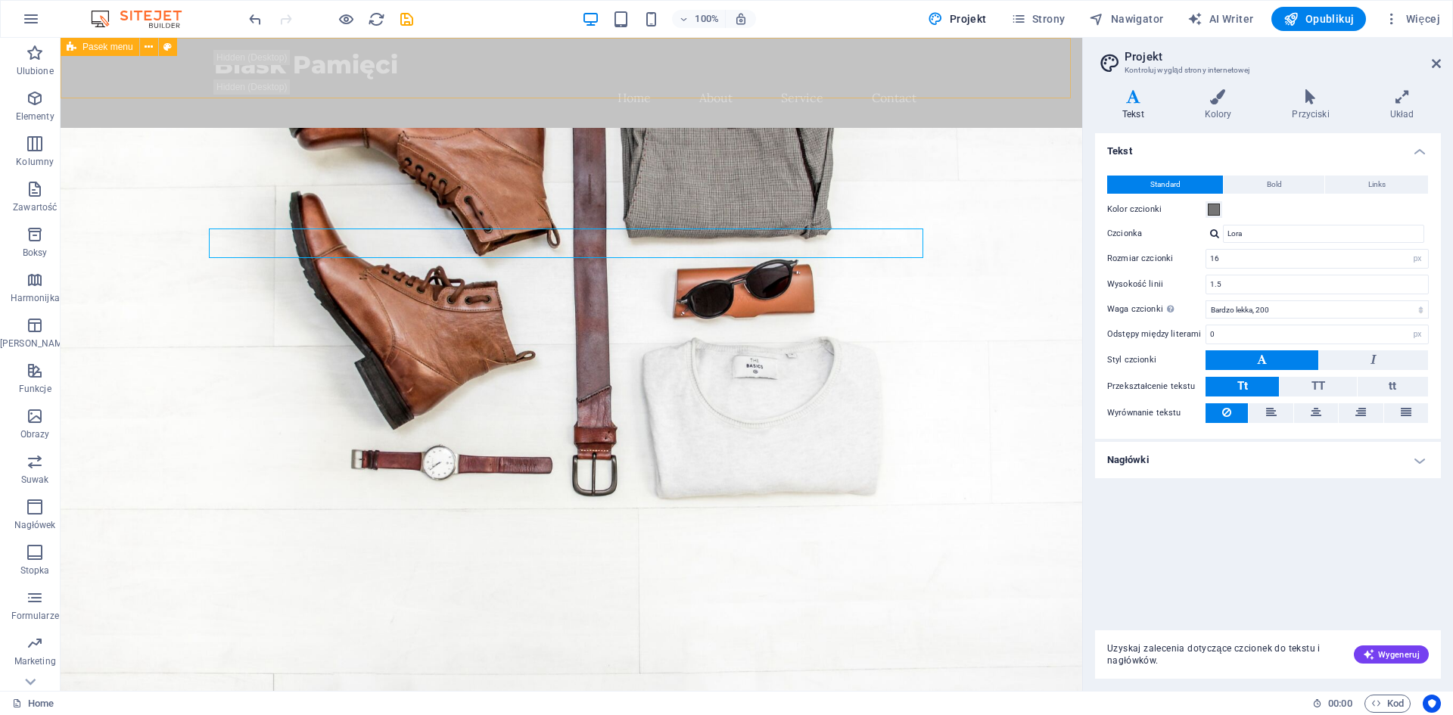
click at [87, 48] on span "Pasek menu" at bounding box center [107, 46] width 51 height 9
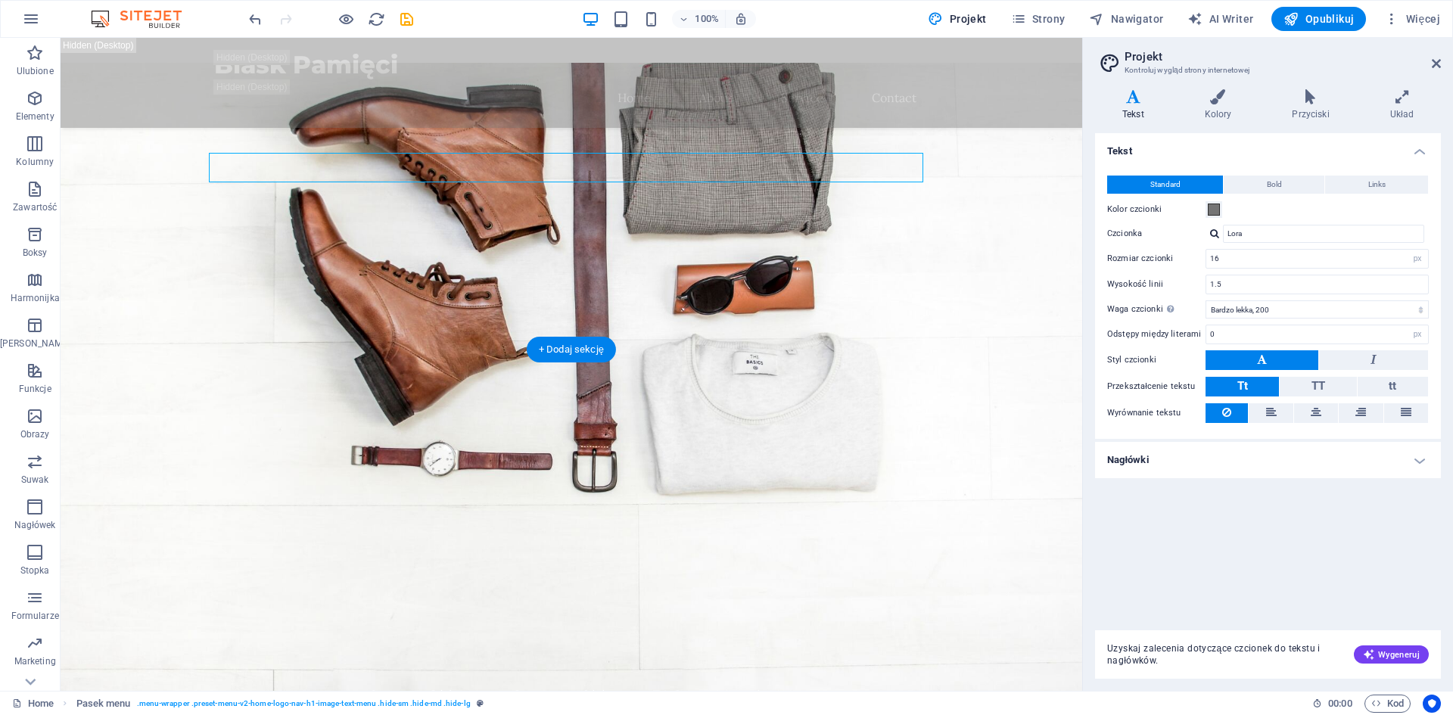
scroll to position [76, 0]
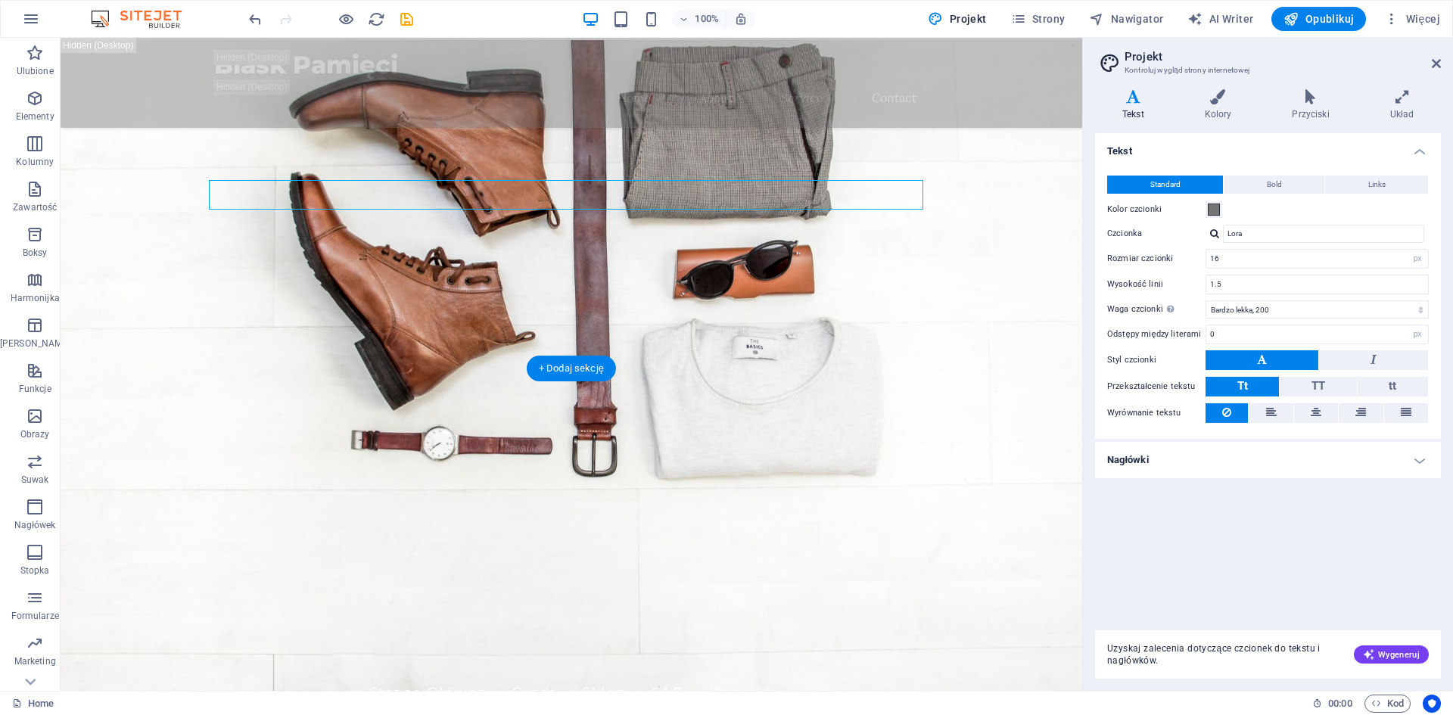
scroll to position [0, 0]
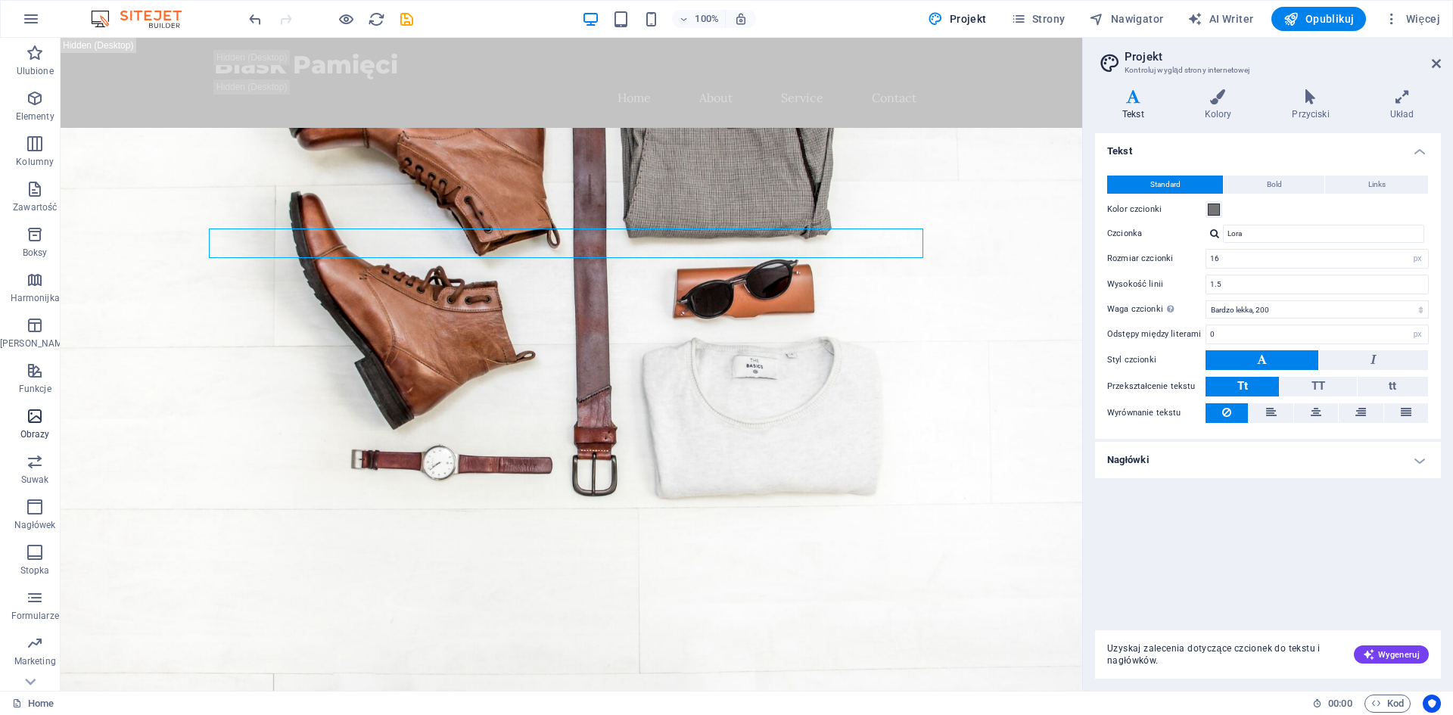
drag, startPoint x: 34, startPoint y: 411, endPoint x: 185, endPoint y: 366, distance: 157.3
click at [34, 411] on icon "button" at bounding box center [35, 416] width 18 height 18
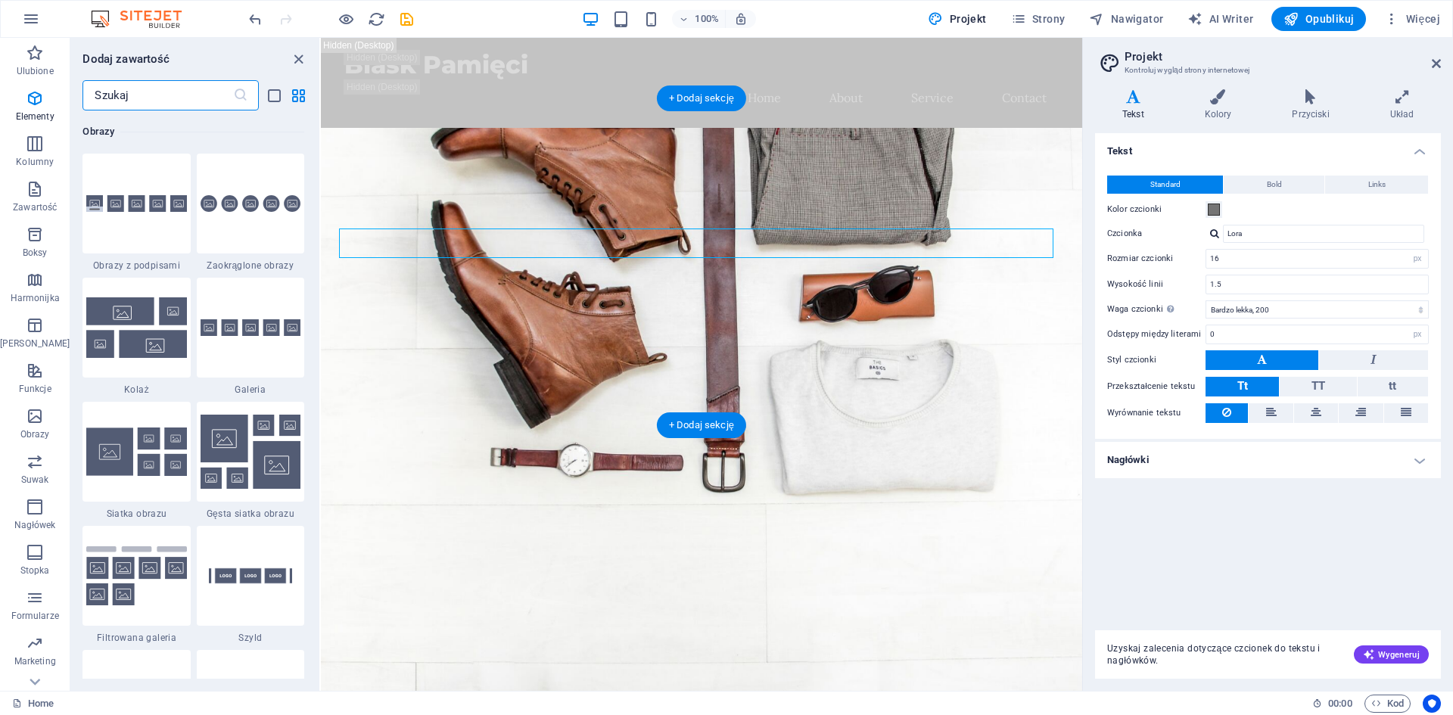
scroll to position [7674, 0]
click at [157, 350] on img at bounding box center [136, 327] width 100 height 61
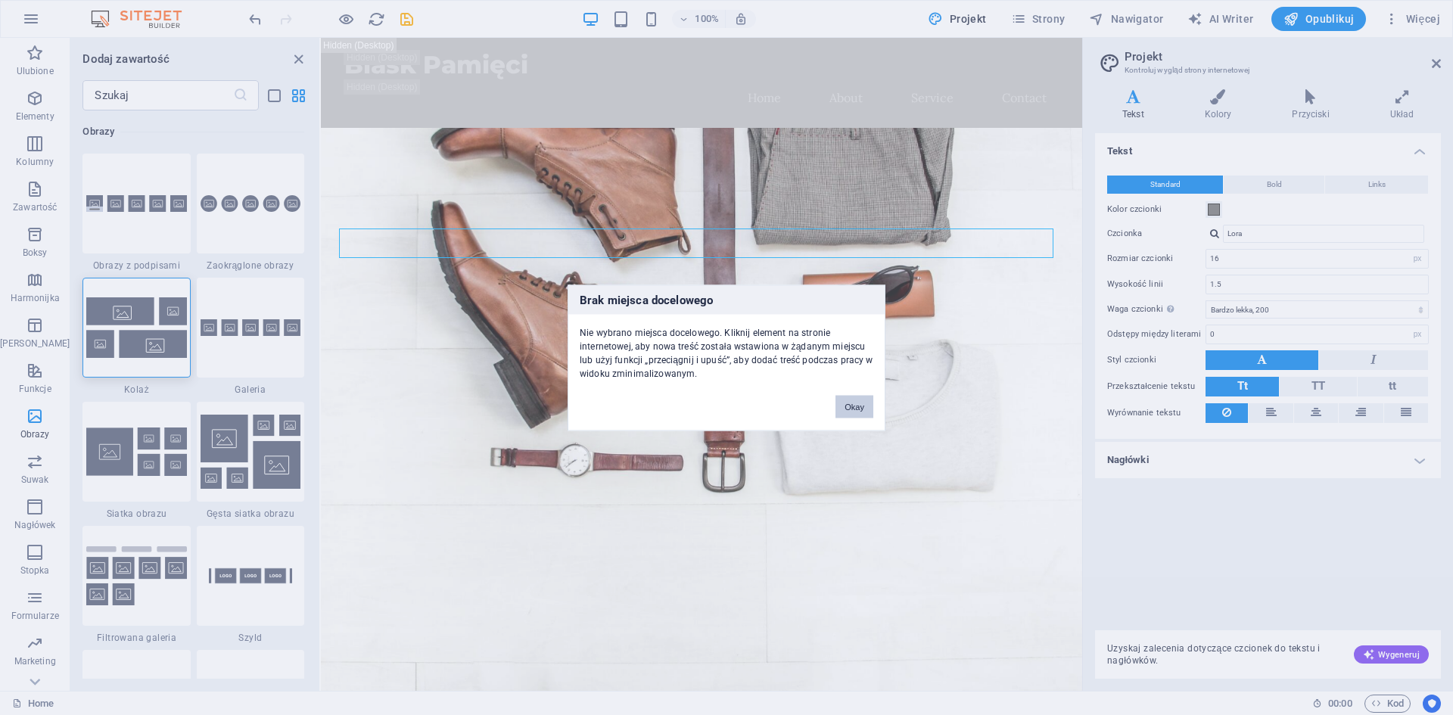
click at [840, 402] on button "Okay" at bounding box center [854, 406] width 38 height 23
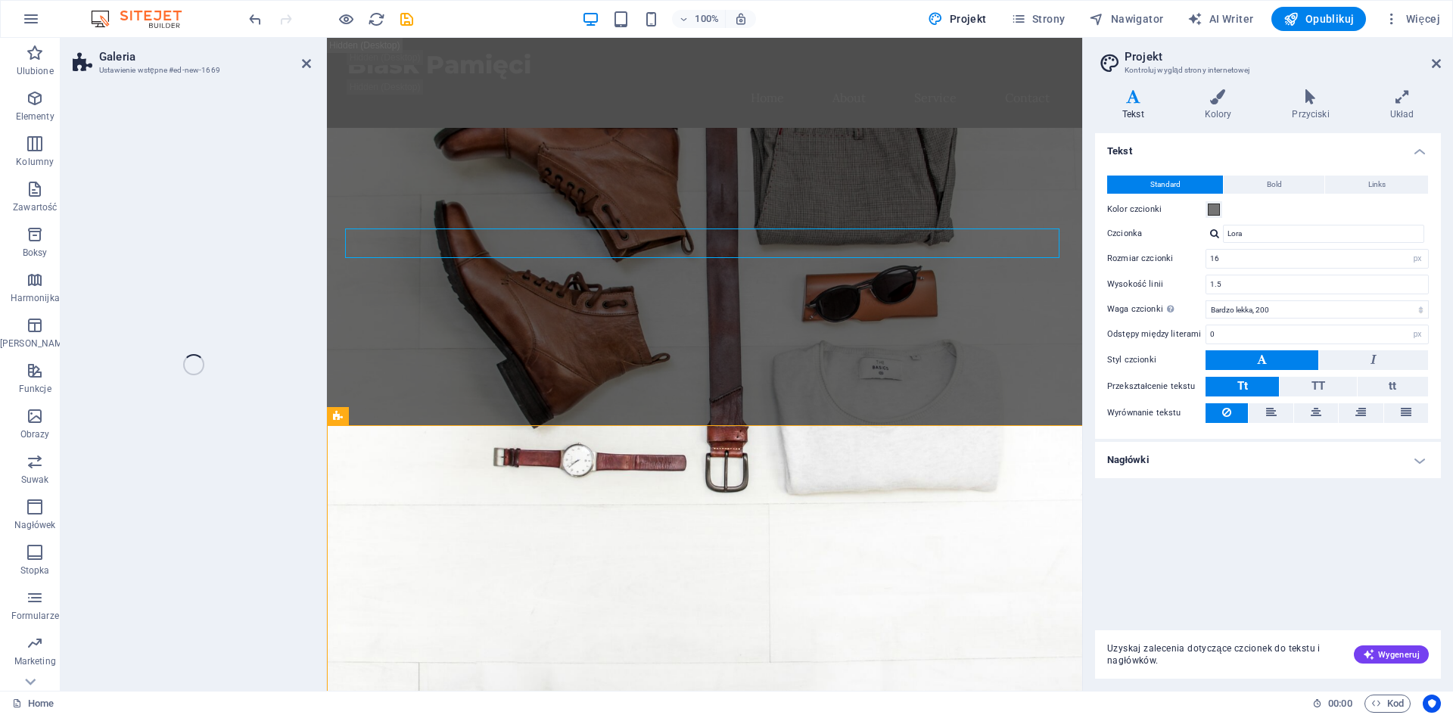
select select "rem"
select select "preset-gallery-v3-collage"
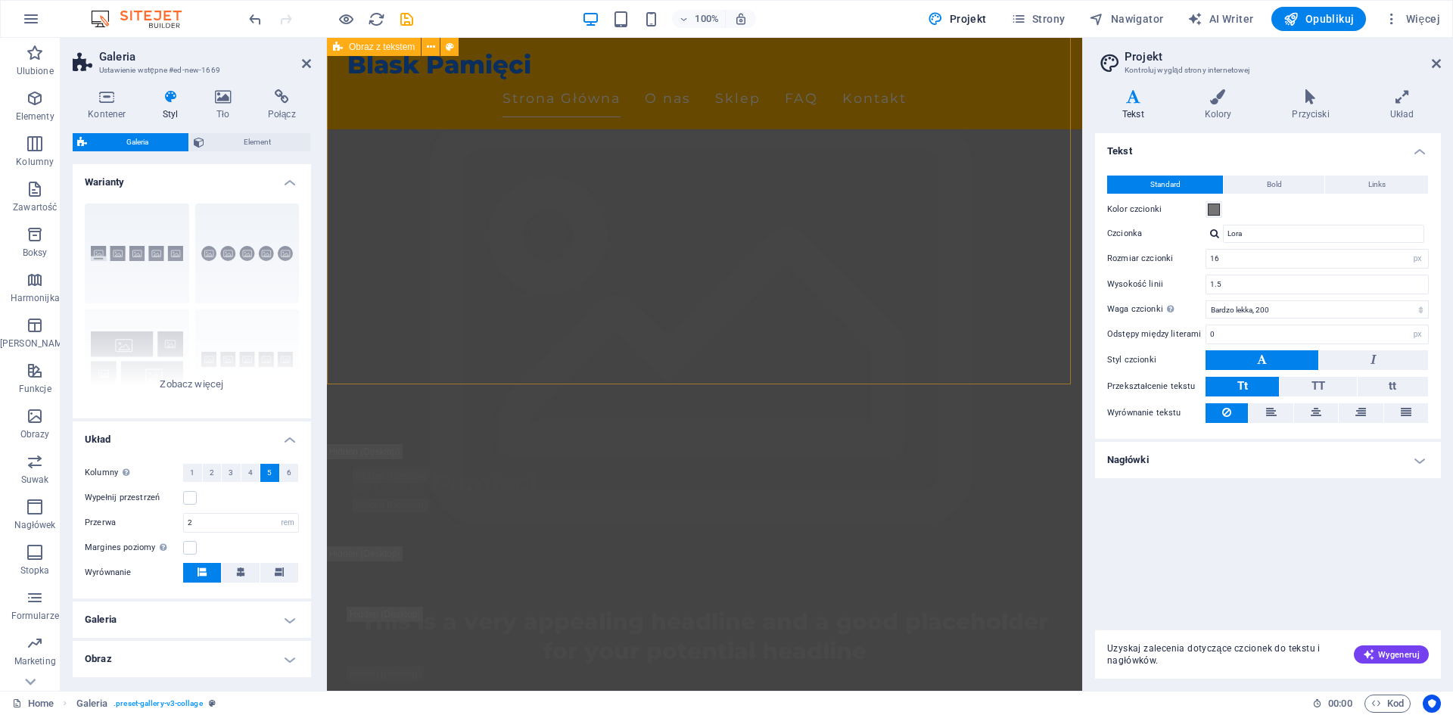
scroll to position [4314, 0]
click at [1432, 67] on icon at bounding box center [1436, 64] width 9 height 12
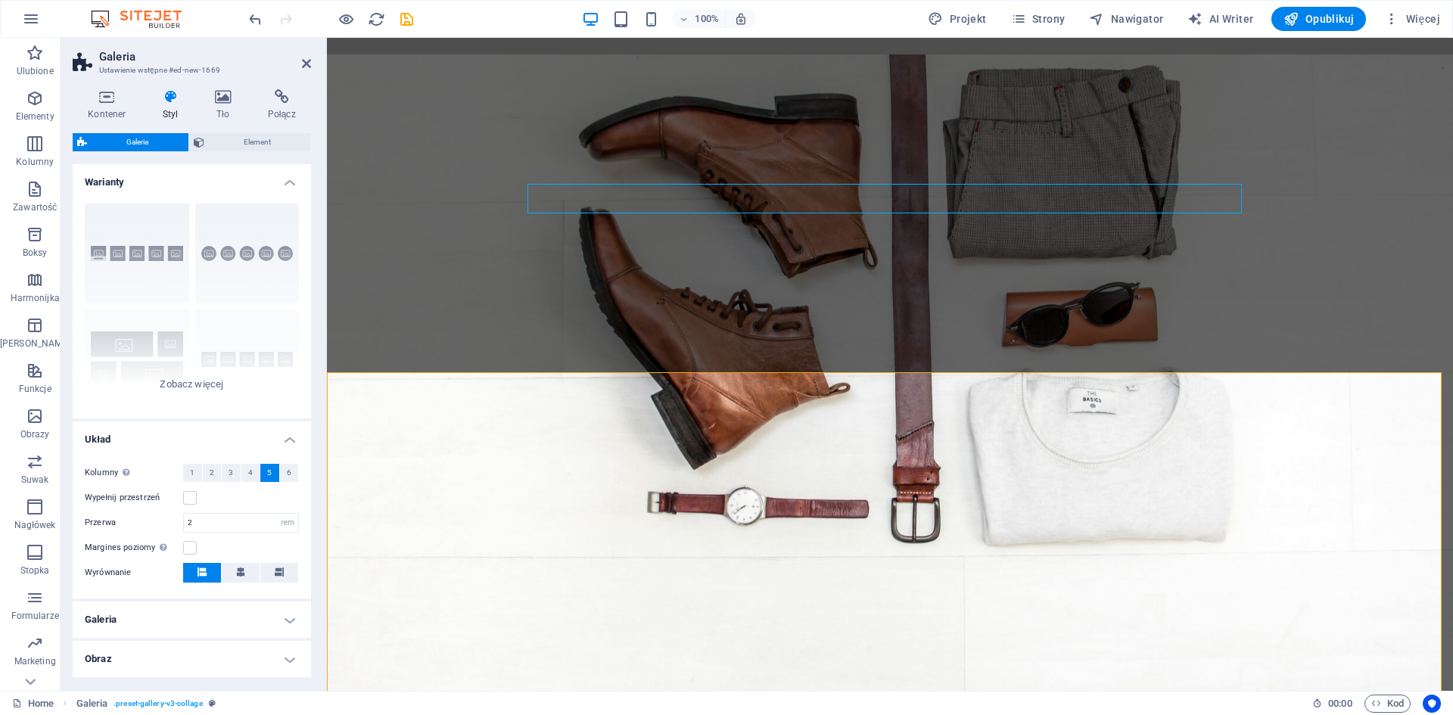
scroll to position [0, 0]
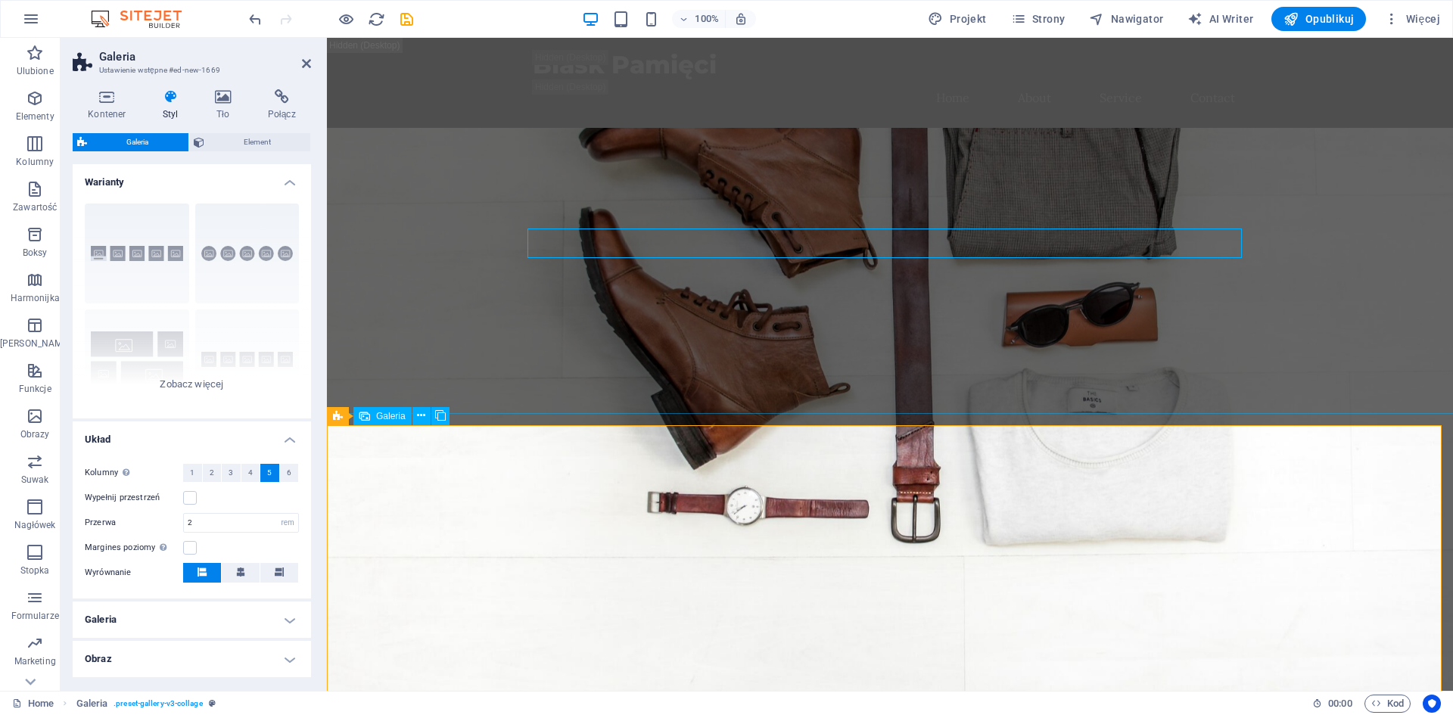
drag, startPoint x: 614, startPoint y: 521, endPoint x: 899, endPoint y: 490, distance: 286.9
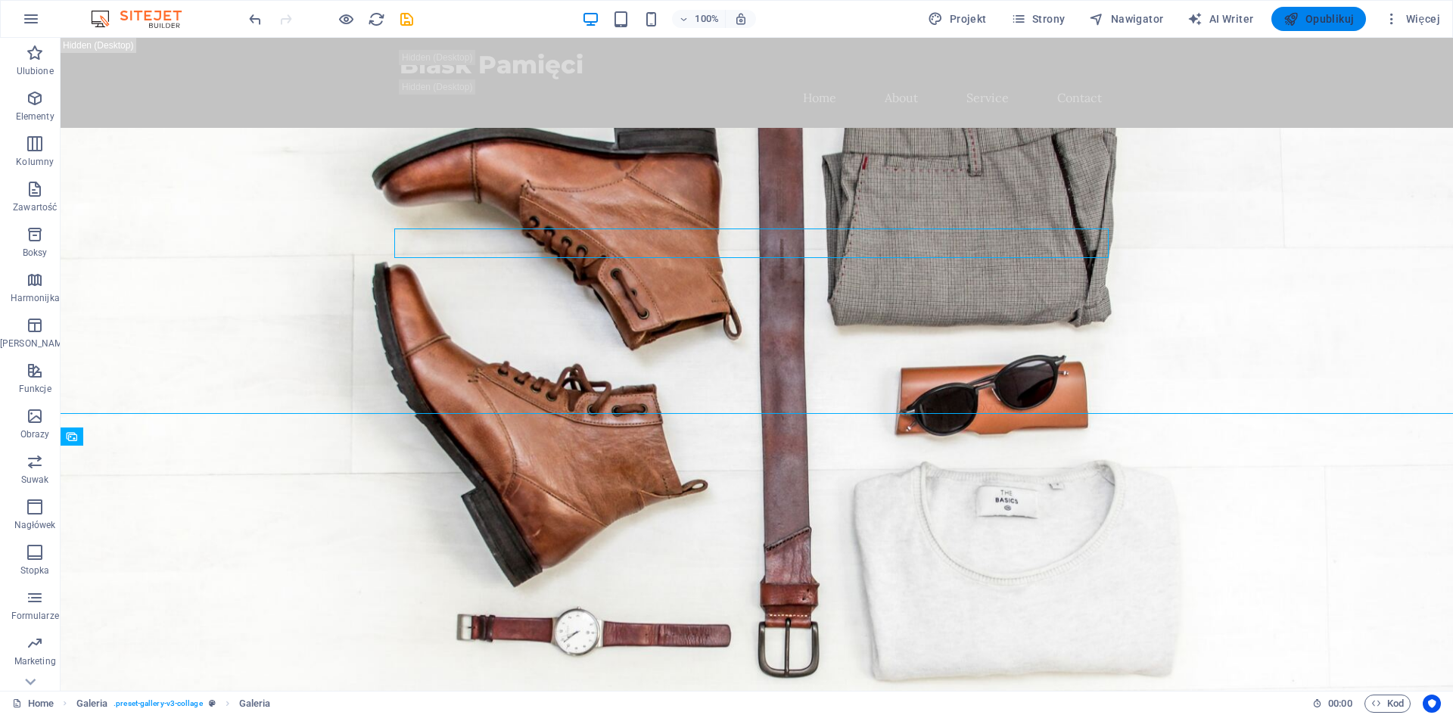
drag, startPoint x: 1305, startPoint y: 17, endPoint x: 1298, endPoint y: 23, distance: 9.1
click at [1304, 19] on span "Opublikuj" at bounding box center [1318, 18] width 70 height 15
checkbox input "false"
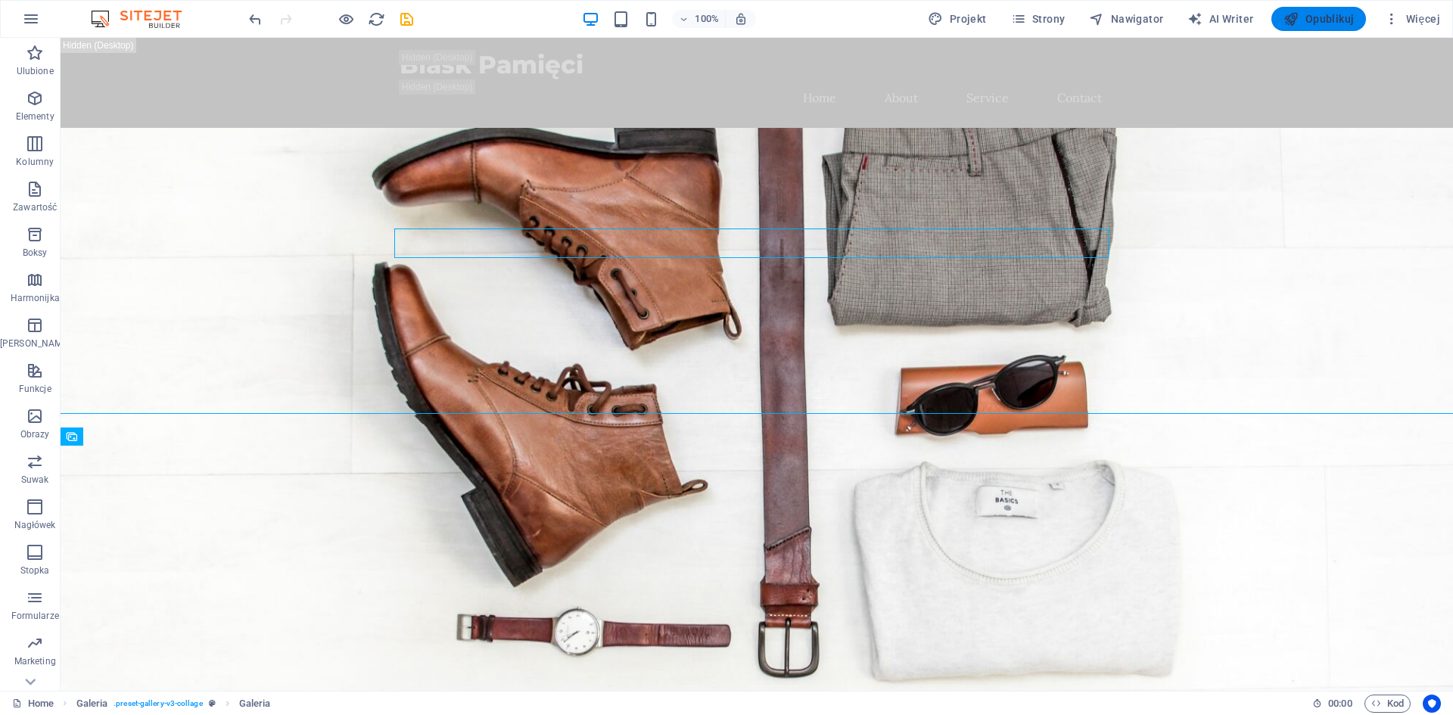
checkbox input "false"
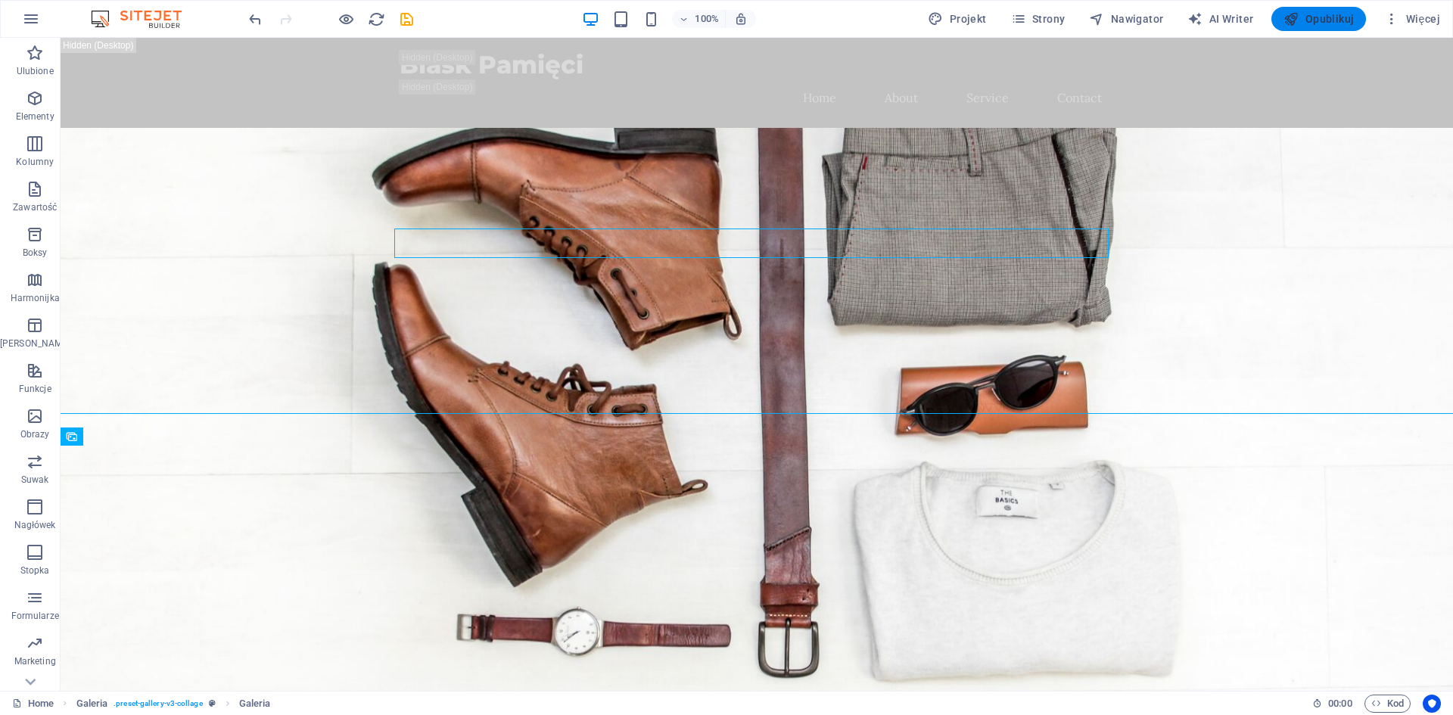
checkbox input "false"
click at [1329, 4] on div "100% Projekt Strony Nawigator AI Writer Opublikuj Więcej" at bounding box center [726, 19] width 1451 height 36
click at [1321, 13] on span "Opublikuj" at bounding box center [1318, 18] width 70 height 15
checkbox input "false"
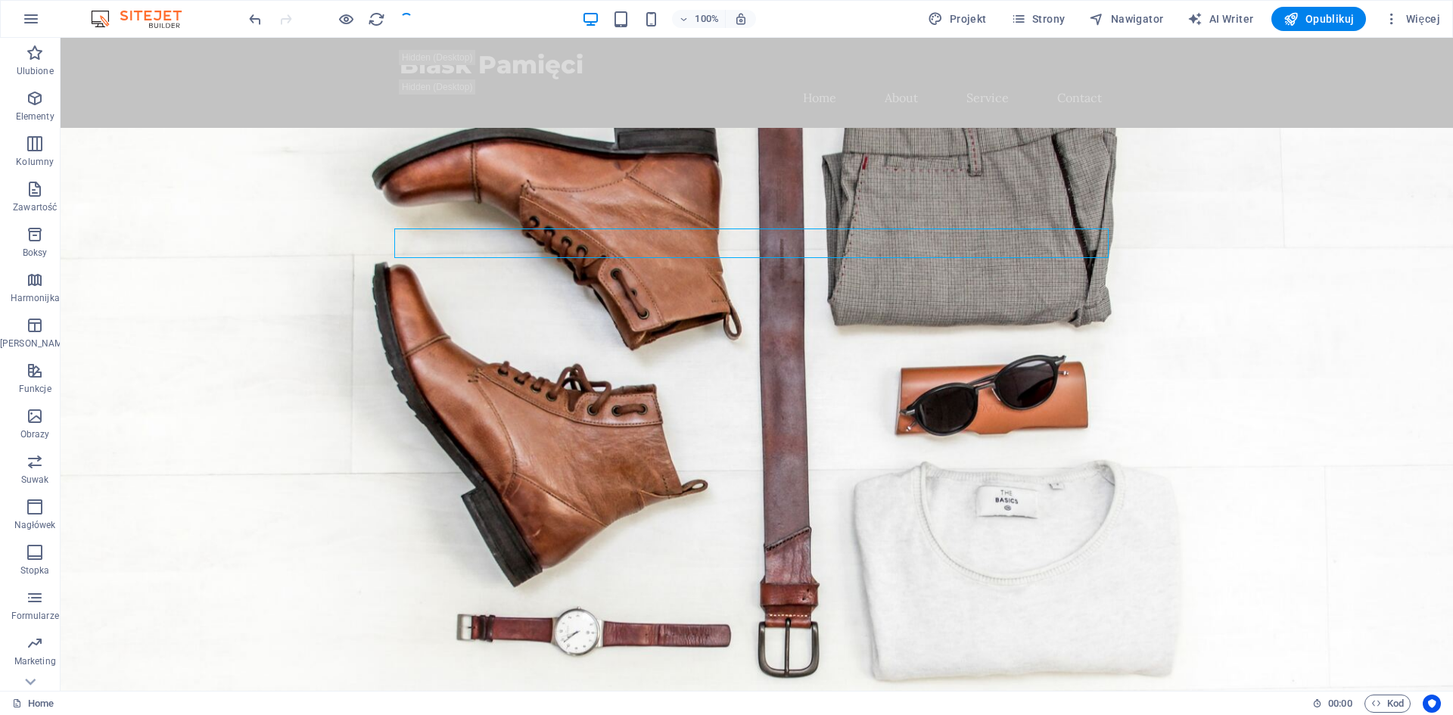
checkbox input "false"
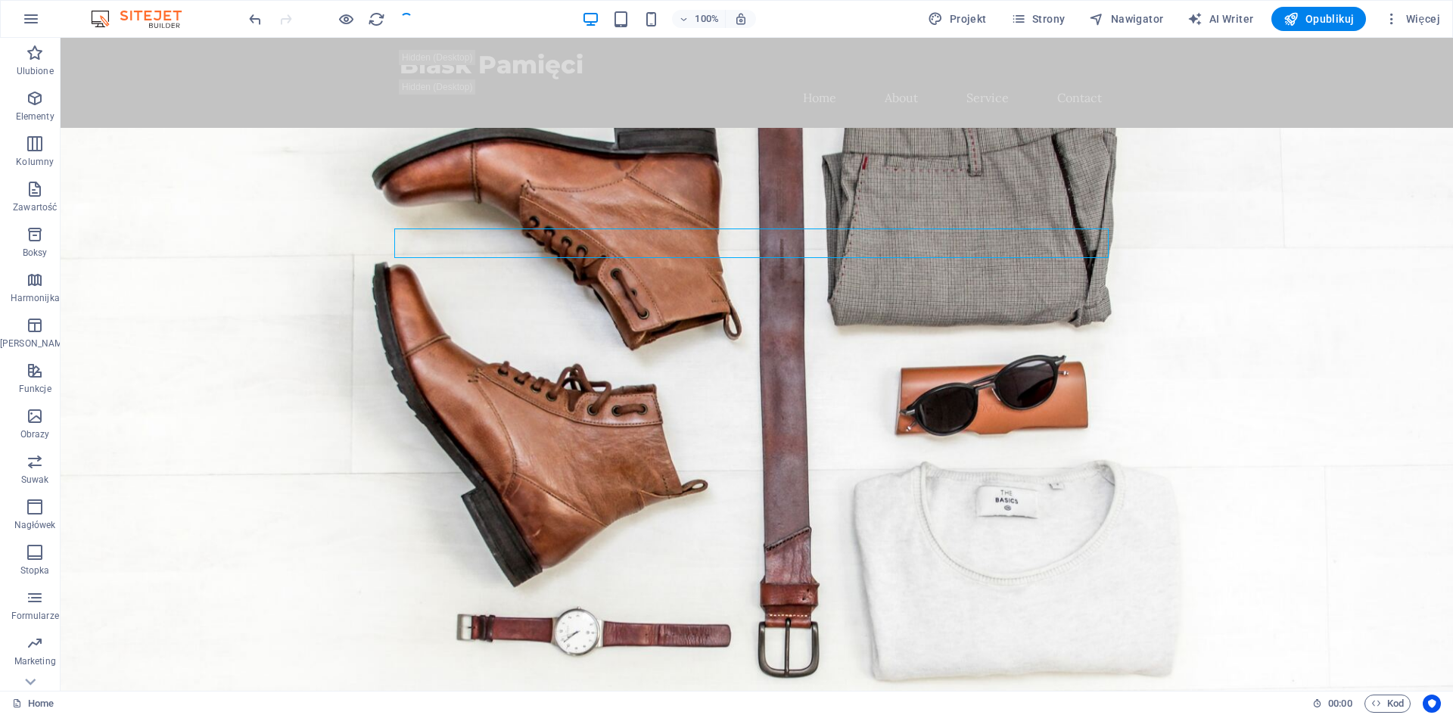
checkbox input "false"
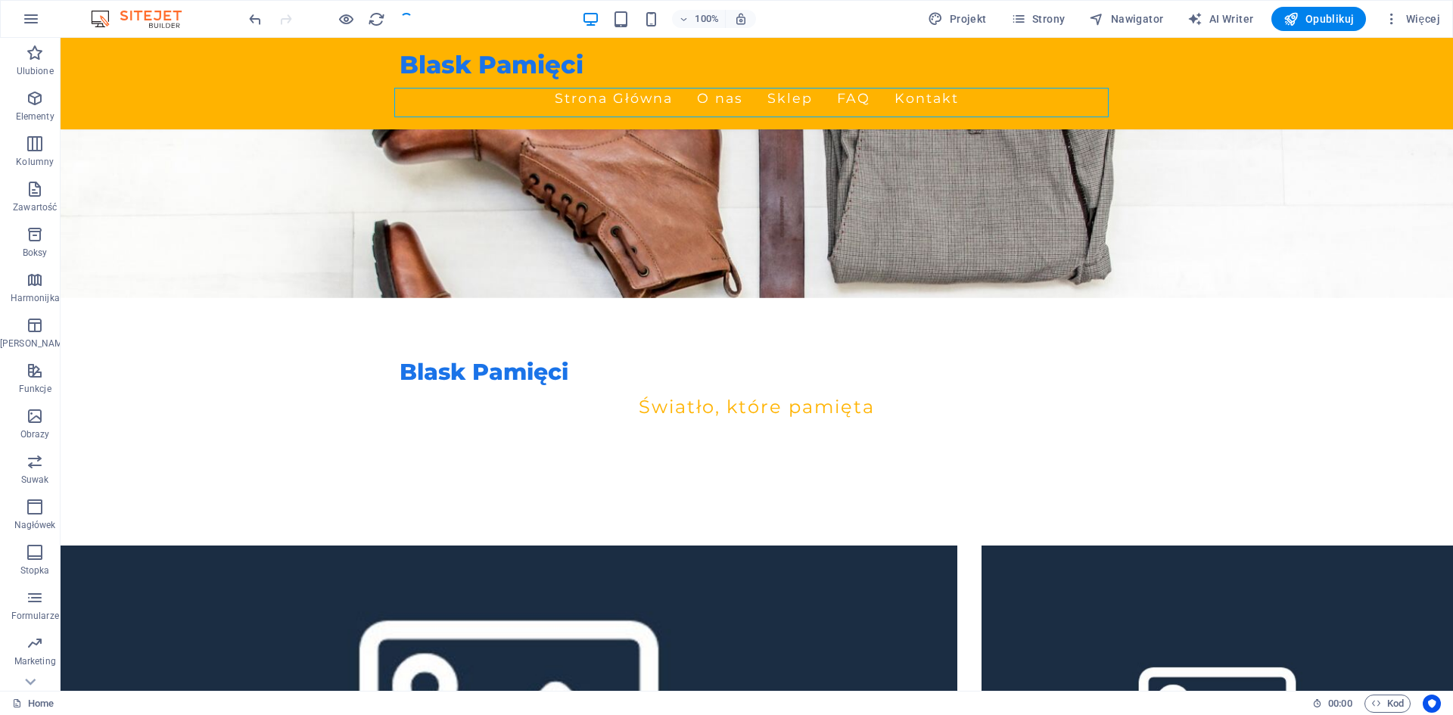
scroll to position [170, 0]
